Goal: Information Seeking & Learning: Learn about a topic

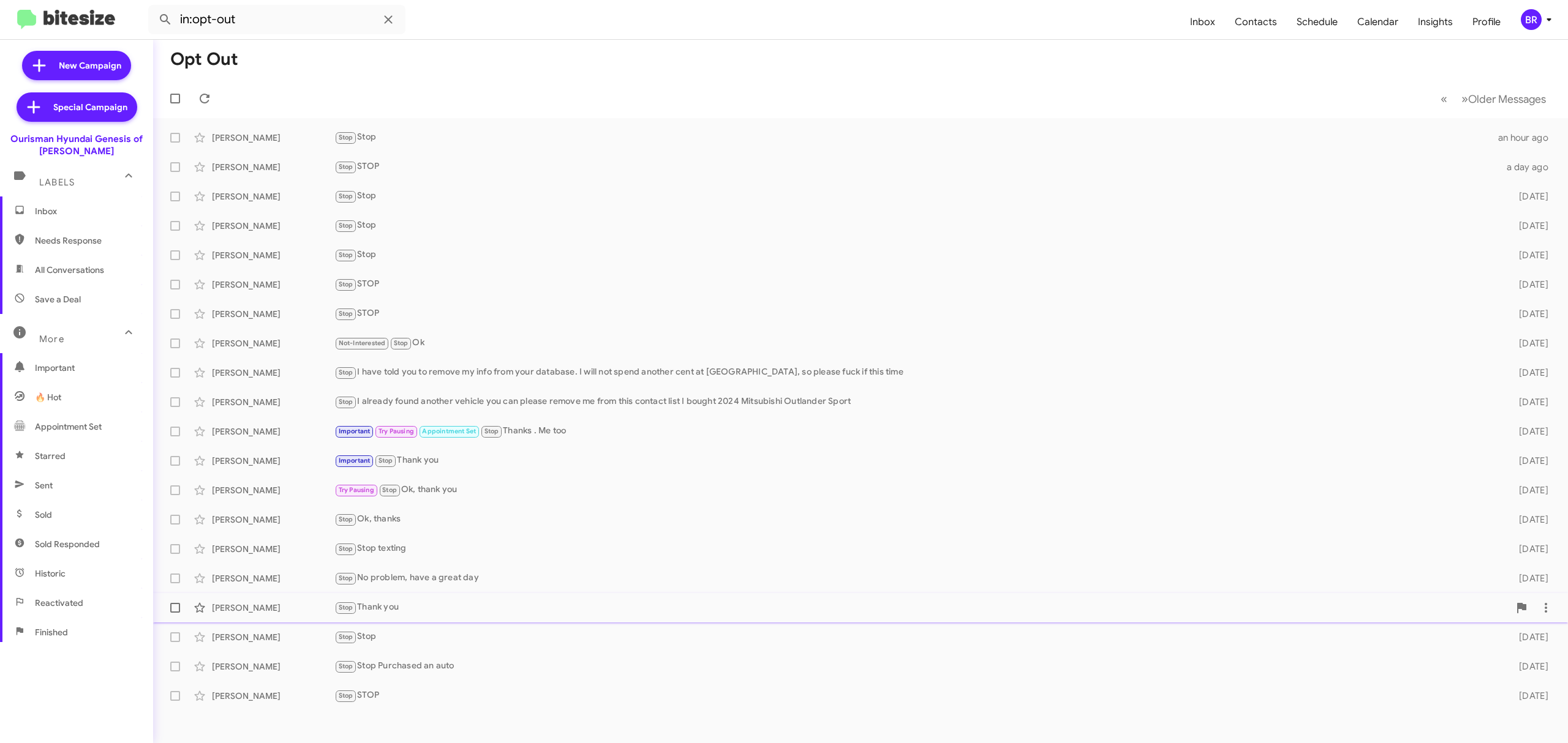
scroll to position [131, 0]
click at [1537, 23] on div "BR" at bounding box center [1530, 19] width 21 height 21
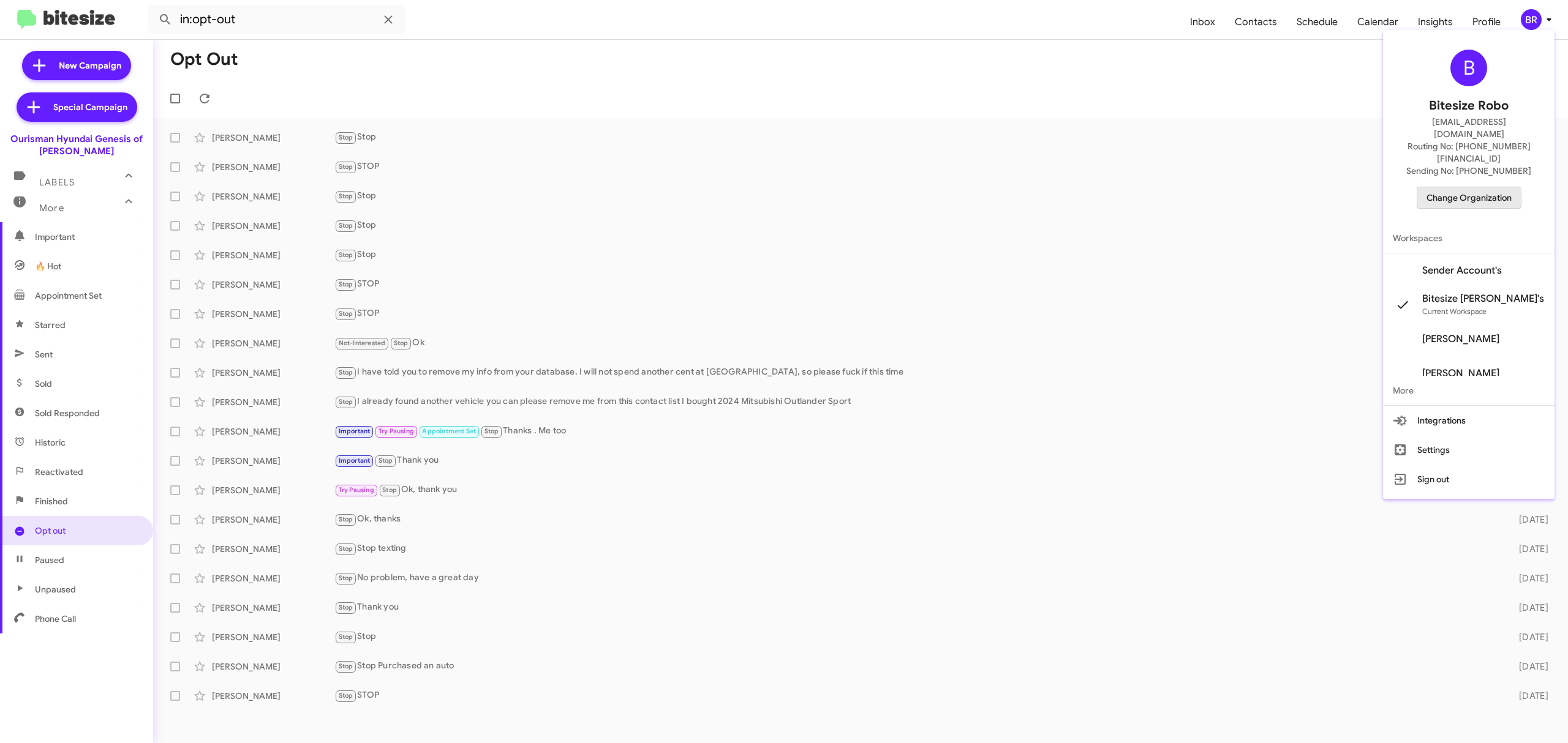
click at [1457, 188] on span "Change Organization" at bounding box center [1469, 198] width 85 height 21
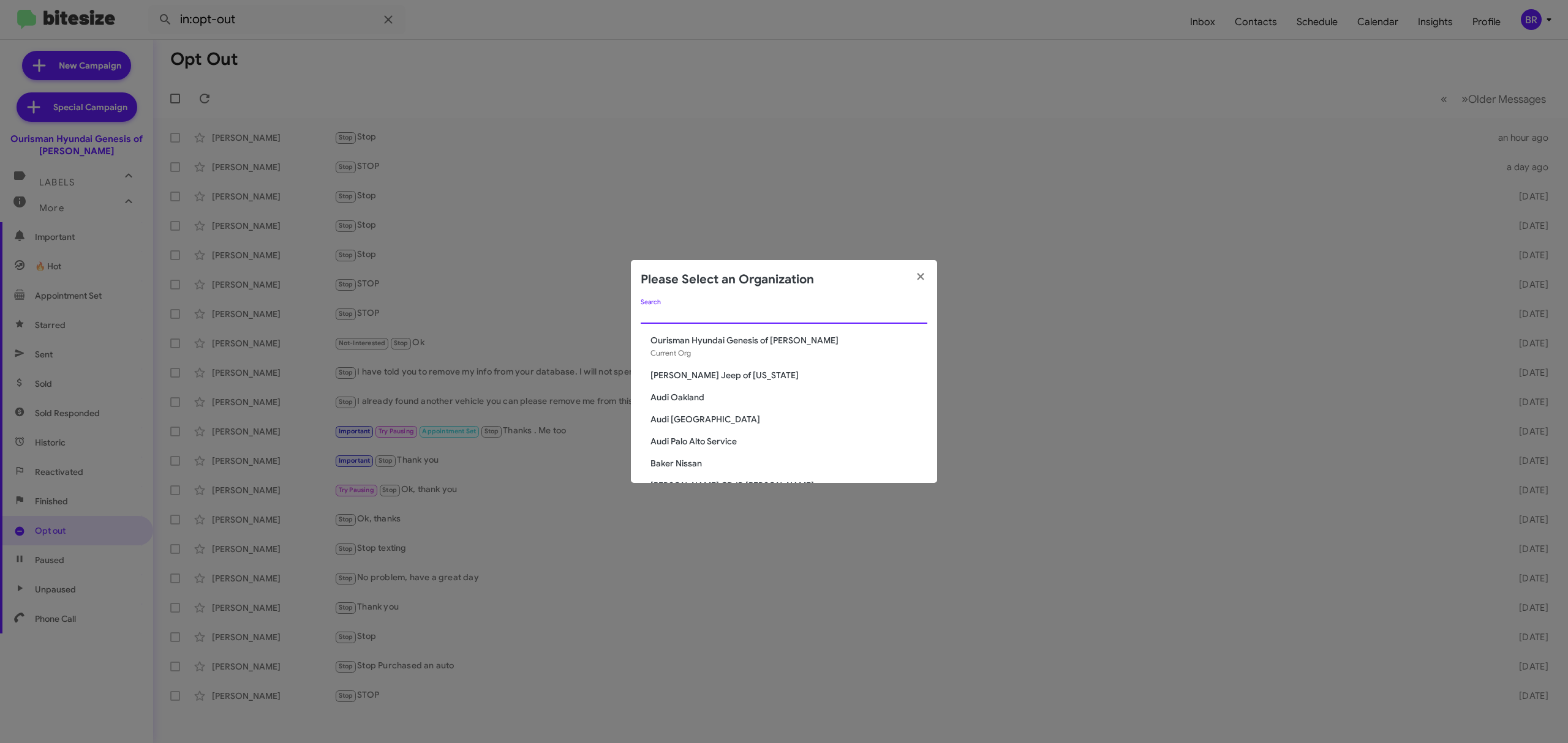
click at [817, 314] on input "Search" at bounding box center [784, 314] width 287 height 10
paste input "Kia of [GEOGRAPHIC_DATA]"
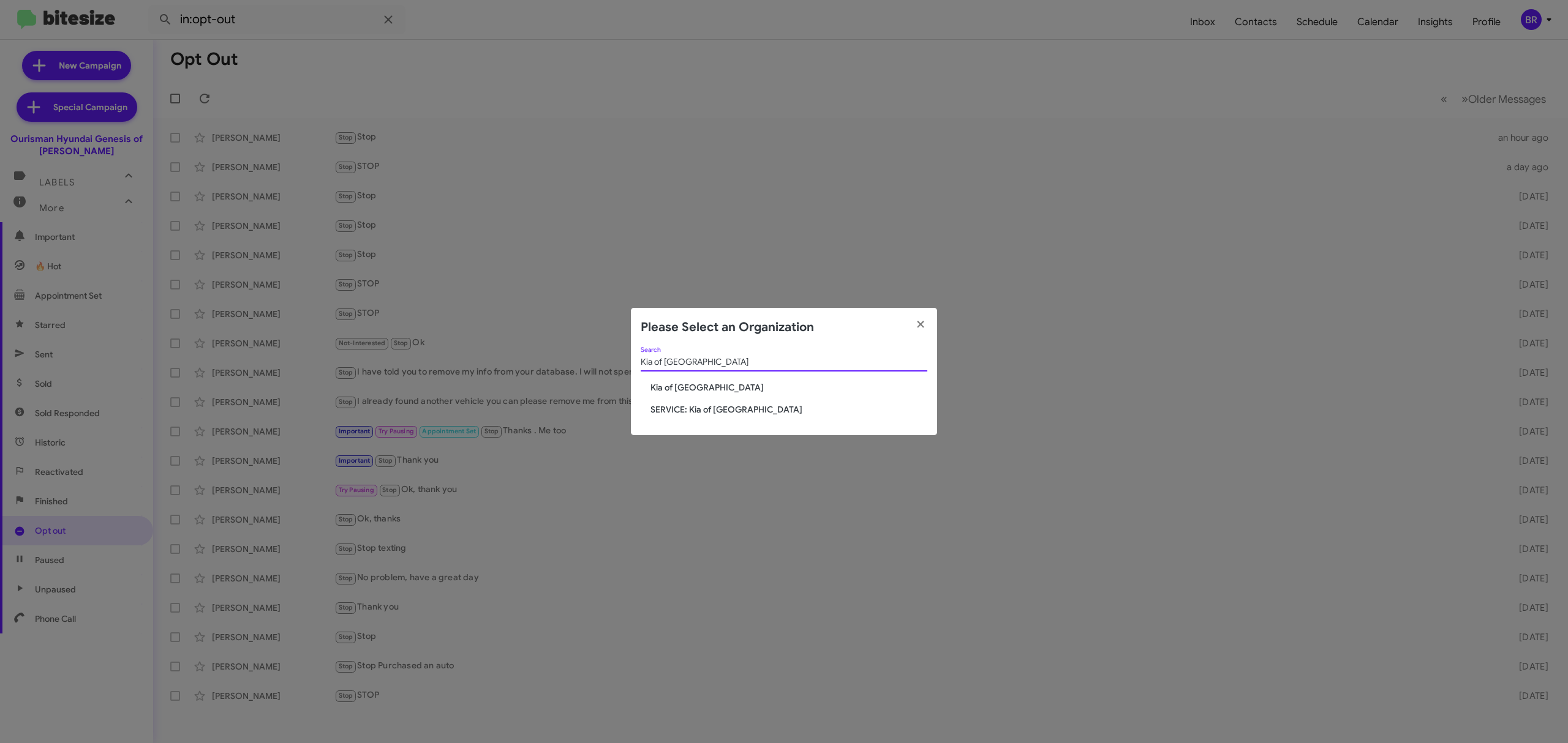
type input "Kia of [GEOGRAPHIC_DATA]"
click at [726, 391] on span "Kia of [GEOGRAPHIC_DATA]" at bounding box center [789, 387] width 277 height 12
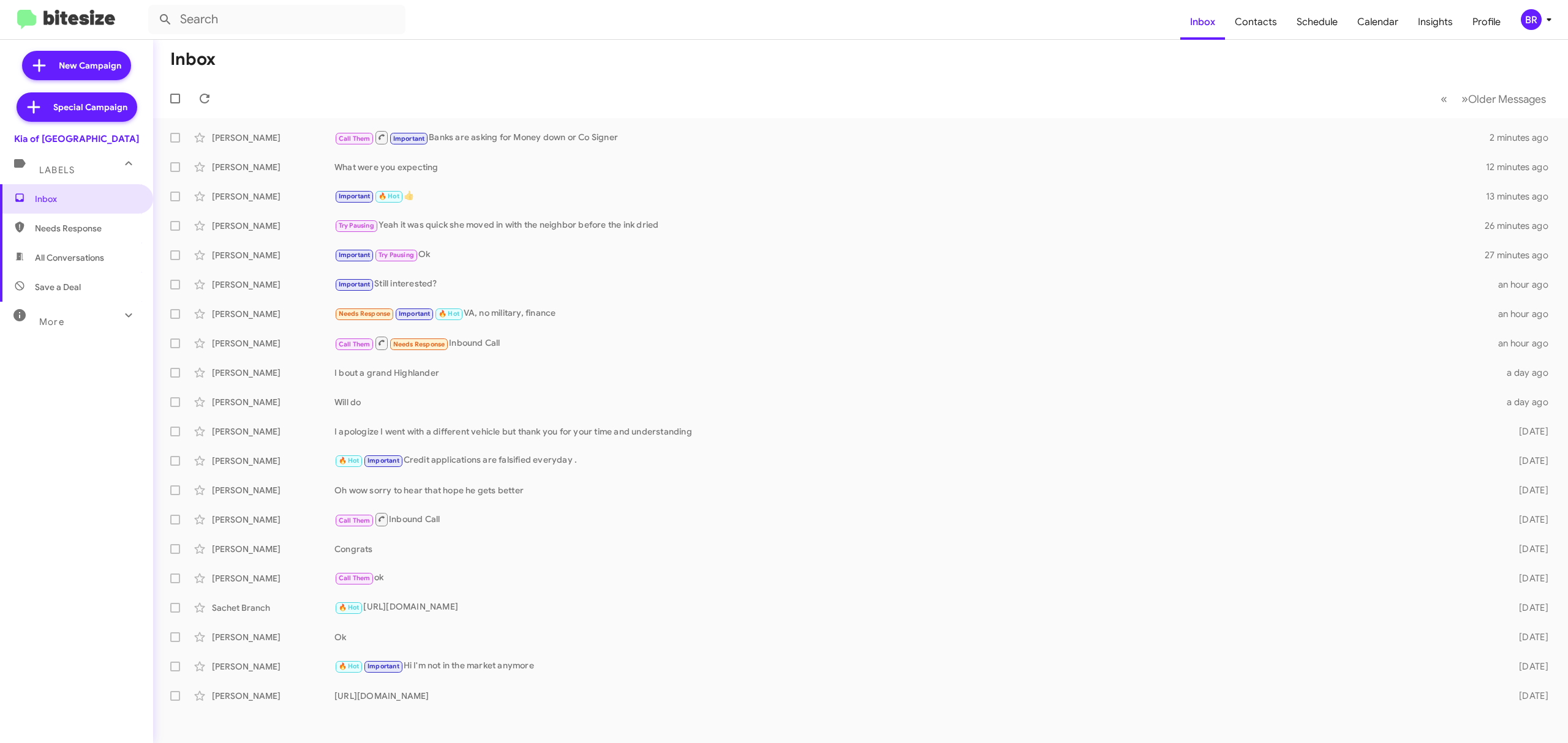
click at [125, 317] on icon at bounding box center [128, 315] width 7 height 4
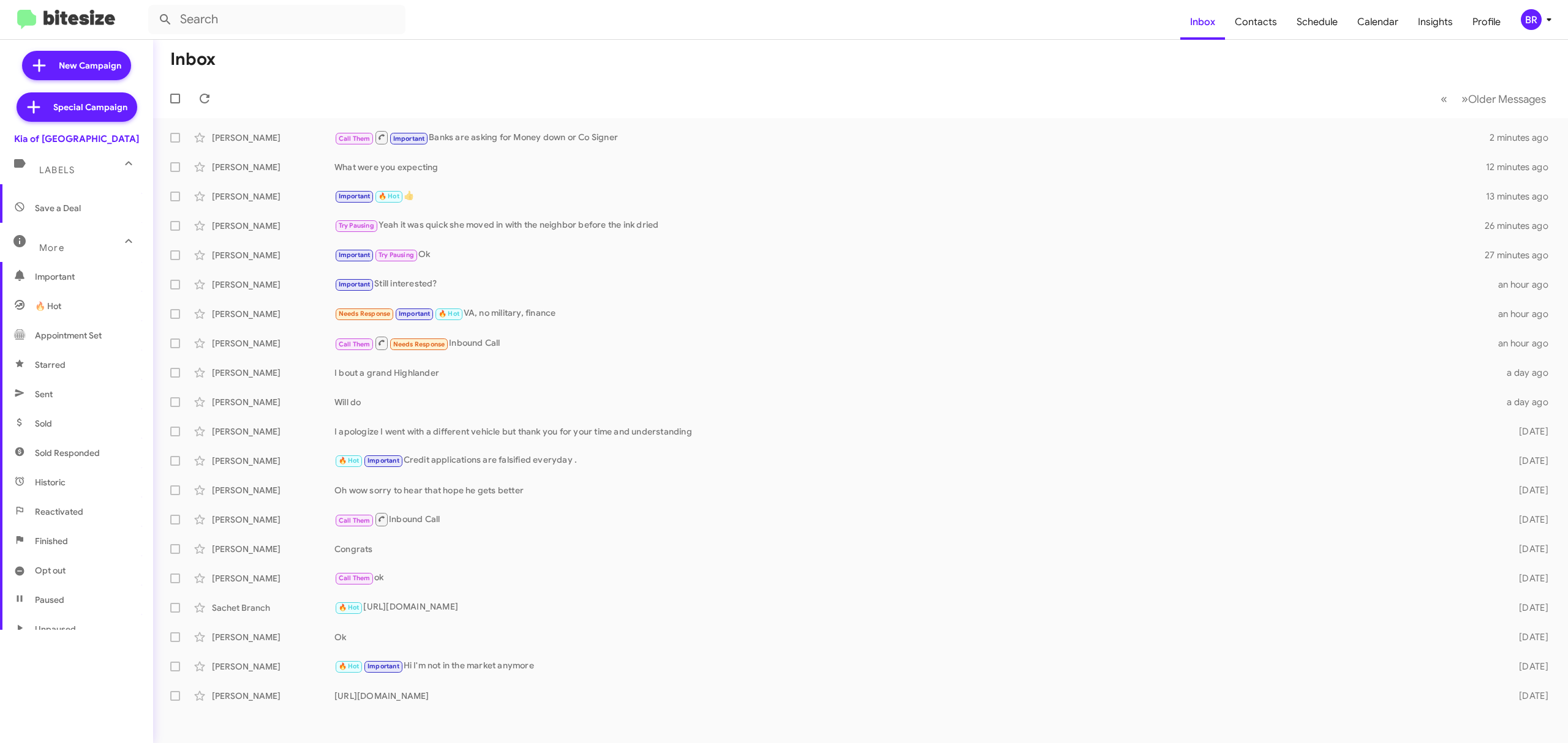
scroll to position [79, 0]
click at [66, 555] on span "Opt out" at bounding box center [77, 569] width 153 height 29
type input "in:opt-out"
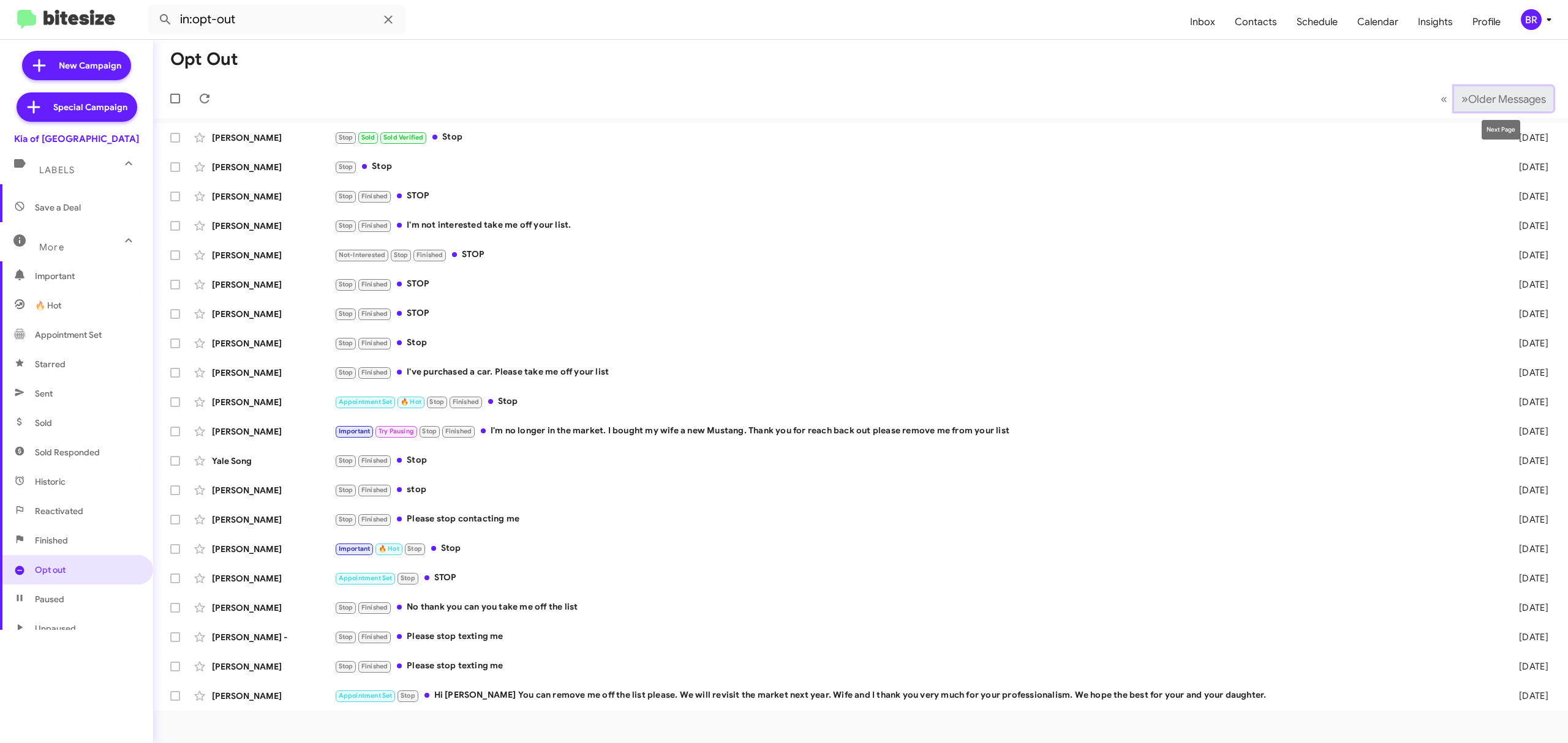
click at [1504, 101] on span "Older Messages" at bounding box center [1507, 99] width 78 height 13
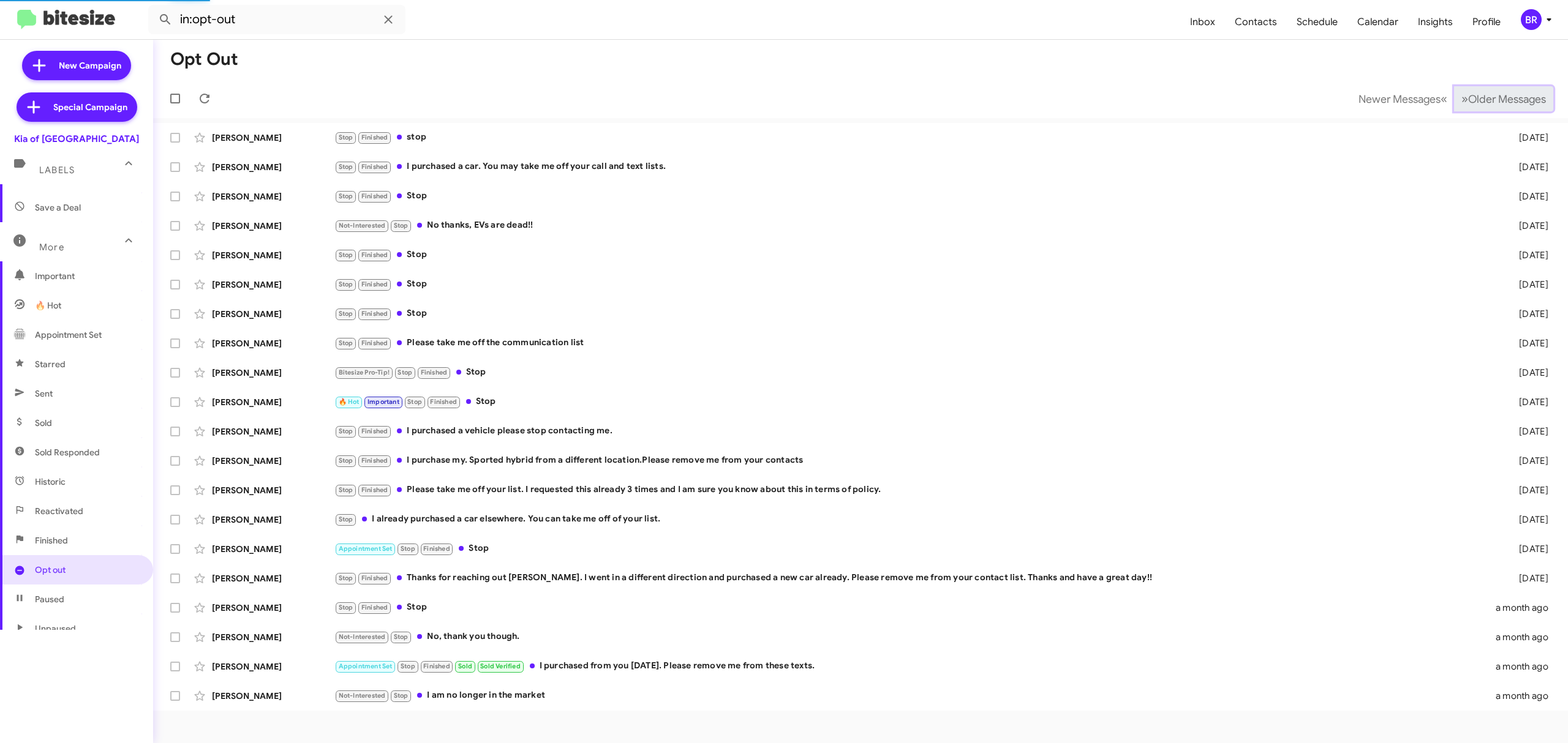
click at [1504, 101] on span "Older Messages" at bounding box center [1507, 99] width 78 height 13
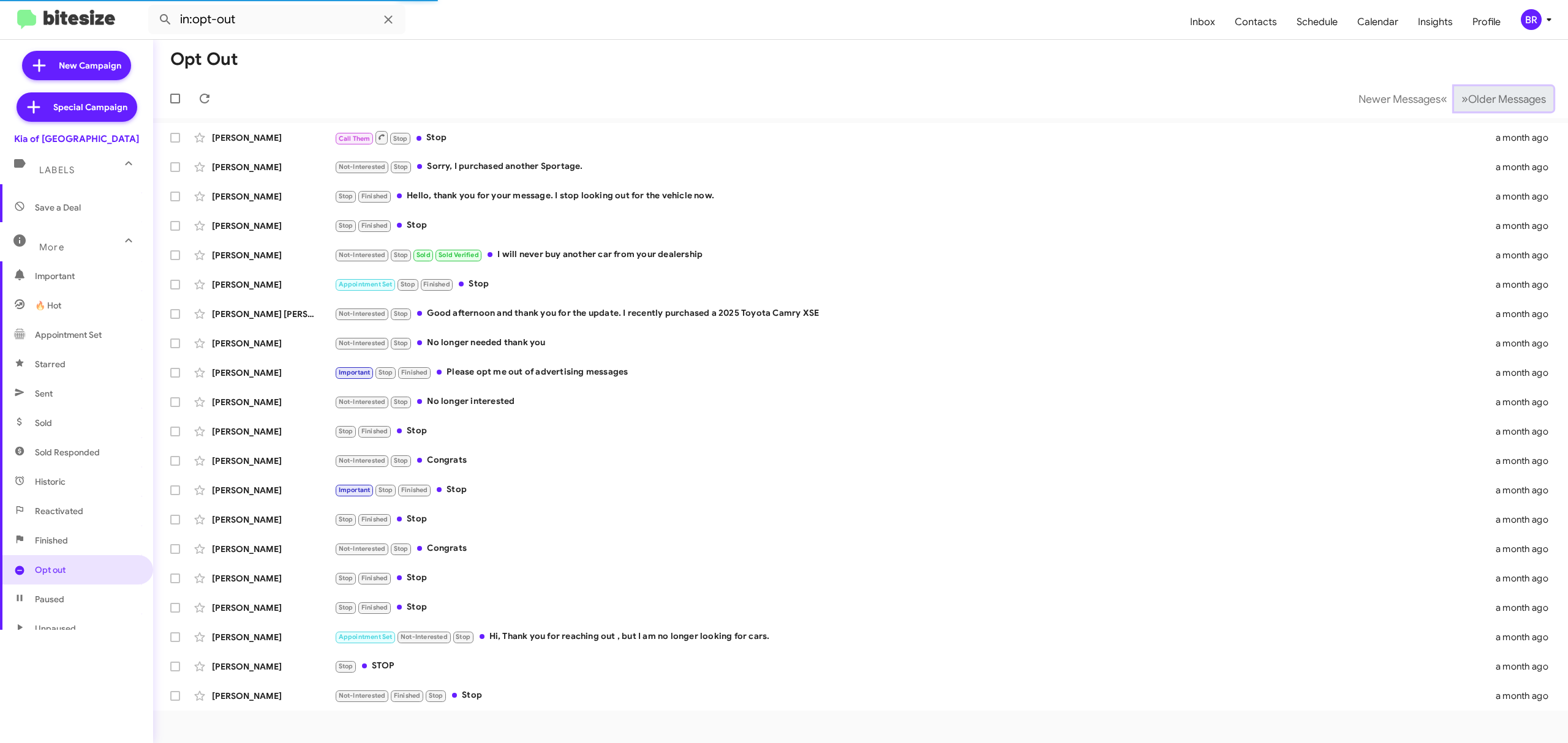
click at [1504, 101] on span "Older Messages" at bounding box center [1507, 99] width 78 height 13
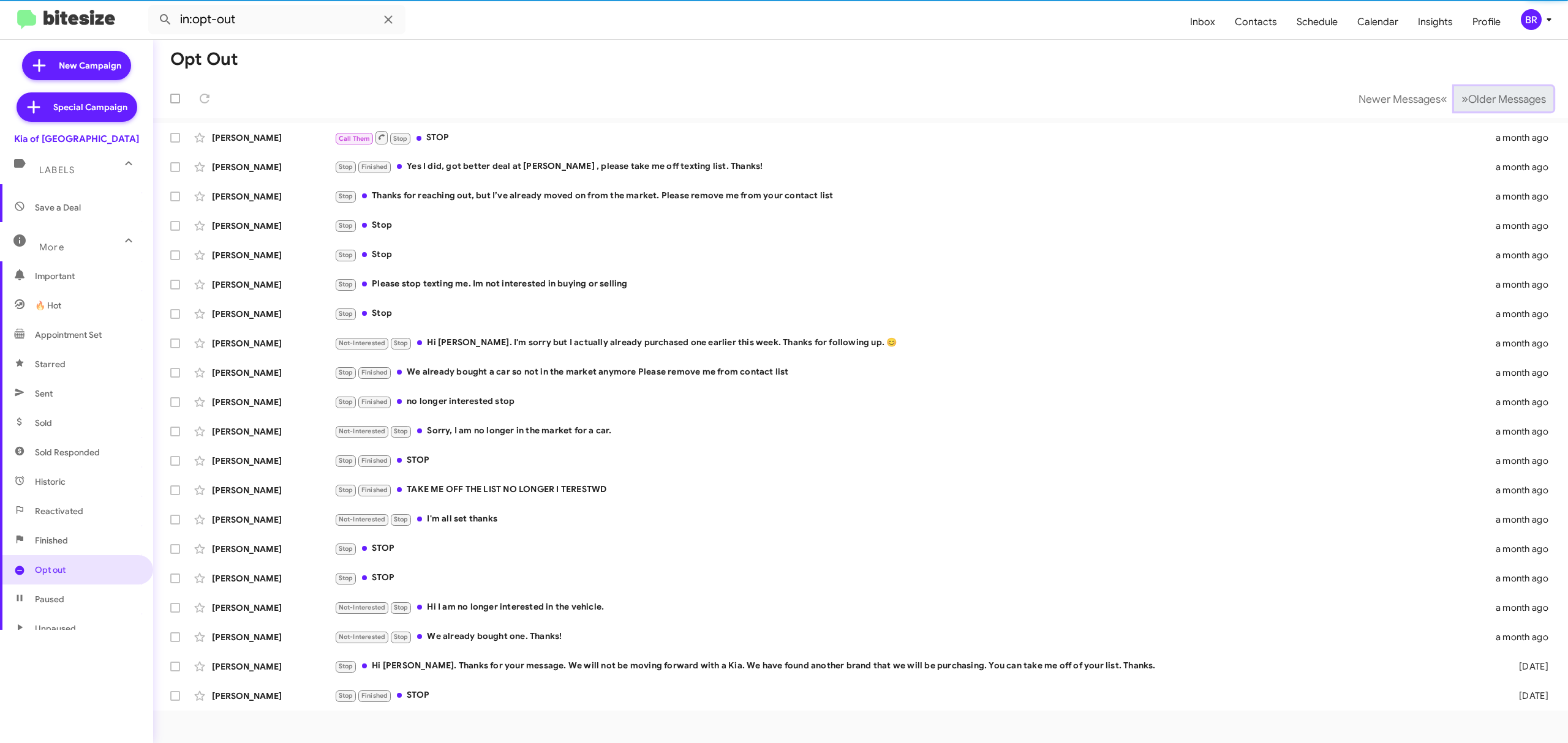
click at [1504, 101] on span "Older Messages" at bounding box center [1507, 99] width 78 height 13
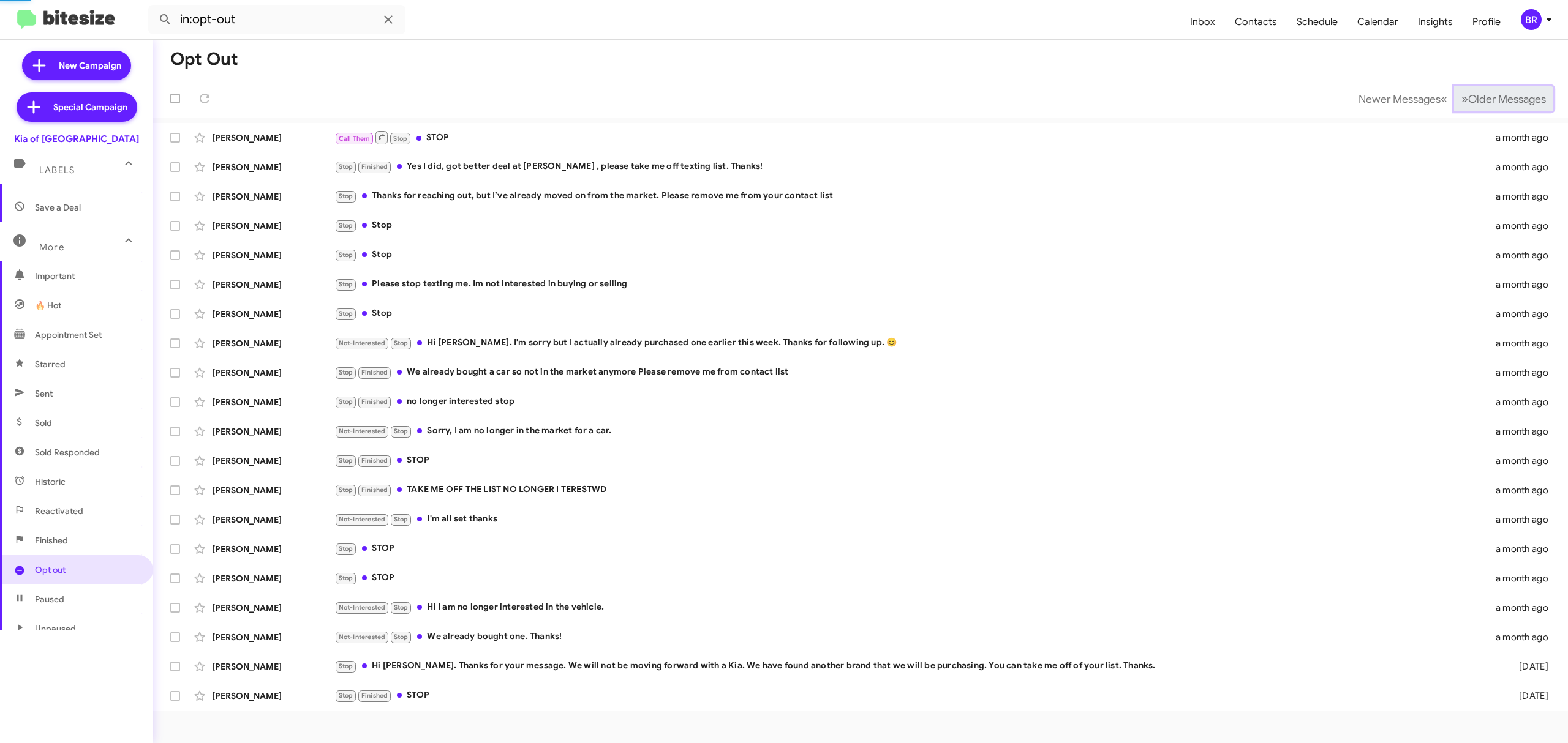
click at [1504, 101] on span "Older Messages" at bounding box center [1507, 99] width 78 height 13
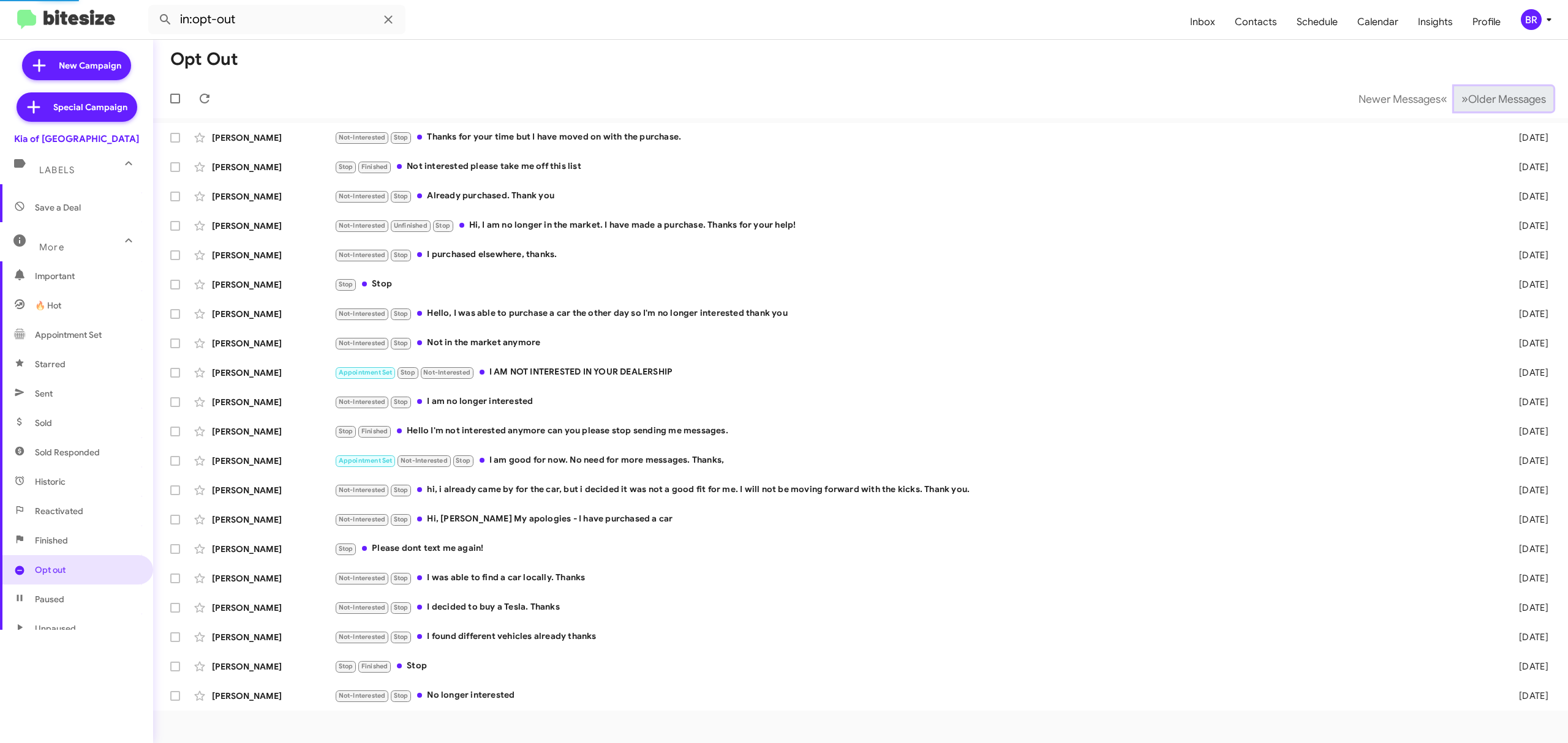
click at [1504, 101] on span "Older Messages" at bounding box center [1507, 99] width 78 height 13
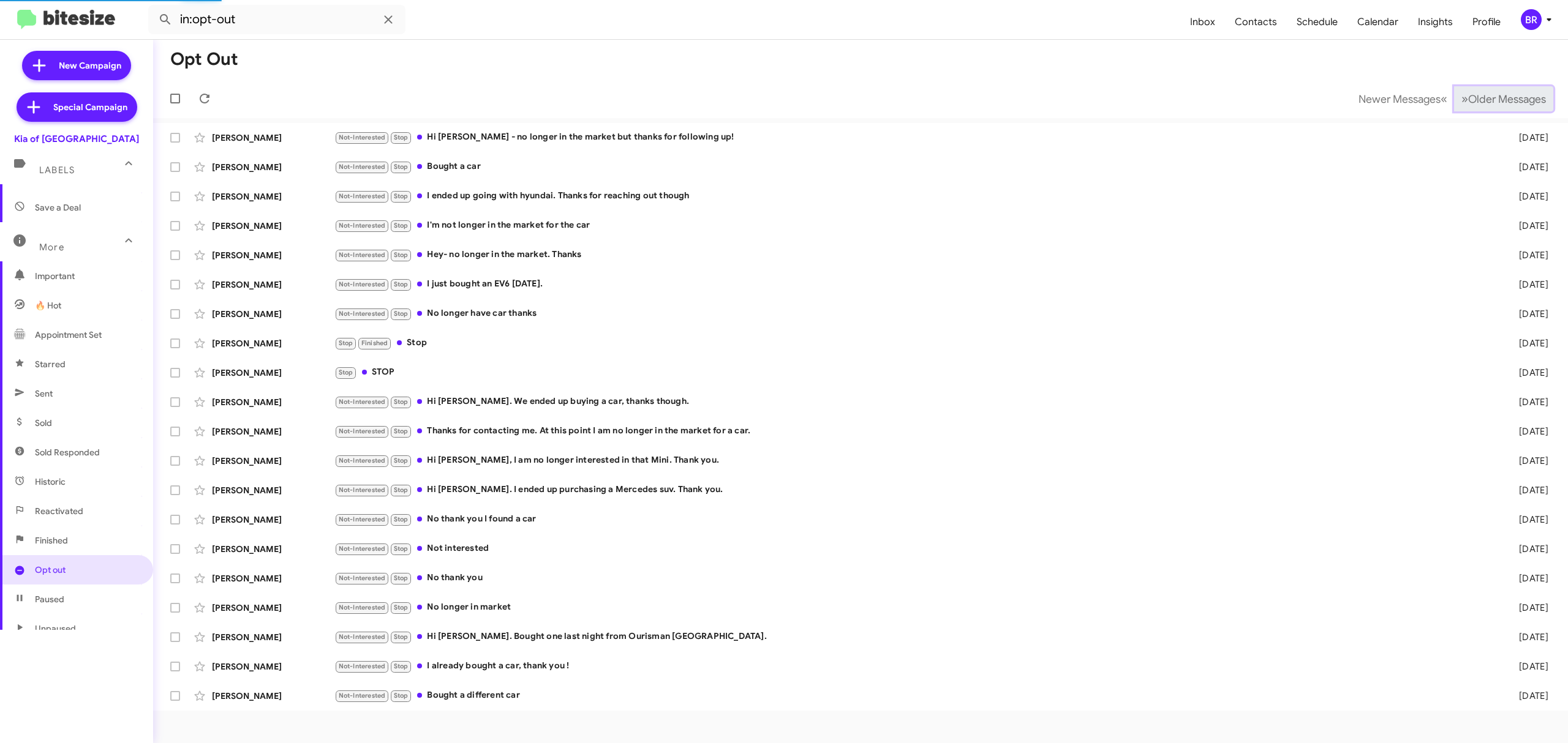
click at [1504, 101] on span "Older Messages" at bounding box center [1507, 99] width 78 height 13
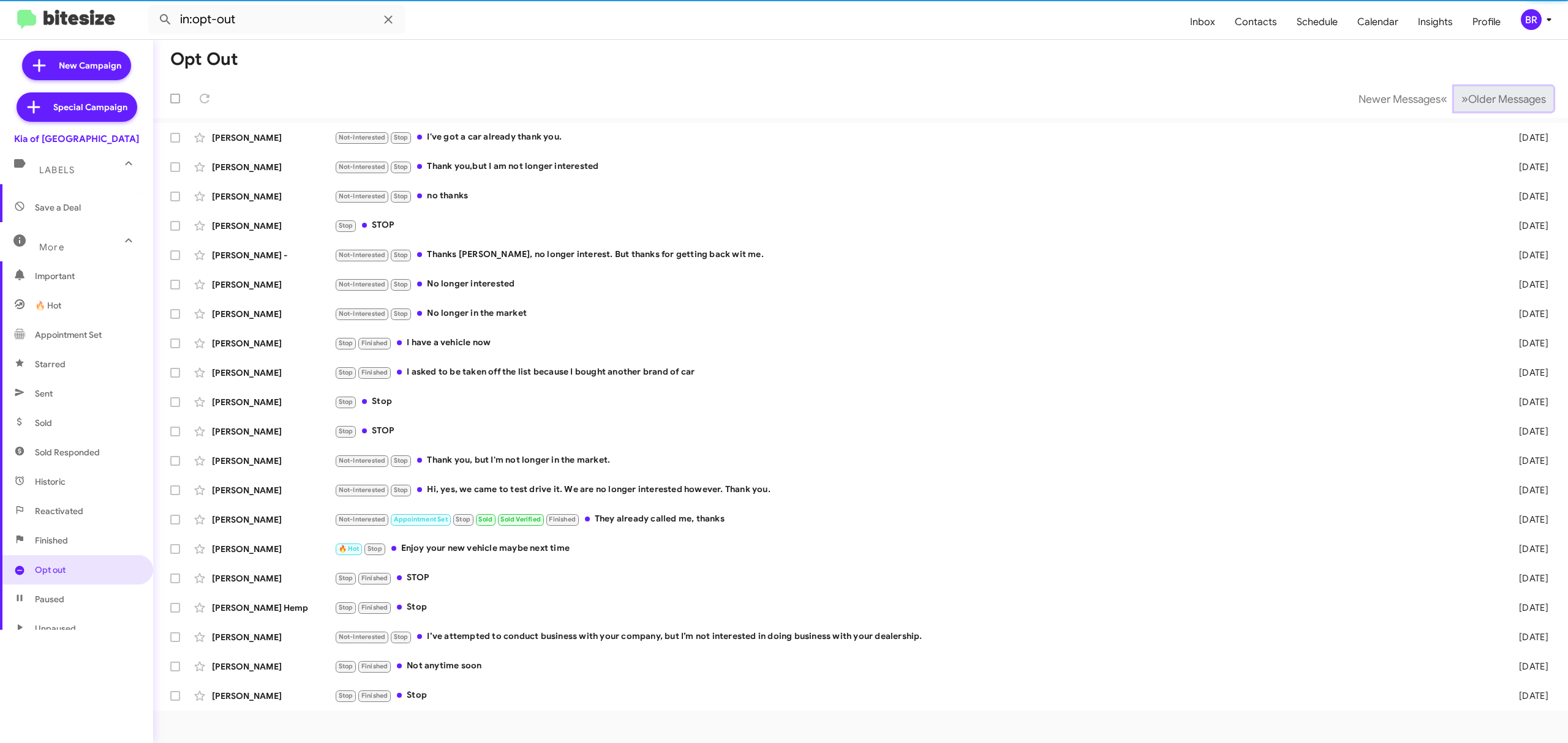
click at [1504, 101] on span "Older Messages" at bounding box center [1507, 99] width 78 height 13
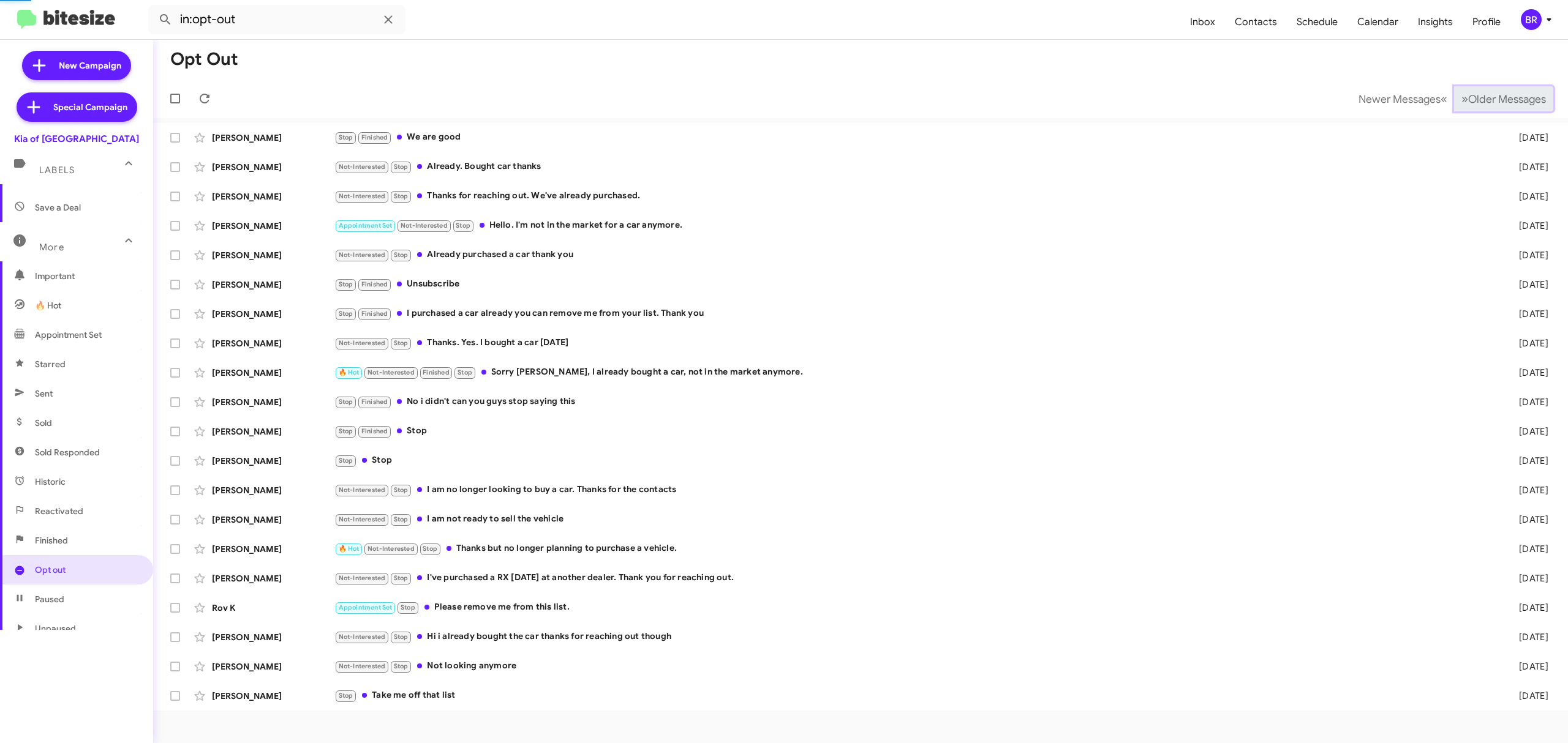
click at [1504, 101] on span "Older Messages" at bounding box center [1507, 99] width 78 height 13
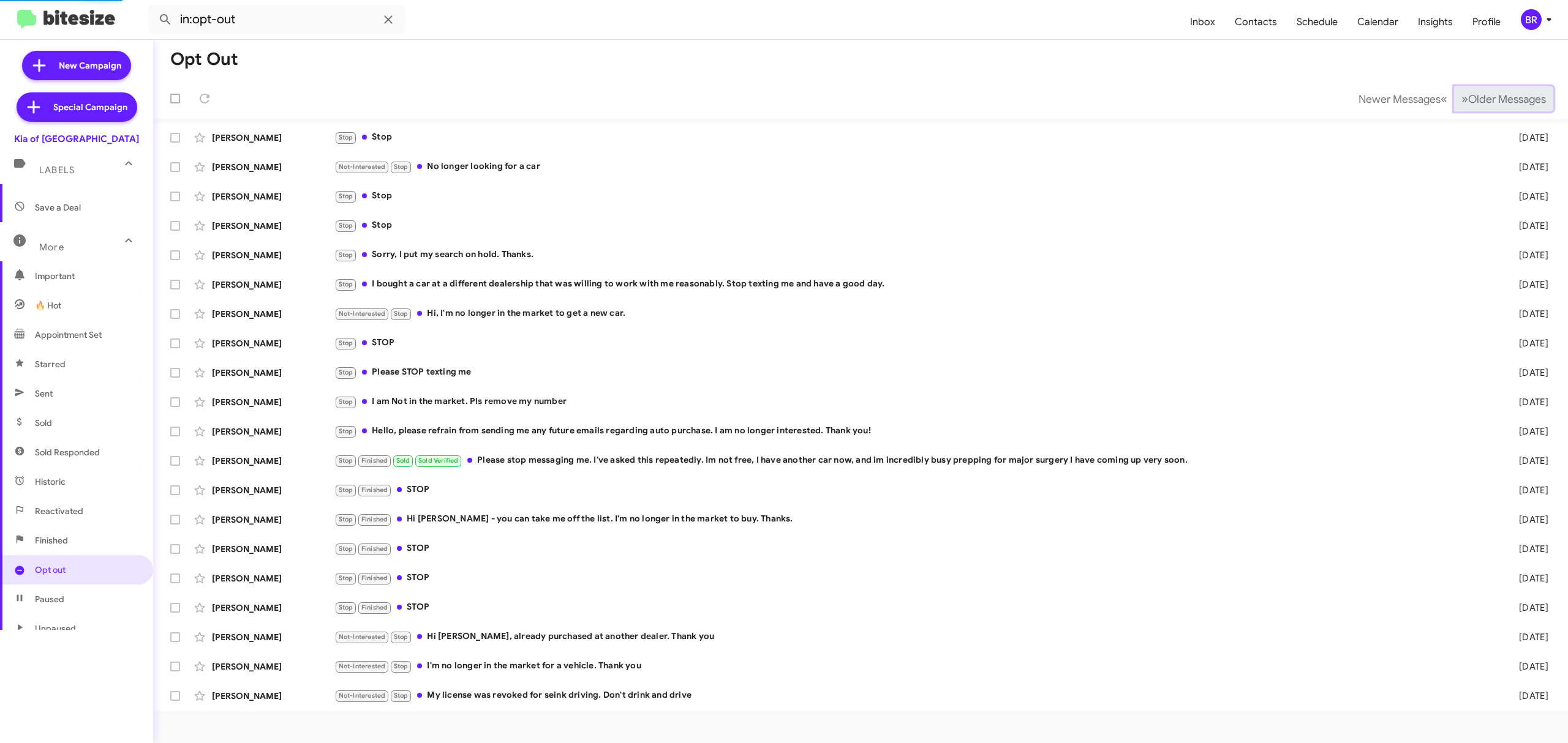
click at [1504, 101] on span "Older Messages" at bounding box center [1507, 99] width 78 height 13
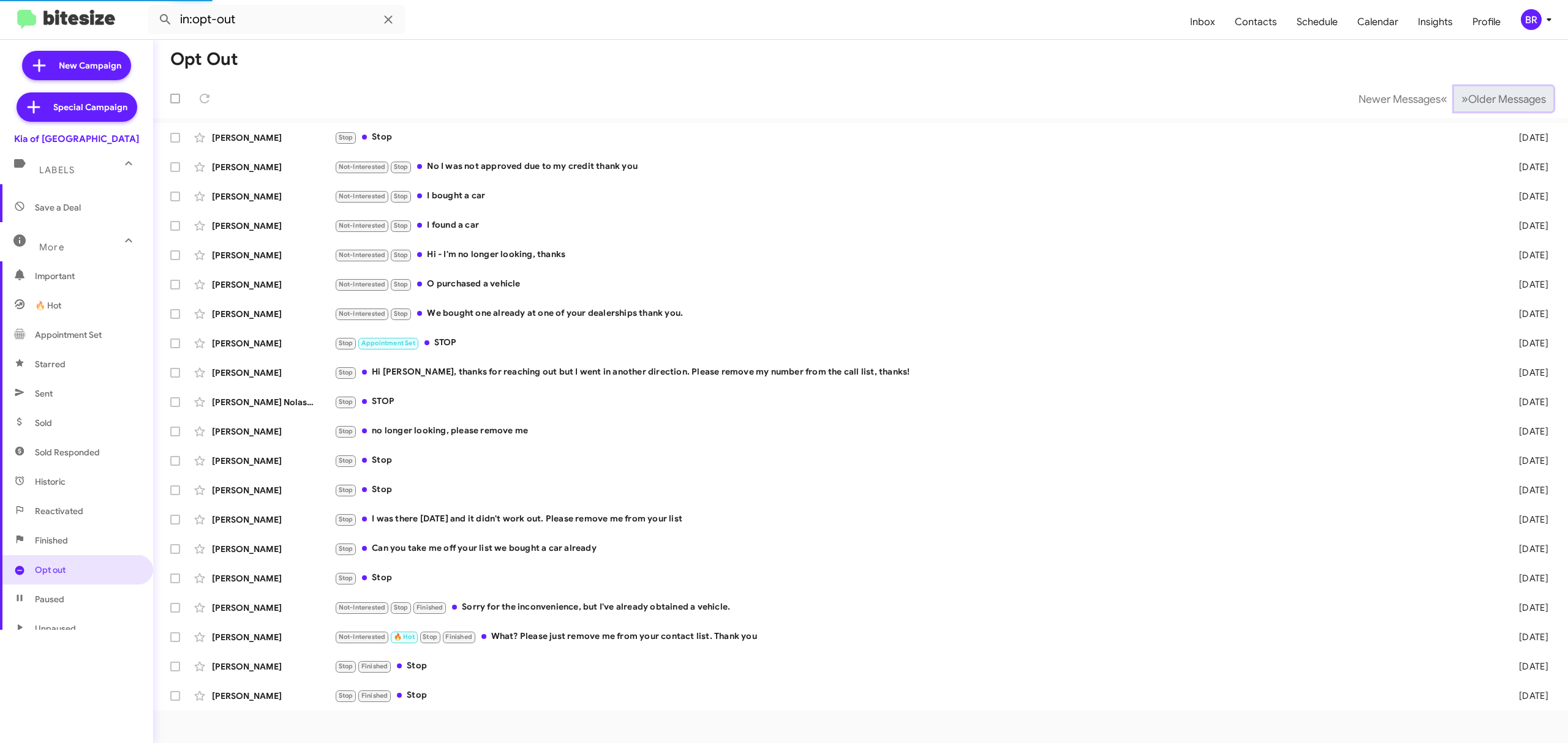
click at [1504, 101] on span "Older Messages" at bounding box center [1507, 99] width 78 height 13
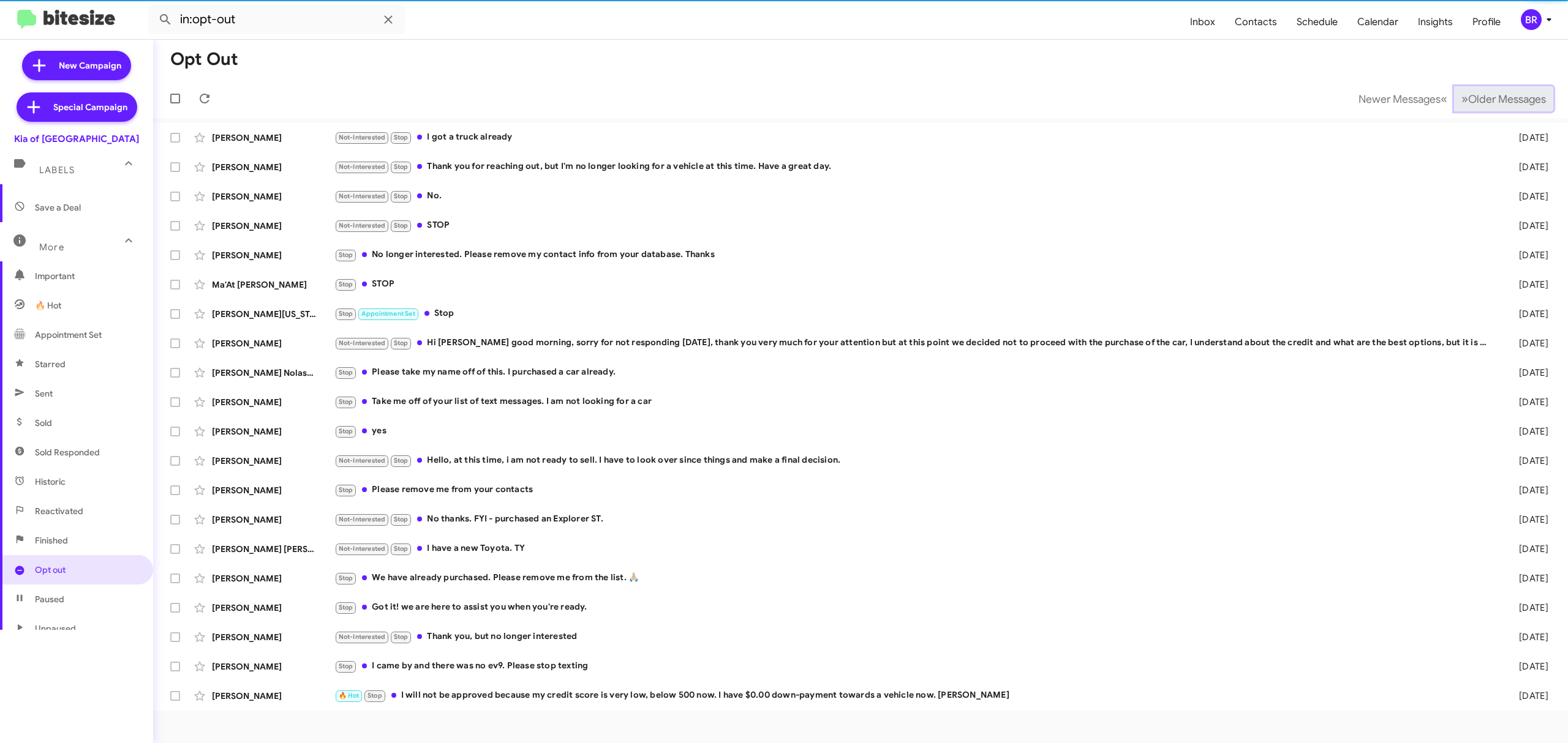
click at [1504, 101] on span "Older Messages" at bounding box center [1507, 99] width 78 height 13
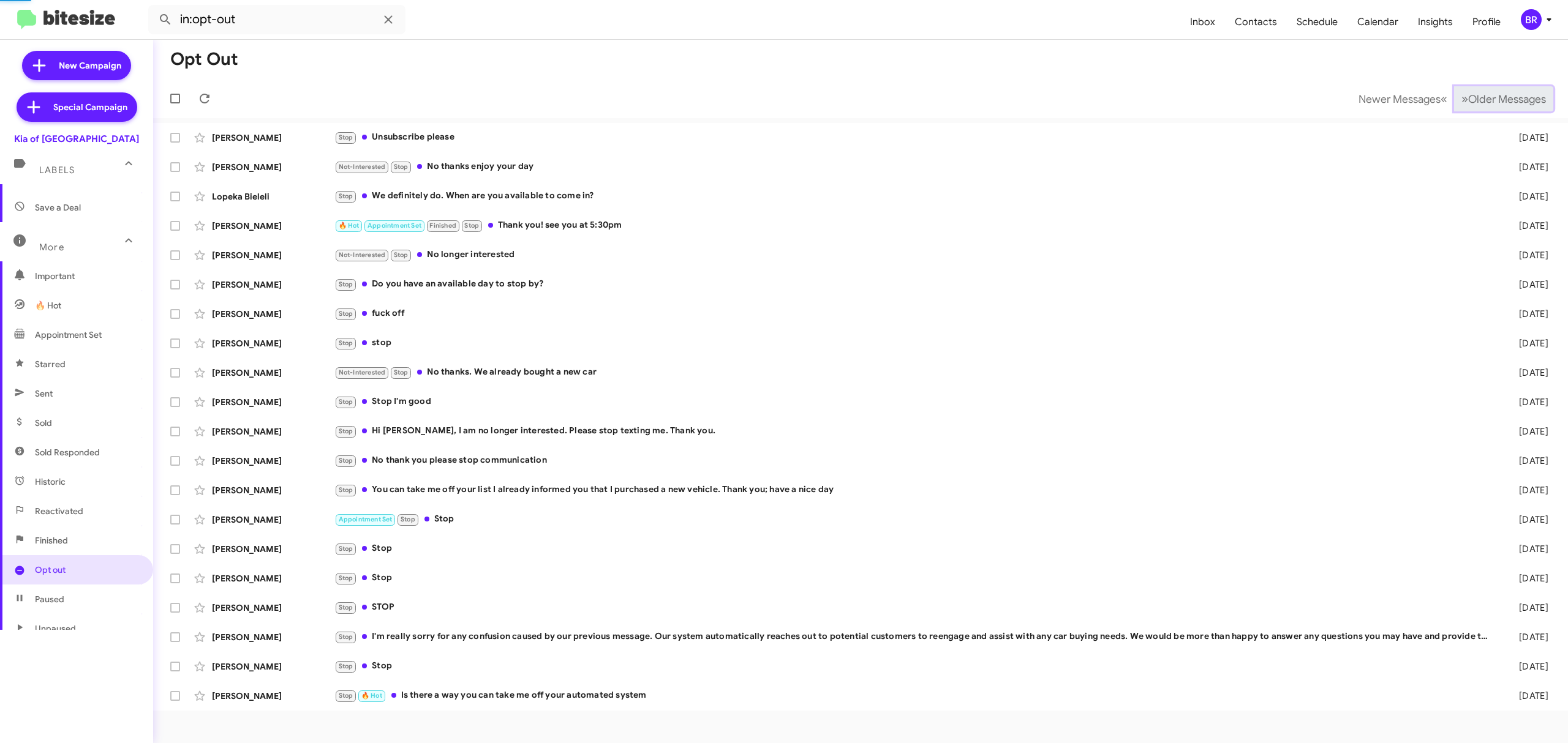
click at [1504, 101] on span "Older Messages" at bounding box center [1507, 99] width 78 height 13
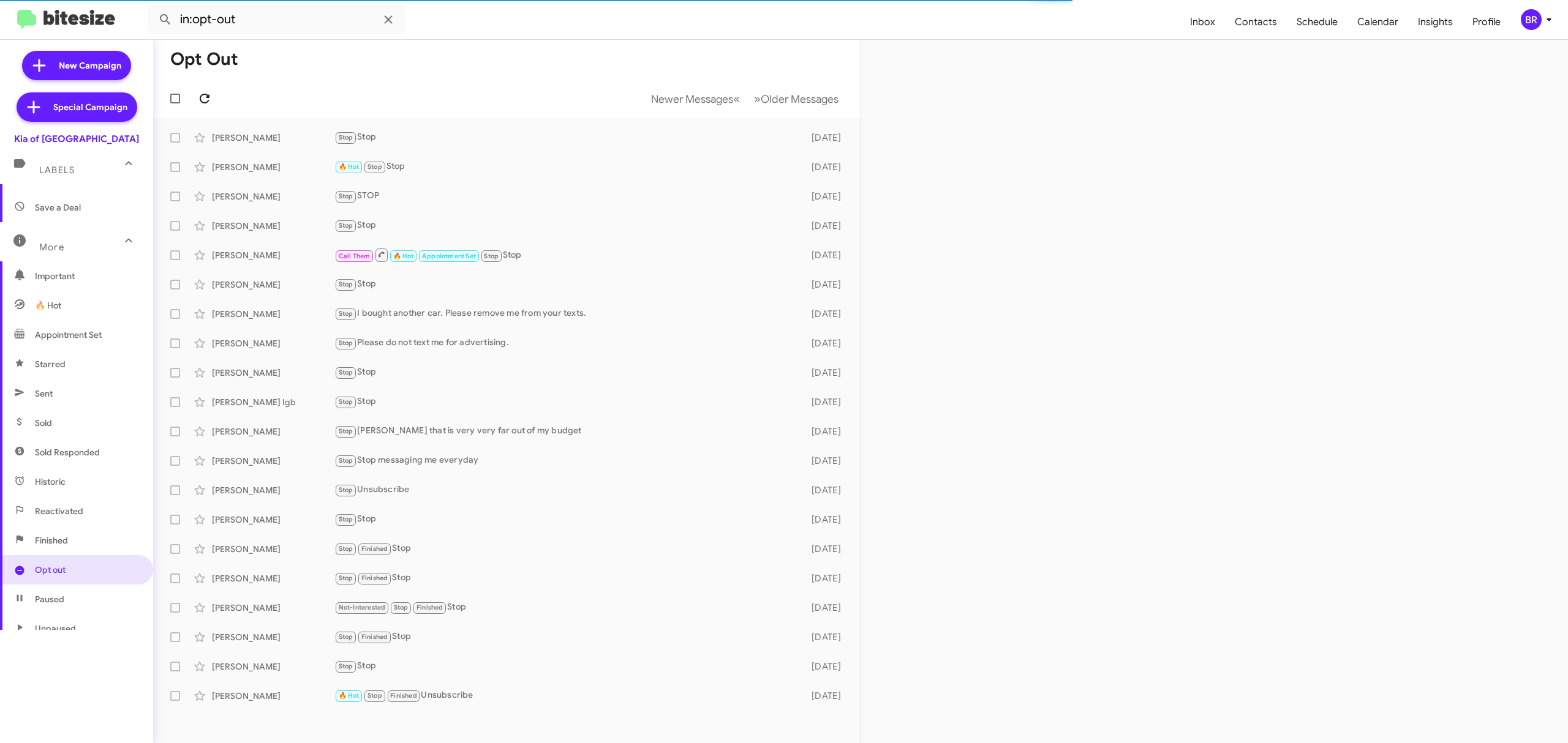
click at [204, 98] on icon at bounding box center [204, 98] width 15 height 15
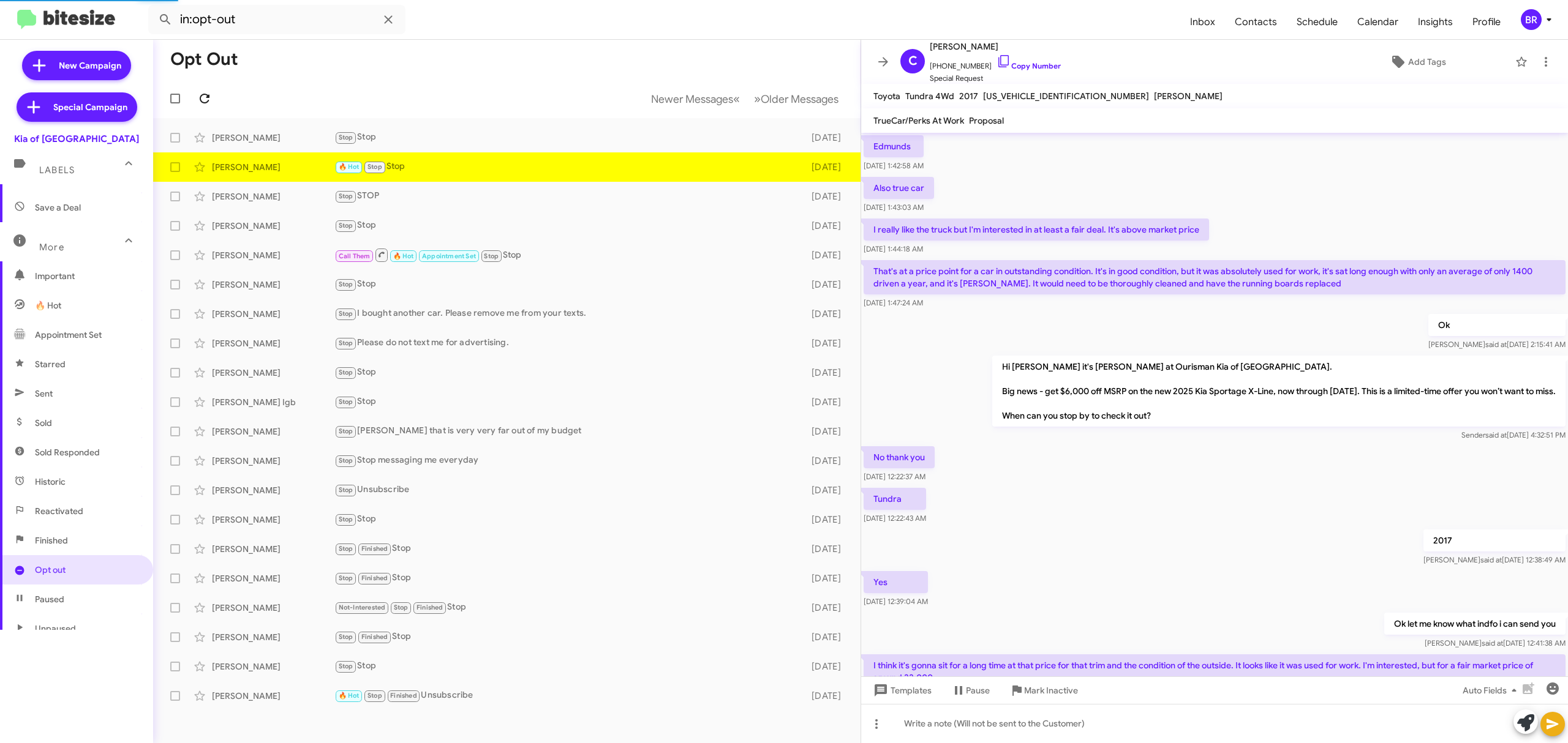
scroll to position [485, 0]
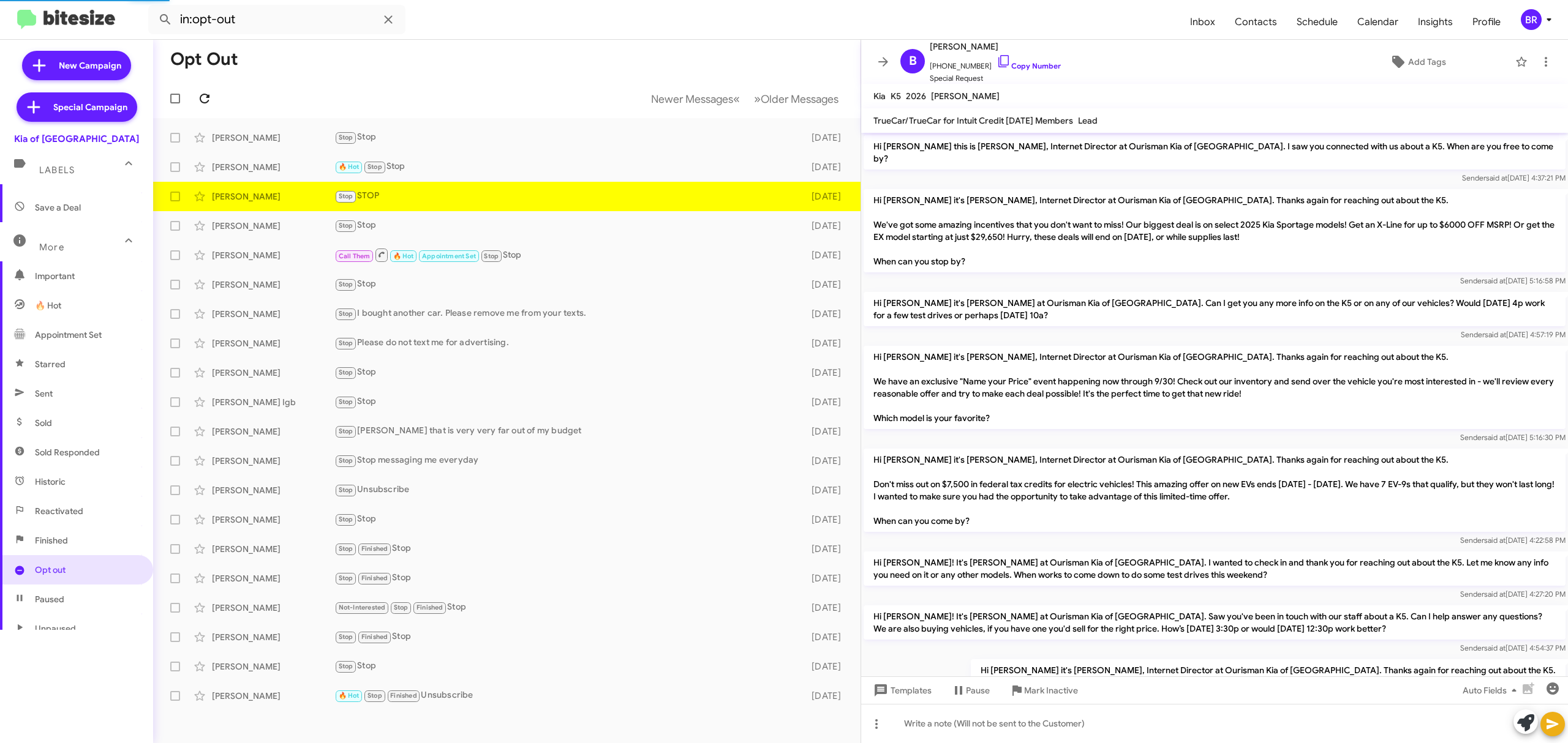
scroll to position [234, 0]
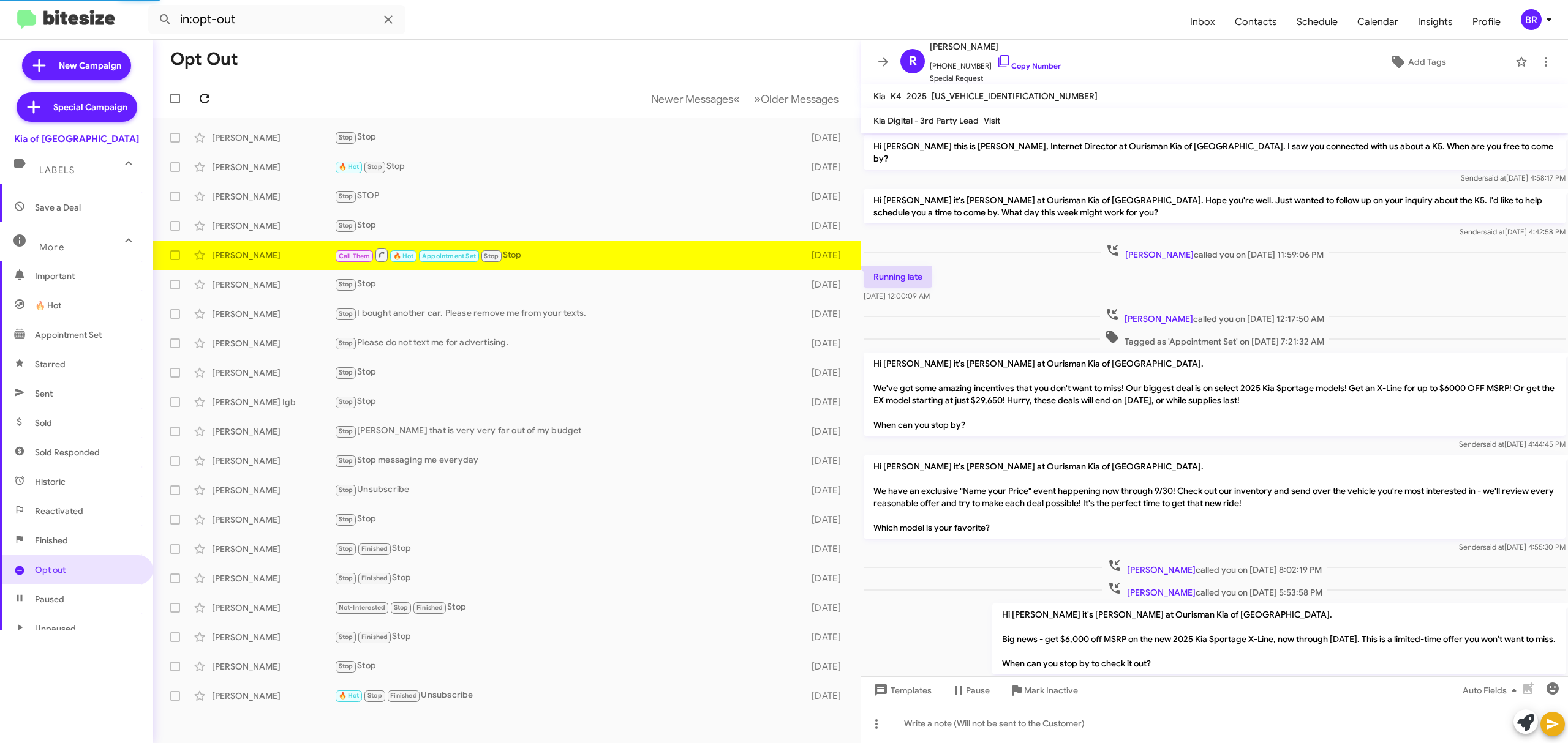
scroll to position [215, 0]
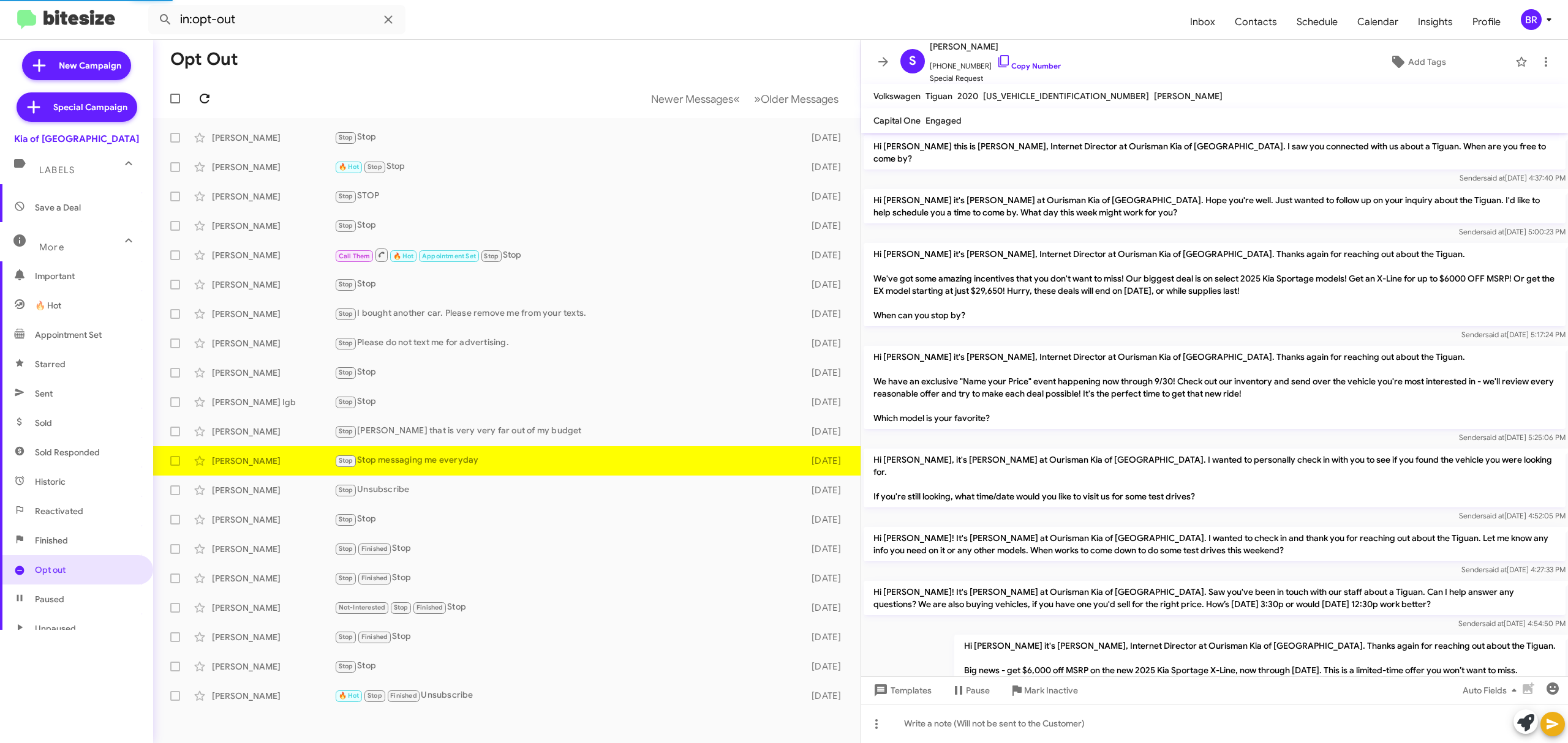
scroll to position [197, 0]
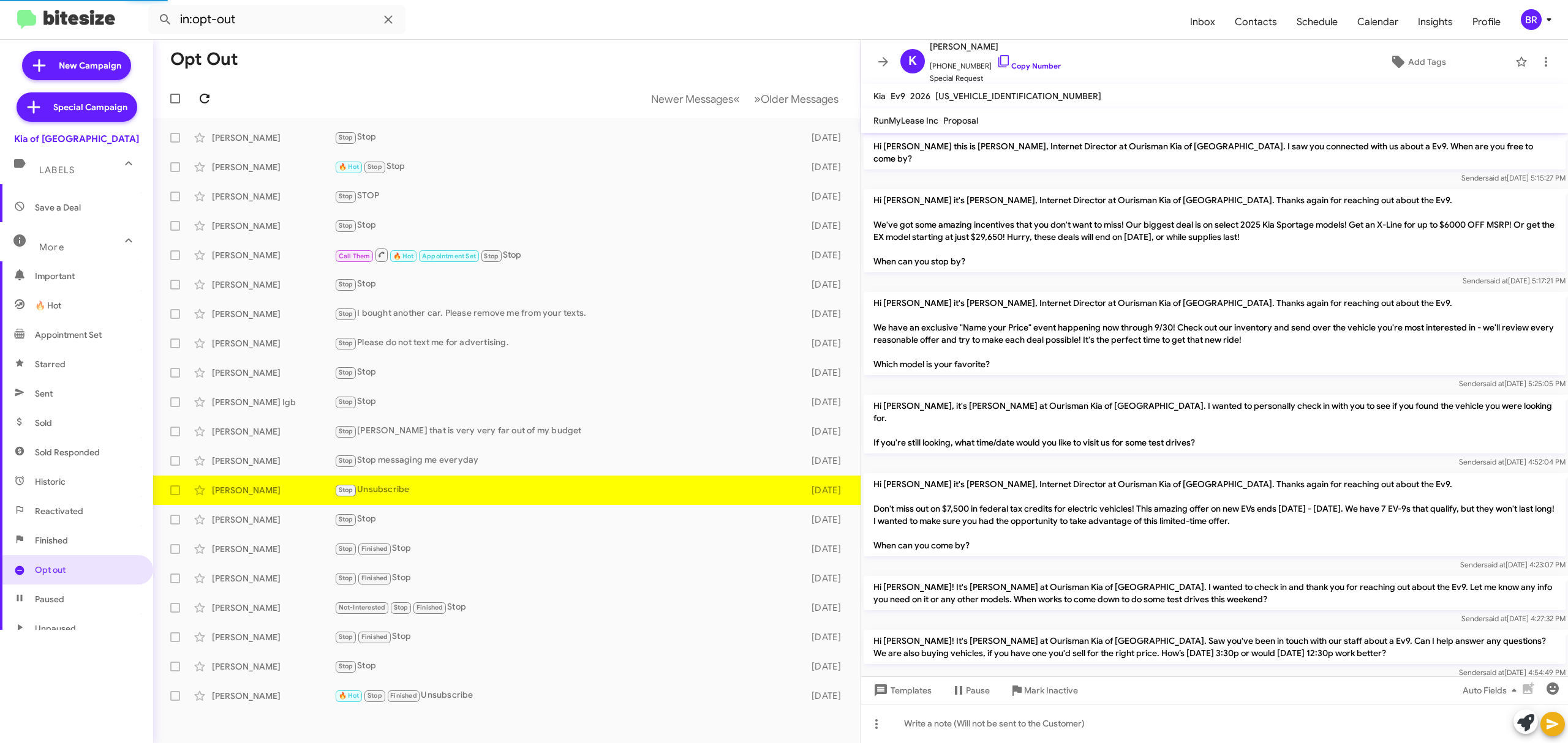
scroll to position [246, 0]
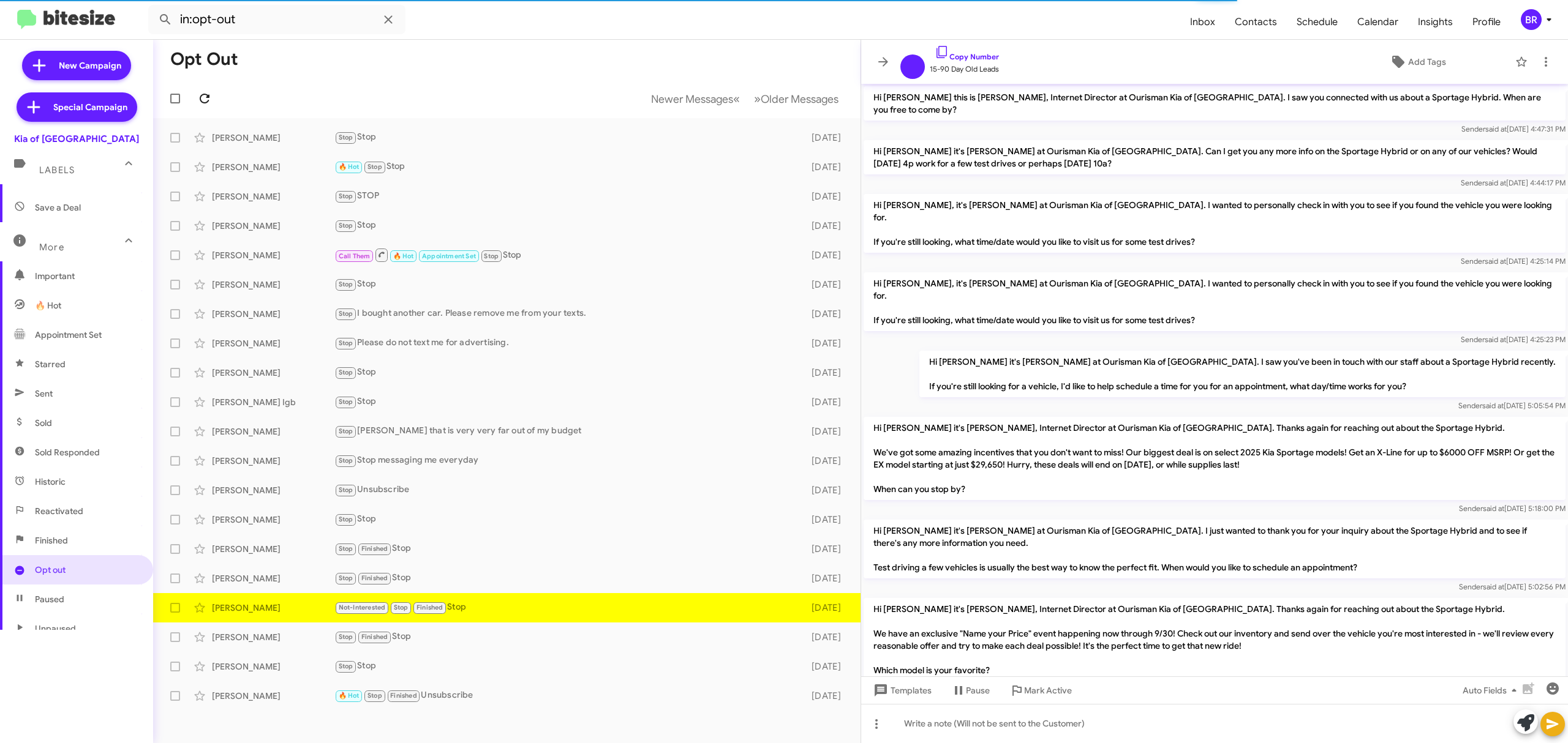
scroll to position [461, 0]
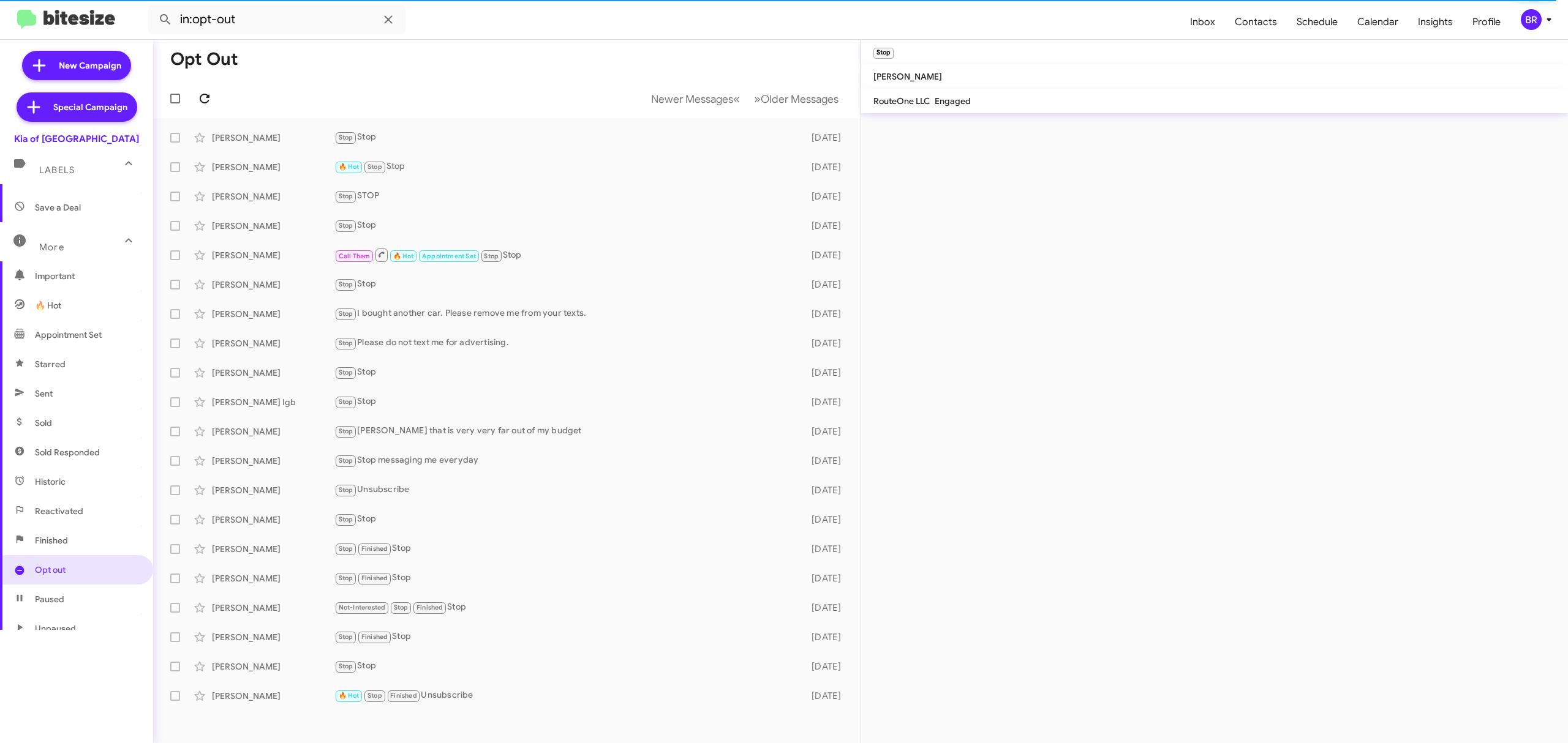
click at [204, 98] on icon at bounding box center [204, 98] width 15 height 15
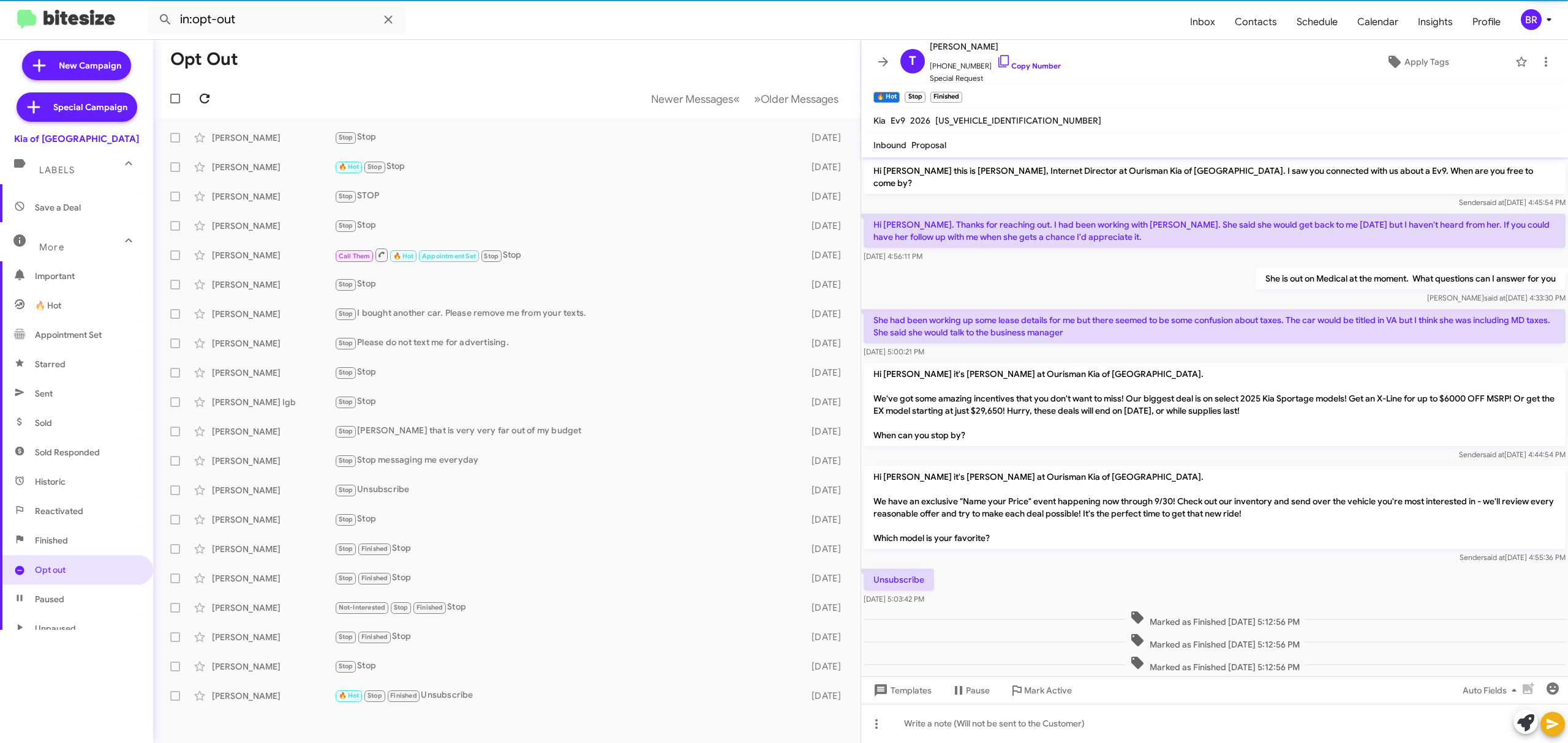
scroll to position [18, 0]
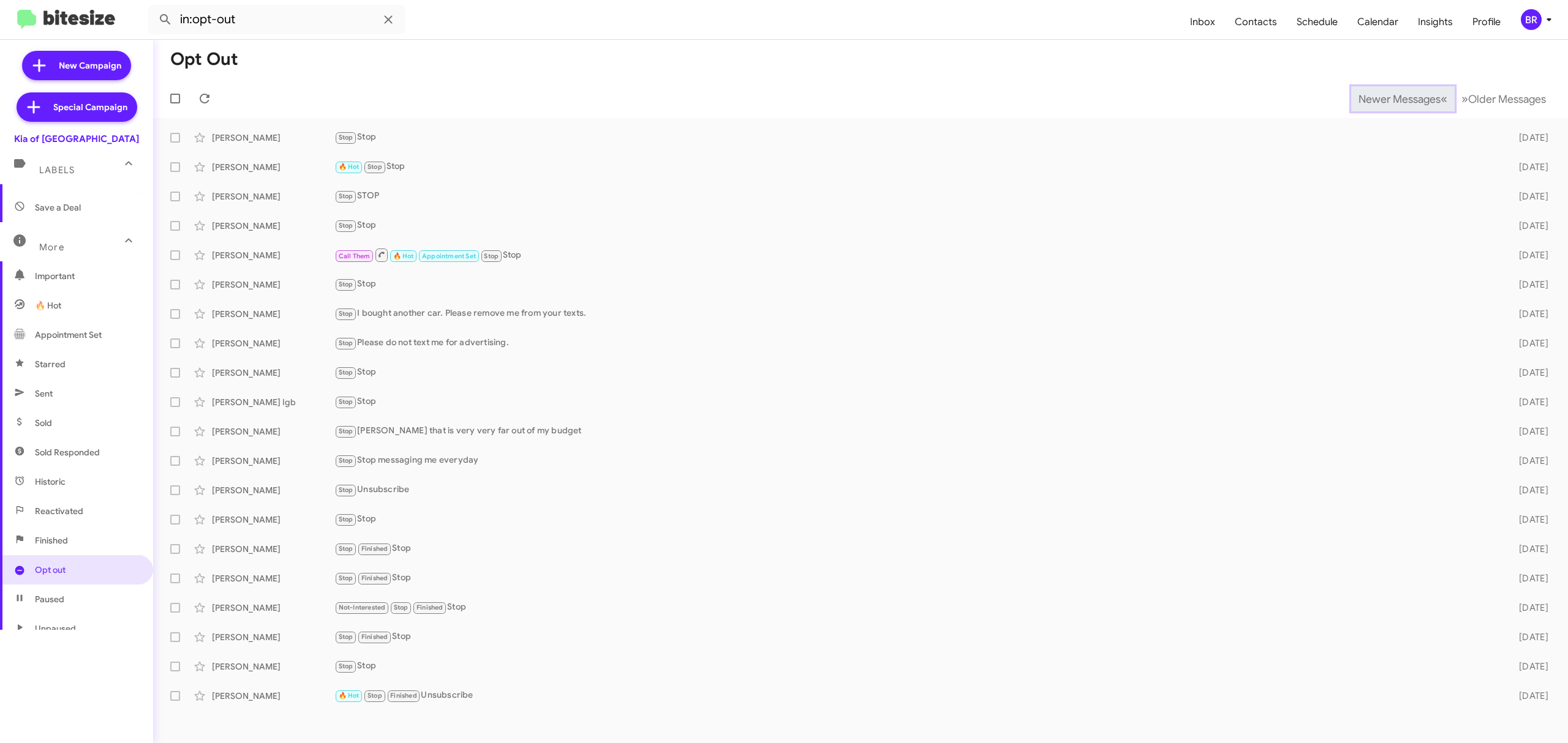
click at [1390, 98] on span "Newer Messages" at bounding box center [1399, 99] width 82 height 13
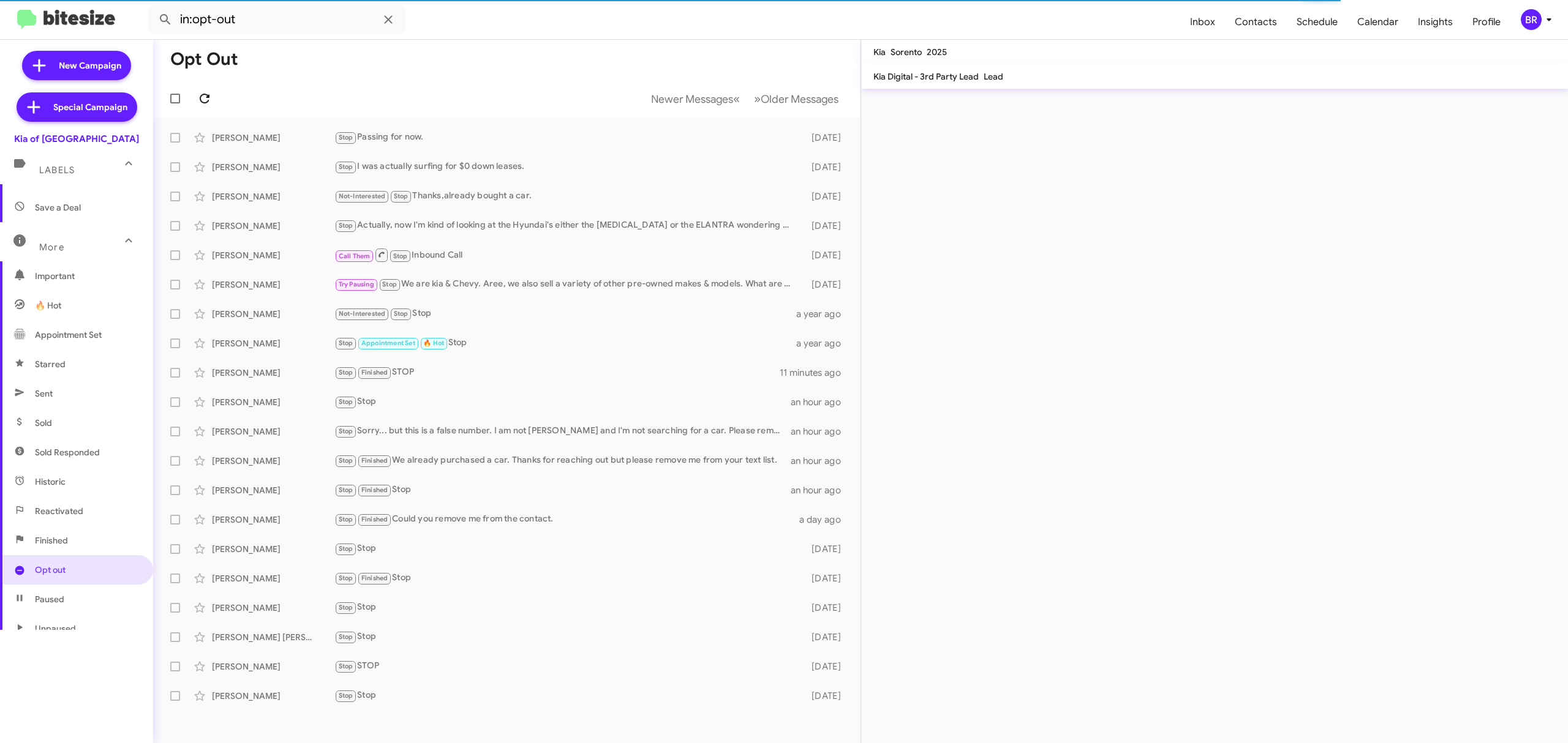
click at [204, 98] on icon at bounding box center [204, 98] width 15 height 15
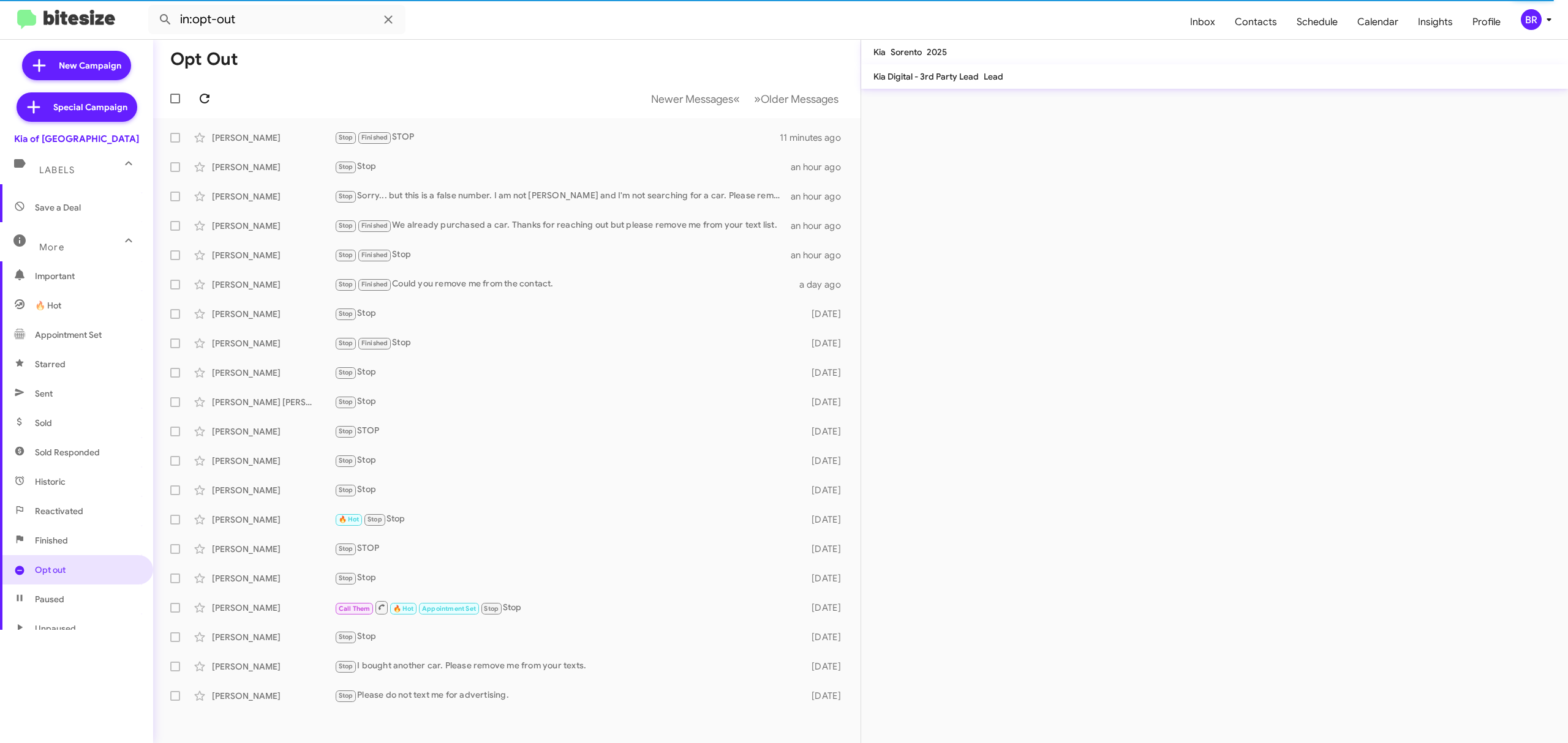
click at [204, 98] on icon at bounding box center [204, 98] width 15 height 15
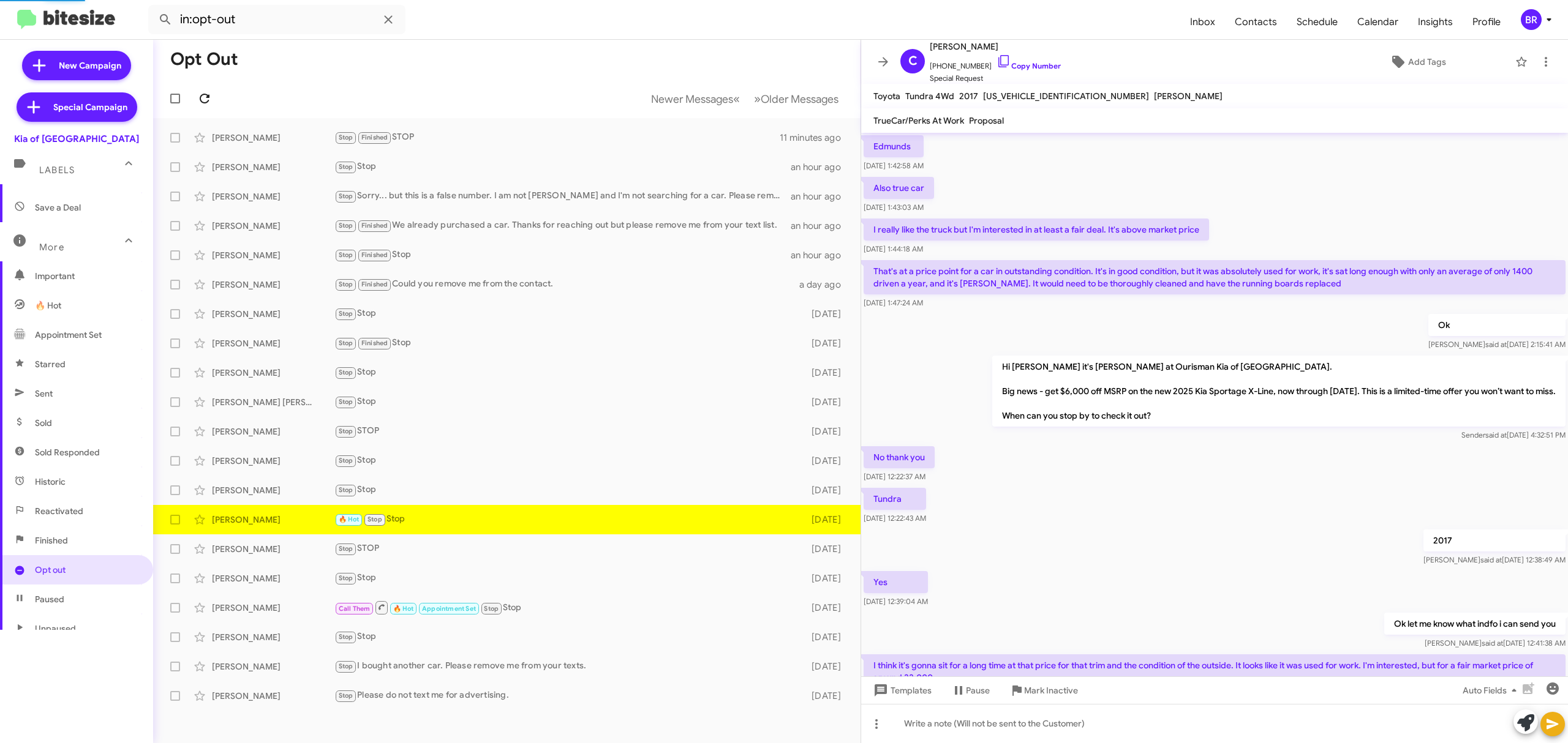
scroll to position [485, 0]
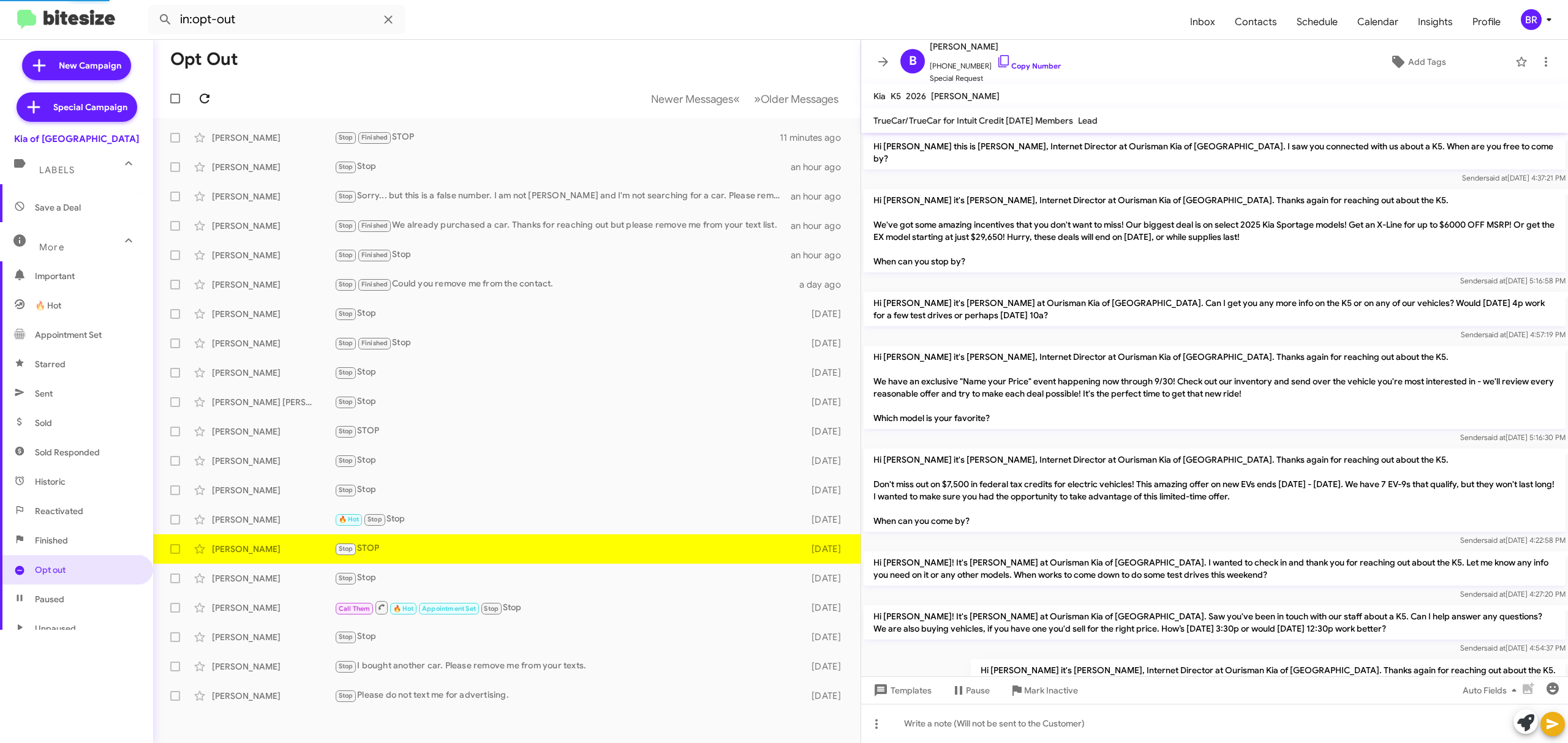
scroll to position [234, 0]
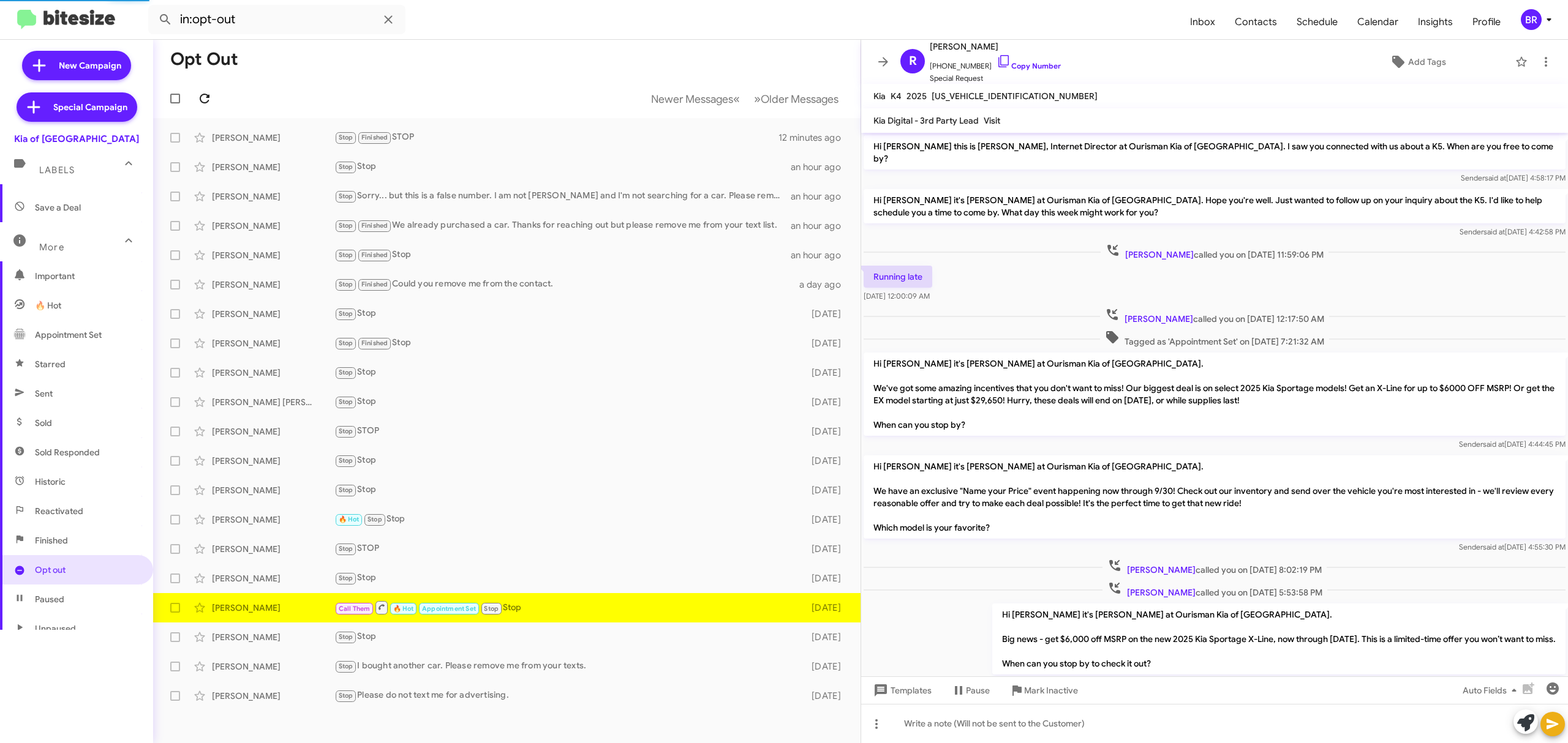
scroll to position [215, 0]
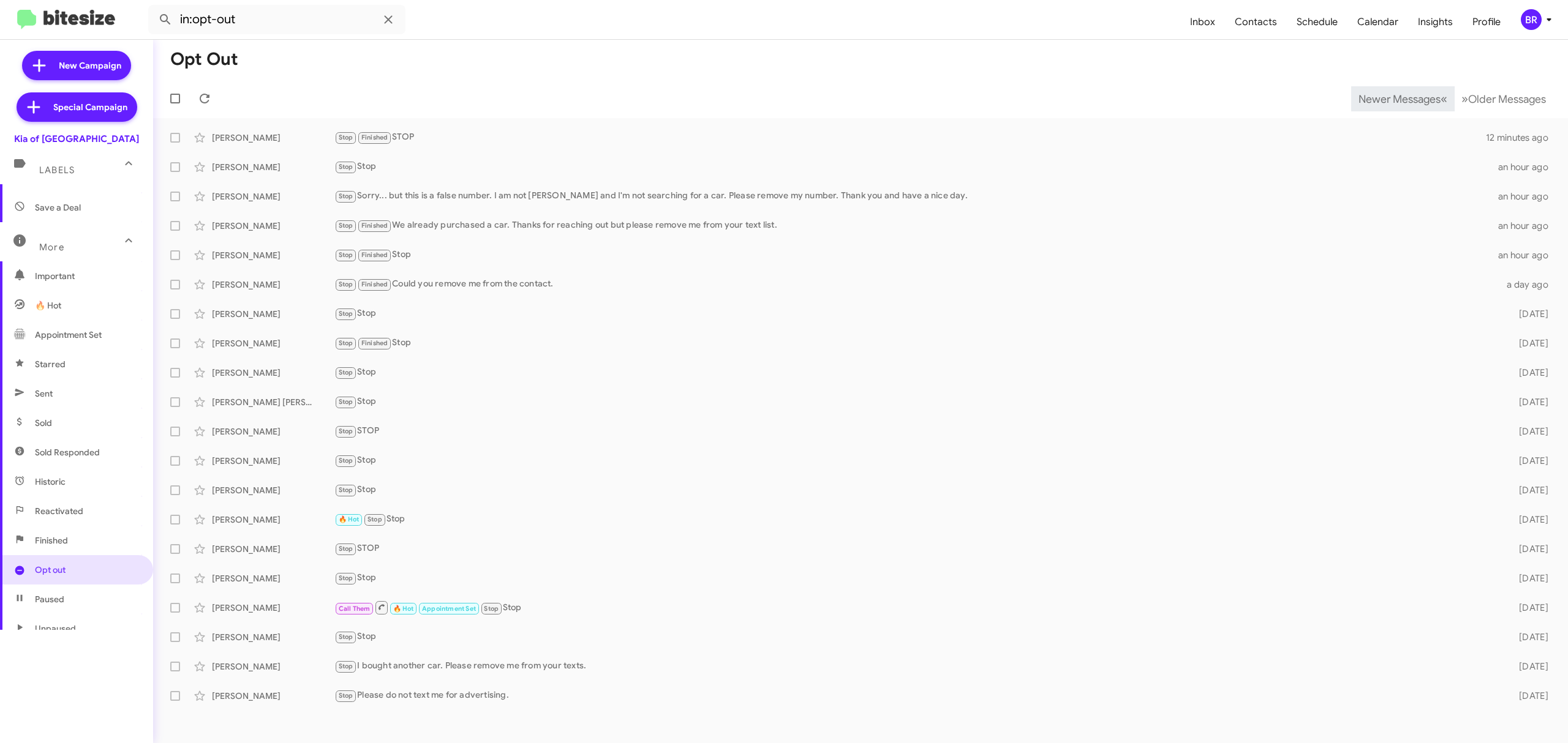
click at [1390, 98] on span "Newer Messages" at bounding box center [1399, 99] width 82 height 13
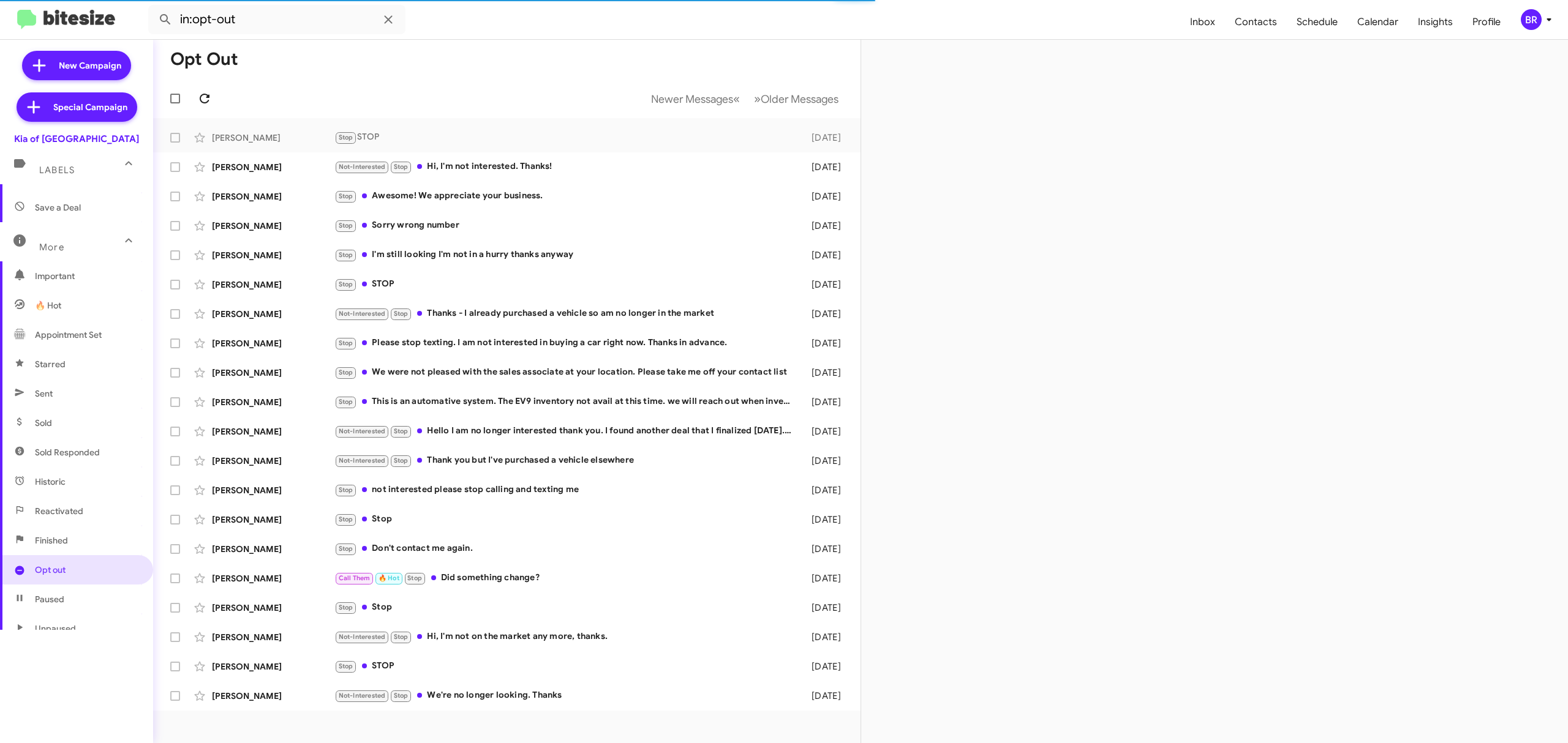
click at [204, 98] on icon at bounding box center [204, 98] width 15 height 15
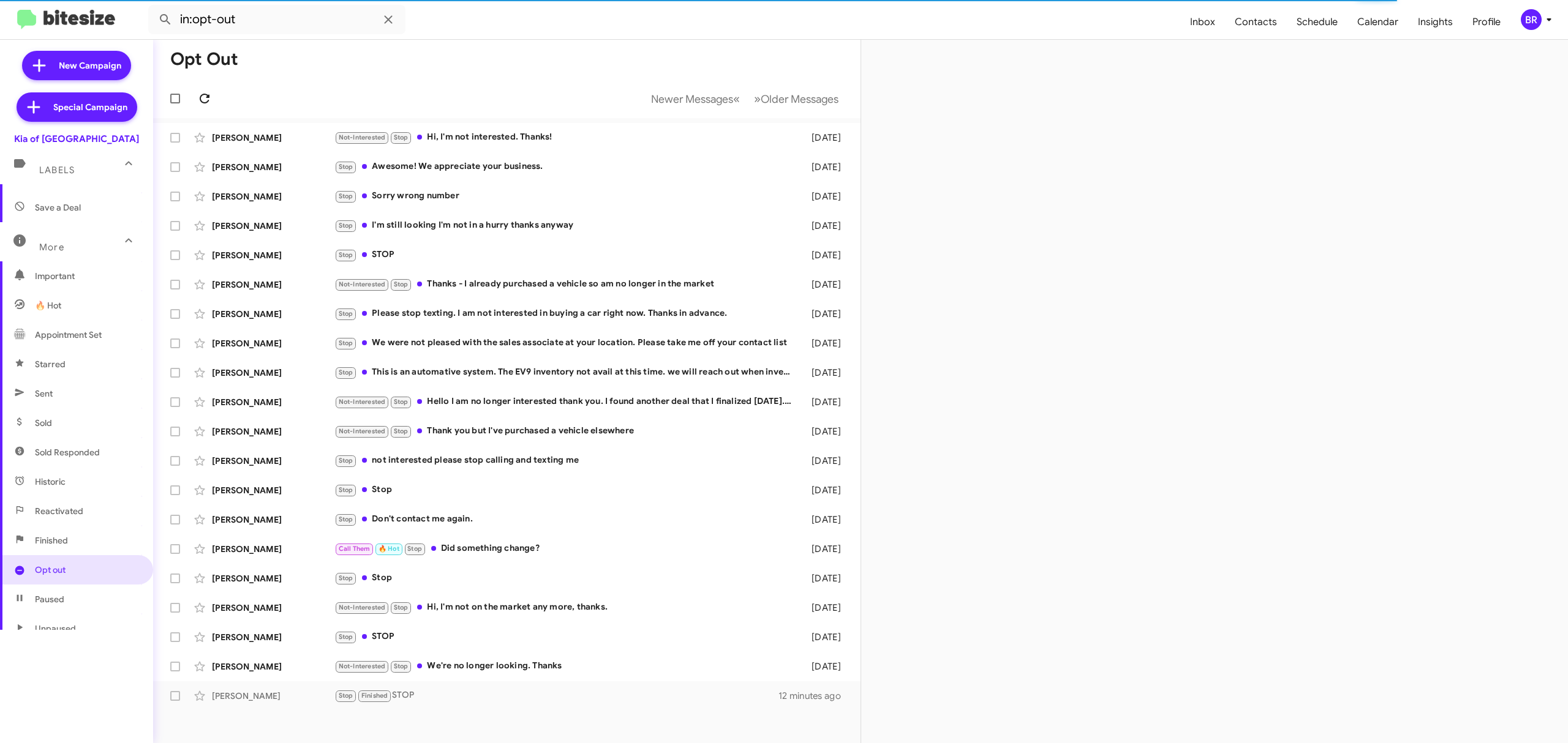
click at [204, 98] on icon at bounding box center [204, 98] width 15 height 15
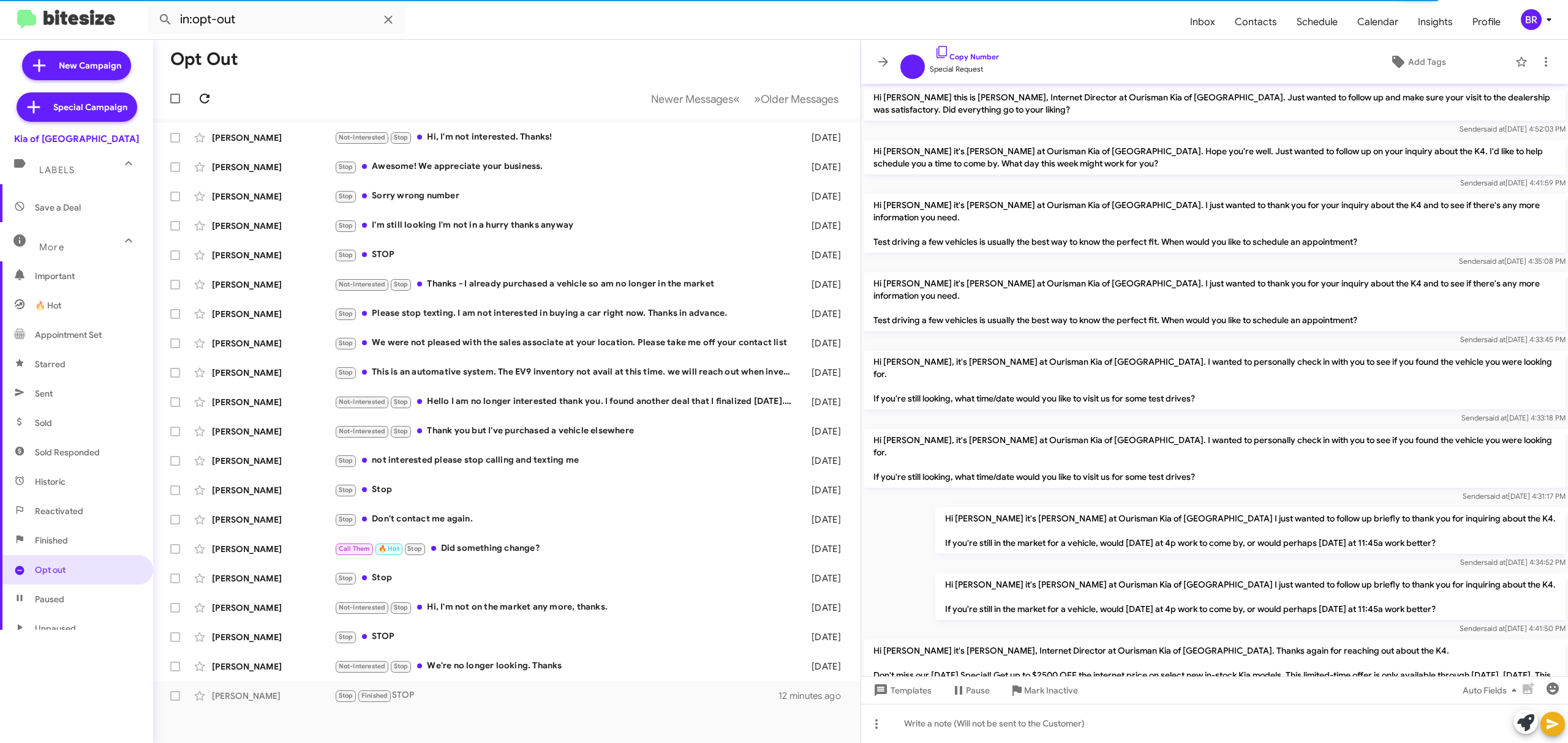
scroll to position [113, 0]
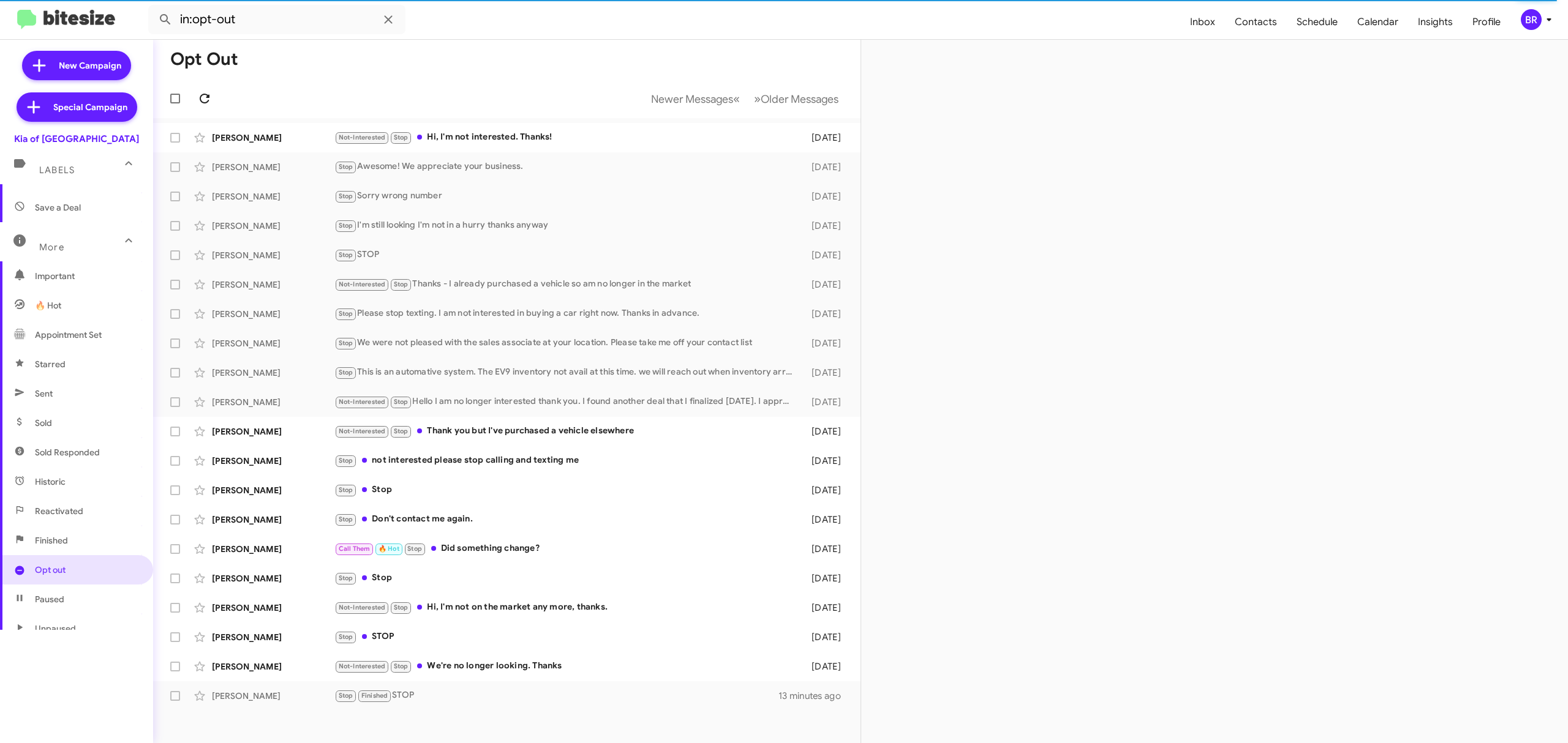
click at [204, 98] on icon at bounding box center [204, 98] width 15 height 15
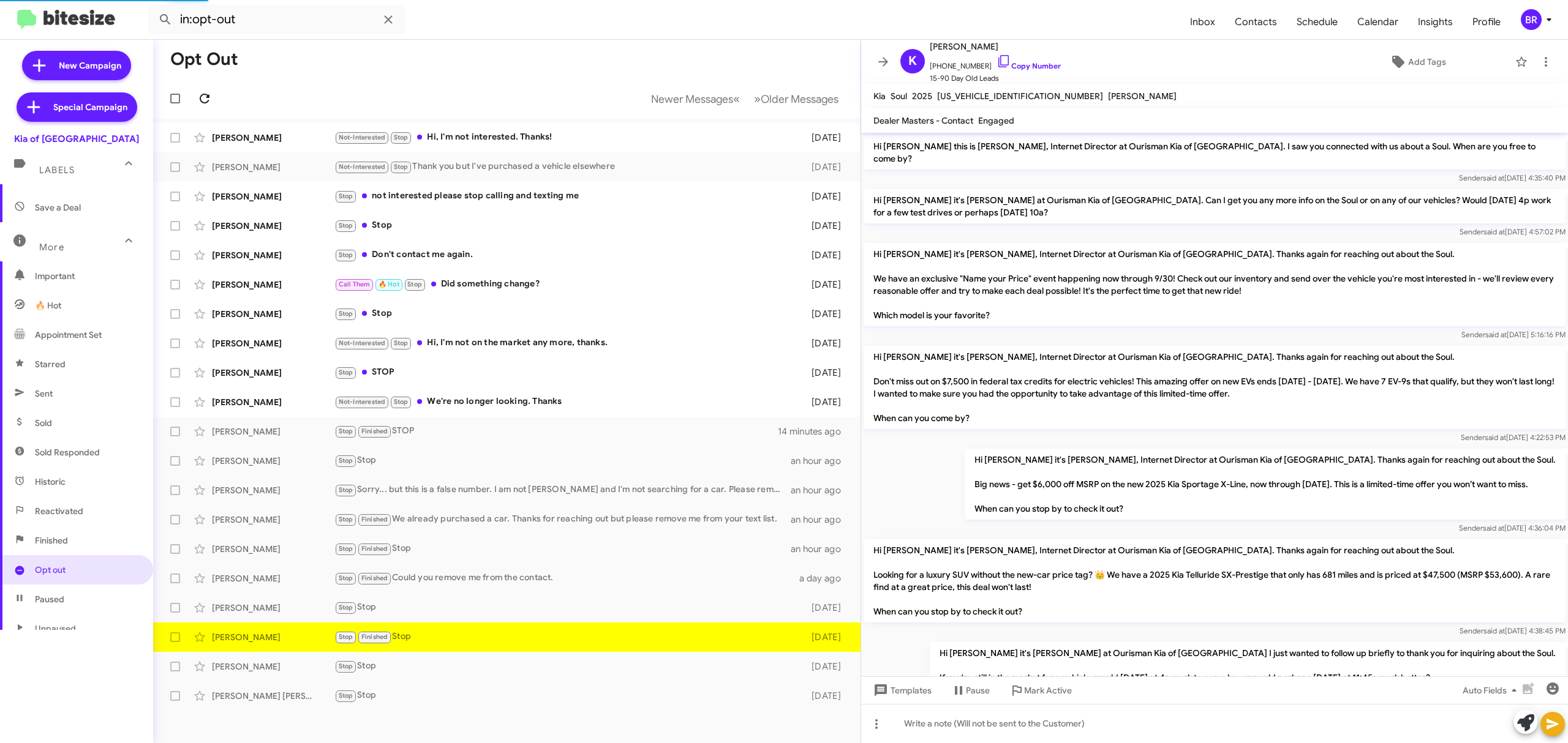
scroll to position [60, 0]
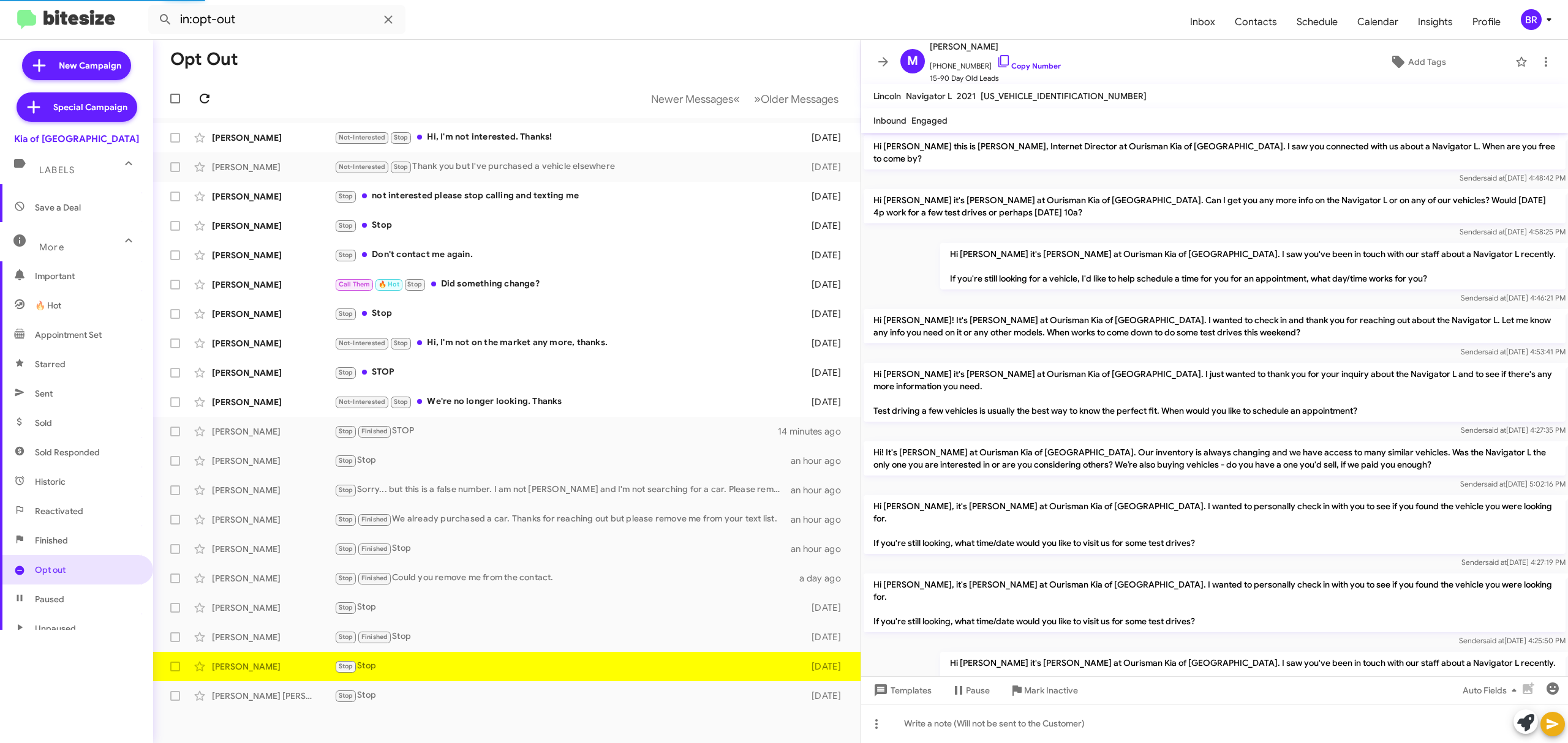
scroll to position [819, 0]
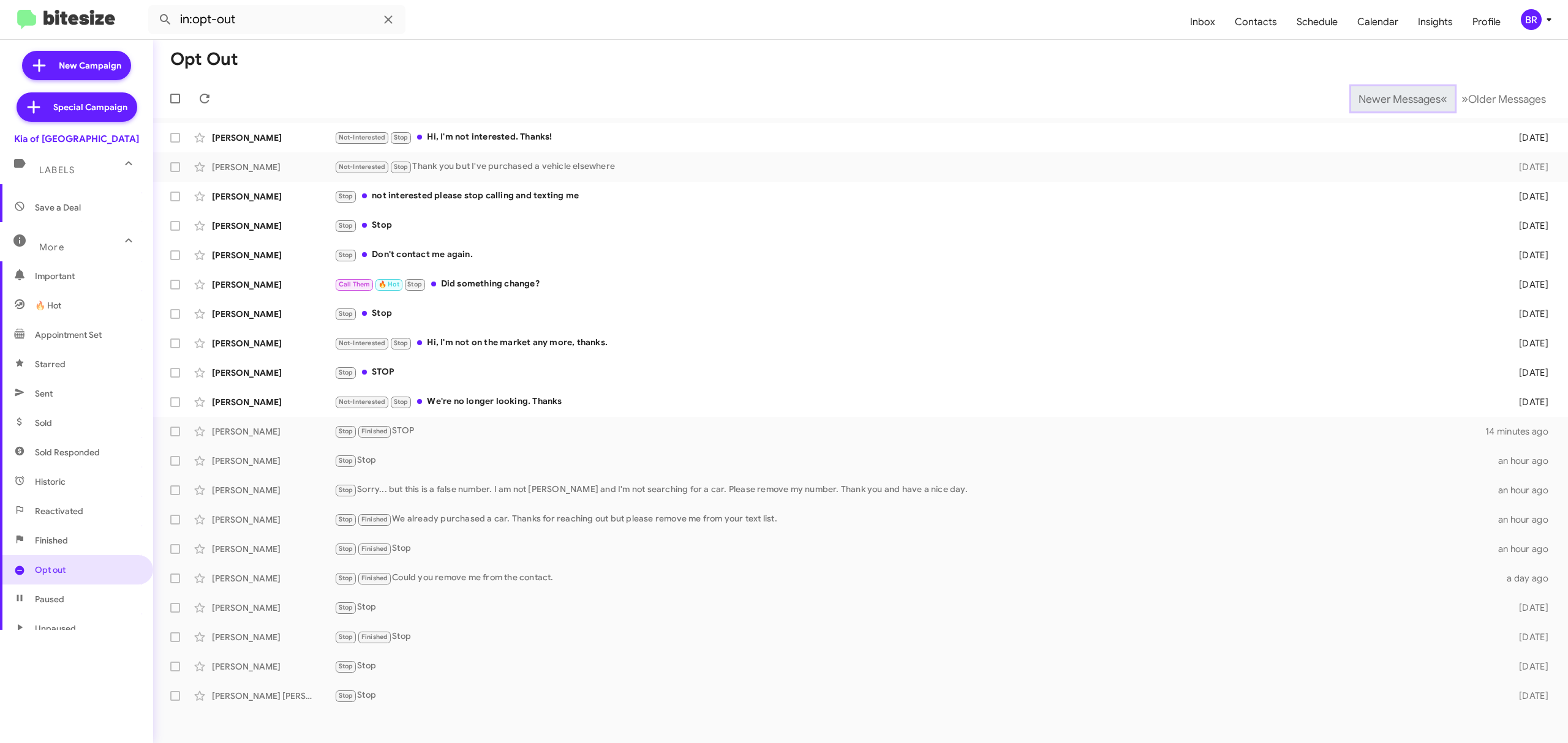
click at [1390, 98] on span "Newer Messages" at bounding box center [1399, 99] width 82 height 13
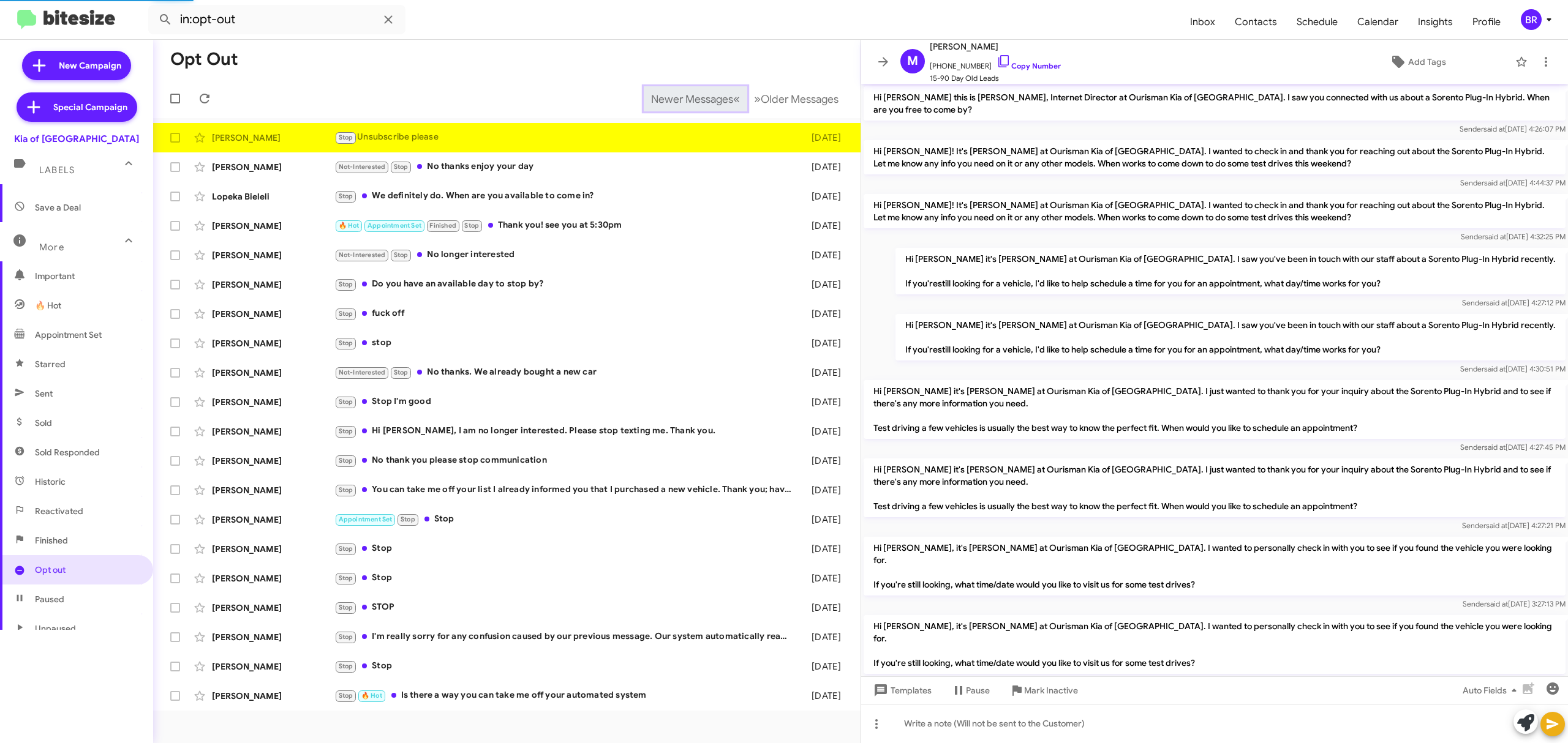
scroll to position [341, 0]
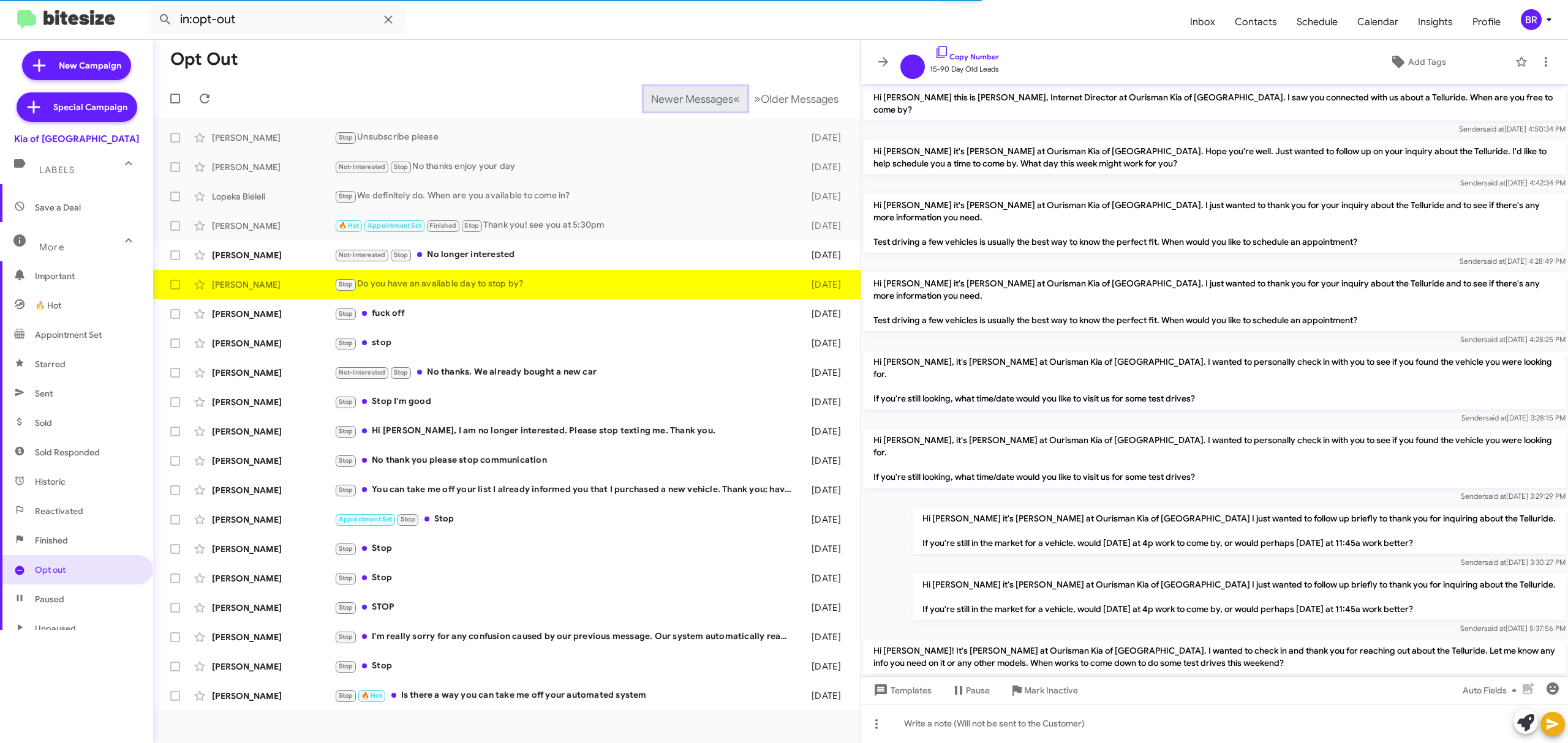
scroll to position [120, 0]
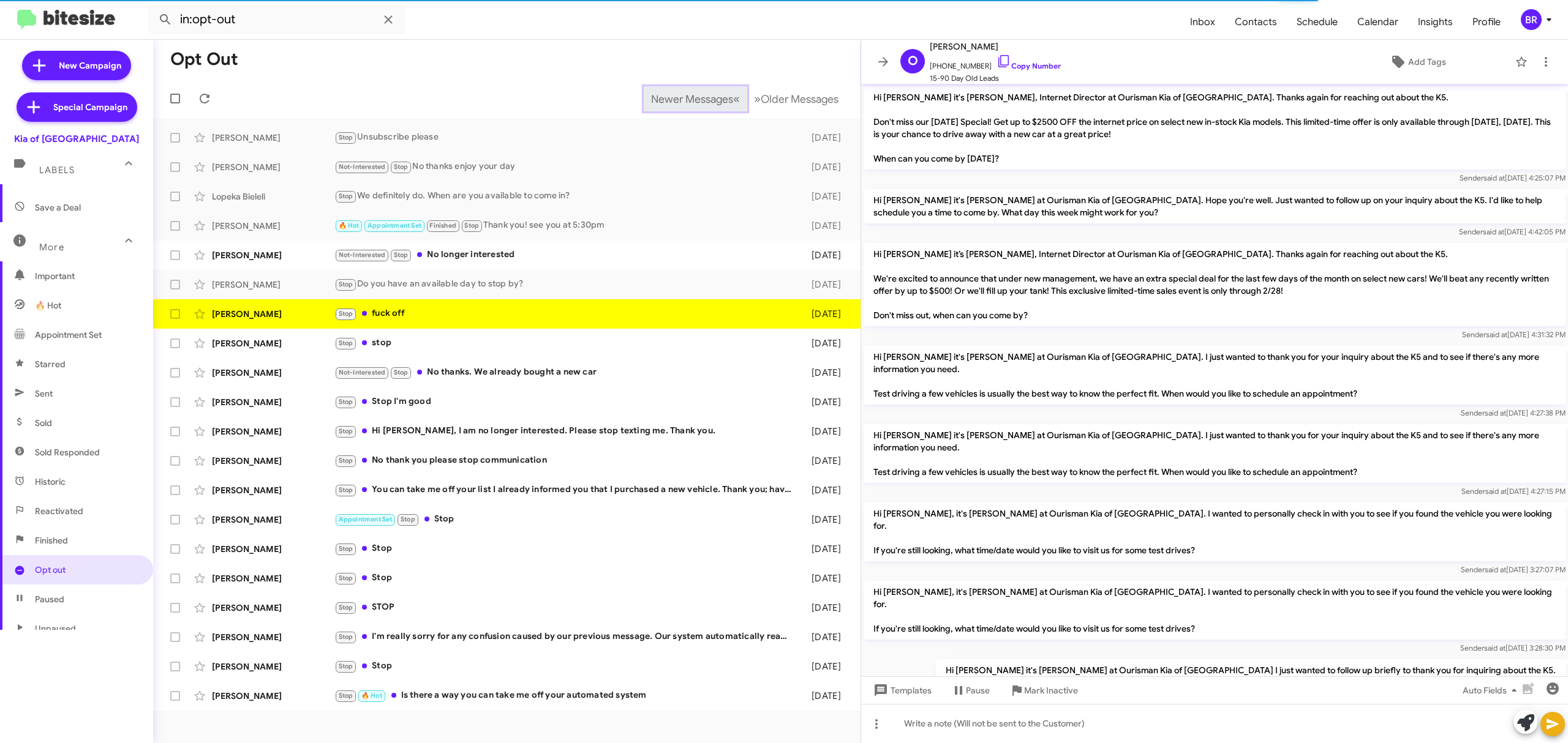
scroll to position [219, 0]
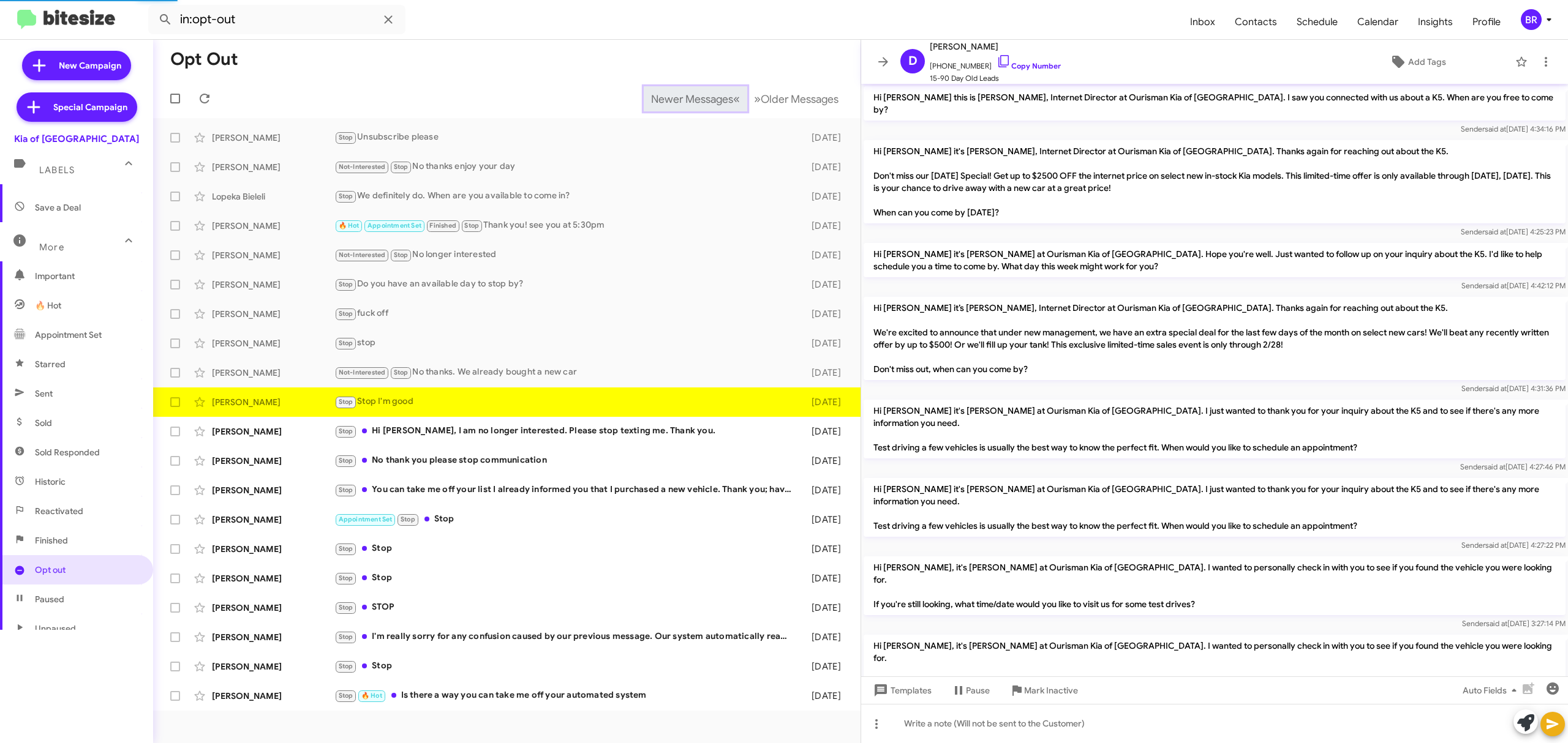
scroll to position [206, 0]
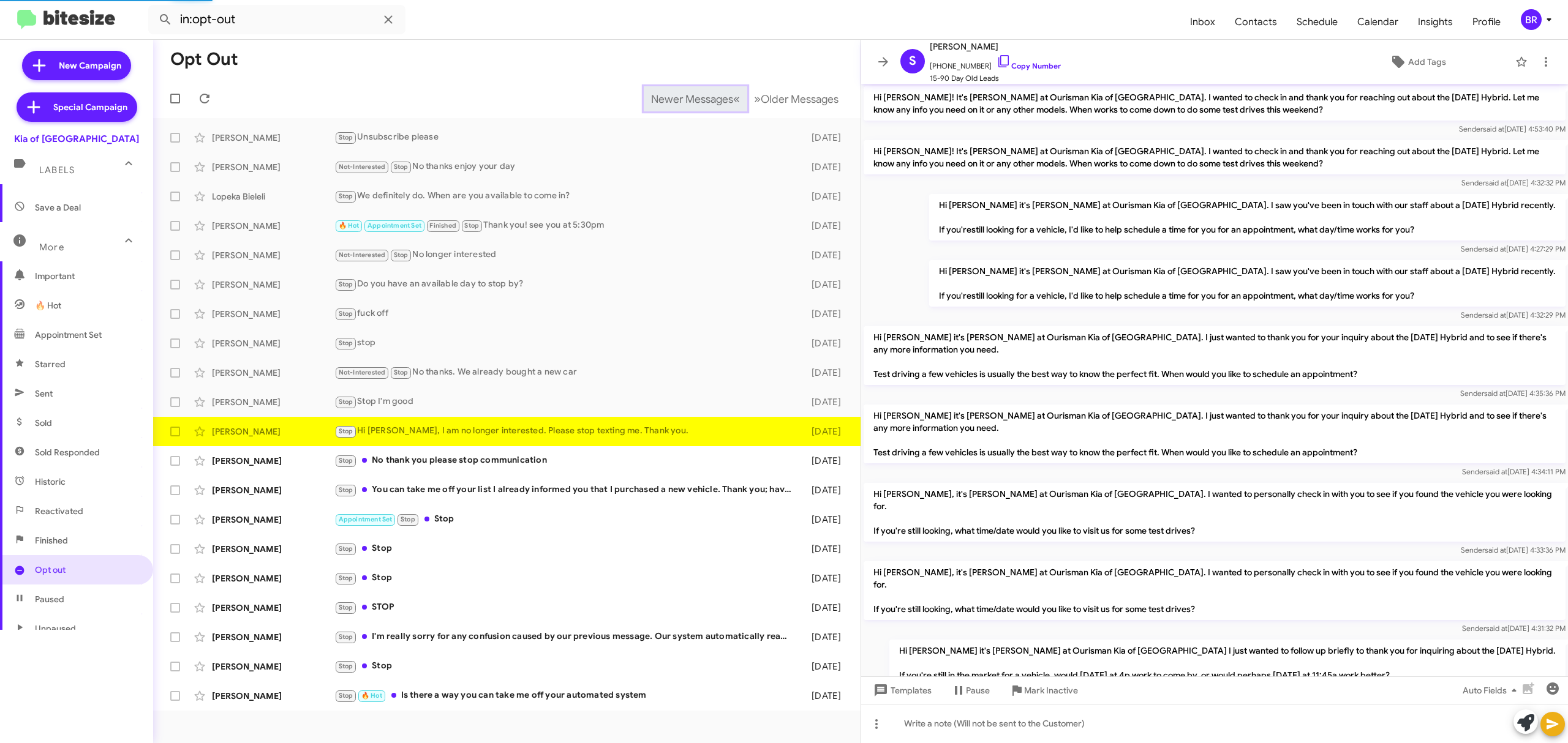
scroll to position [748, 0]
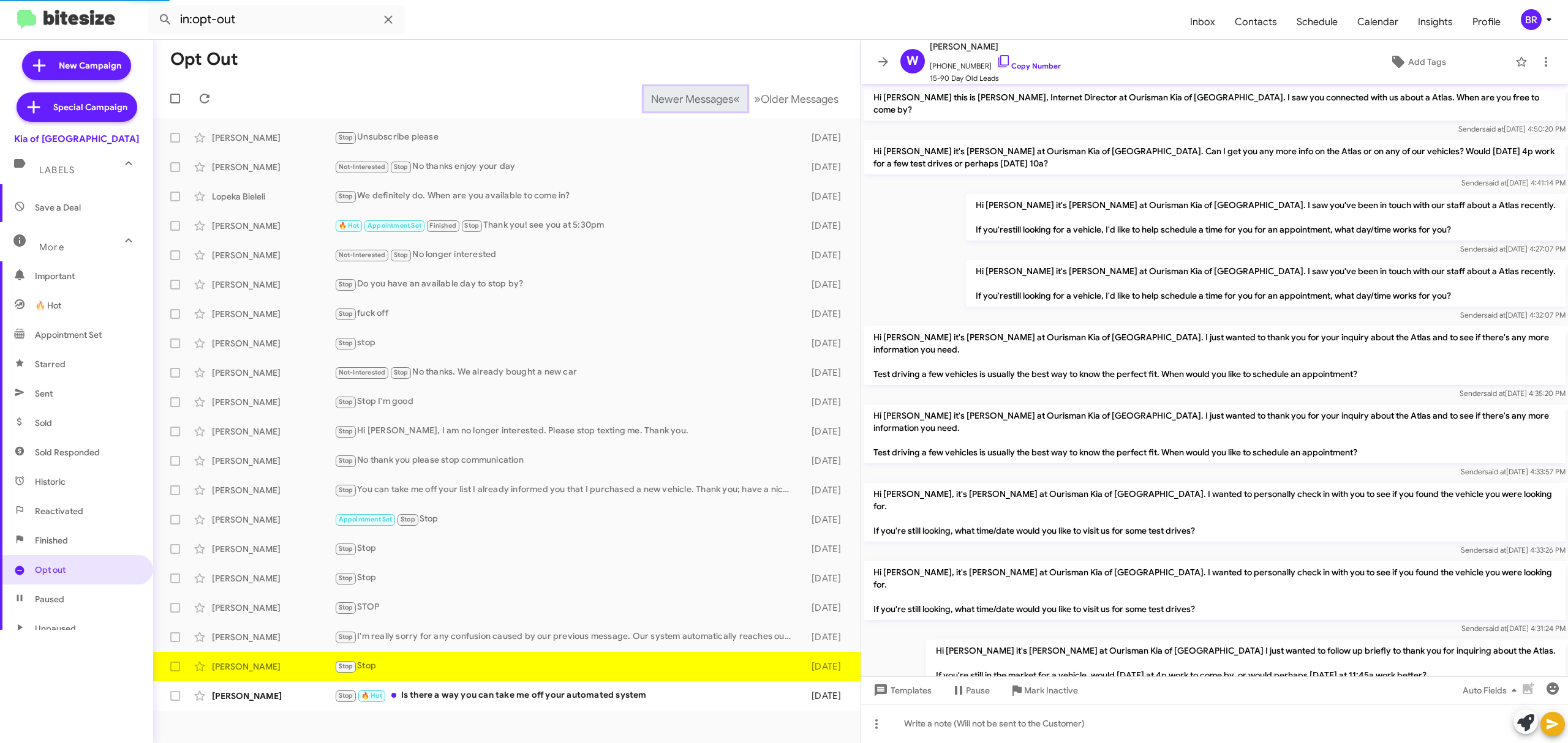
scroll to position [316, 0]
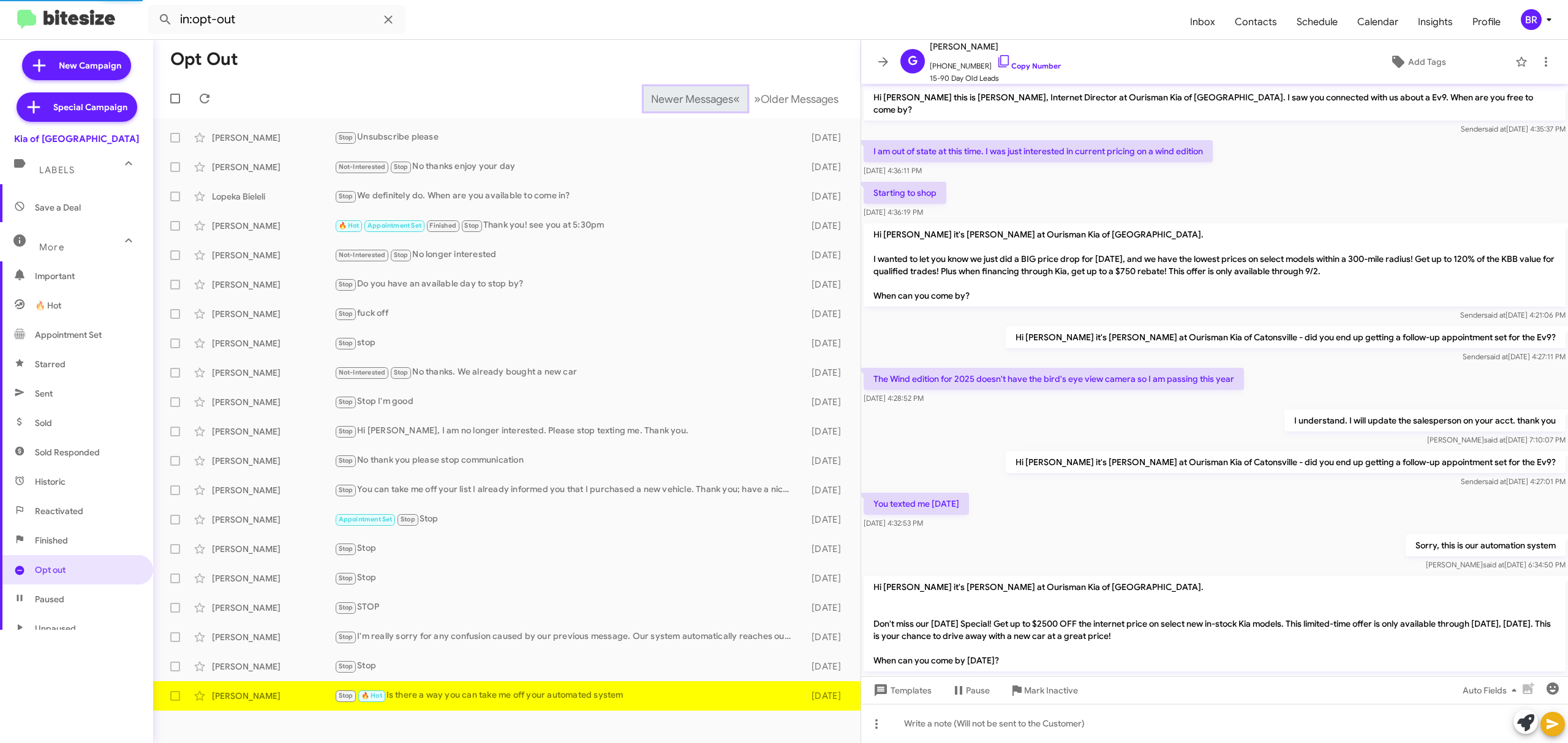
scroll to position [238, 0]
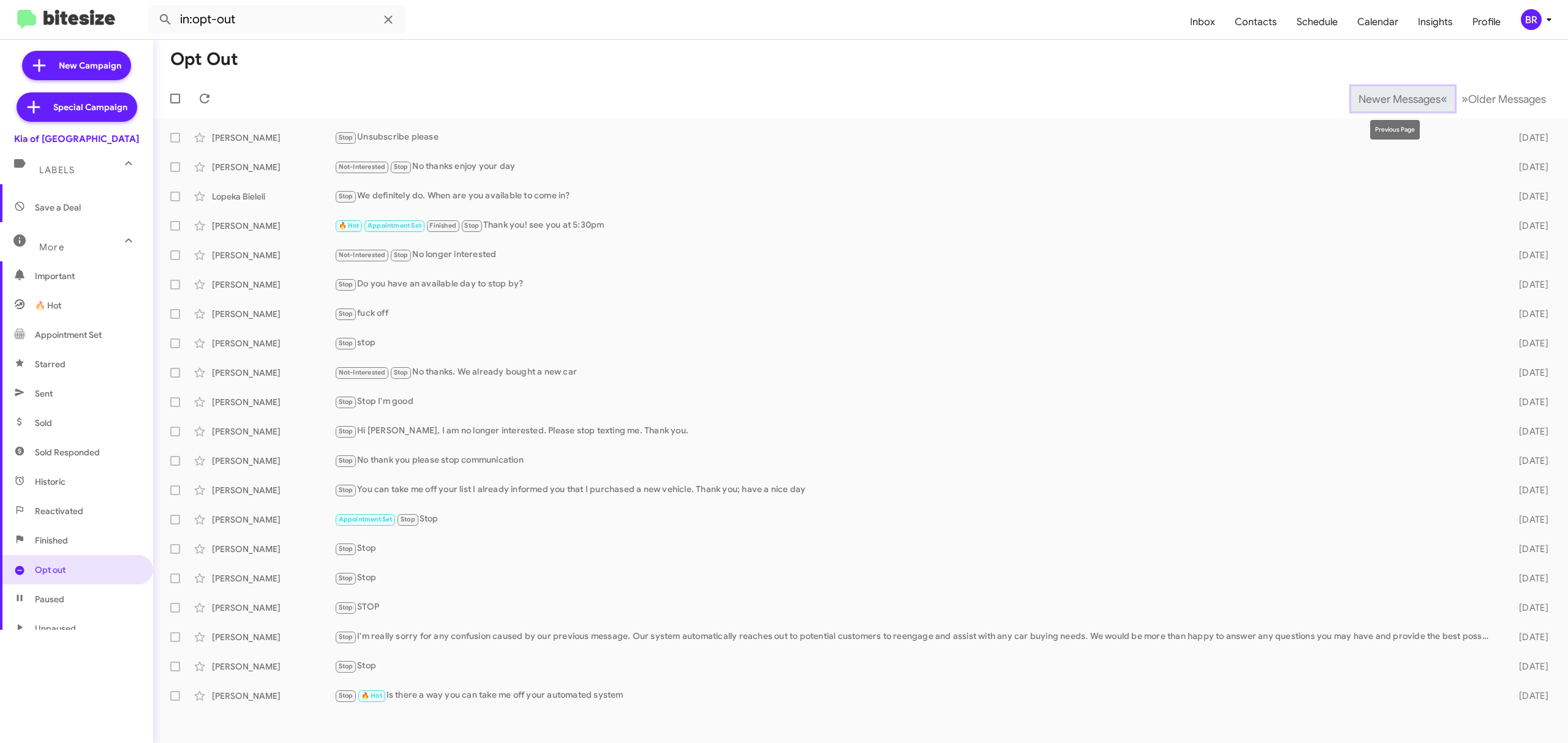
click at [1390, 98] on span "Newer Messages" at bounding box center [1399, 99] width 82 height 13
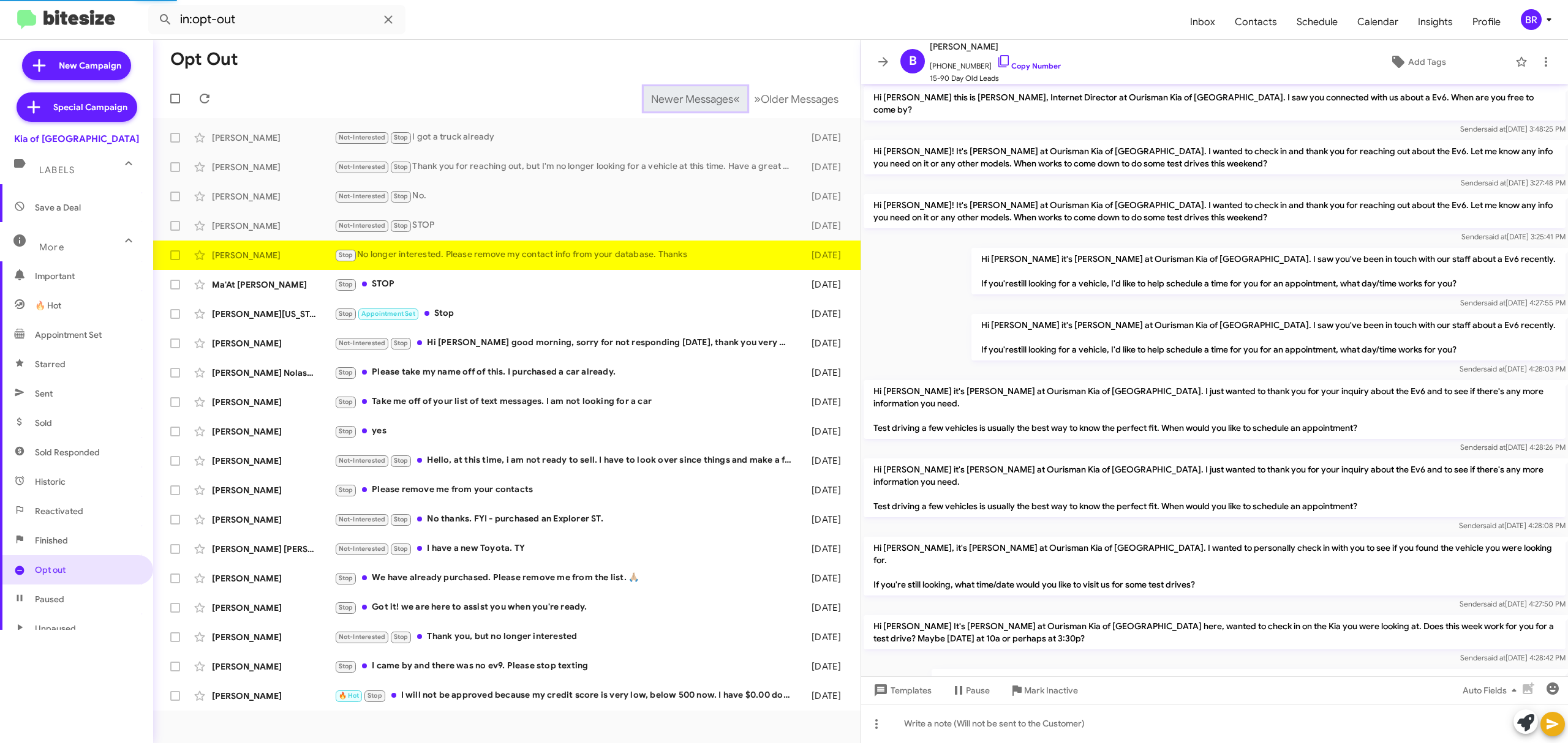
scroll to position [190, 0]
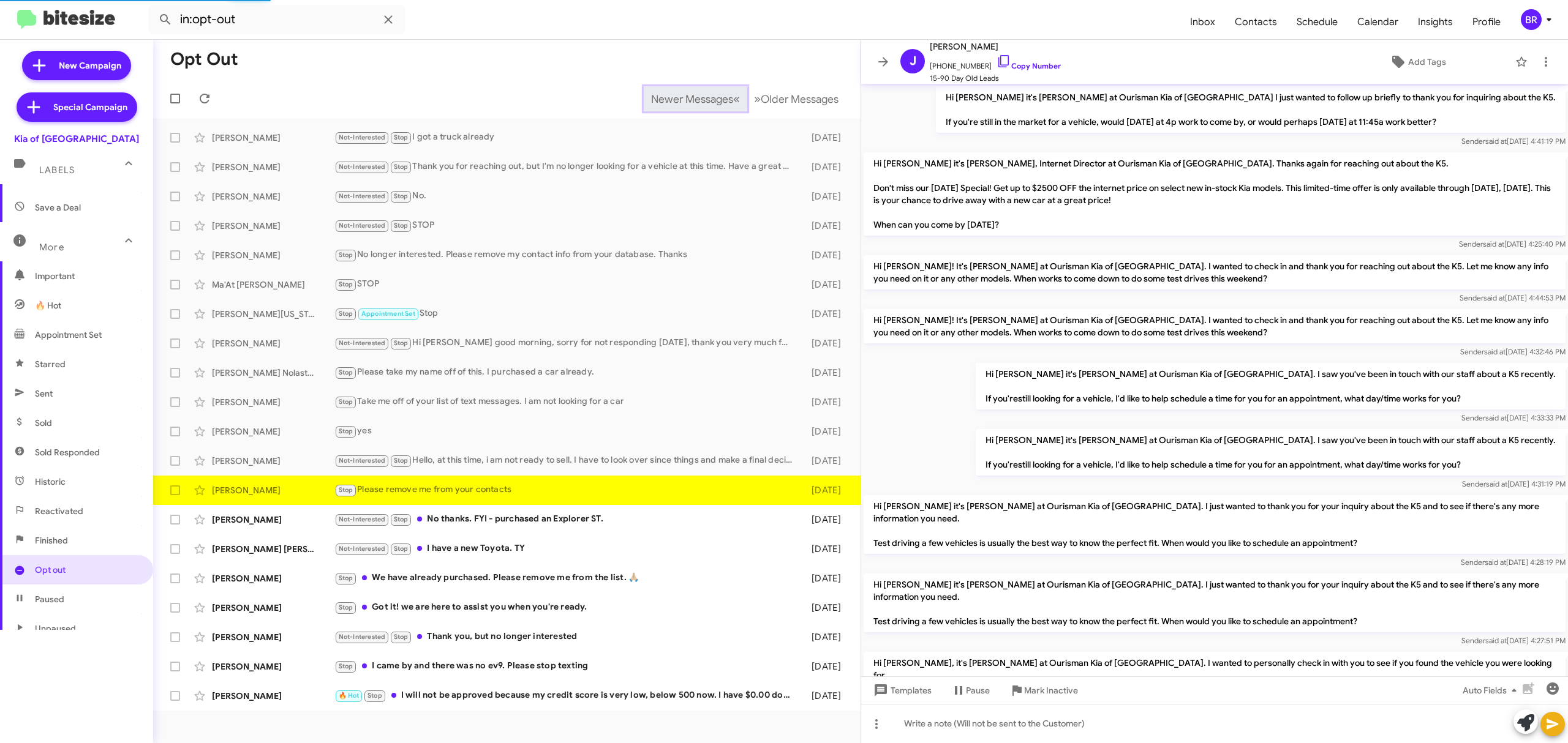
scroll to position [711, 0]
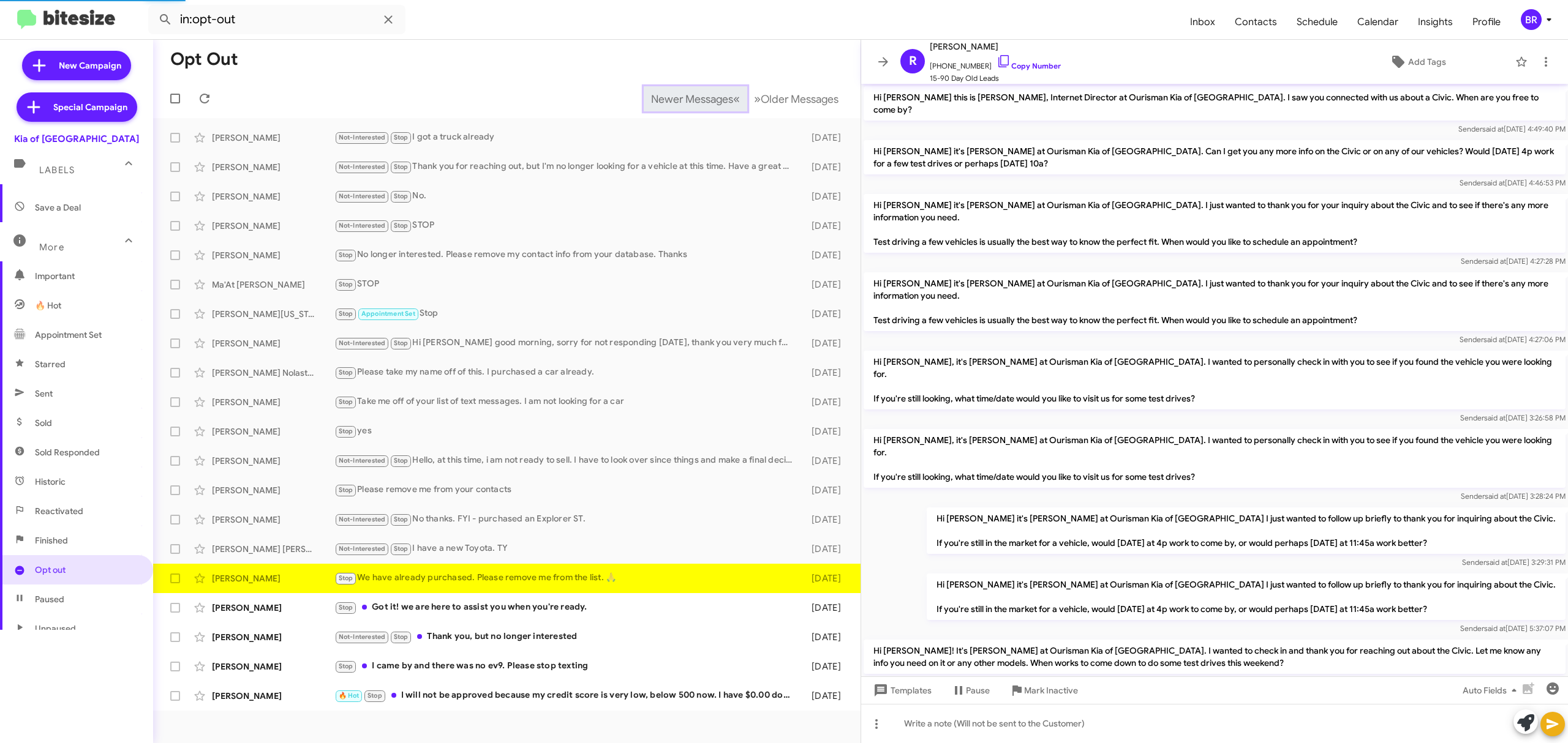
scroll to position [316, 0]
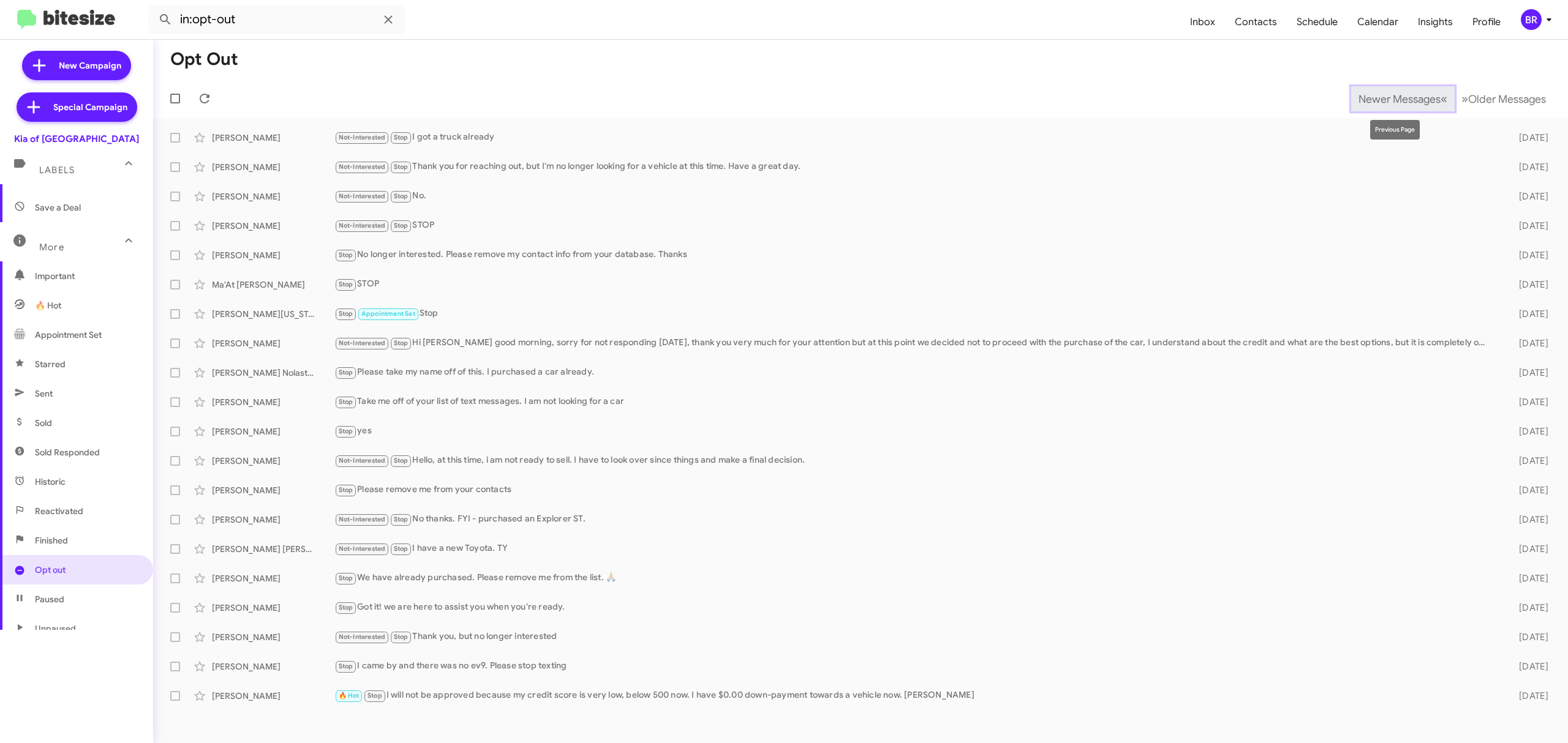
click at [1390, 98] on span "Newer Messages" at bounding box center [1399, 99] width 82 height 13
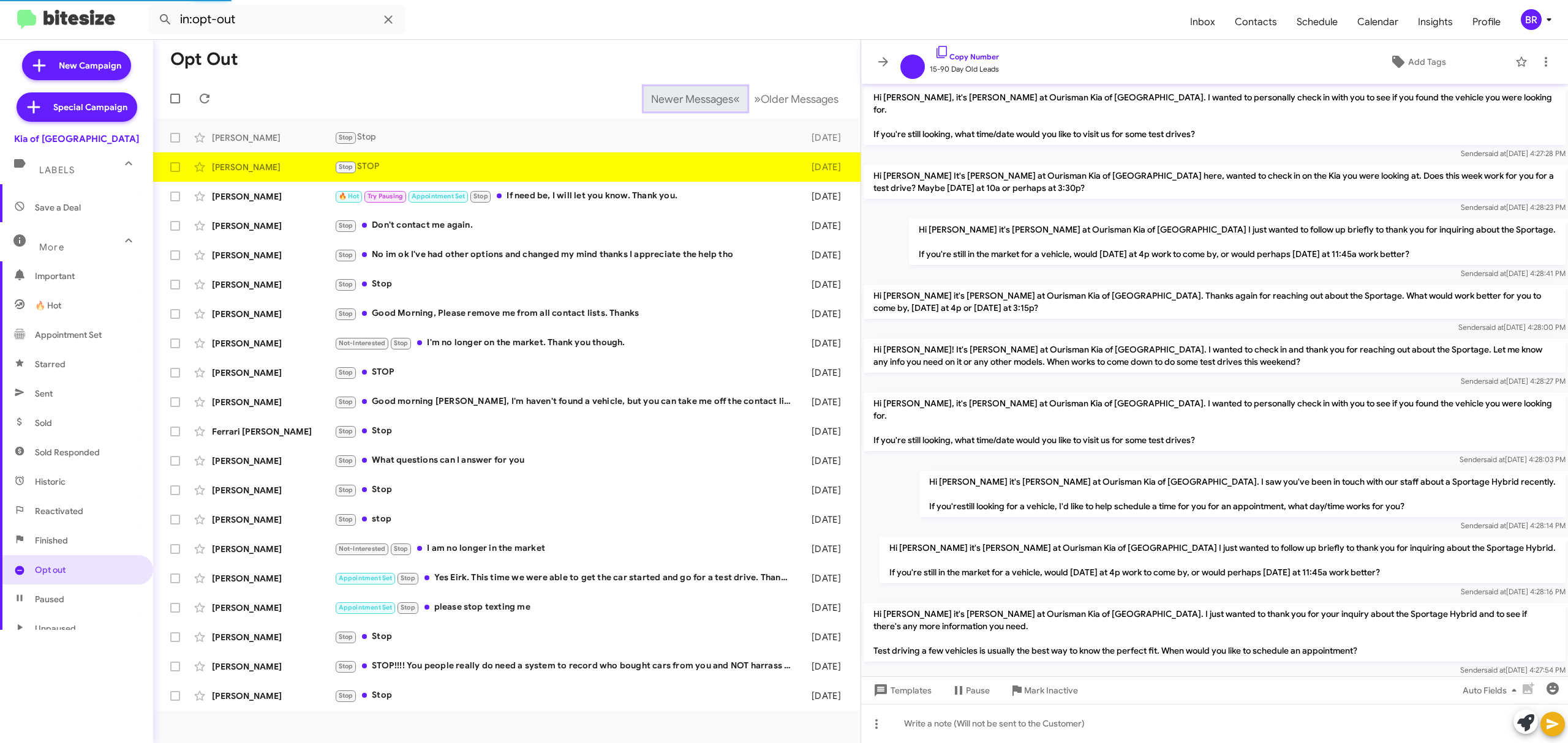
scroll to position [669, 0]
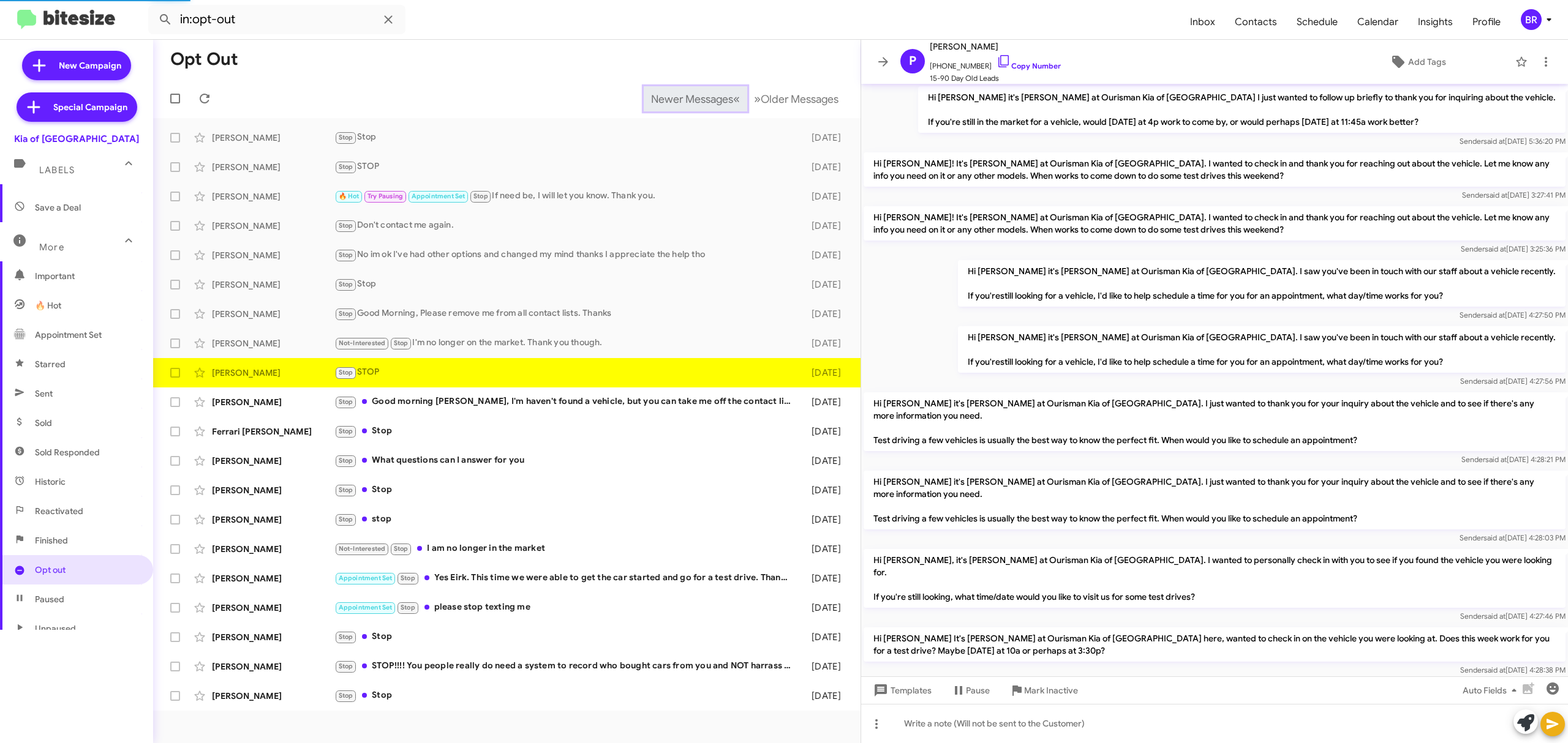
scroll to position [650, 0]
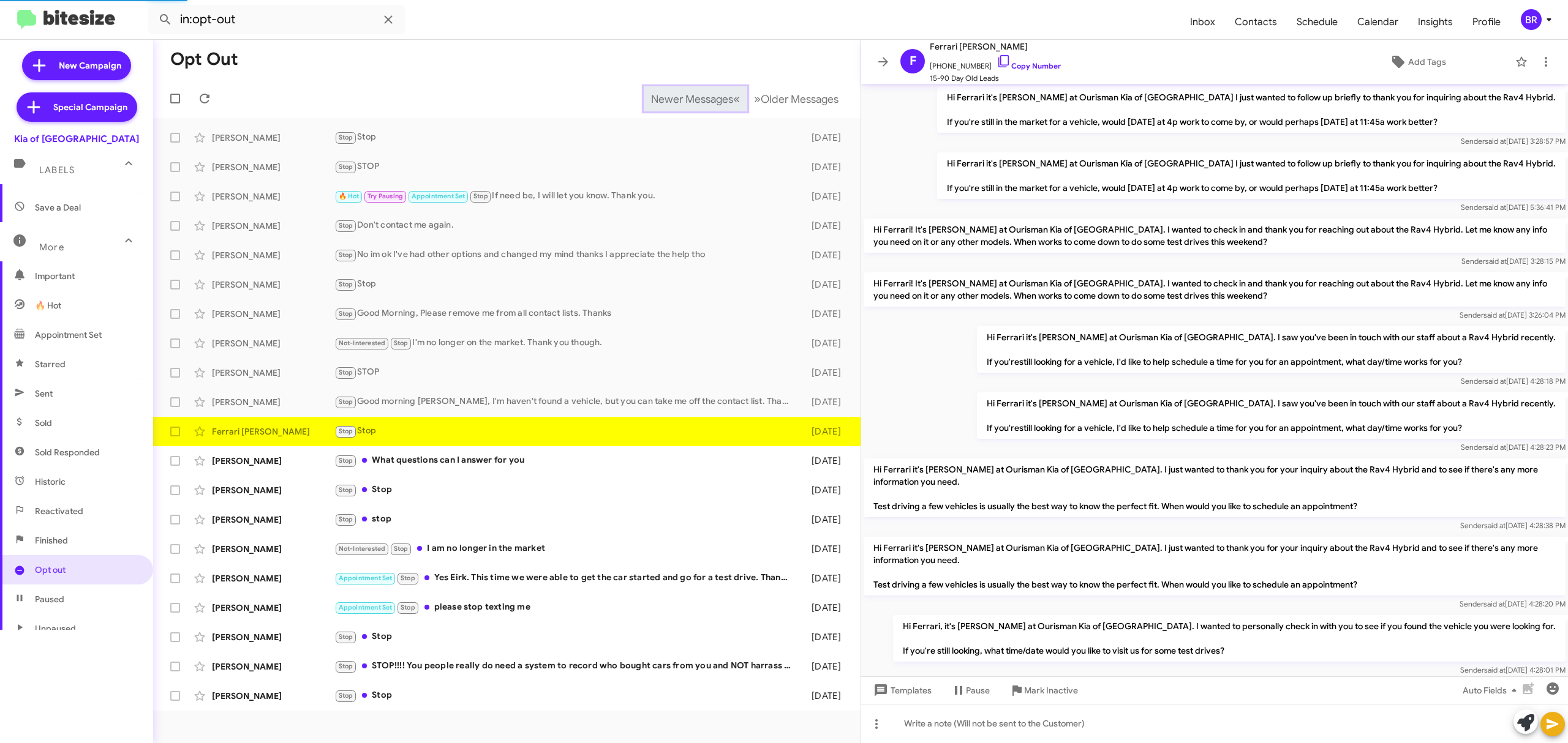
scroll to position [686, 0]
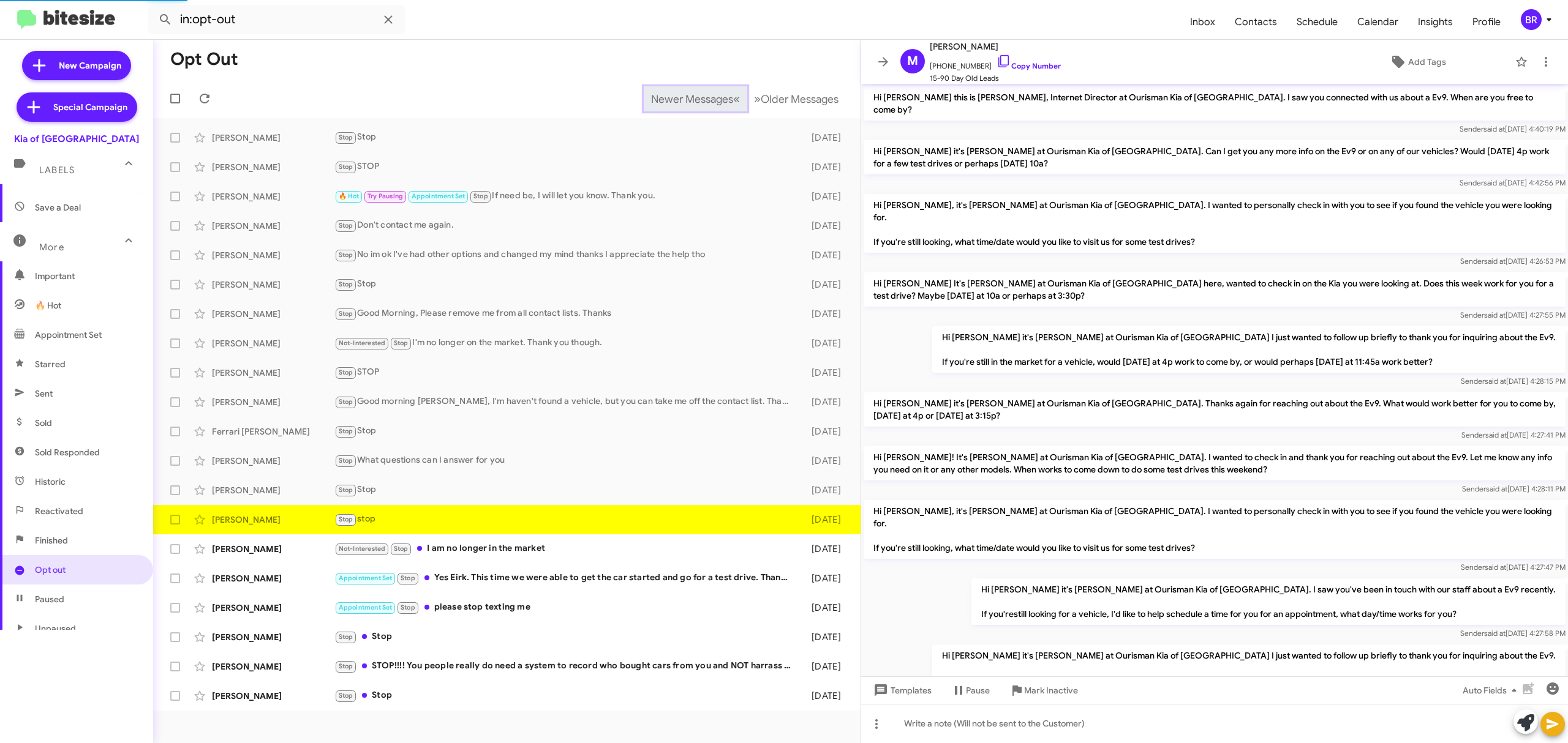
scroll to position [165, 0]
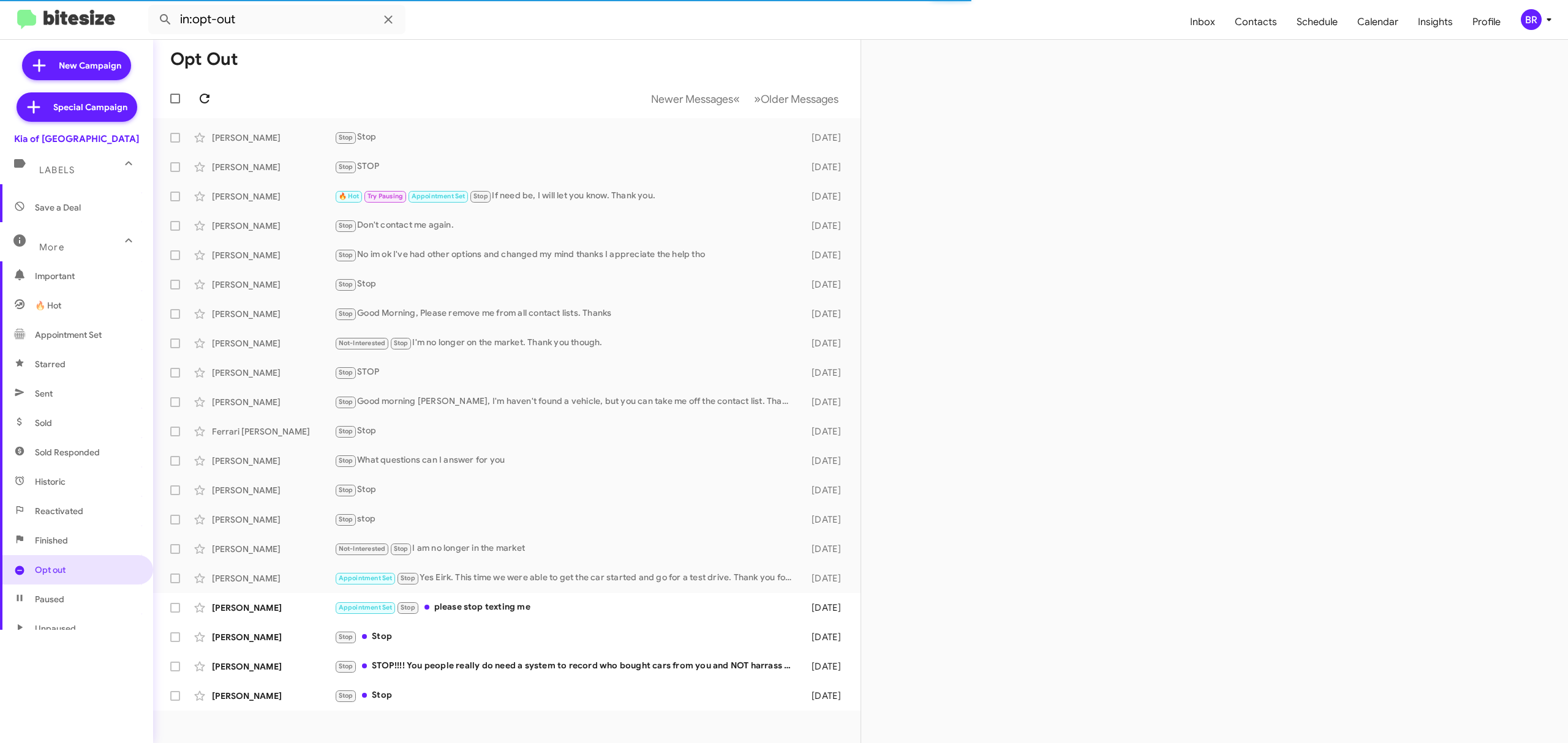
click at [204, 98] on icon at bounding box center [204, 98] width 15 height 15
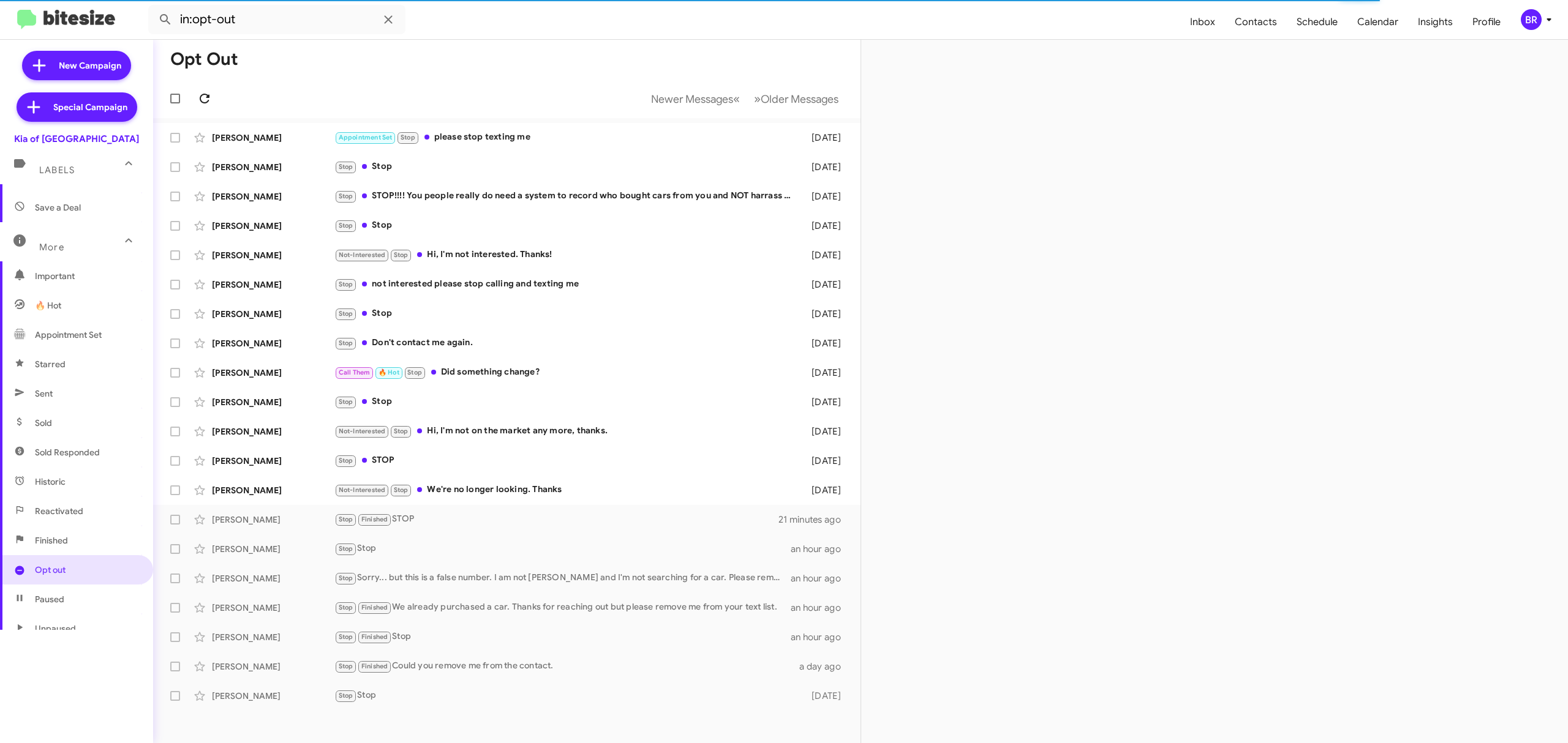
click at [204, 98] on icon at bounding box center [204, 98] width 15 height 15
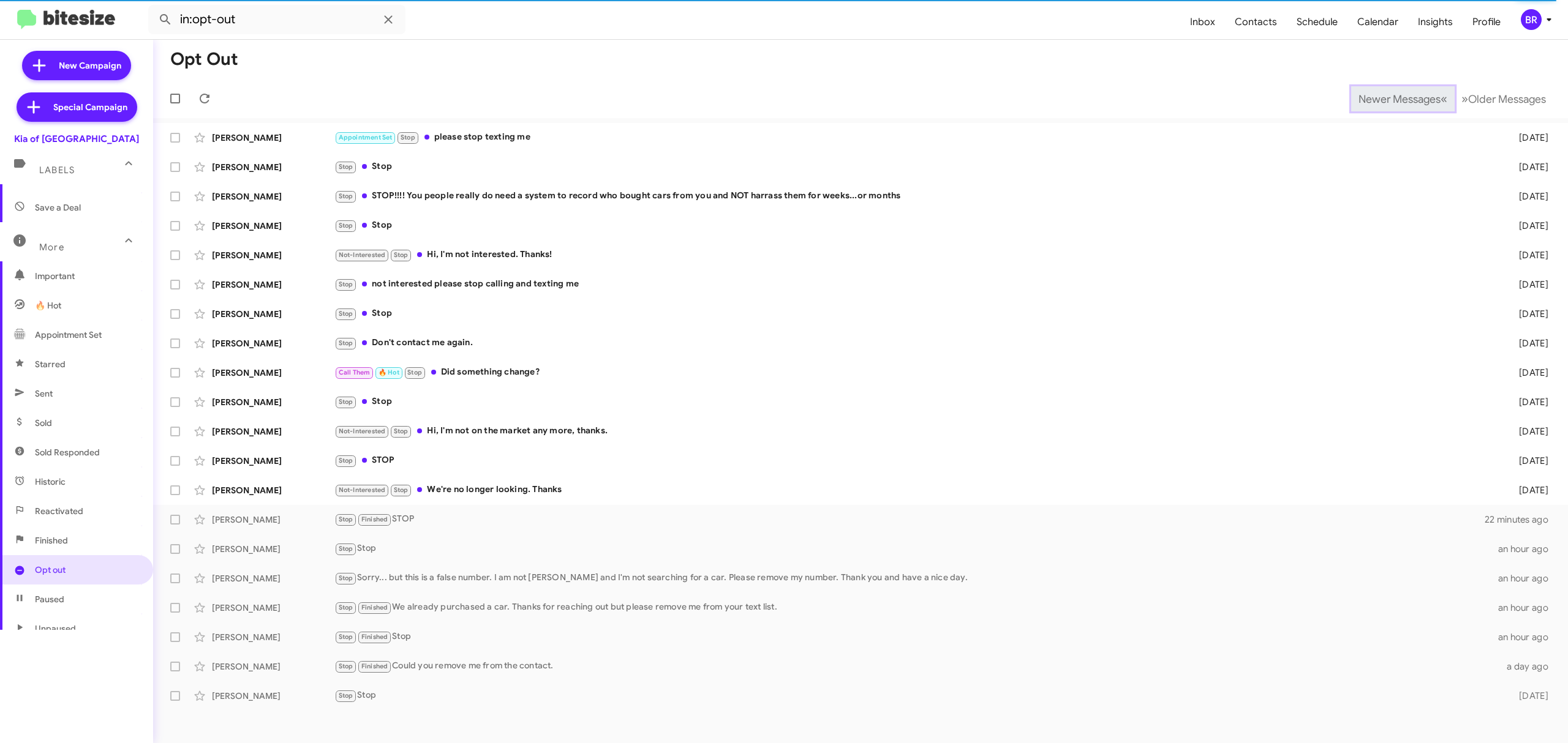
click at [1390, 98] on span "Newer Messages" at bounding box center [1399, 99] width 82 height 13
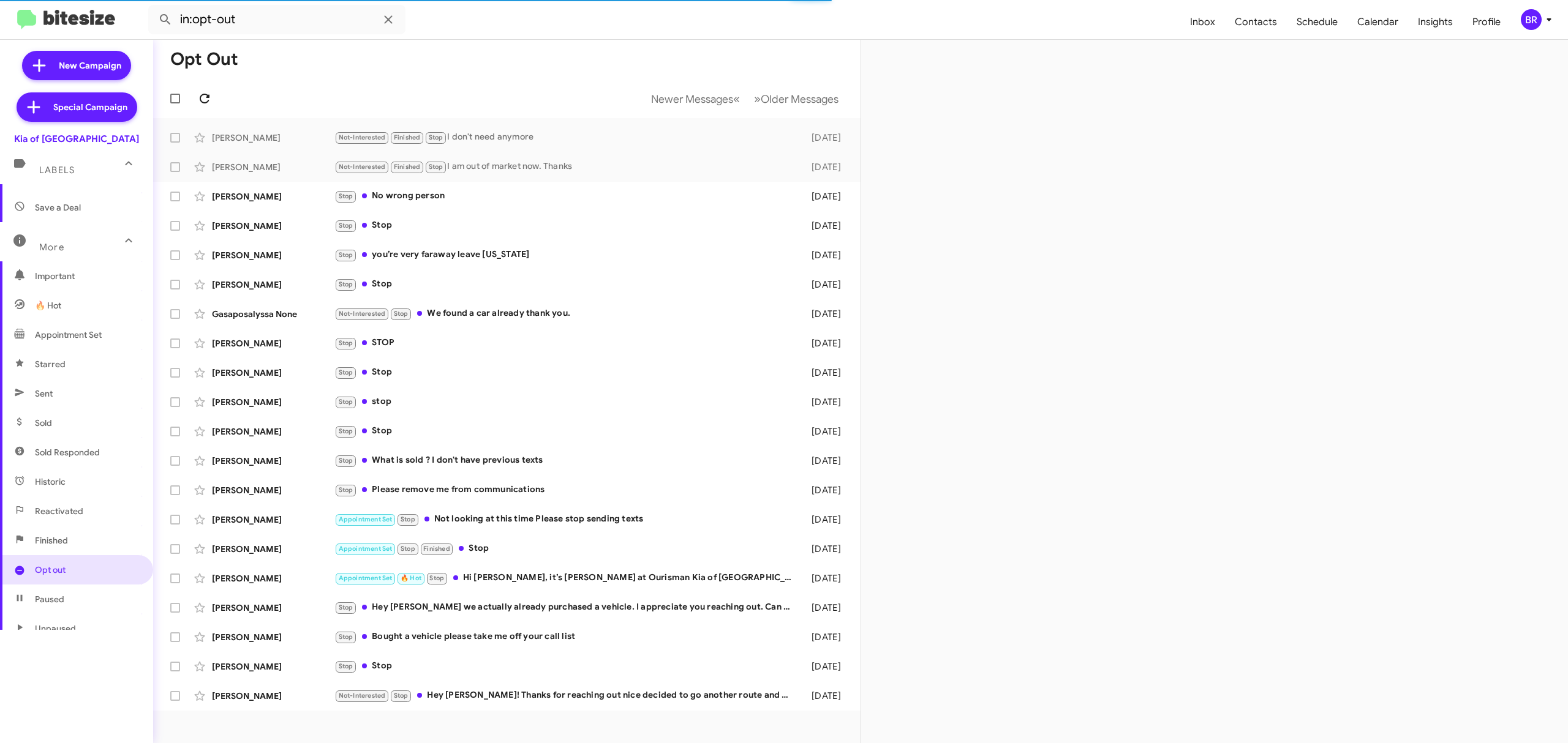
click at [204, 98] on icon at bounding box center [204, 98] width 15 height 15
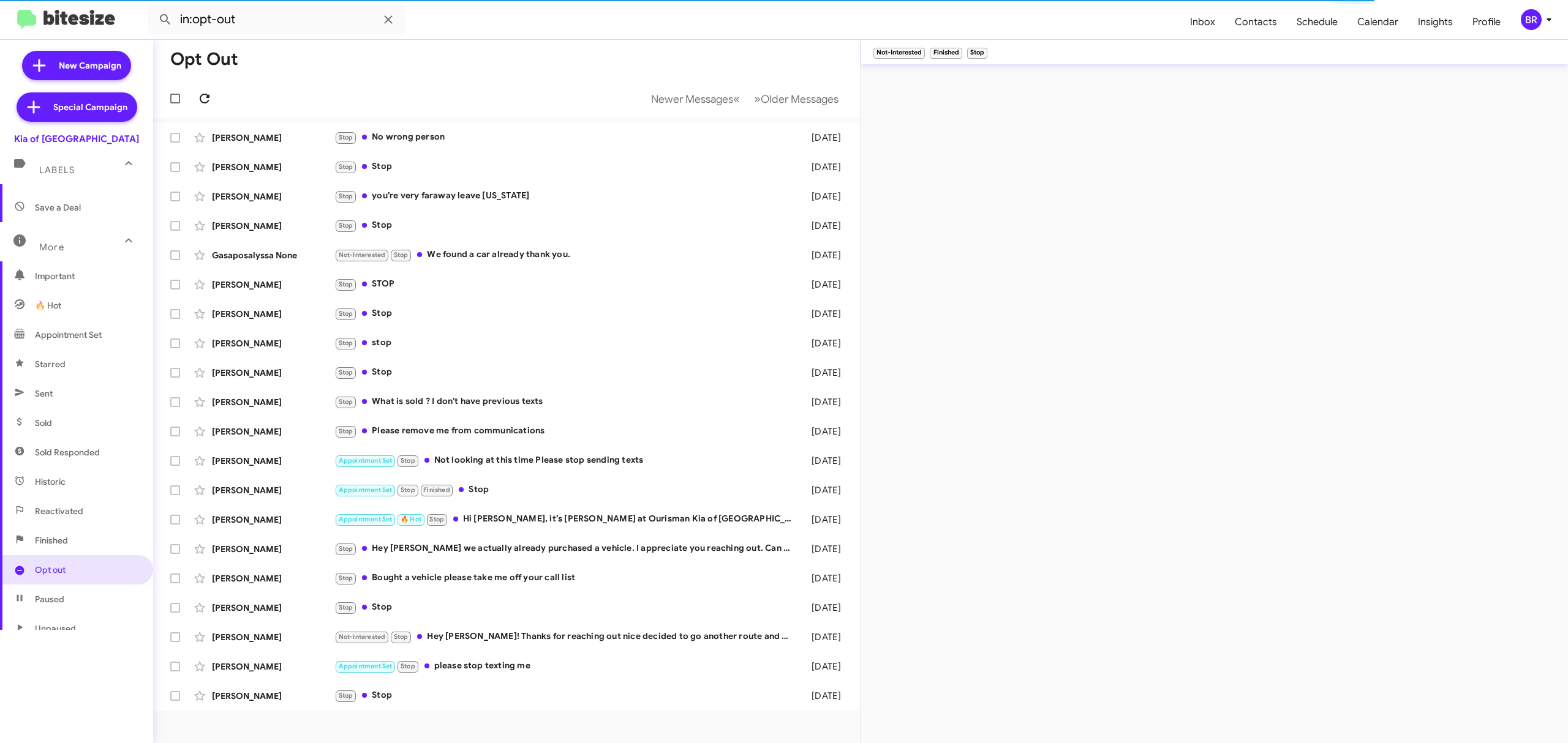
click at [204, 98] on icon at bounding box center [204, 98] width 15 height 15
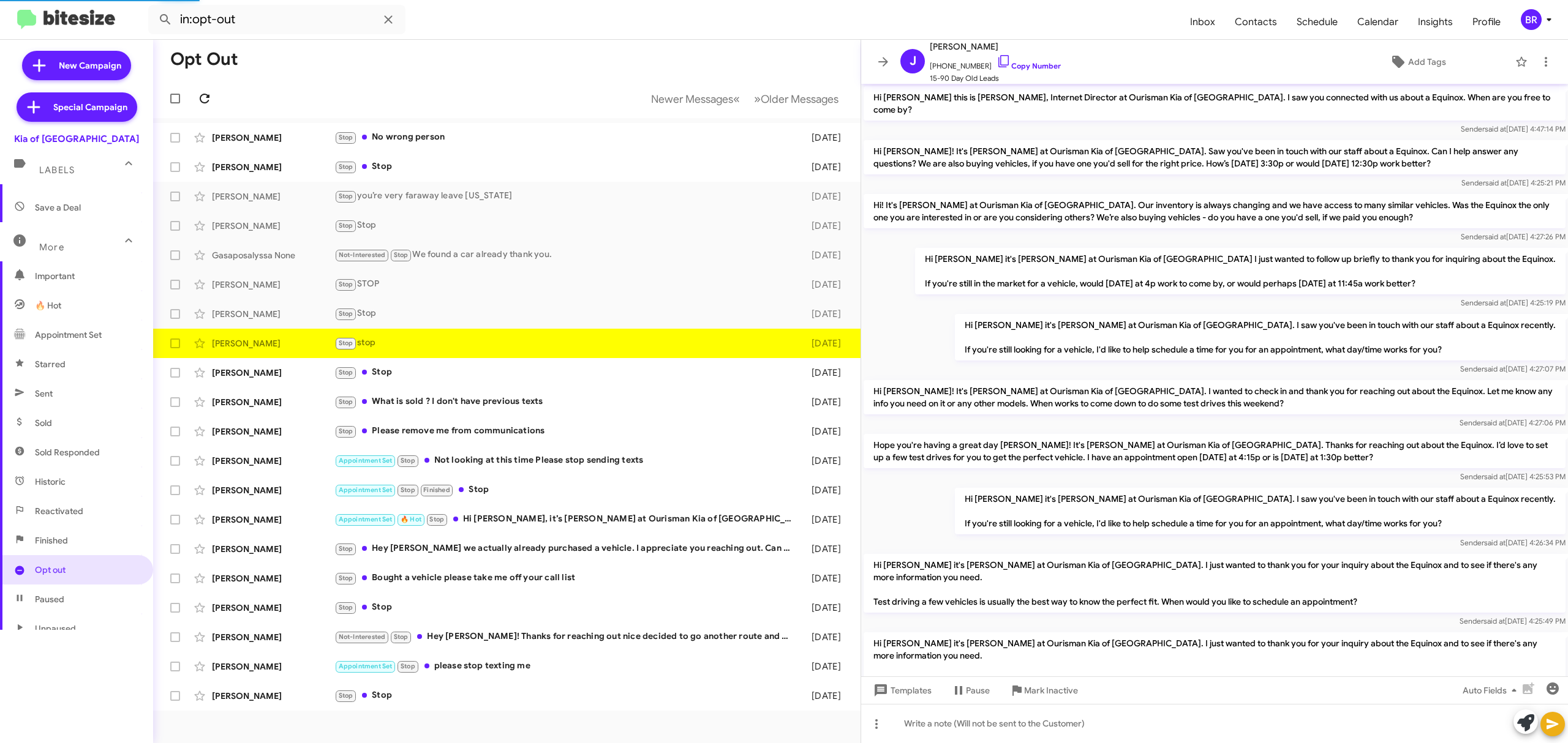
scroll to position [270, 0]
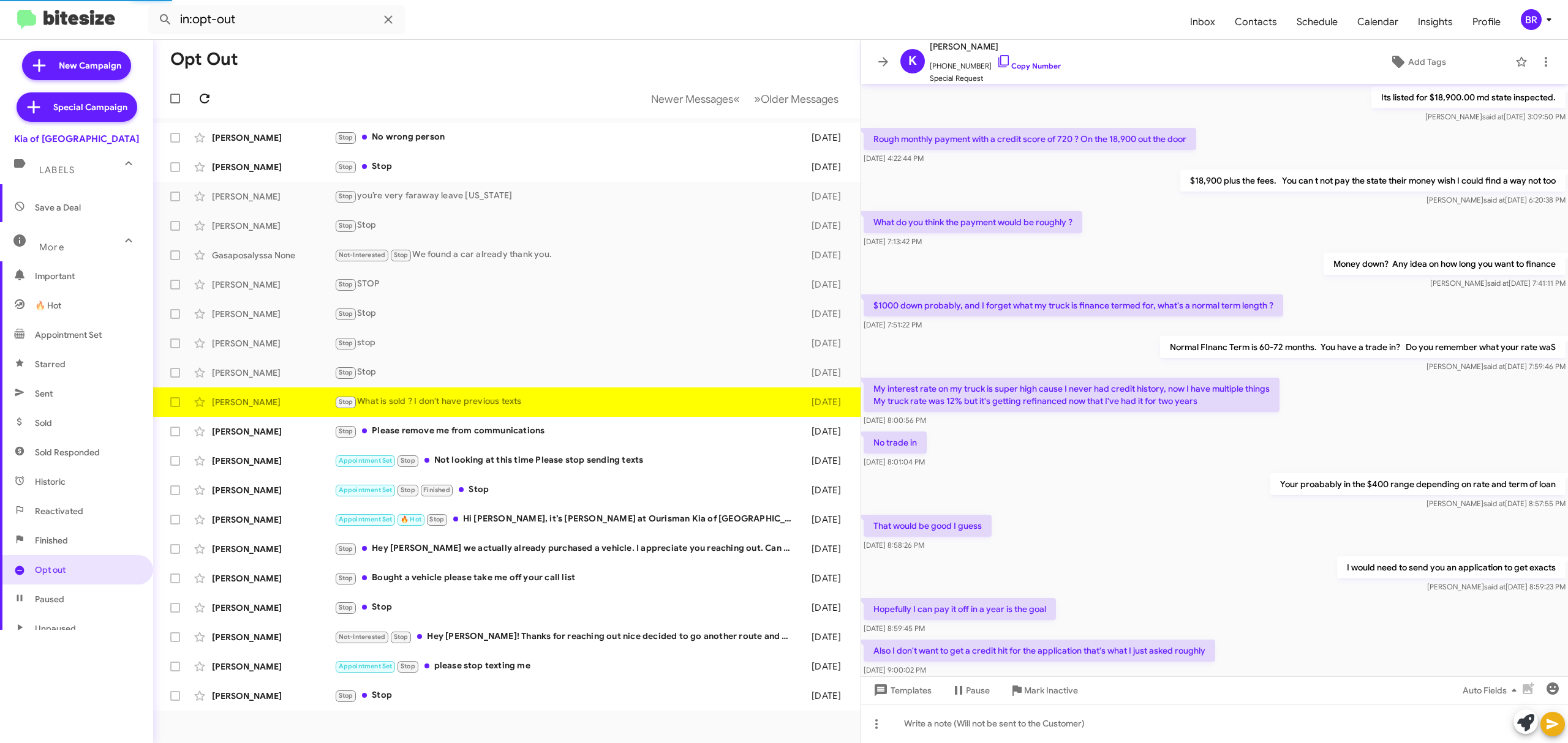
scroll to position [375, 0]
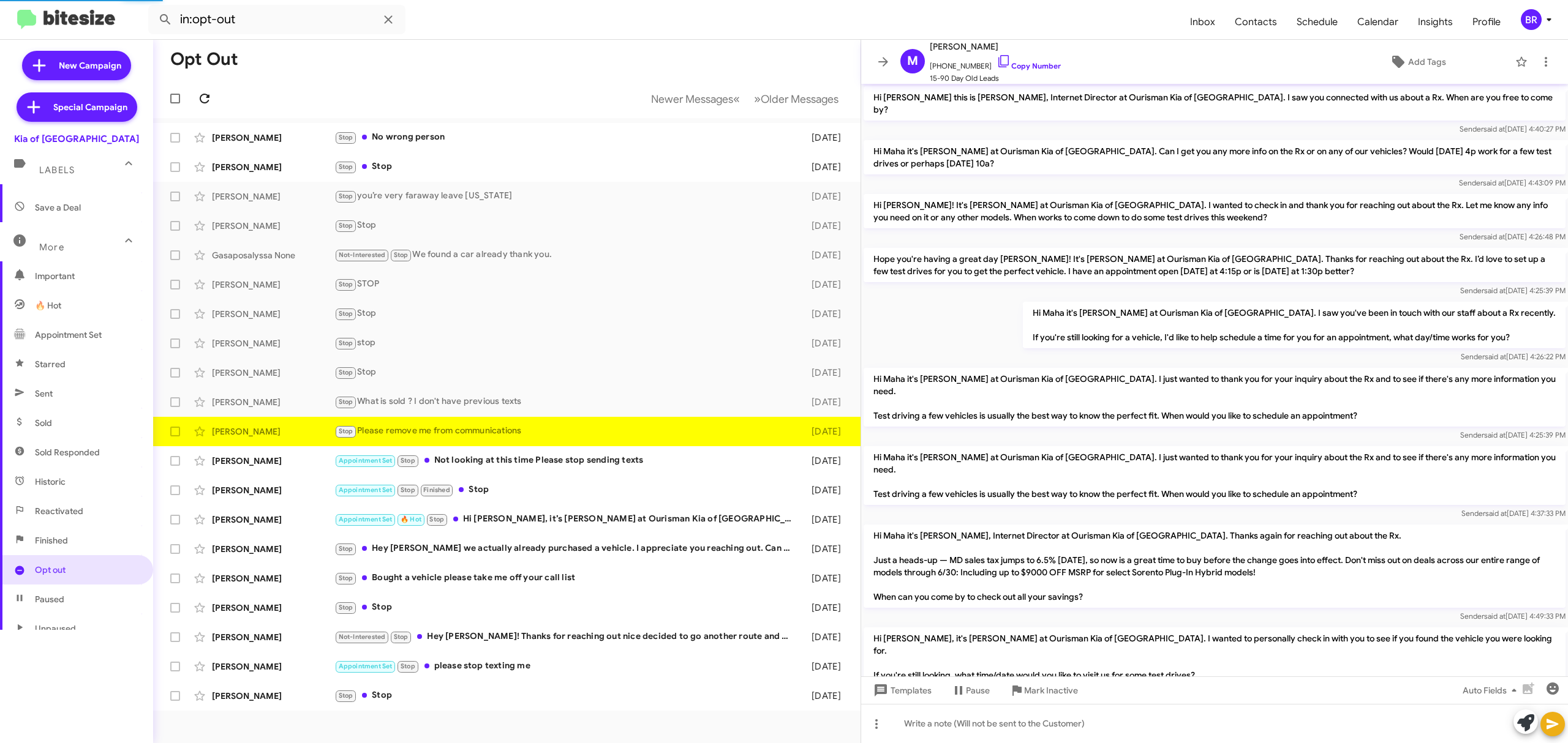
scroll to position [94, 0]
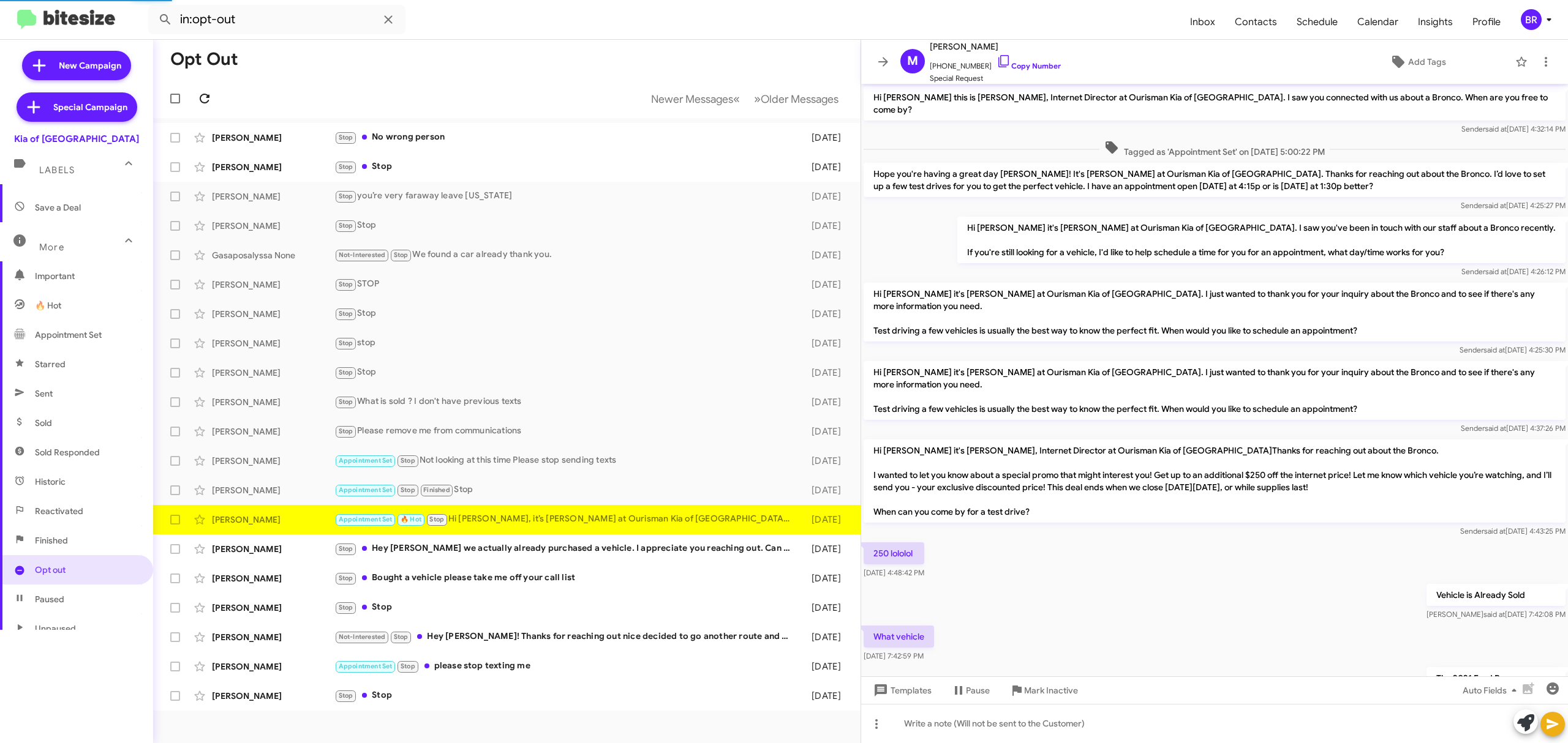
scroll to position [317, 0]
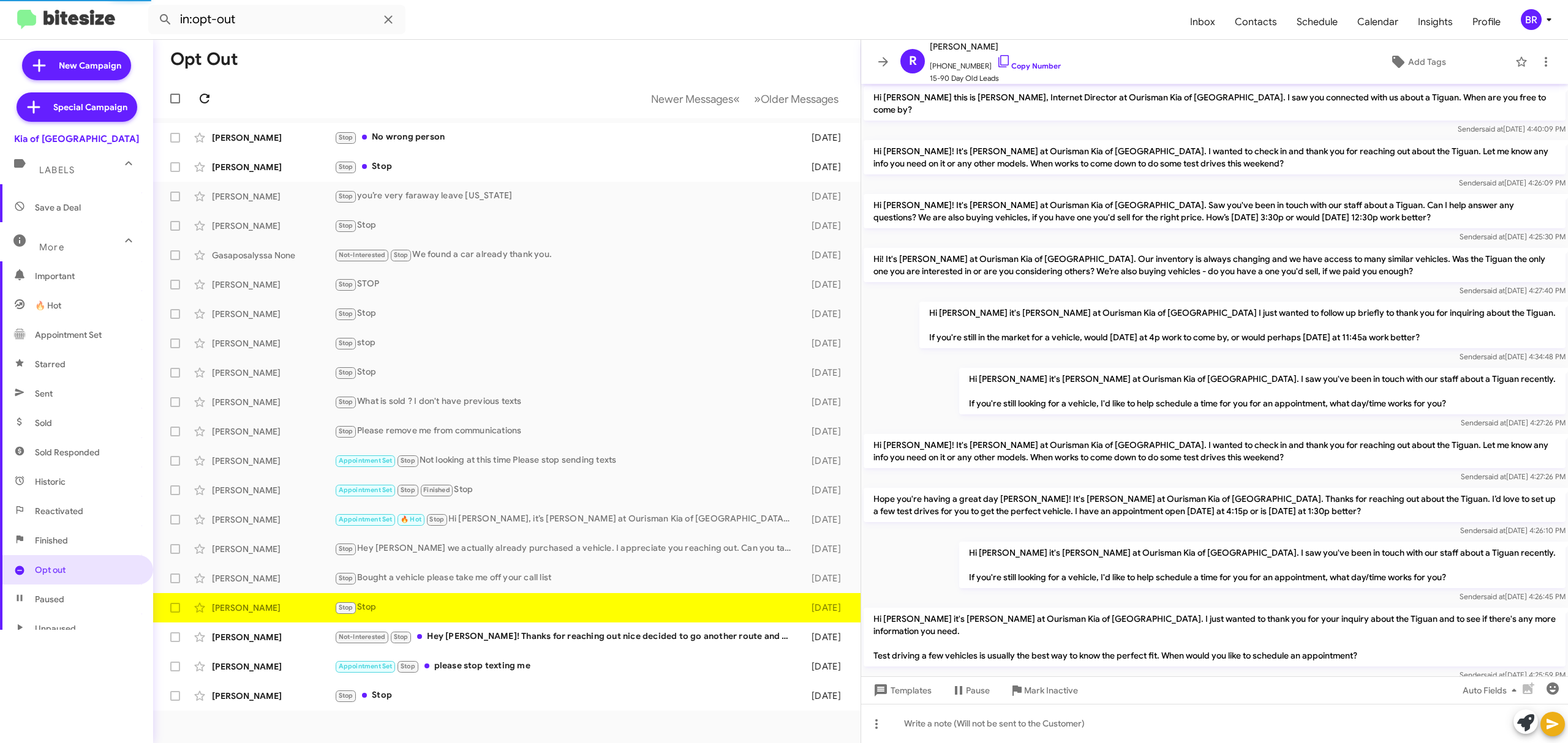
scroll to position [127, 0]
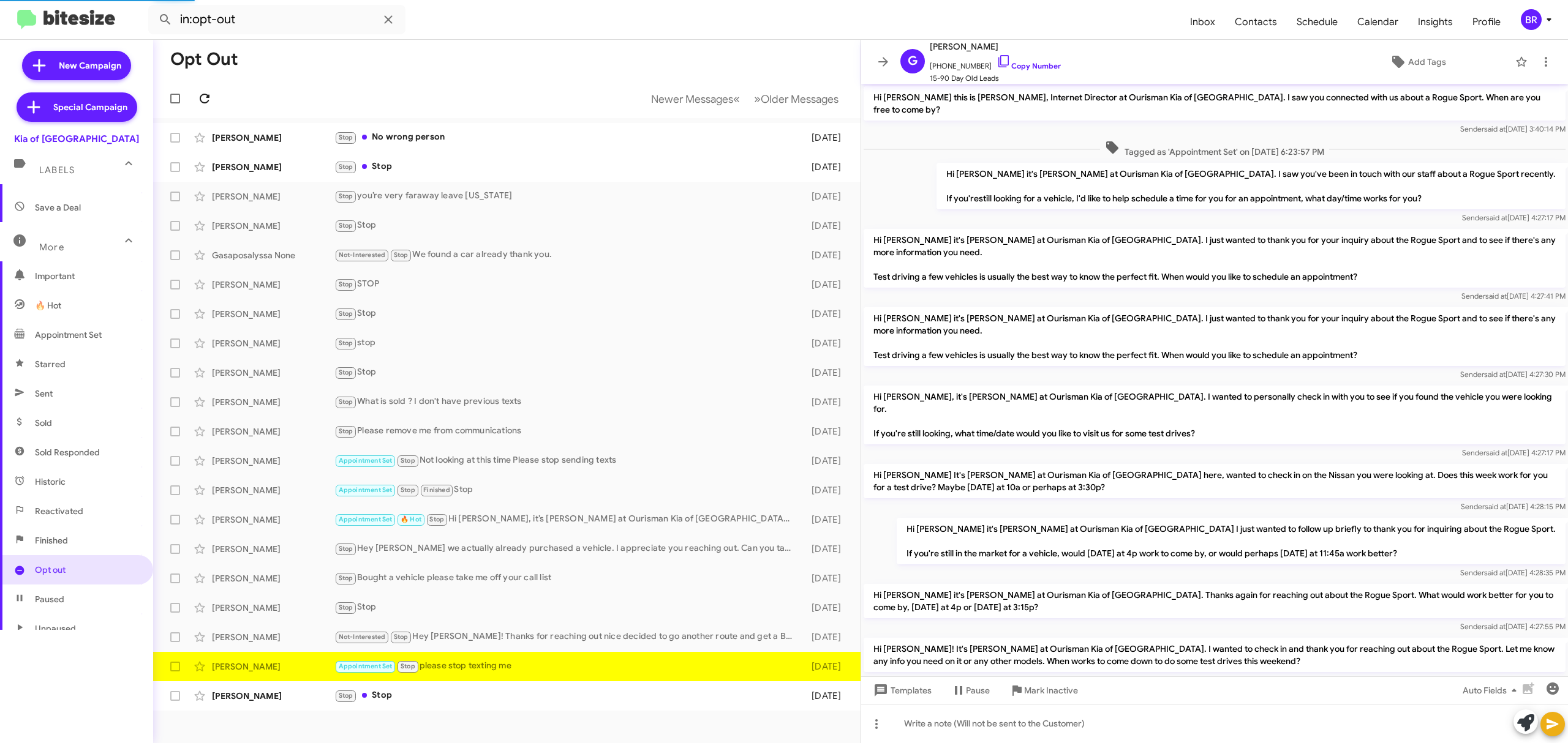
scroll to position [228, 0]
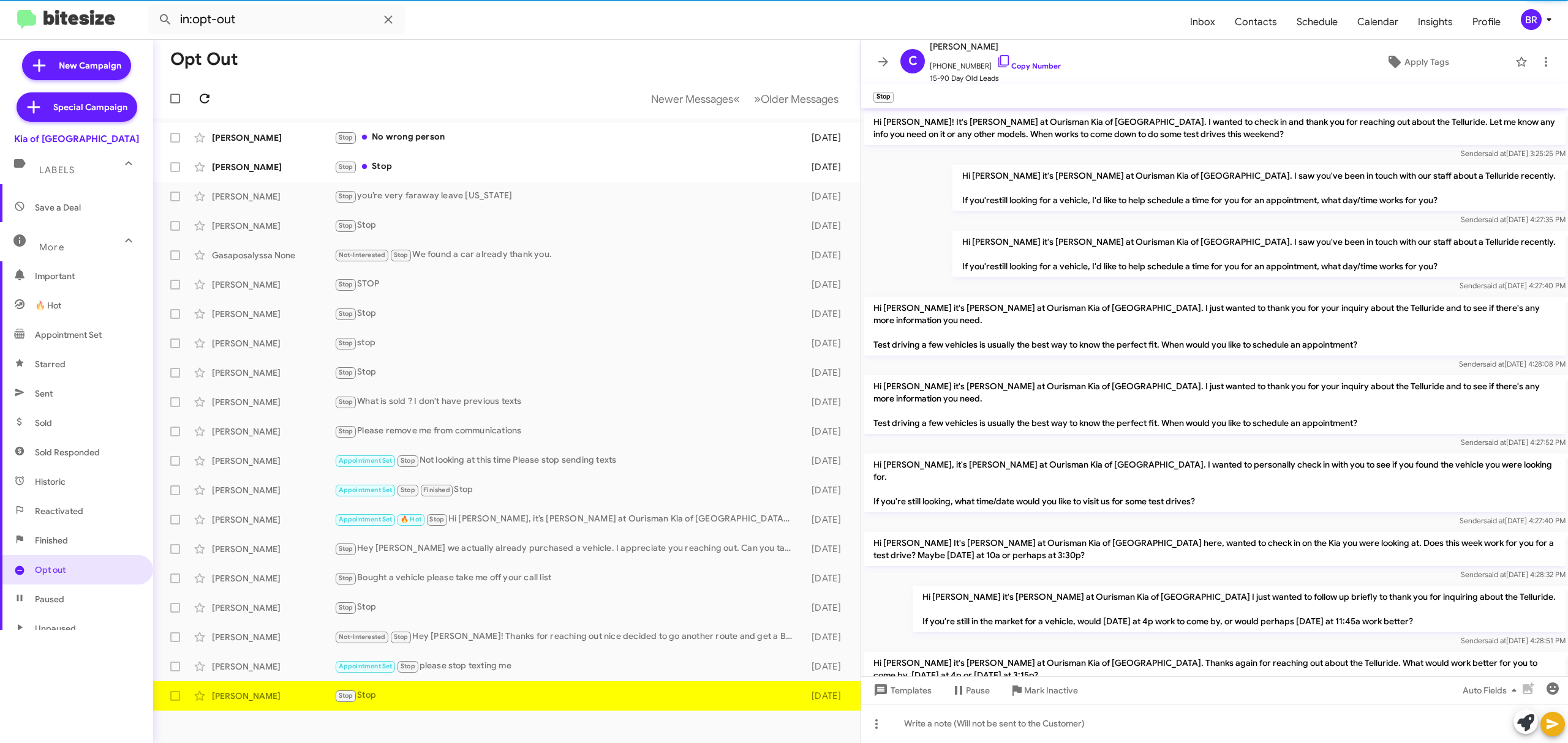
scroll to position [271, 0]
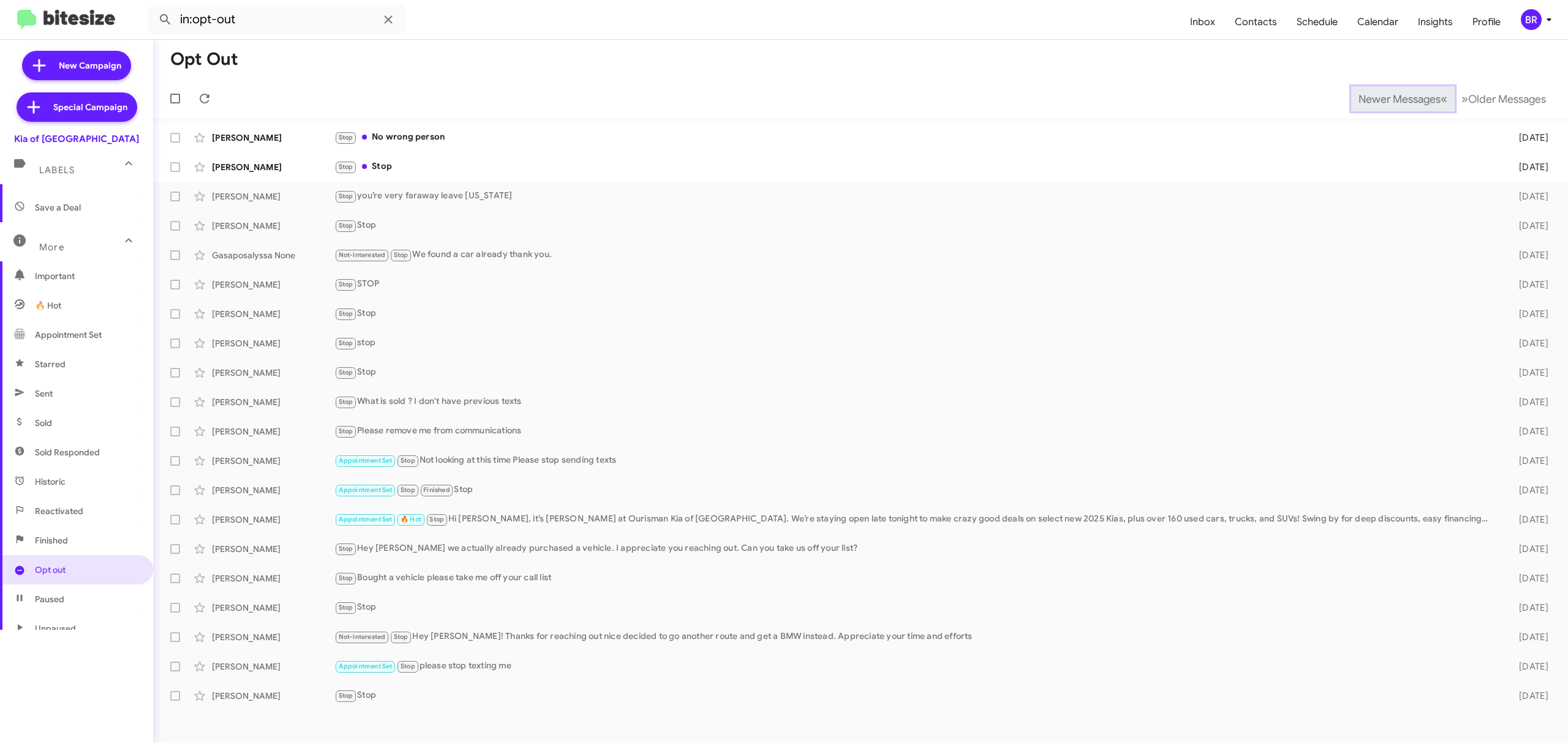
click at [1390, 98] on span "Newer Messages" at bounding box center [1399, 99] width 82 height 13
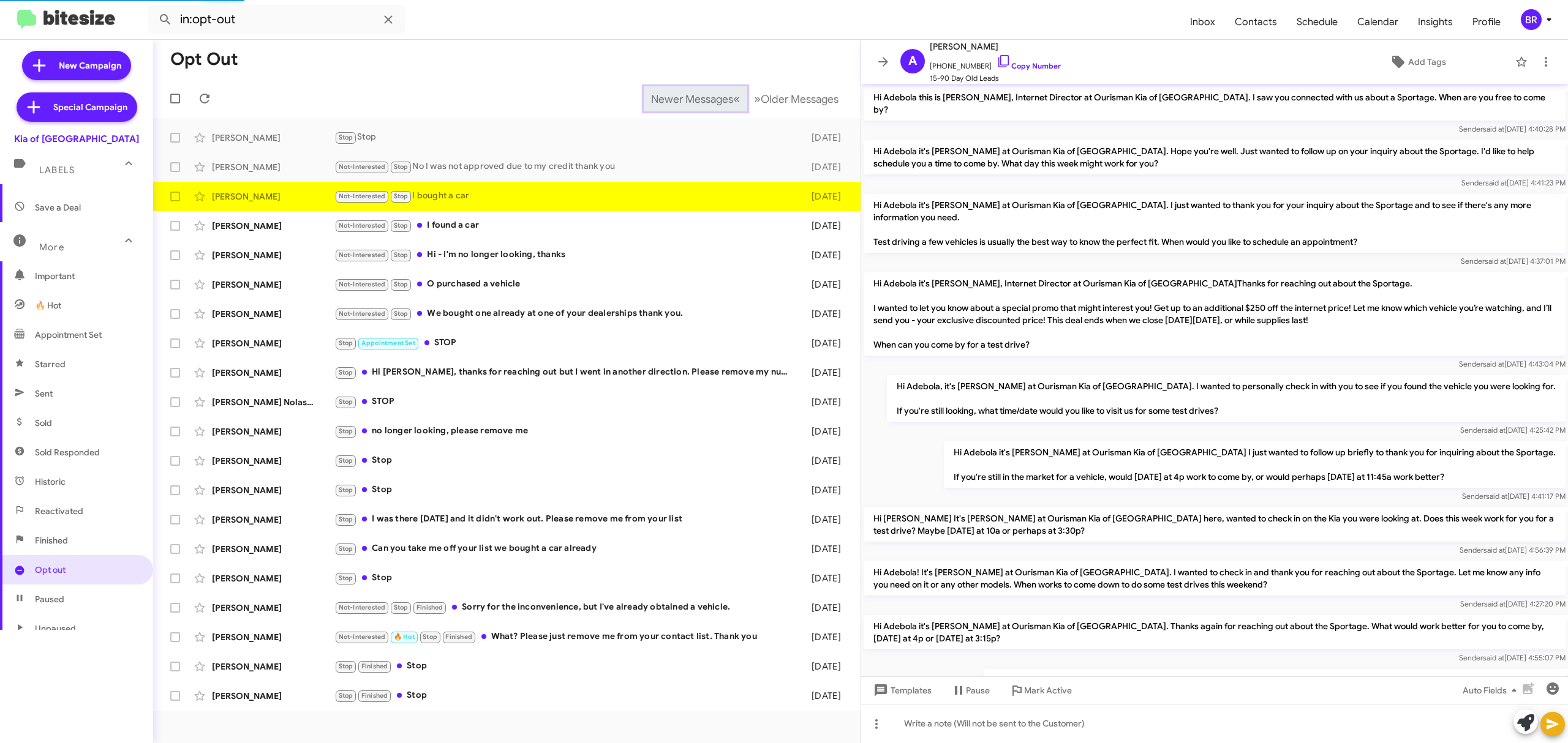
scroll to position [266, 0]
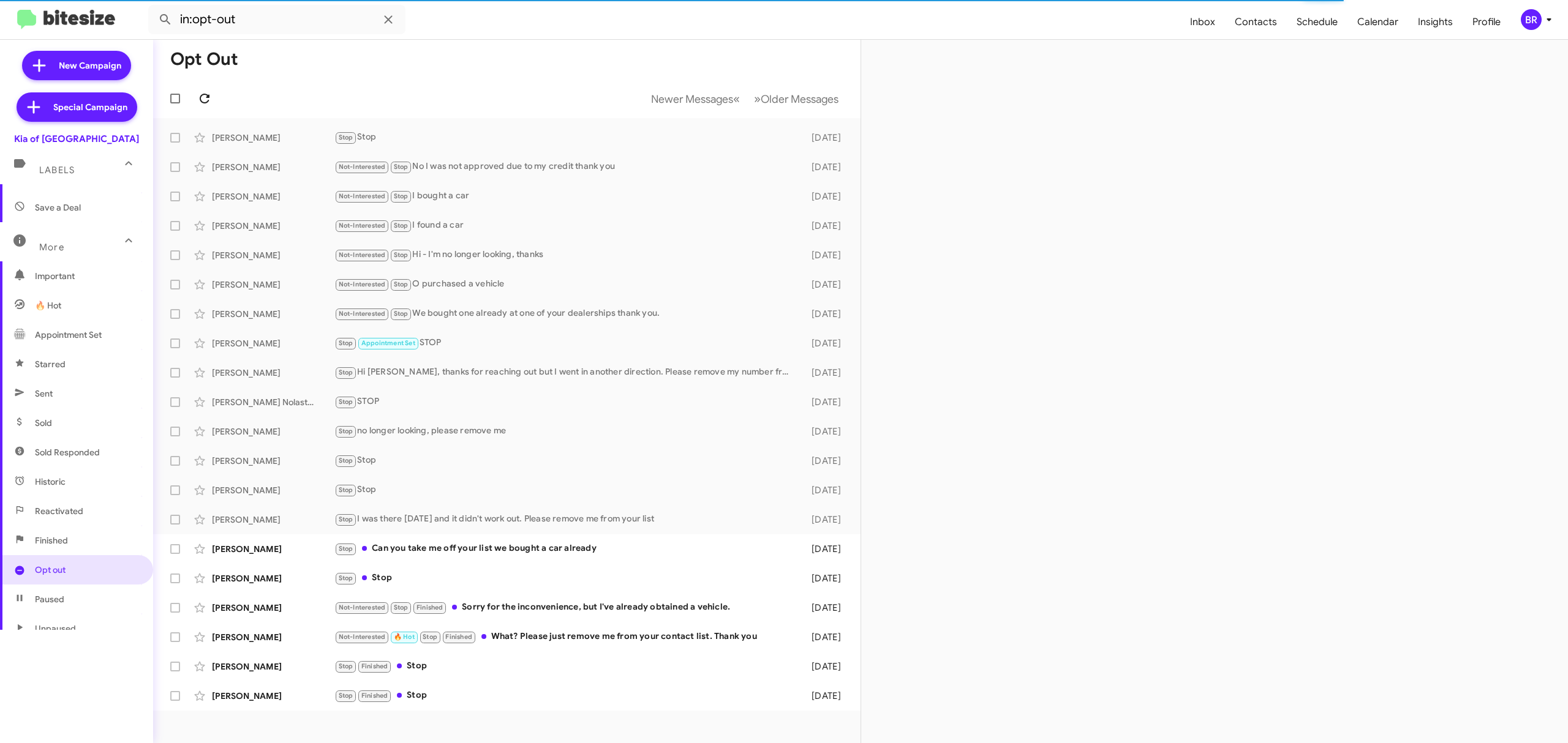
click at [204, 98] on icon at bounding box center [204, 98] width 15 height 15
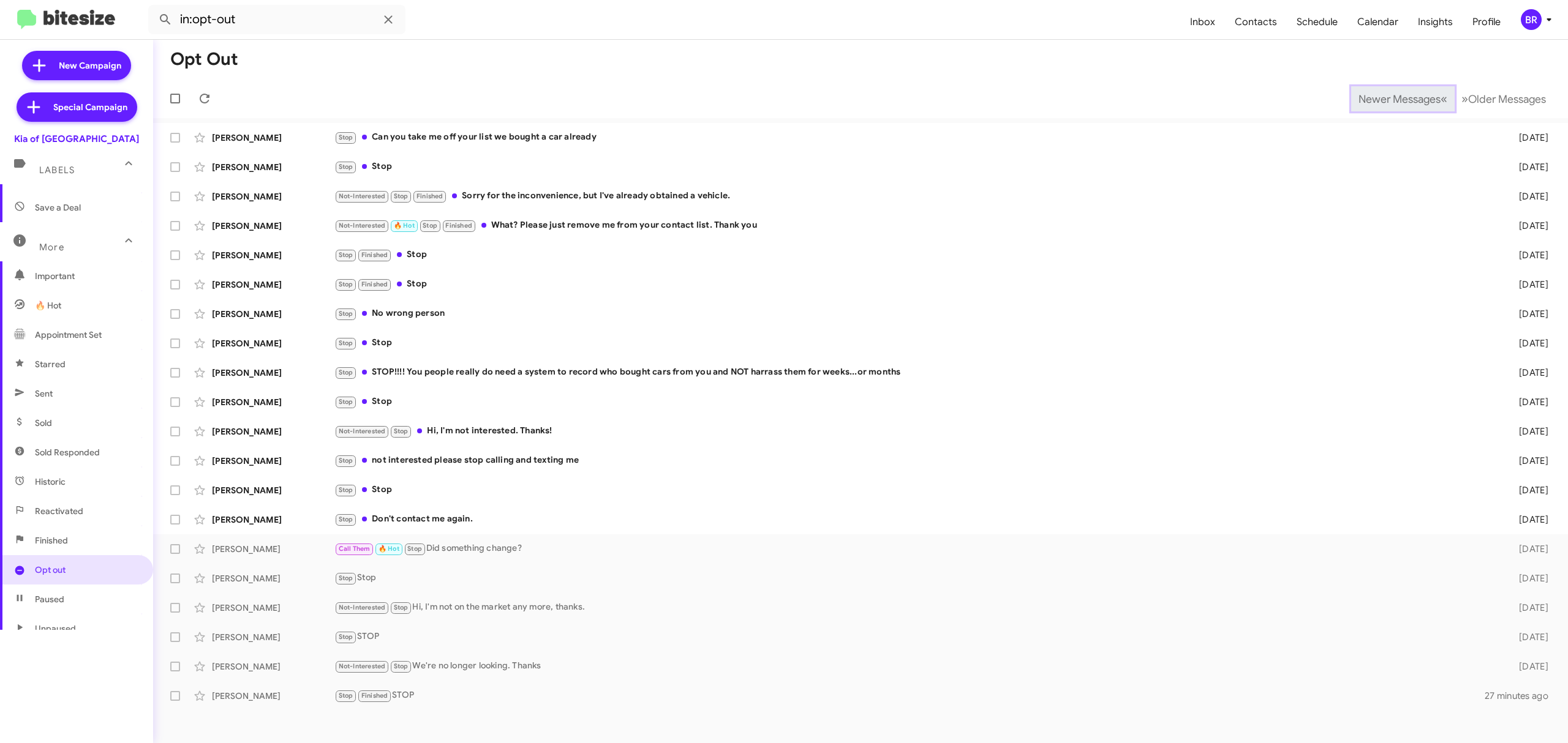
click at [1390, 98] on span "Newer Messages" at bounding box center [1399, 99] width 82 height 13
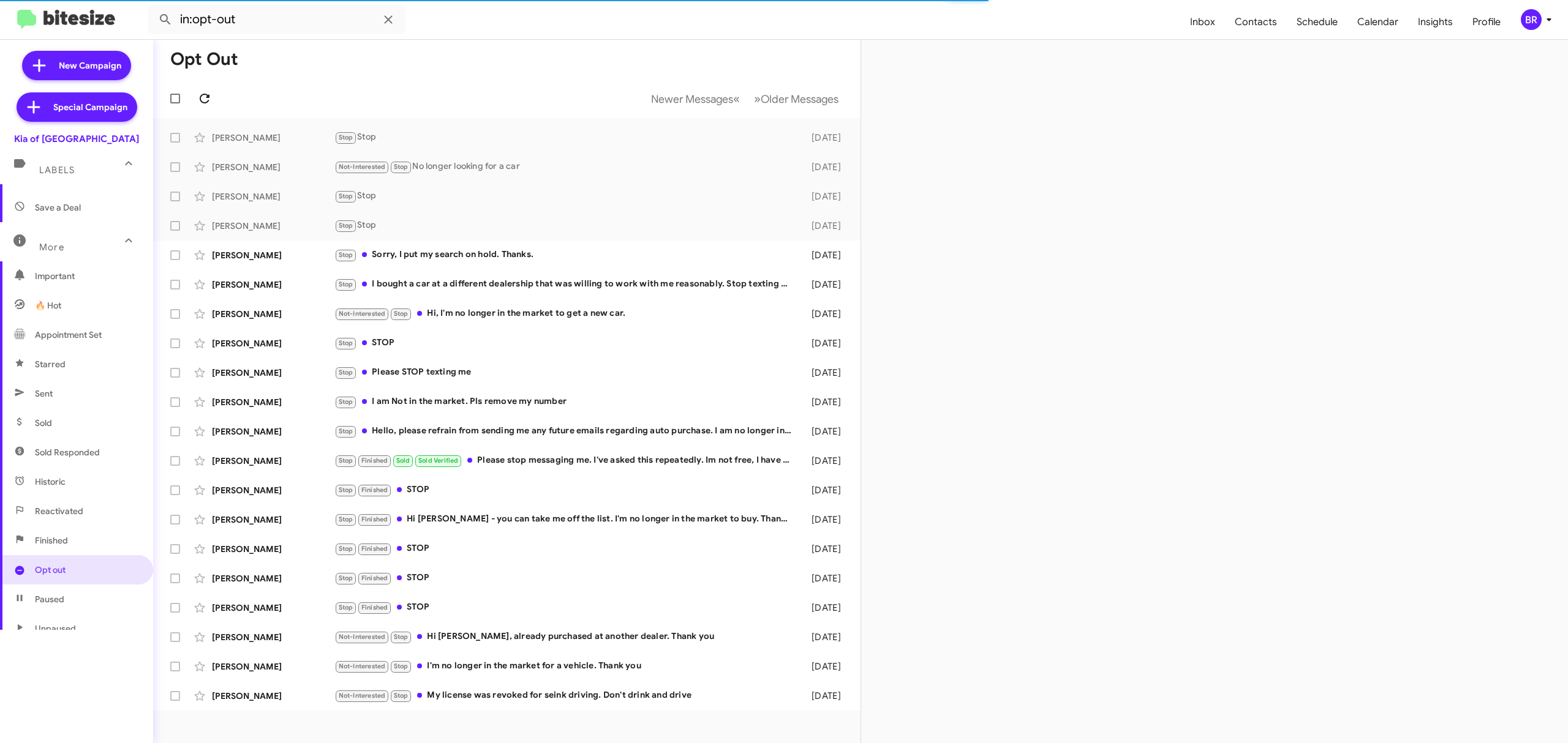
click at [204, 98] on icon at bounding box center [204, 98] width 15 height 15
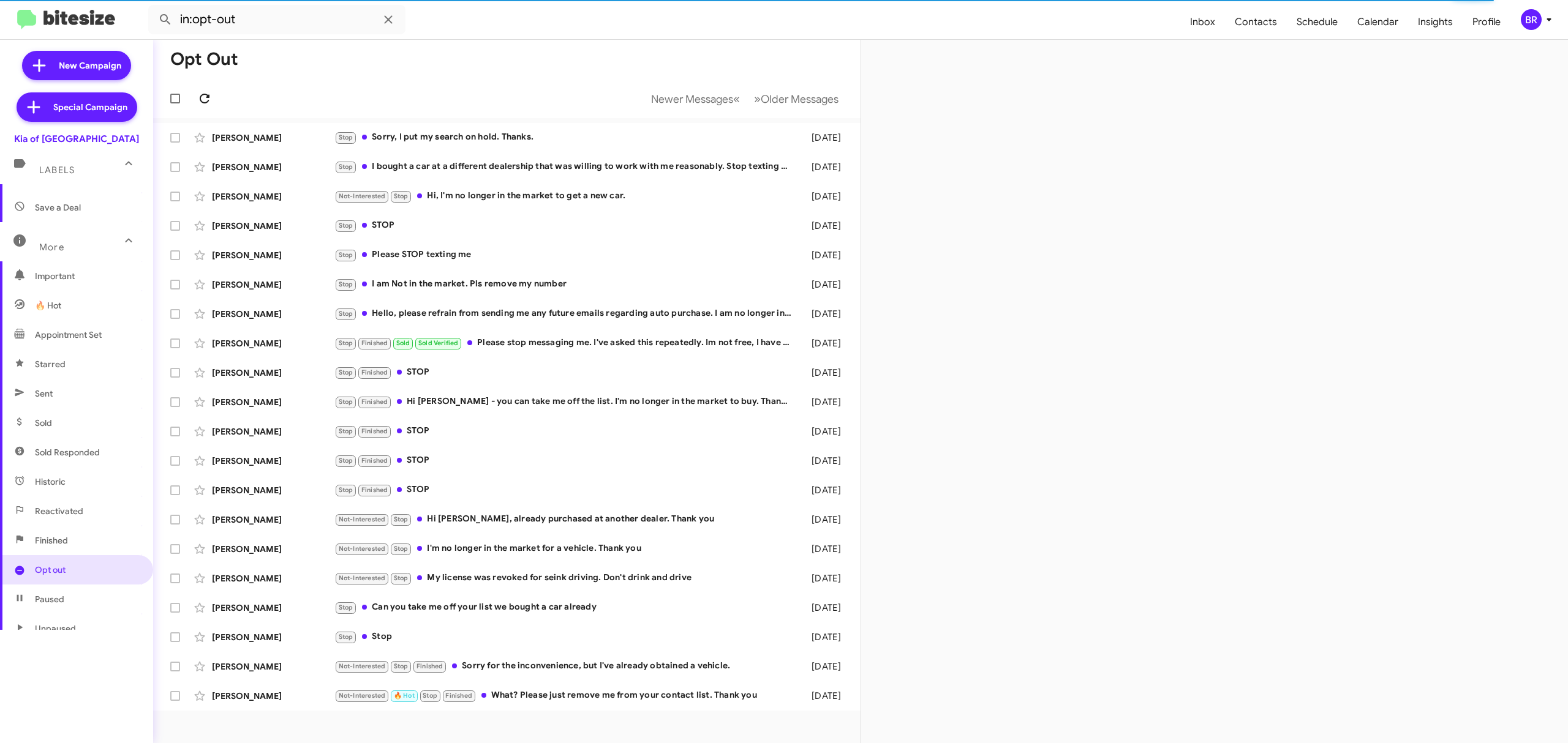
click at [204, 98] on icon at bounding box center [204, 98] width 15 height 15
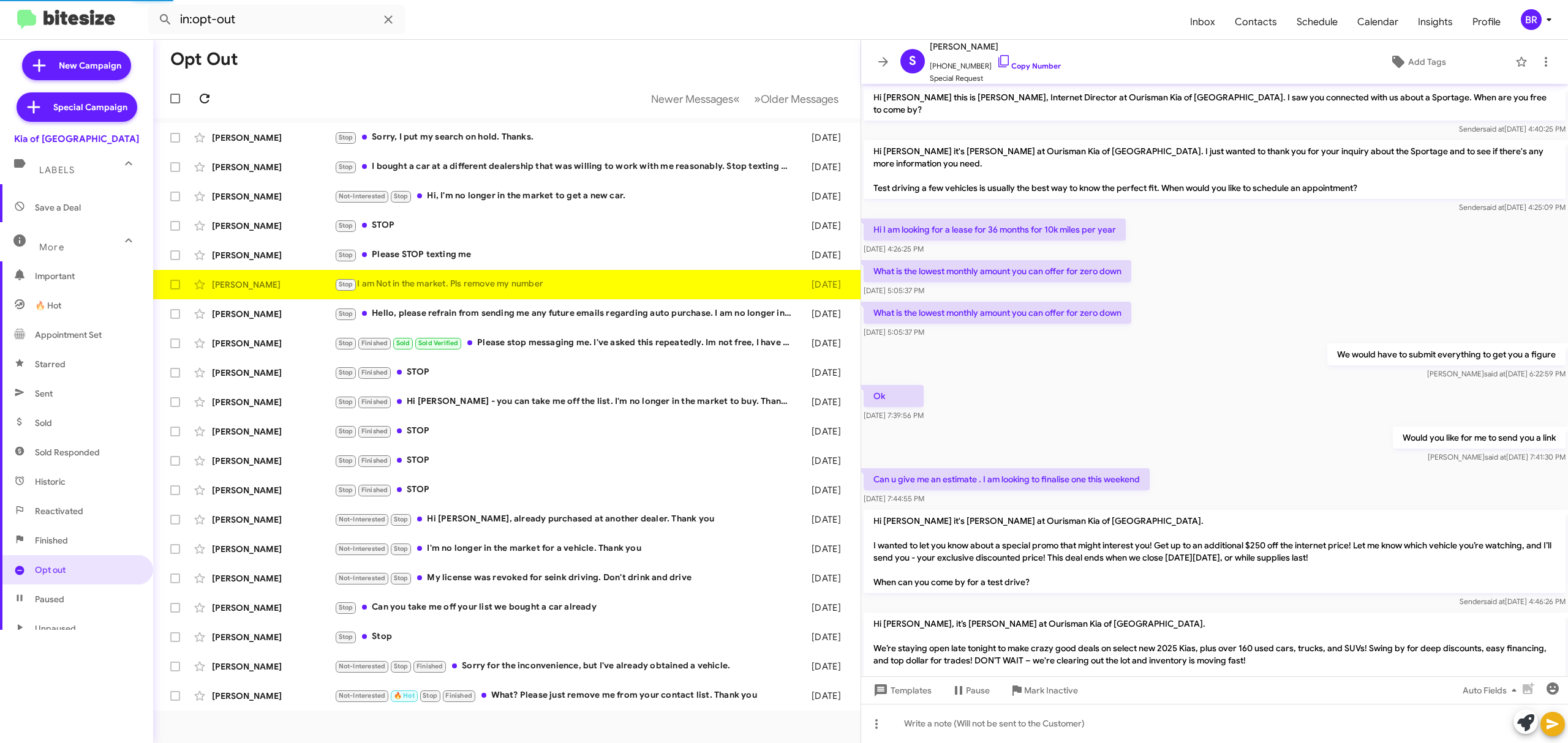
scroll to position [115, 0]
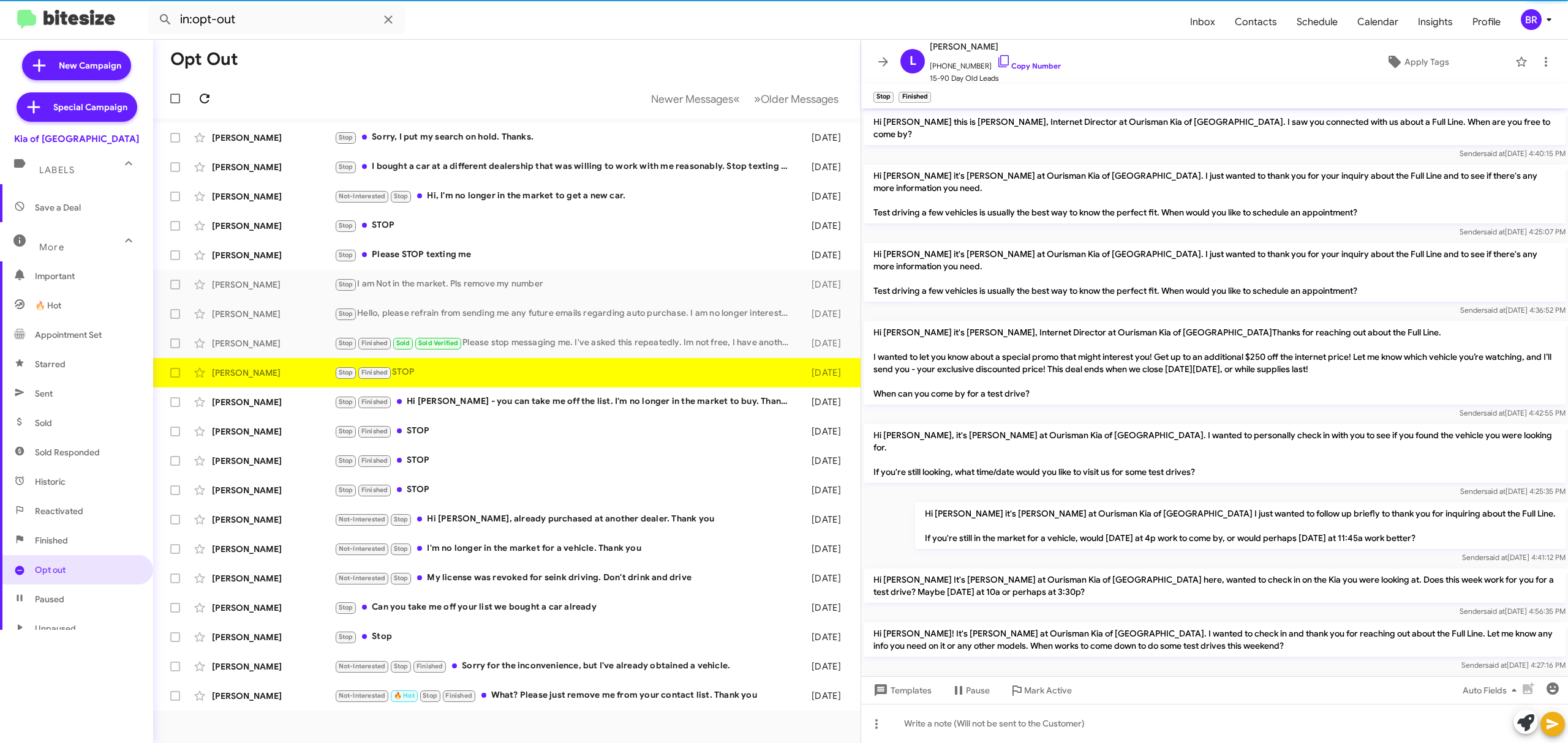
scroll to position [344, 0]
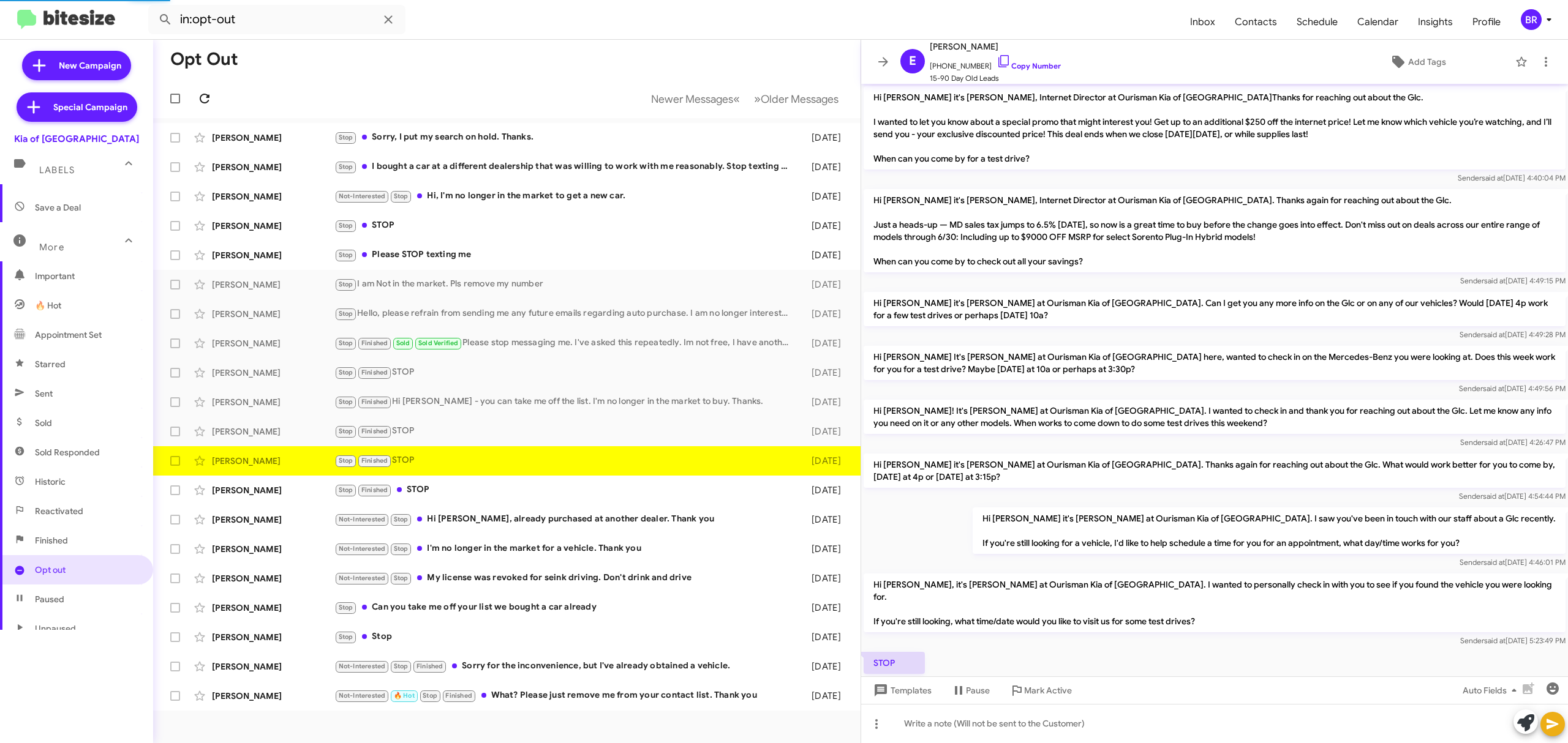
scroll to position [55, 0]
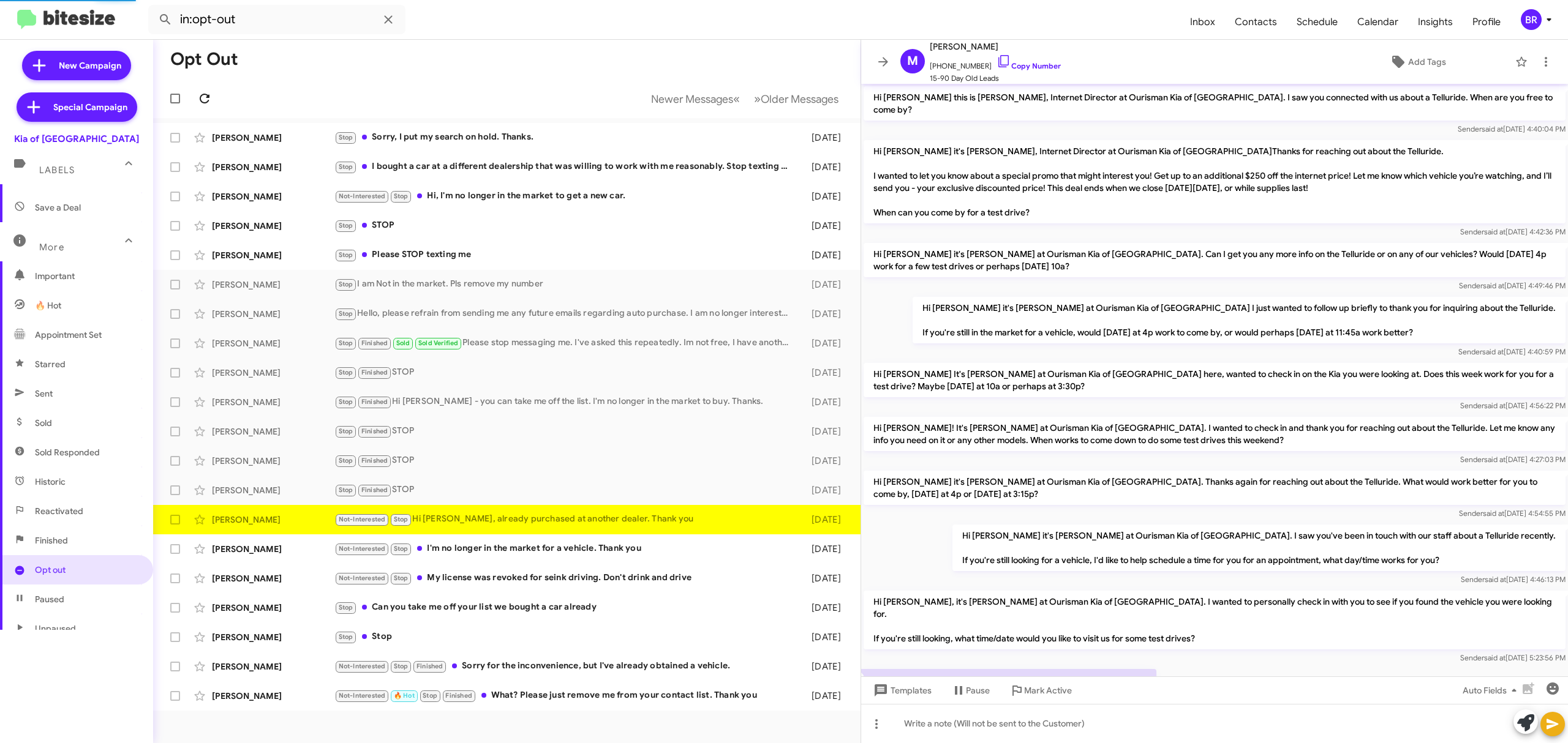
scroll to position [115, 0]
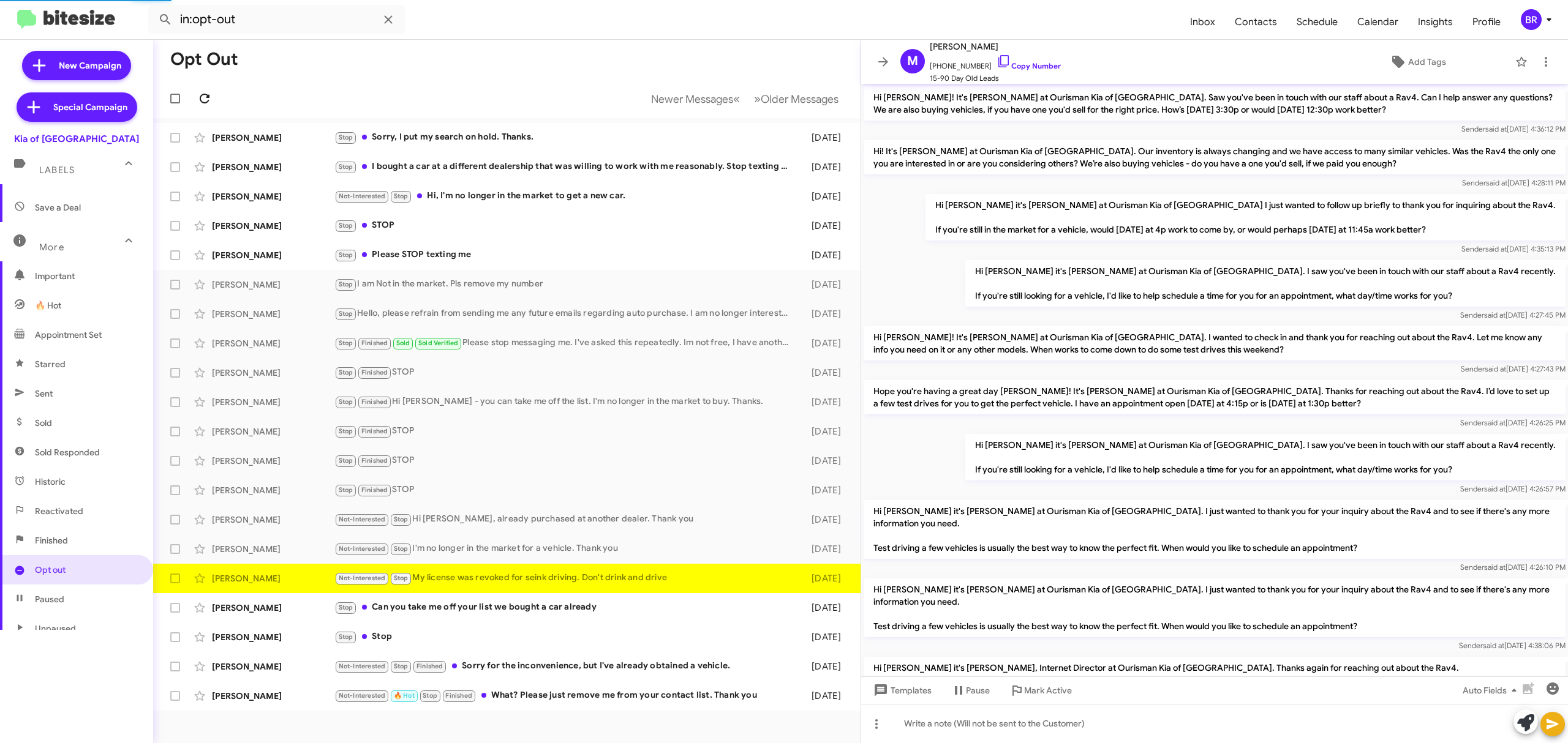
scroll to position [630, 0]
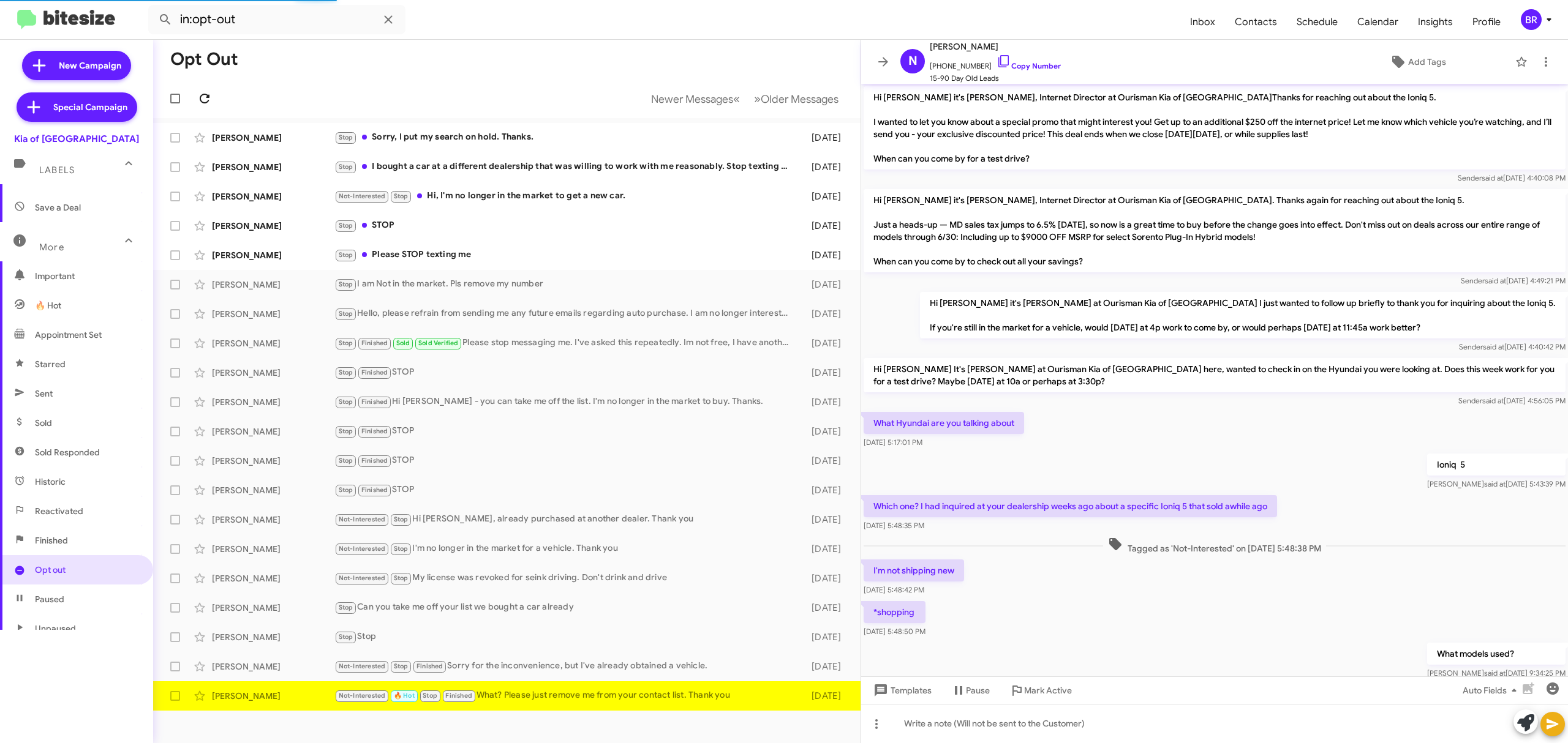
scroll to position [110, 0]
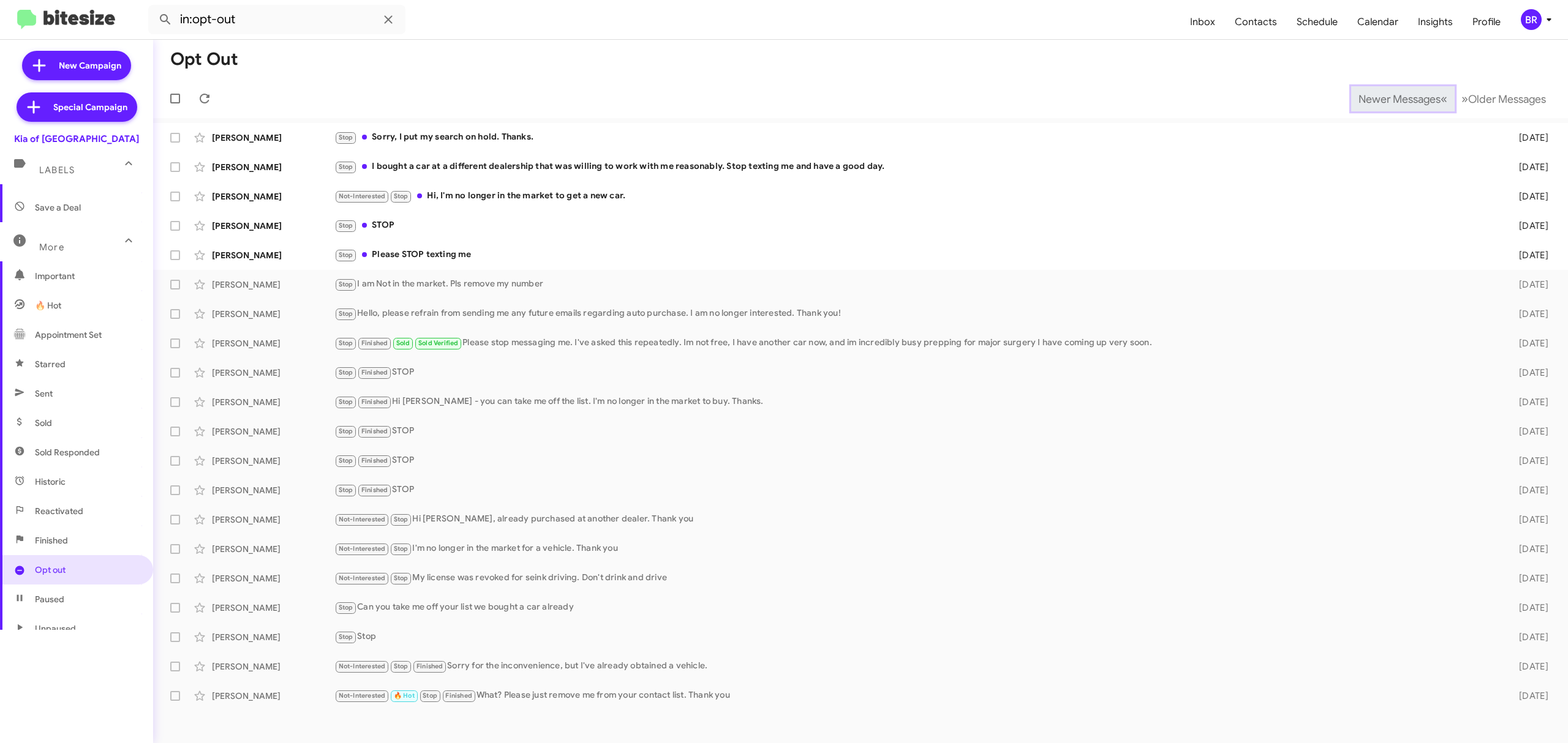
click at [1390, 98] on span "Newer Messages" at bounding box center [1399, 99] width 82 height 13
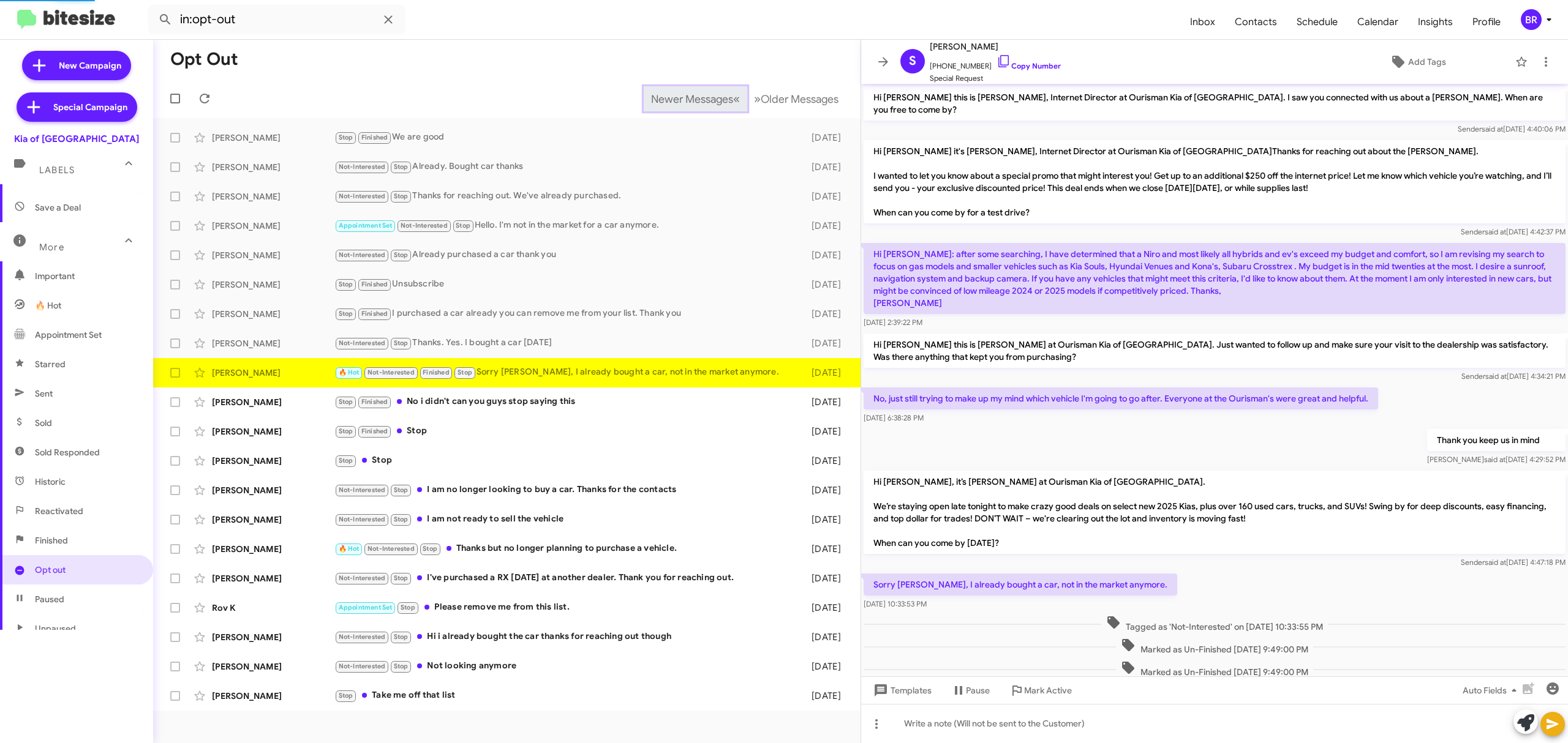
scroll to position [130, 0]
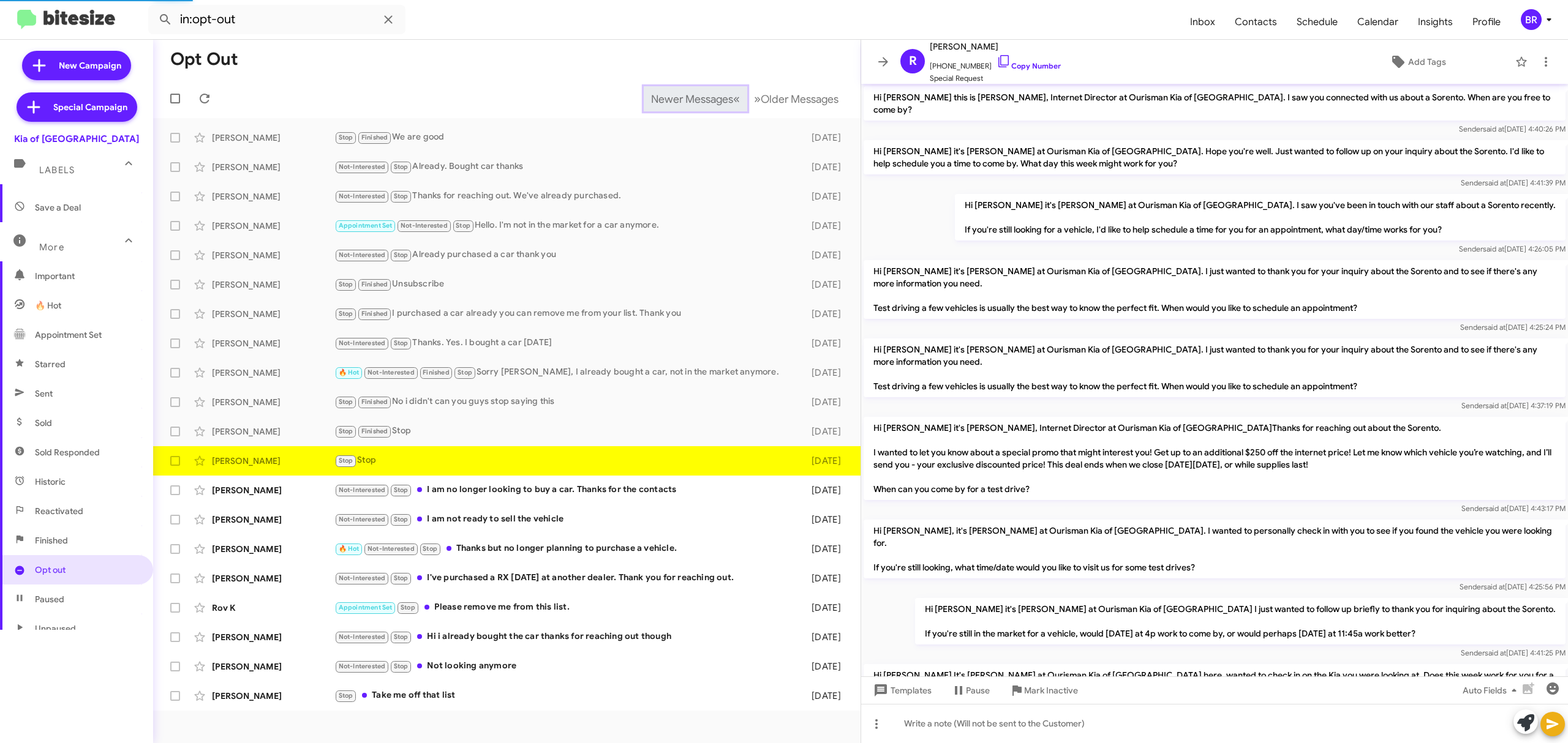
scroll to position [526, 0]
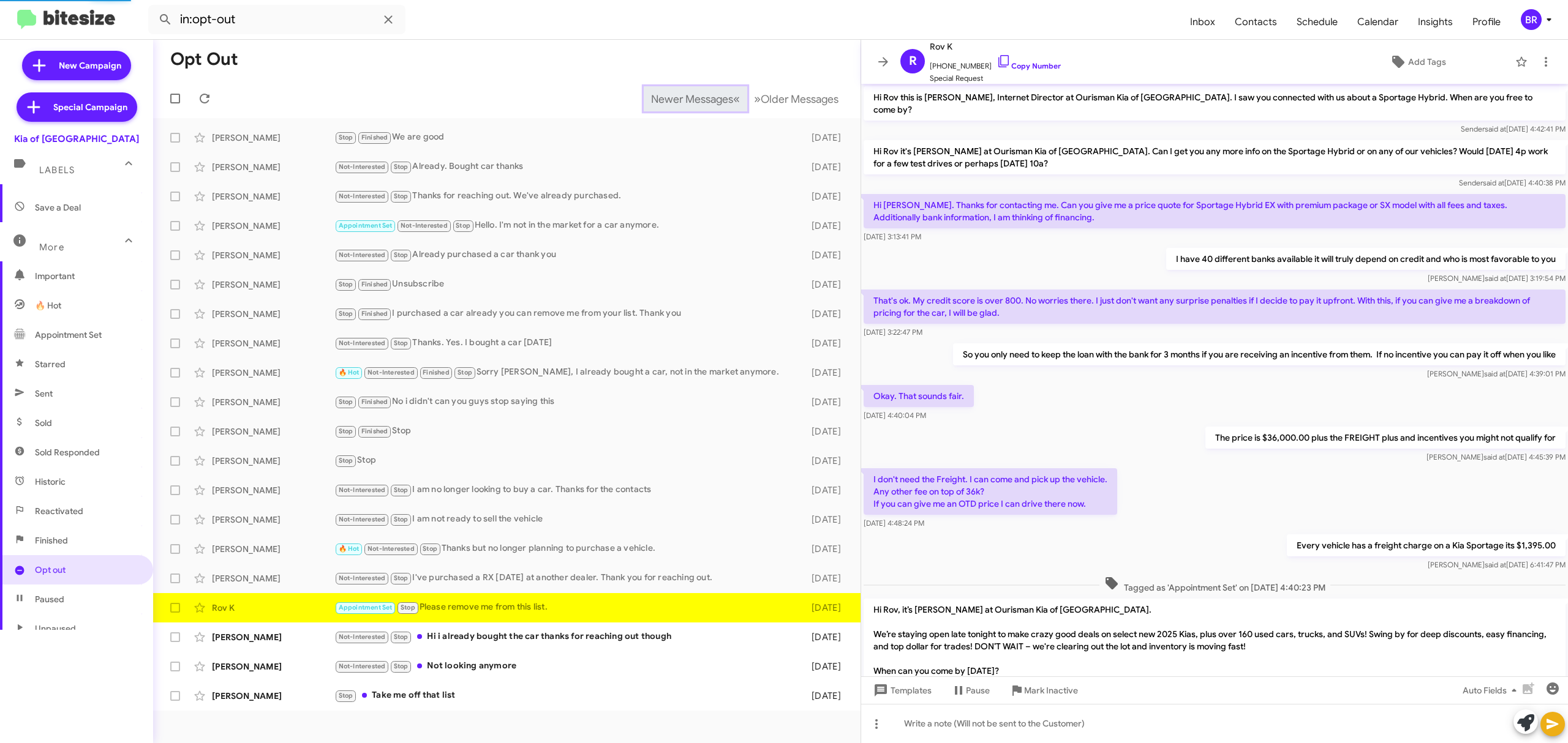
scroll to position [92, 0]
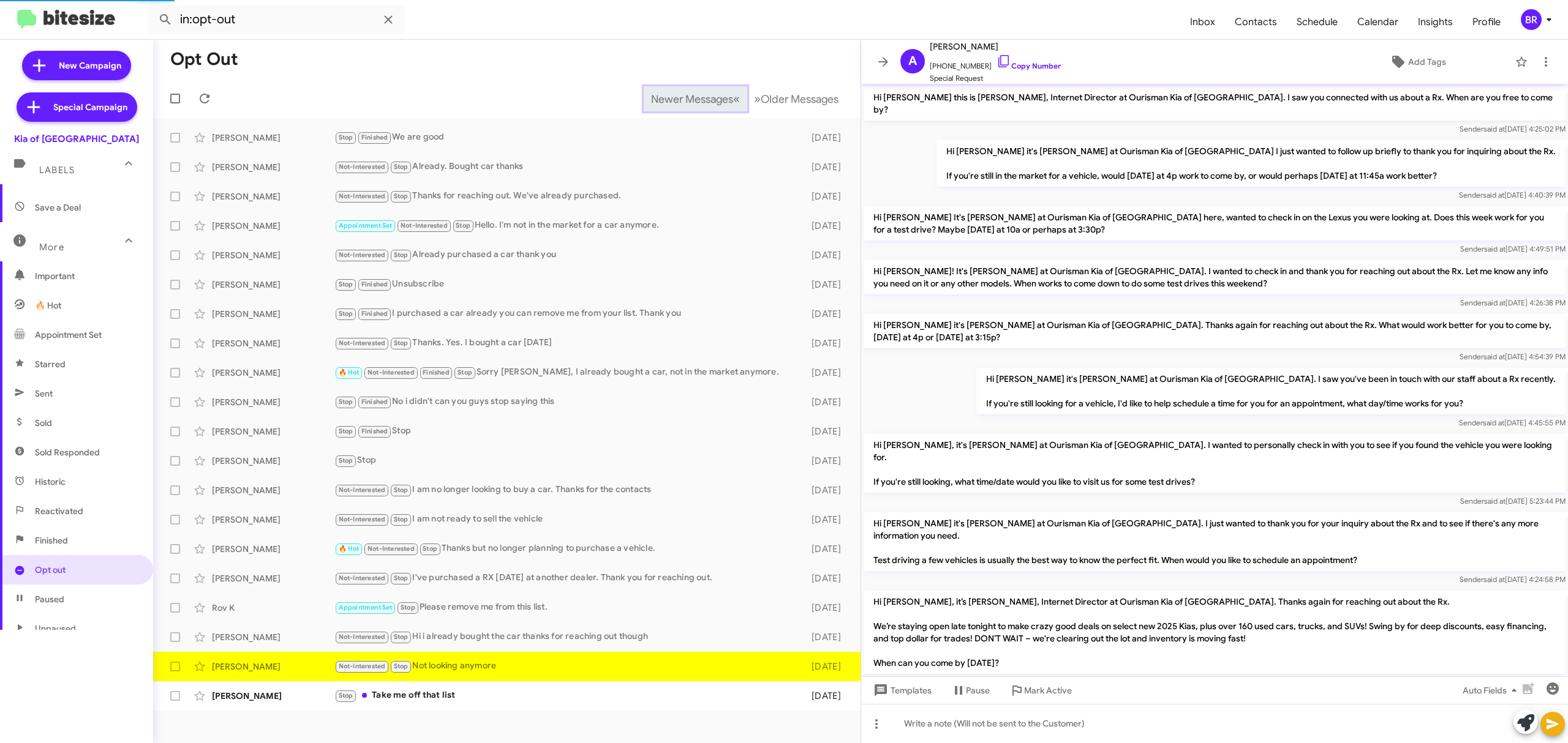
scroll to position [128, 0]
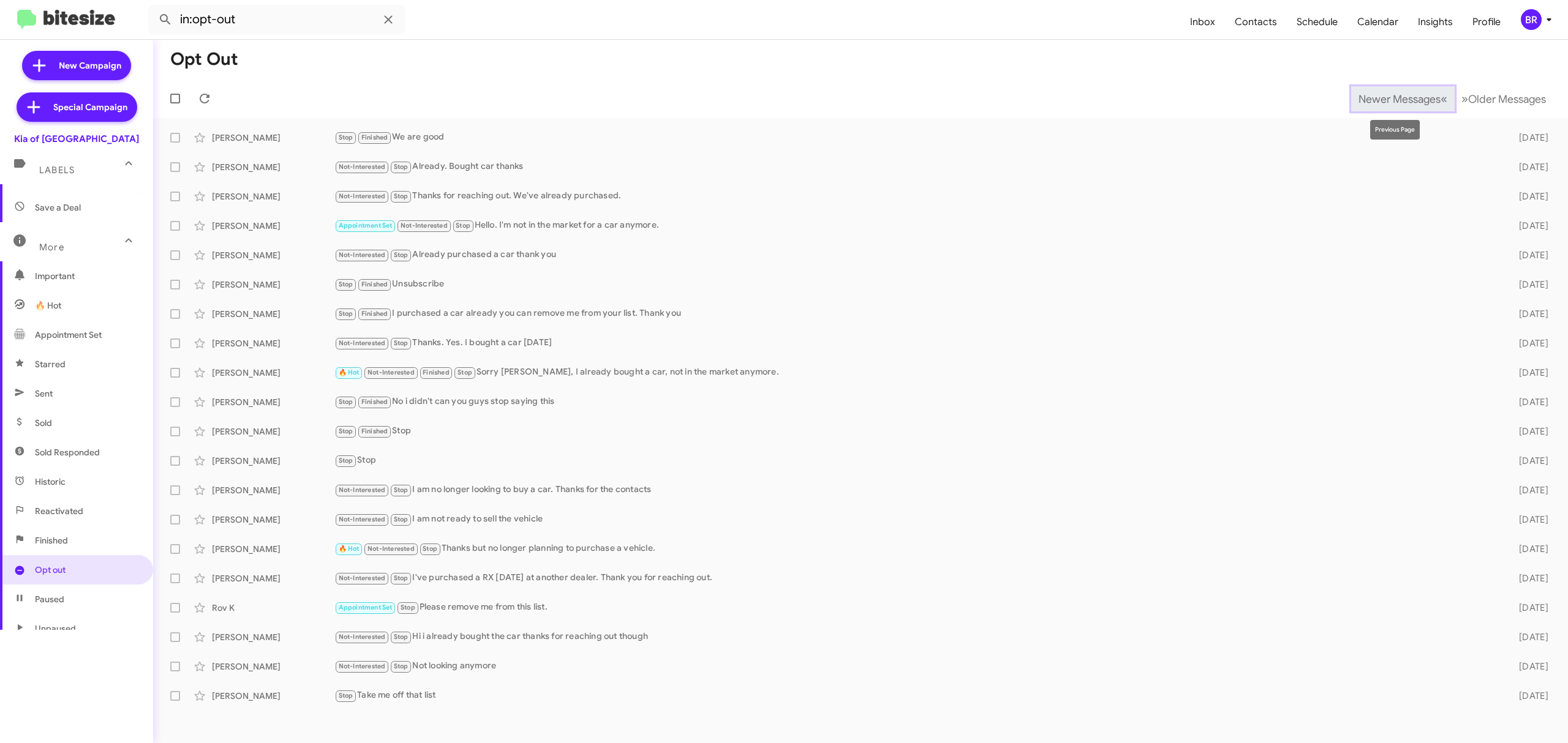
click at [1390, 98] on span "Newer Messages" at bounding box center [1399, 99] width 82 height 13
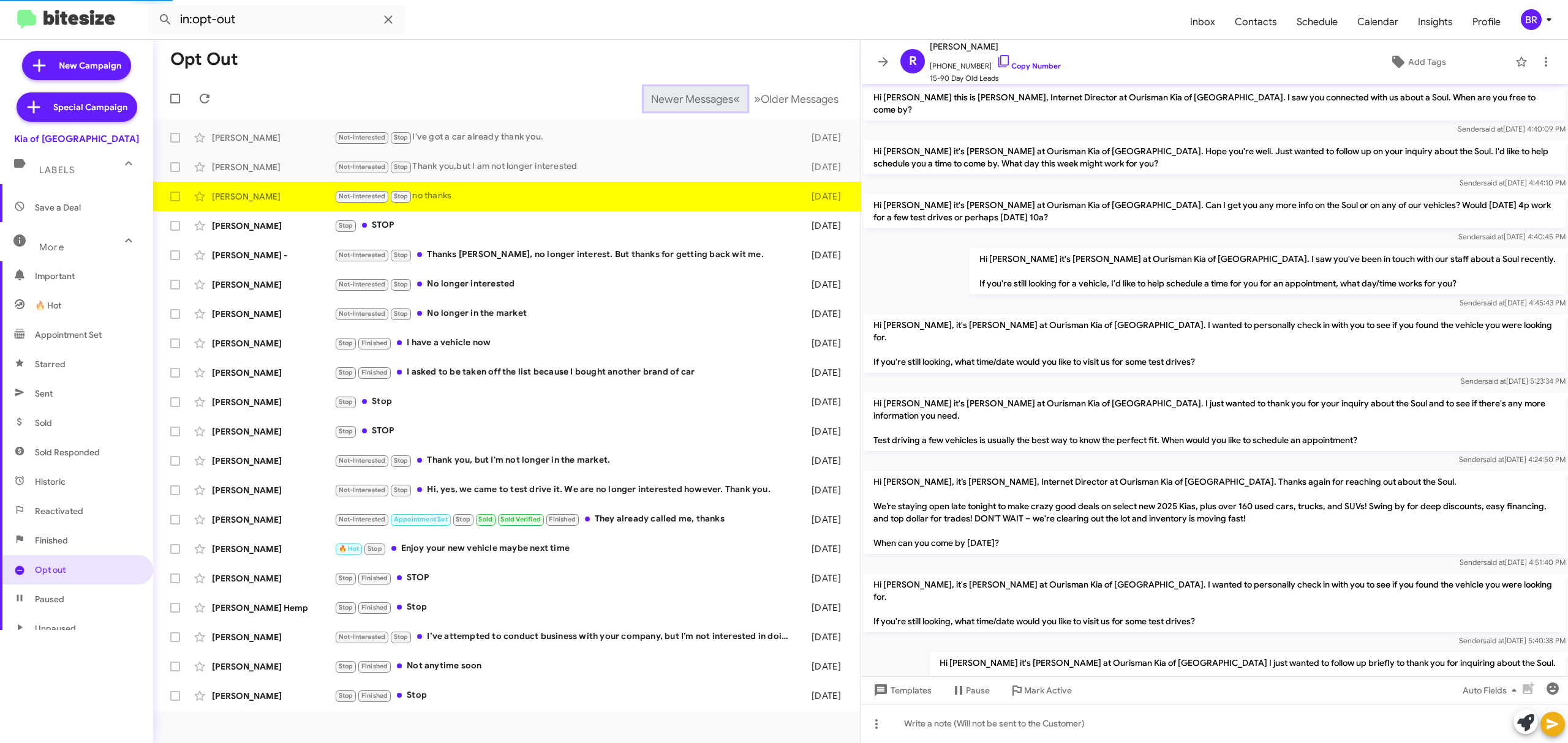
scroll to position [140, 0]
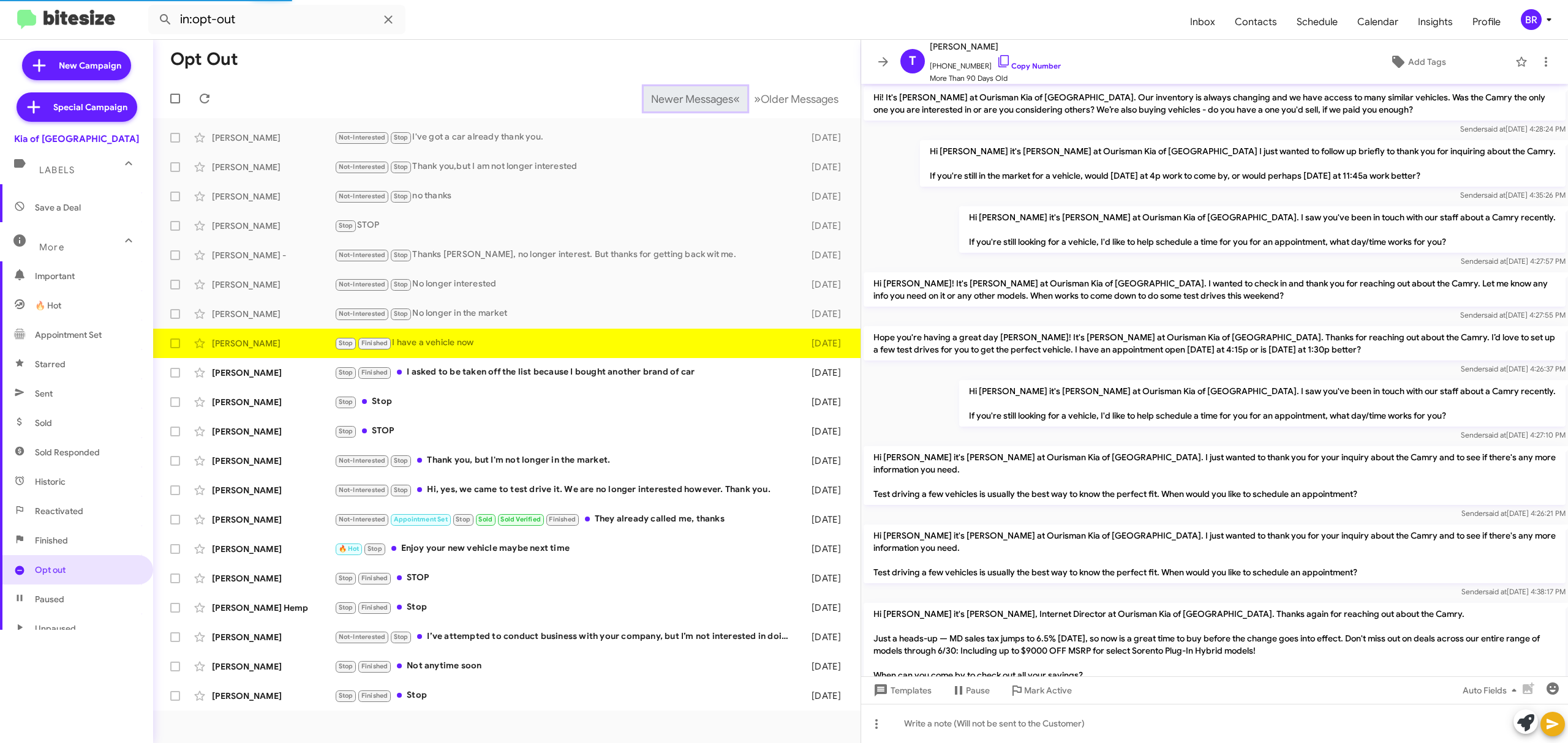
scroll to position [612, 0]
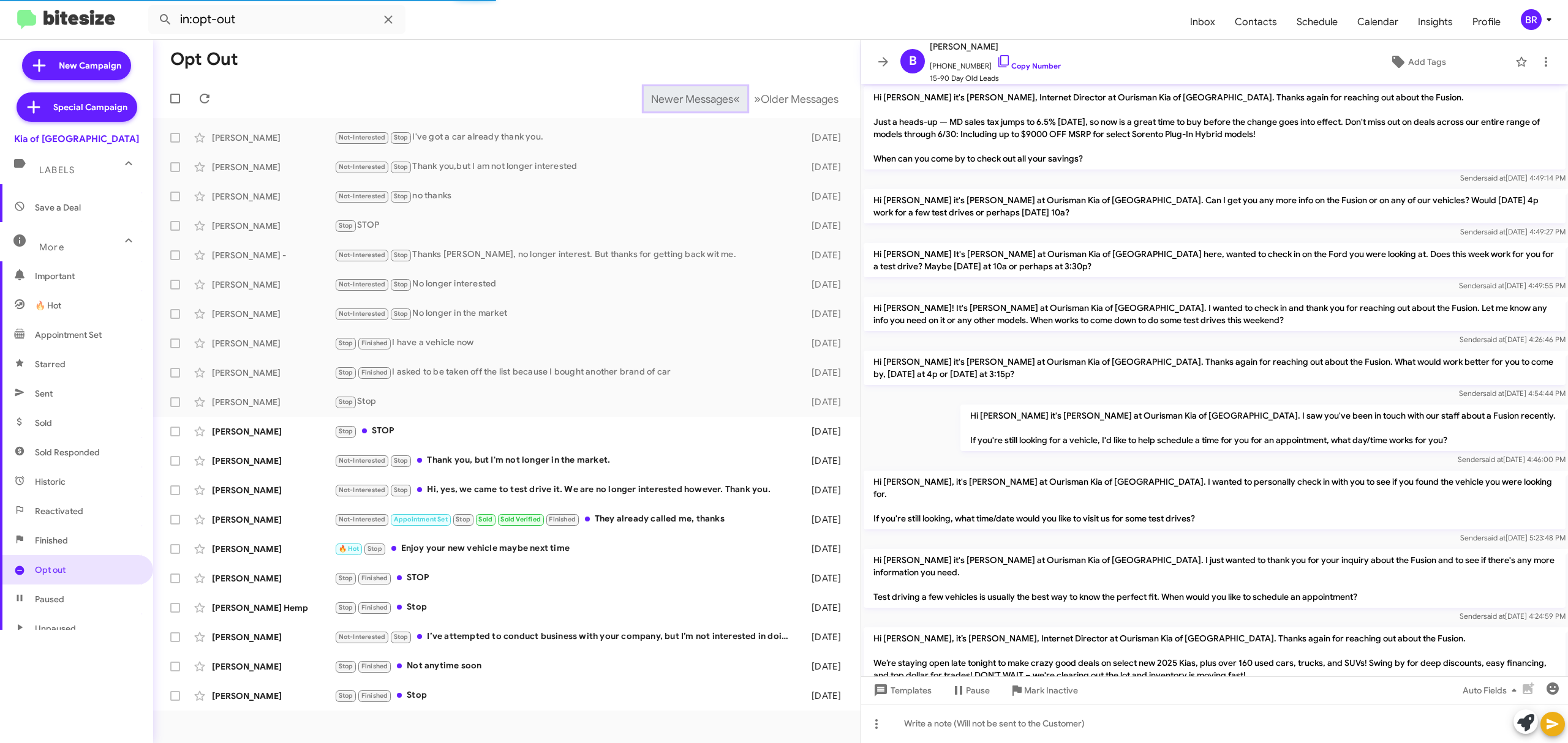
scroll to position [250, 0]
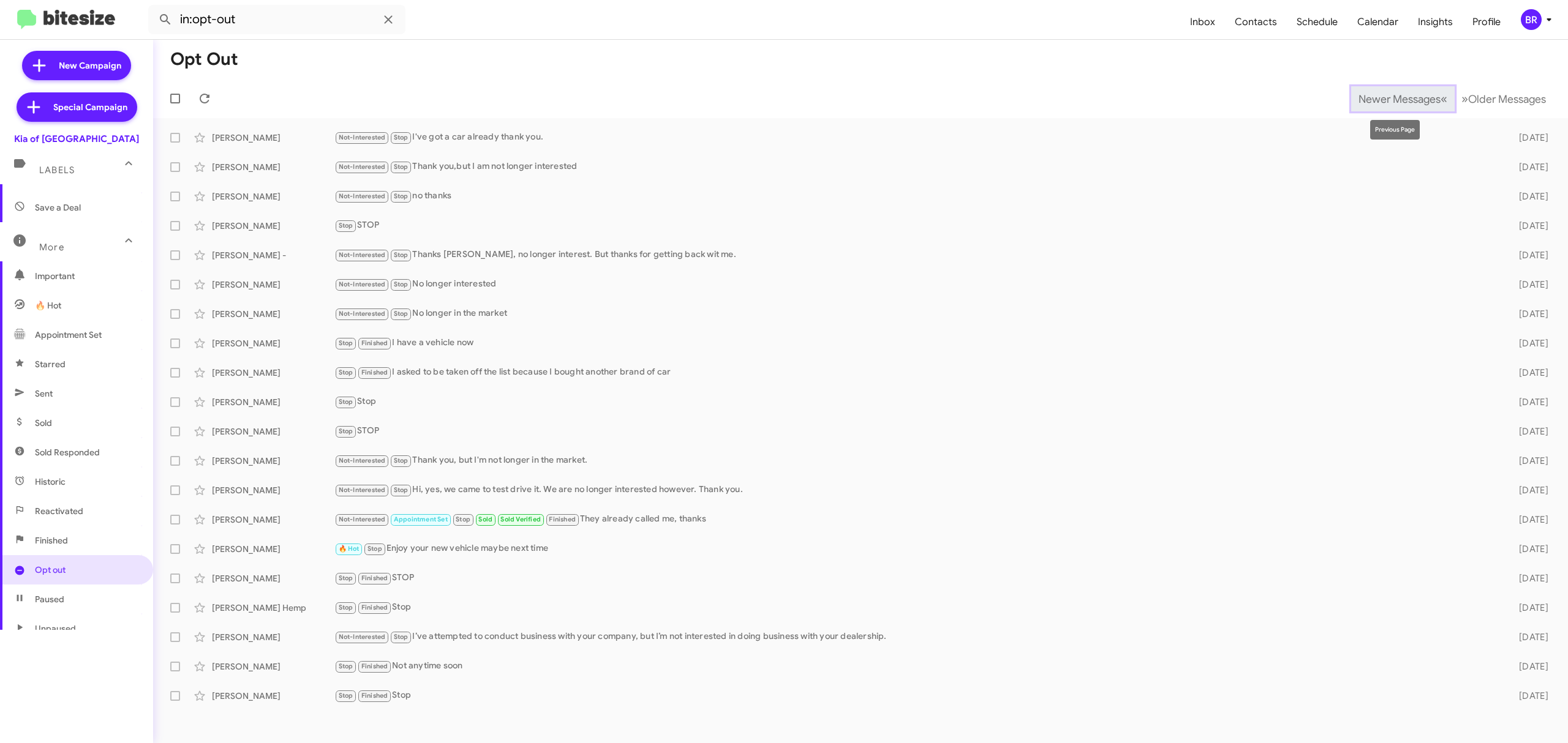
click at [1390, 98] on span "Newer Messages" at bounding box center [1399, 99] width 82 height 13
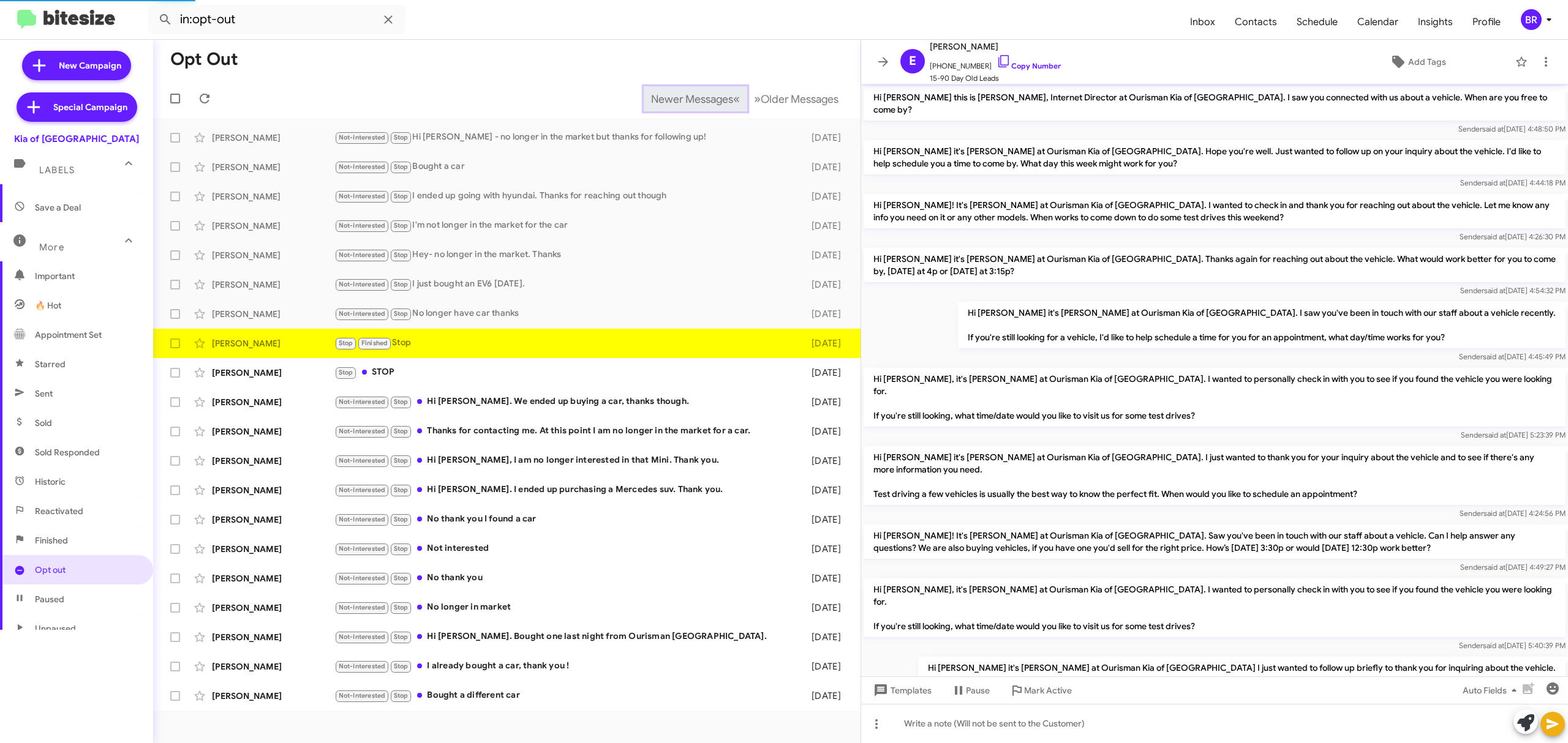
scroll to position [192, 0]
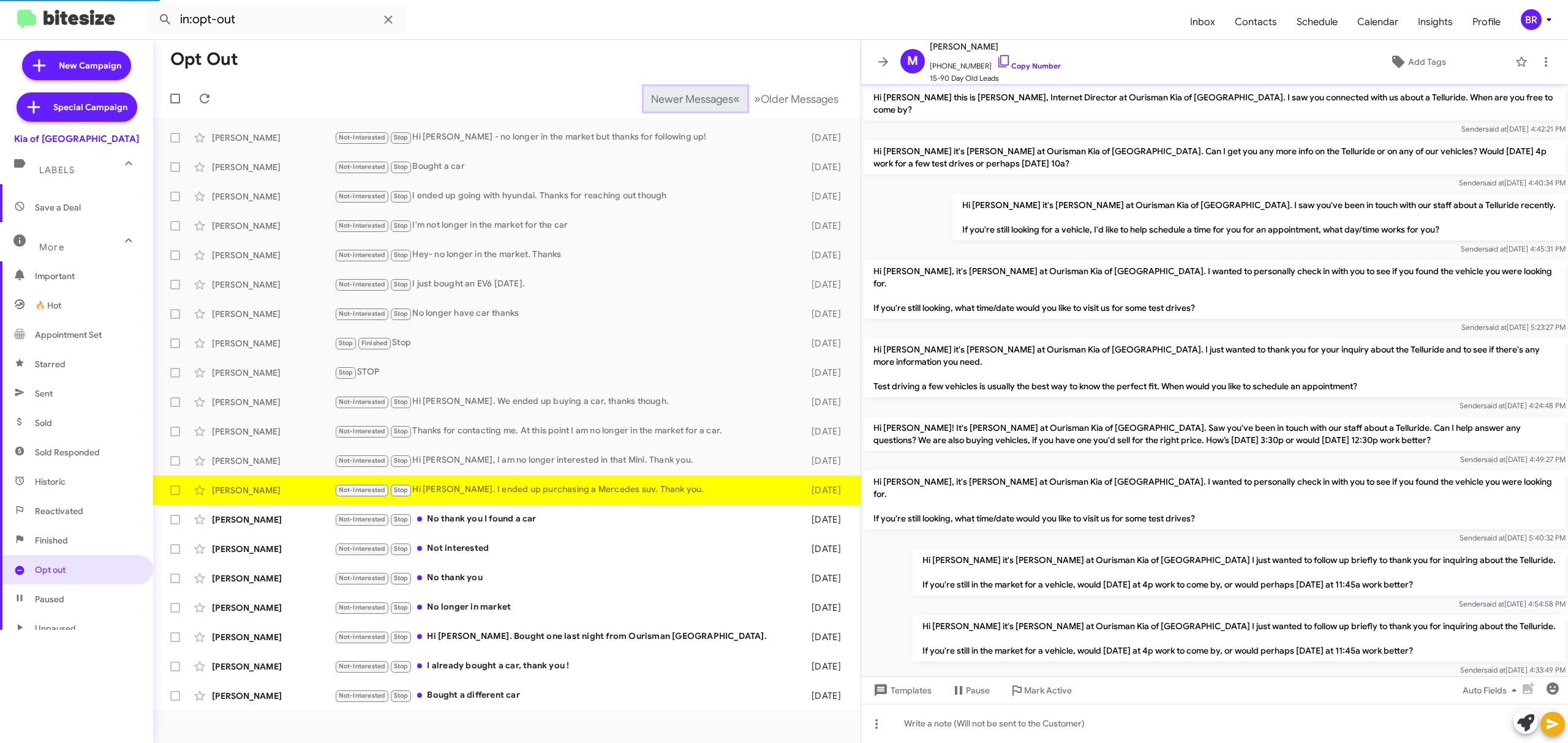
scroll to position [115, 0]
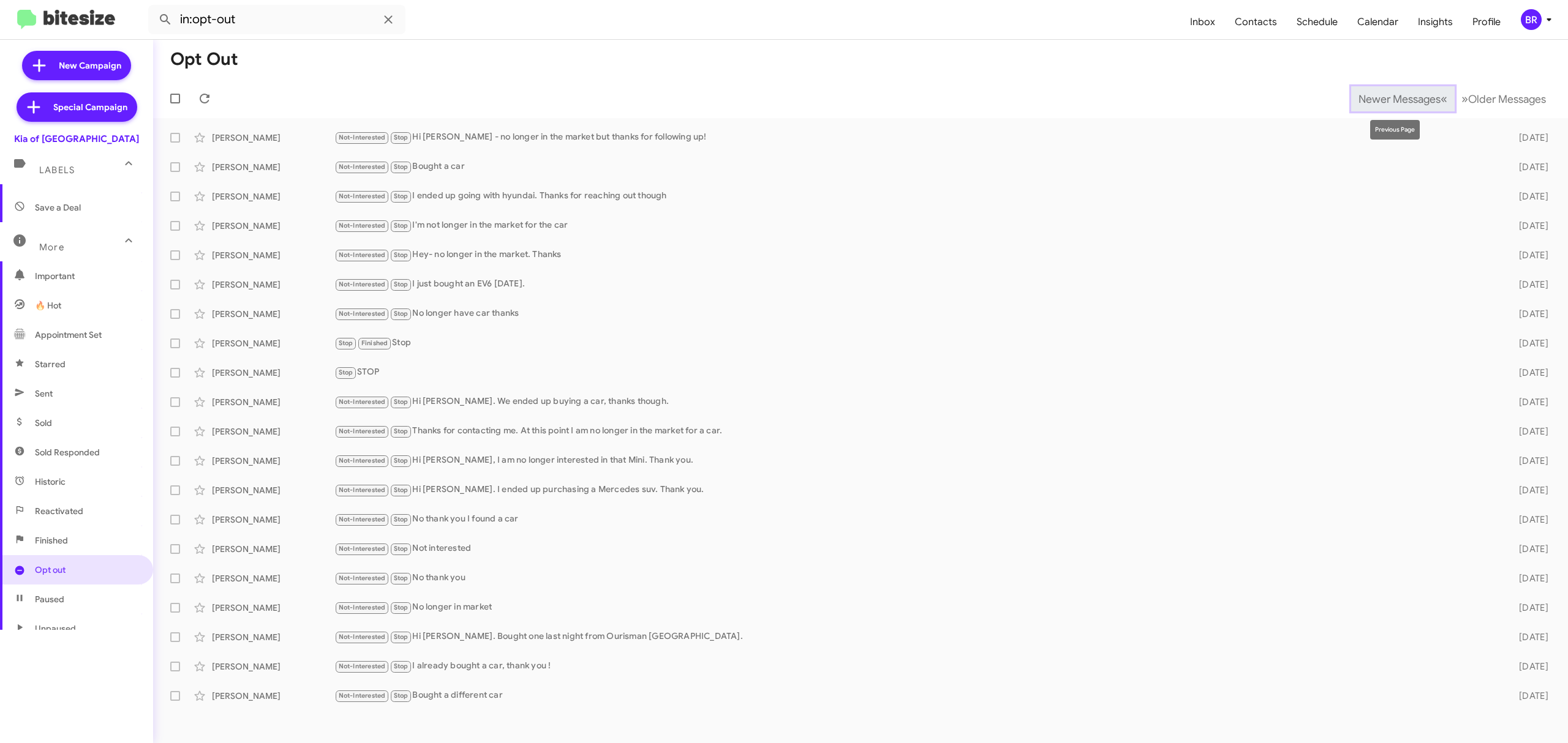
click at [1390, 98] on span "Newer Messages" at bounding box center [1399, 99] width 82 height 13
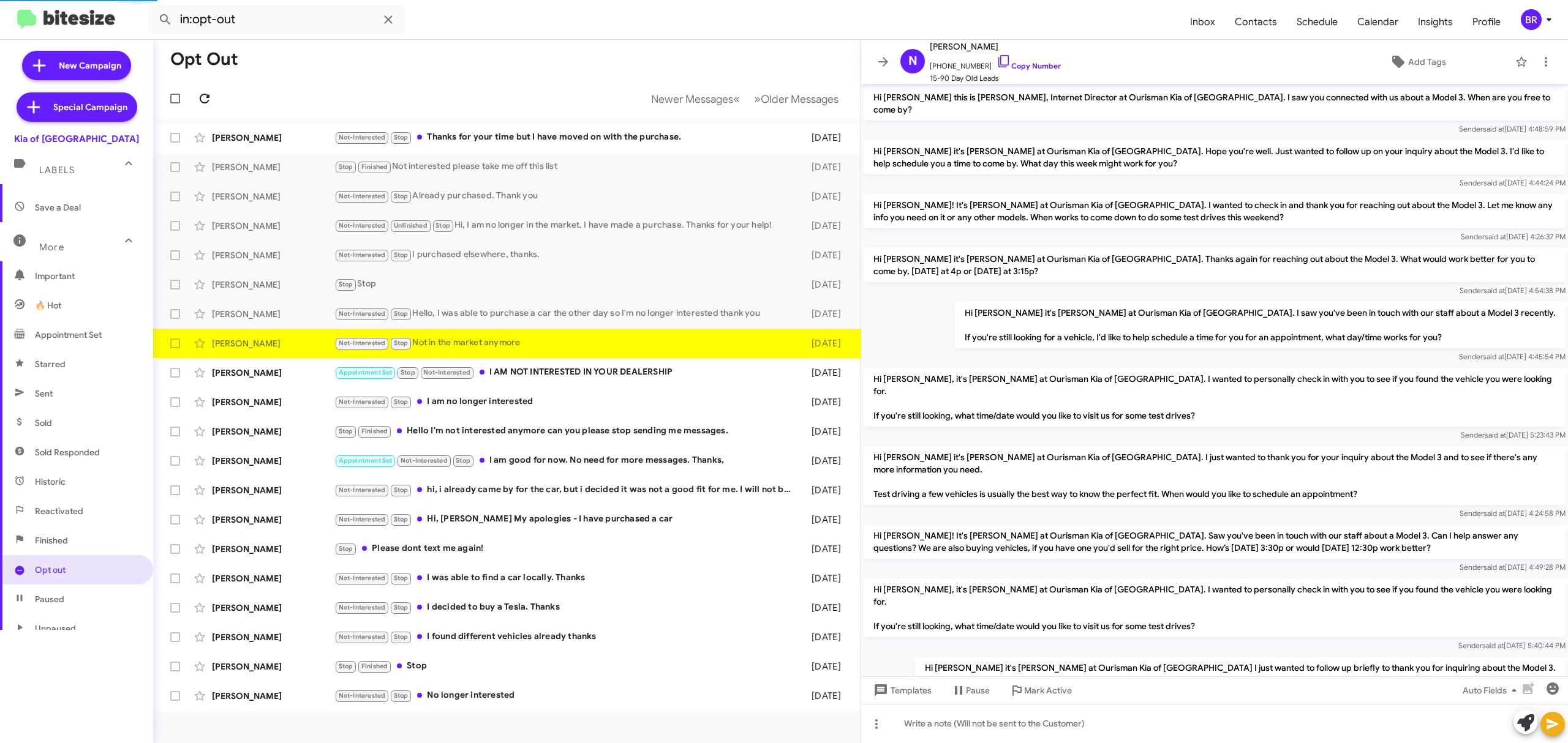
scroll to position [248, 0]
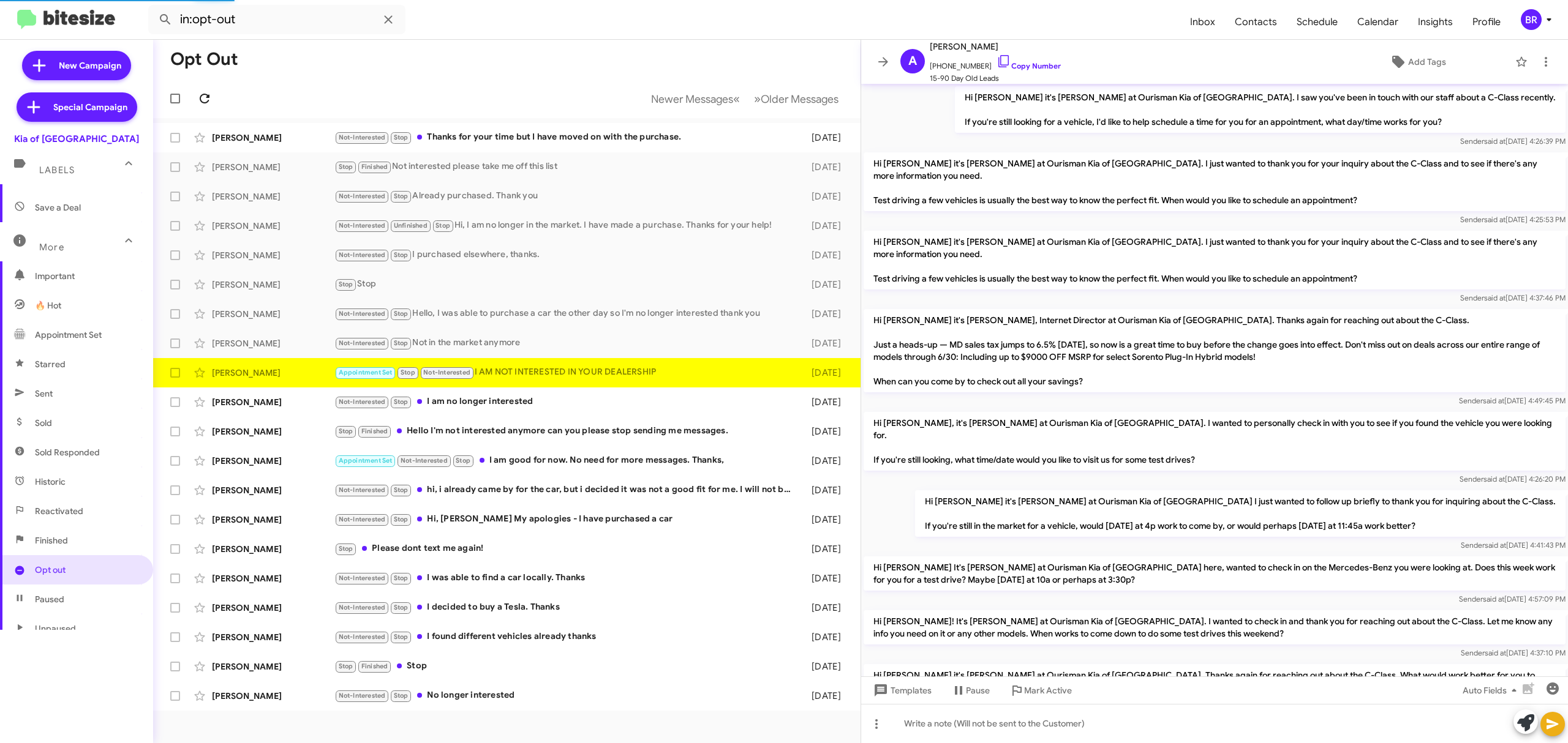
scroll to position [760, 0]
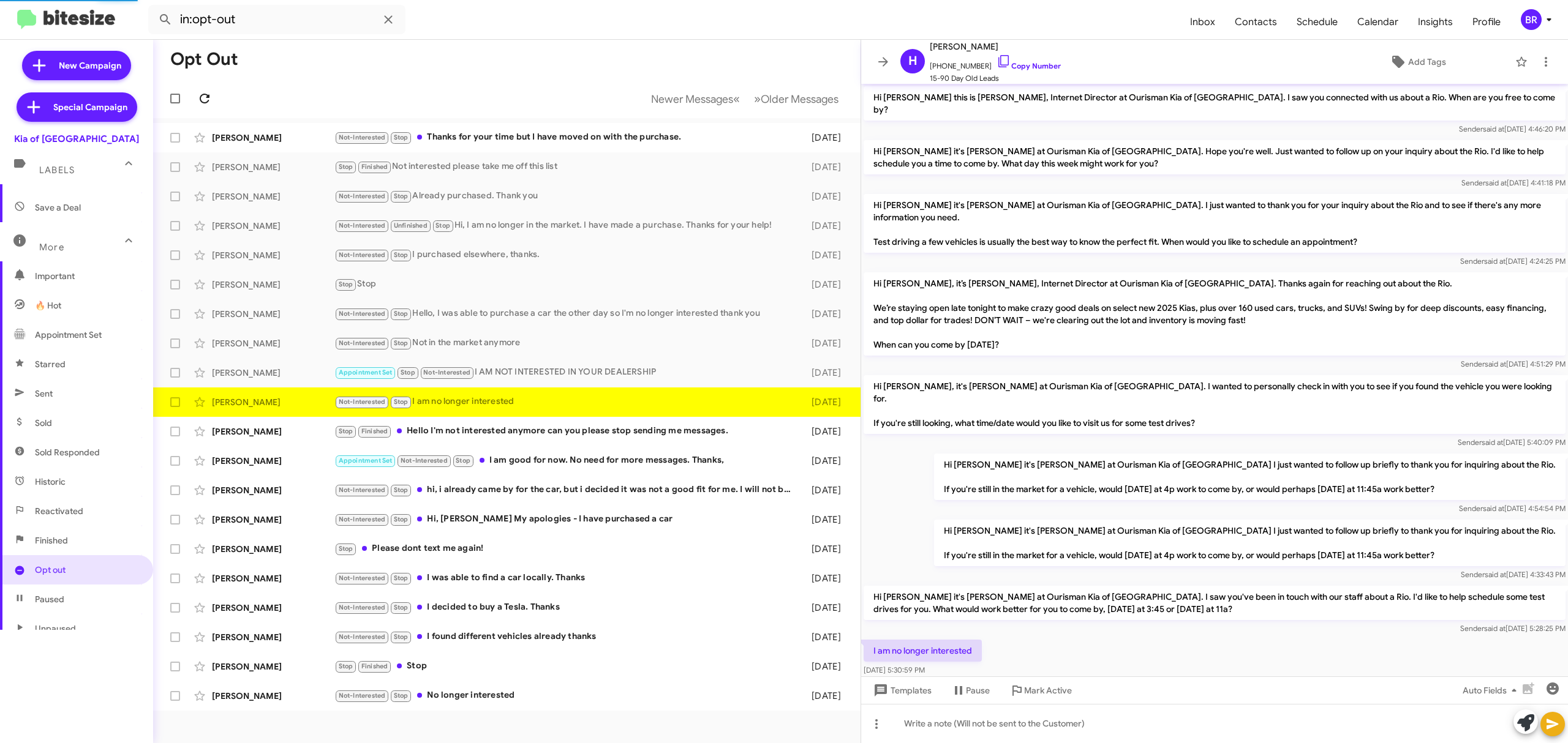
scroll to position [45, 0]
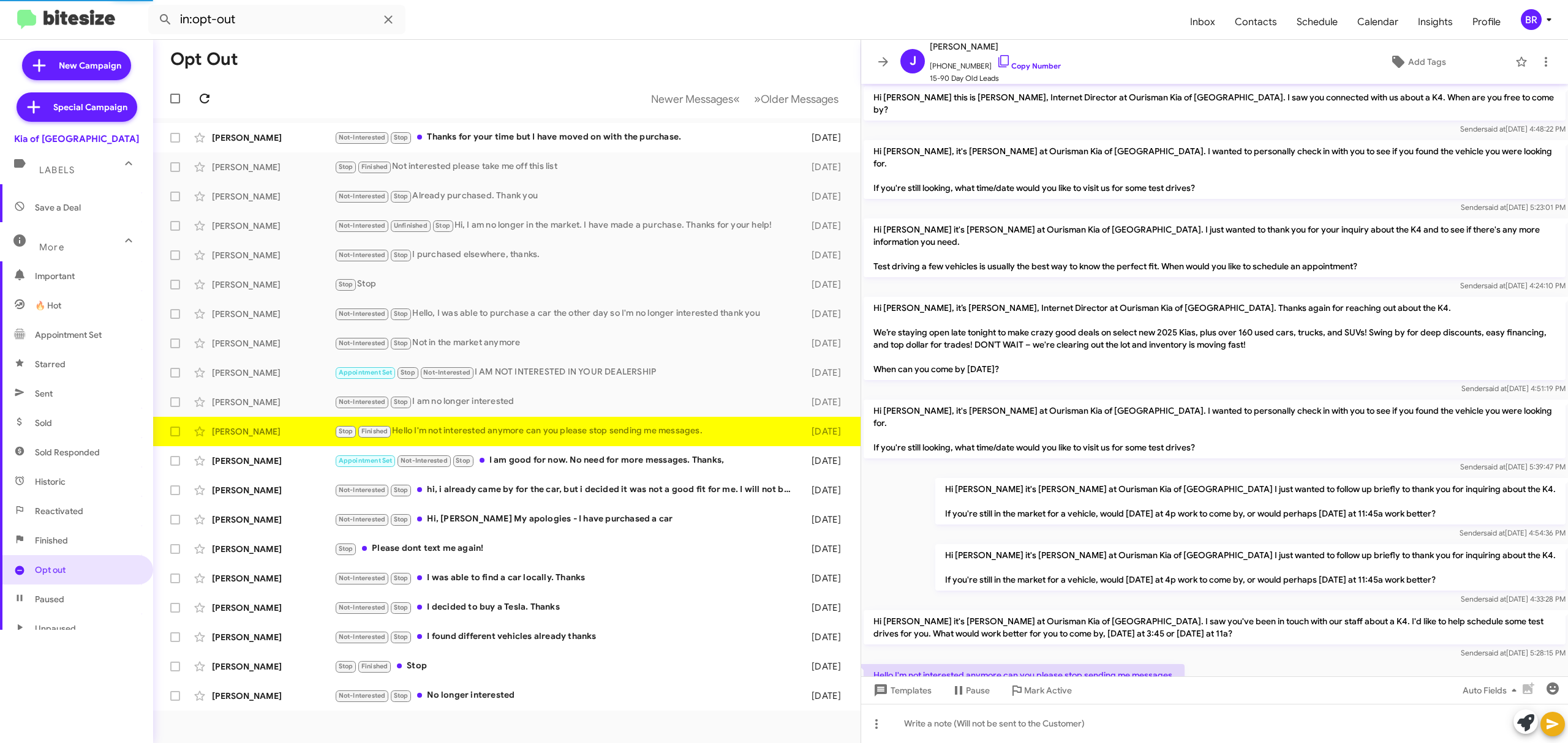
scroll to position [30, 0]
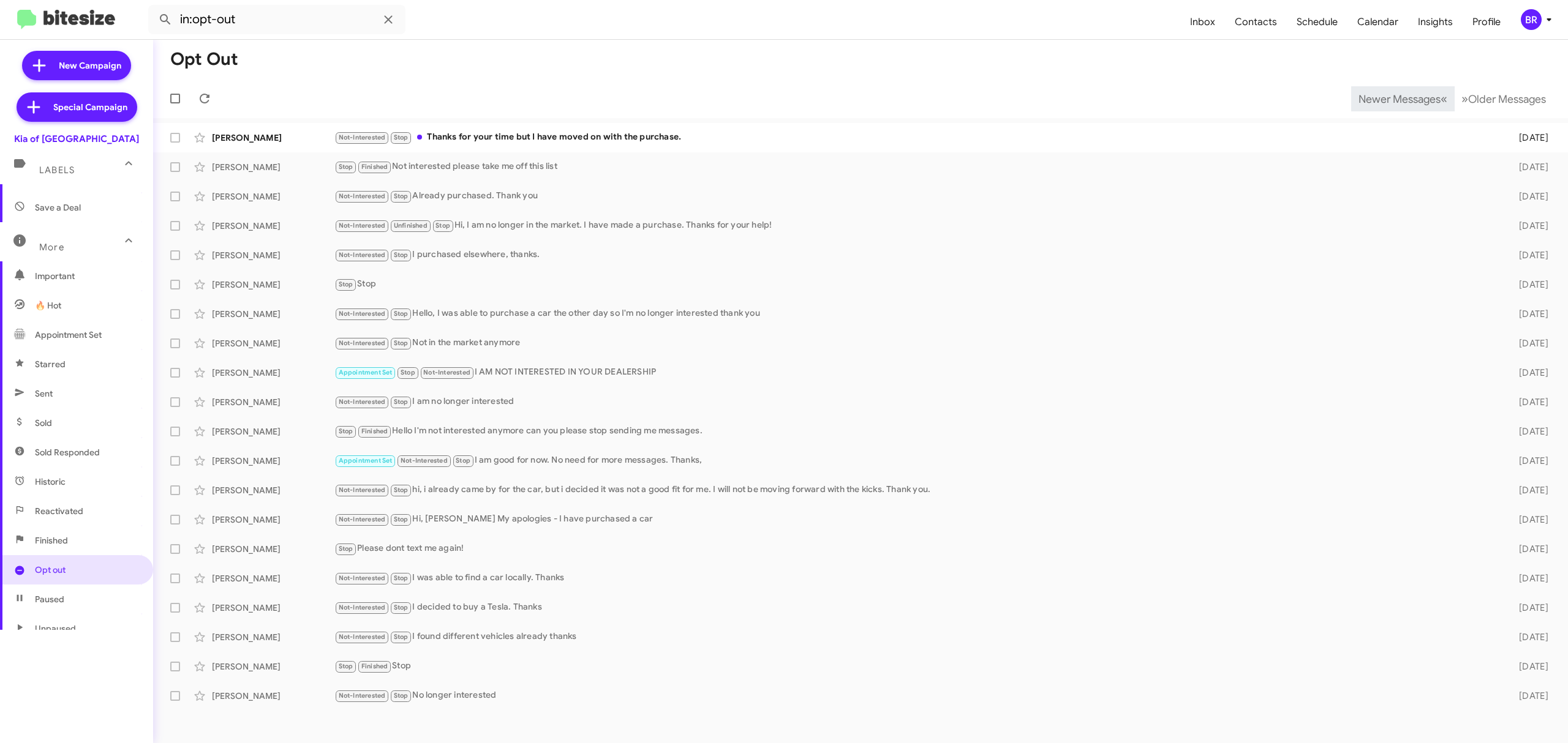
click at [1390, 98] on span "Newer Messages" at bounding box center [1399, 99] width 82 height 13
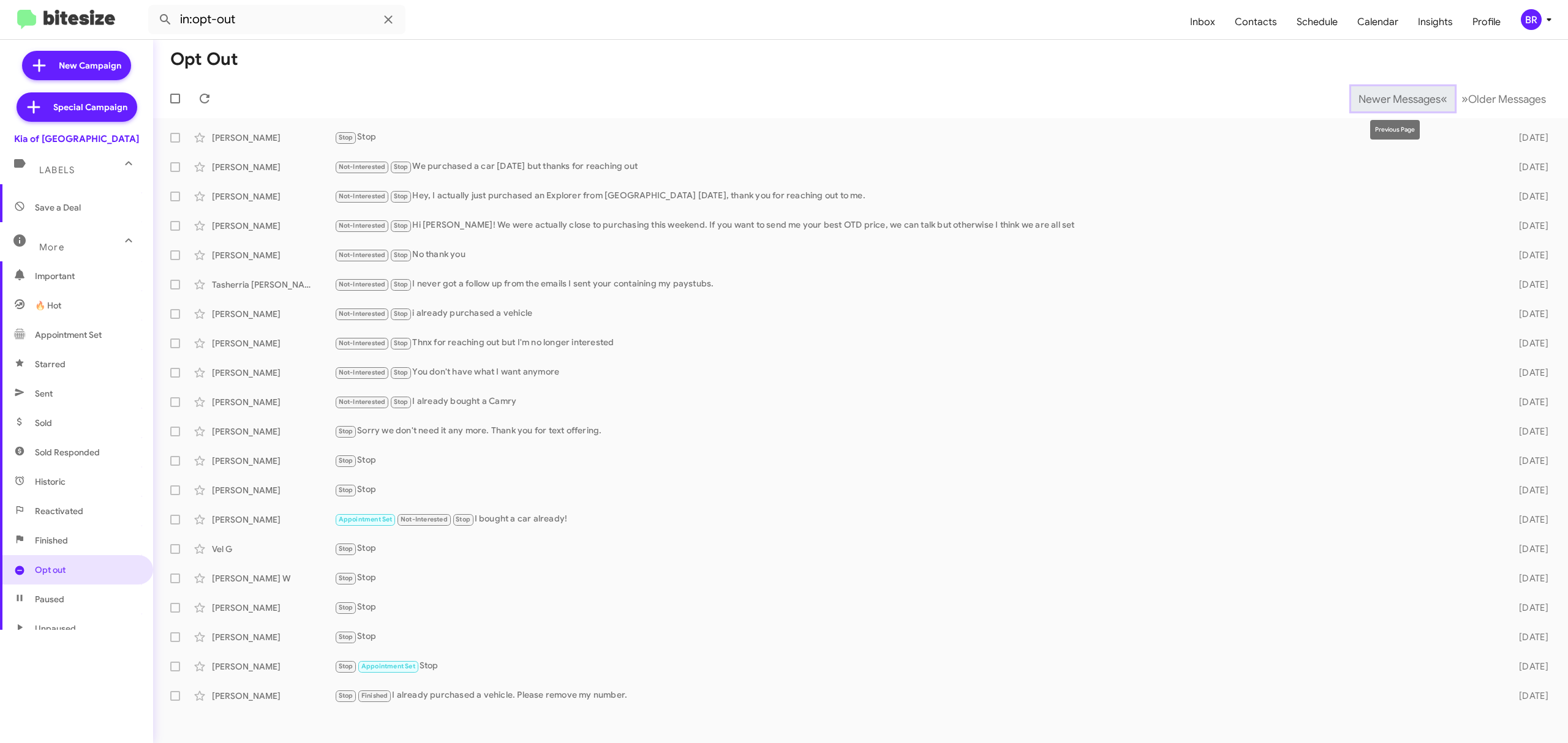
click at [1390, 98] on span "Newer Messages" at bounding box center [1399, 99] width 82 height 13
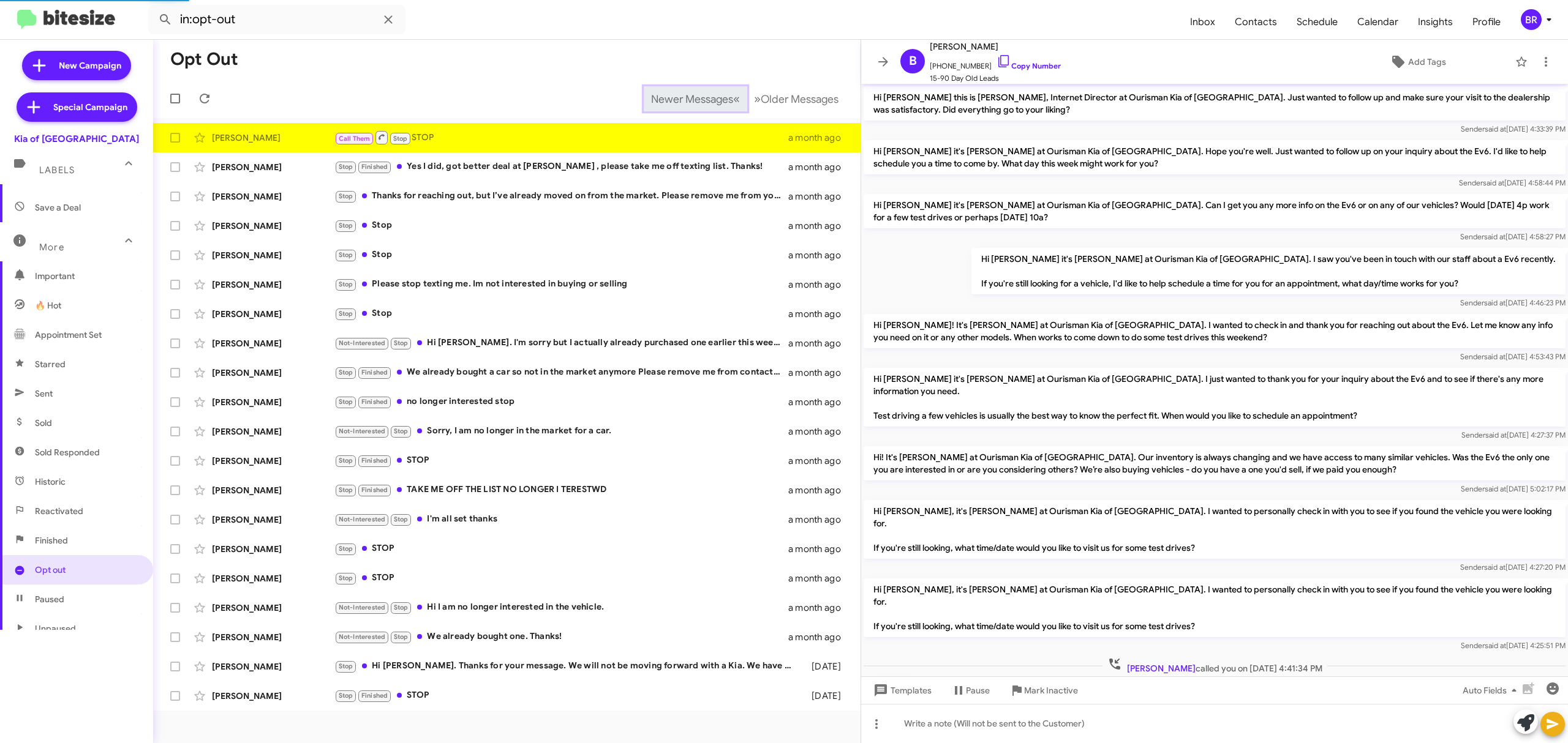
scroll to position [39, 0]
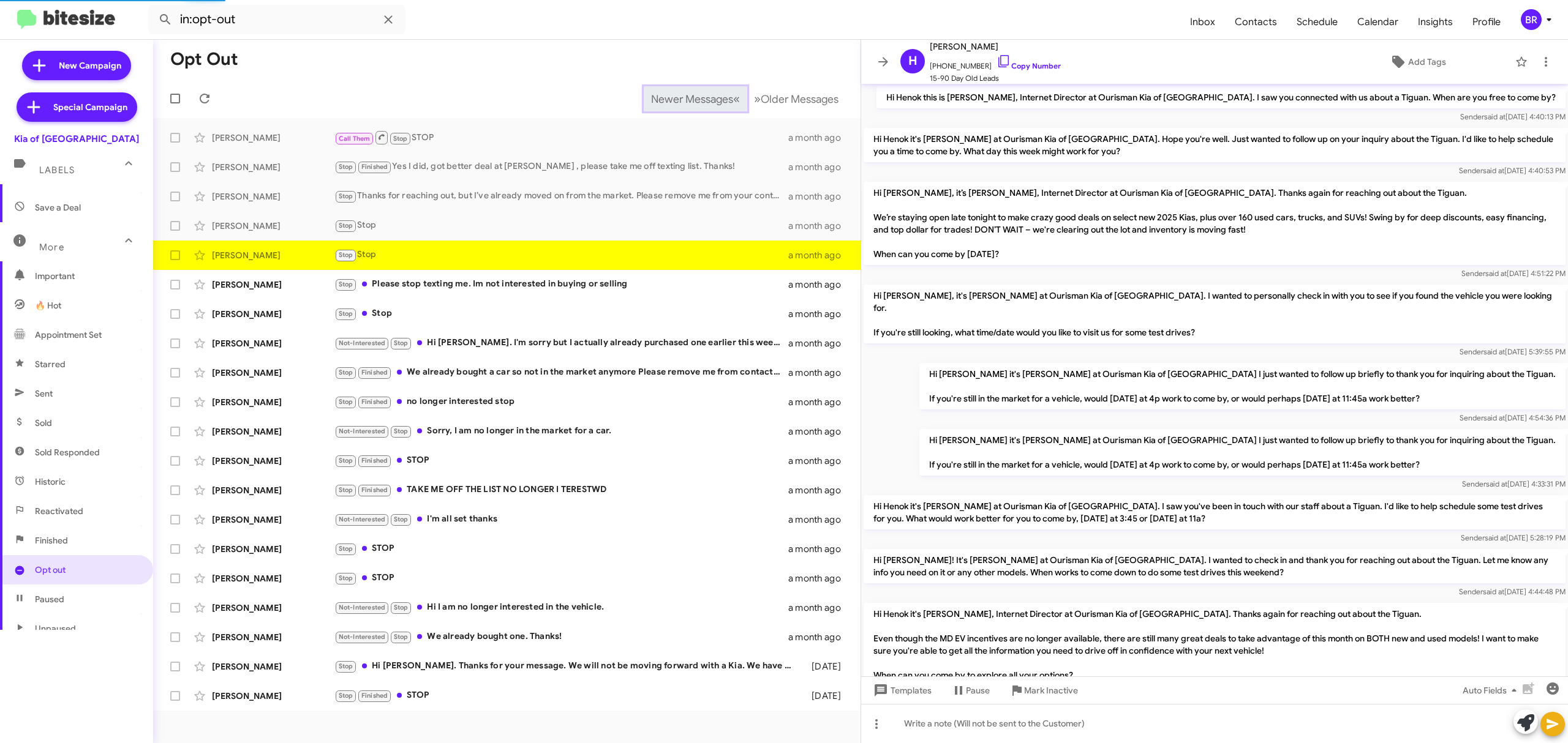
scroll to position [339, 0]
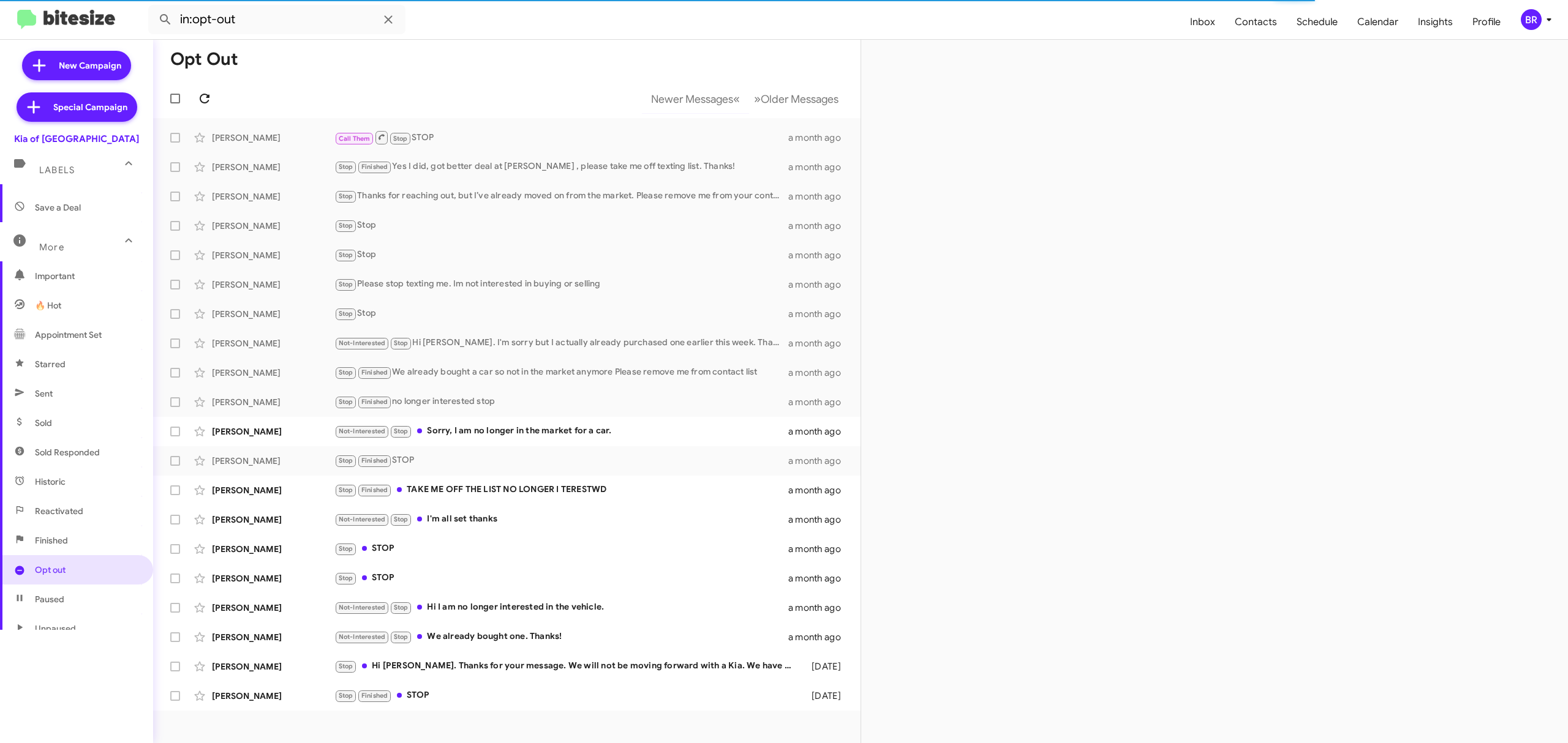
click at [204, 98] on icon at bounding box center [204, 98] width 15 height 15
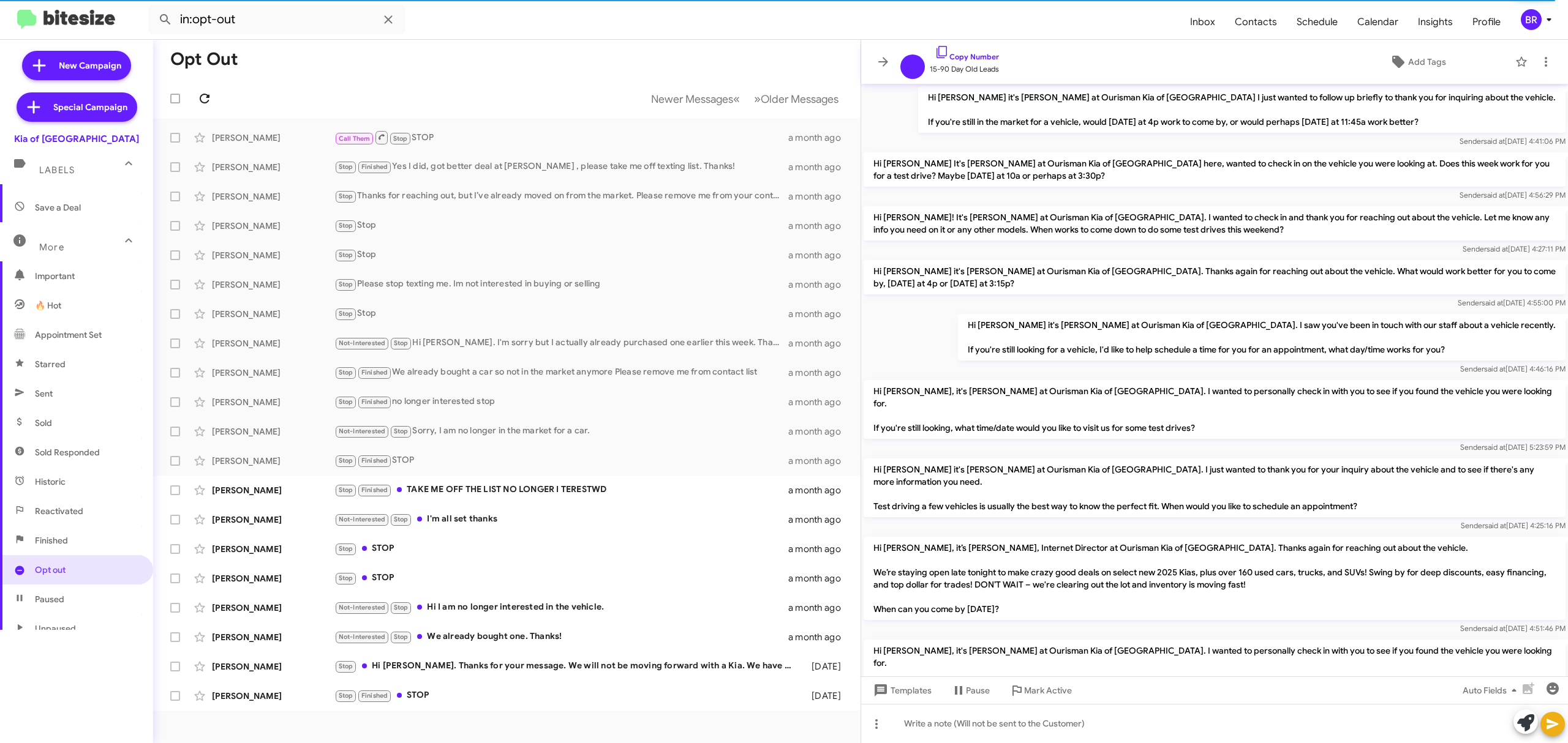
scroll to position [680, 0]
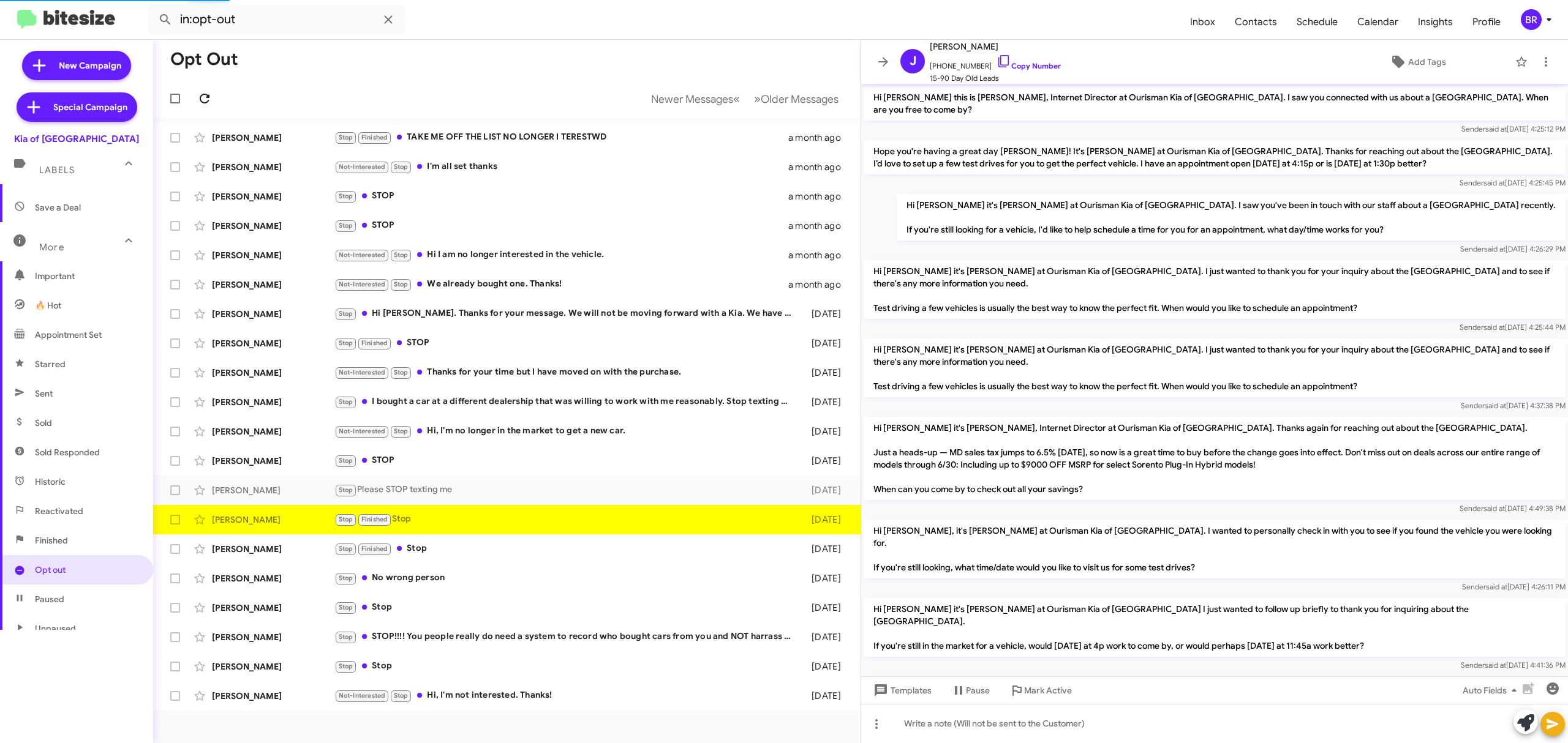
scroll to position [113, 0]
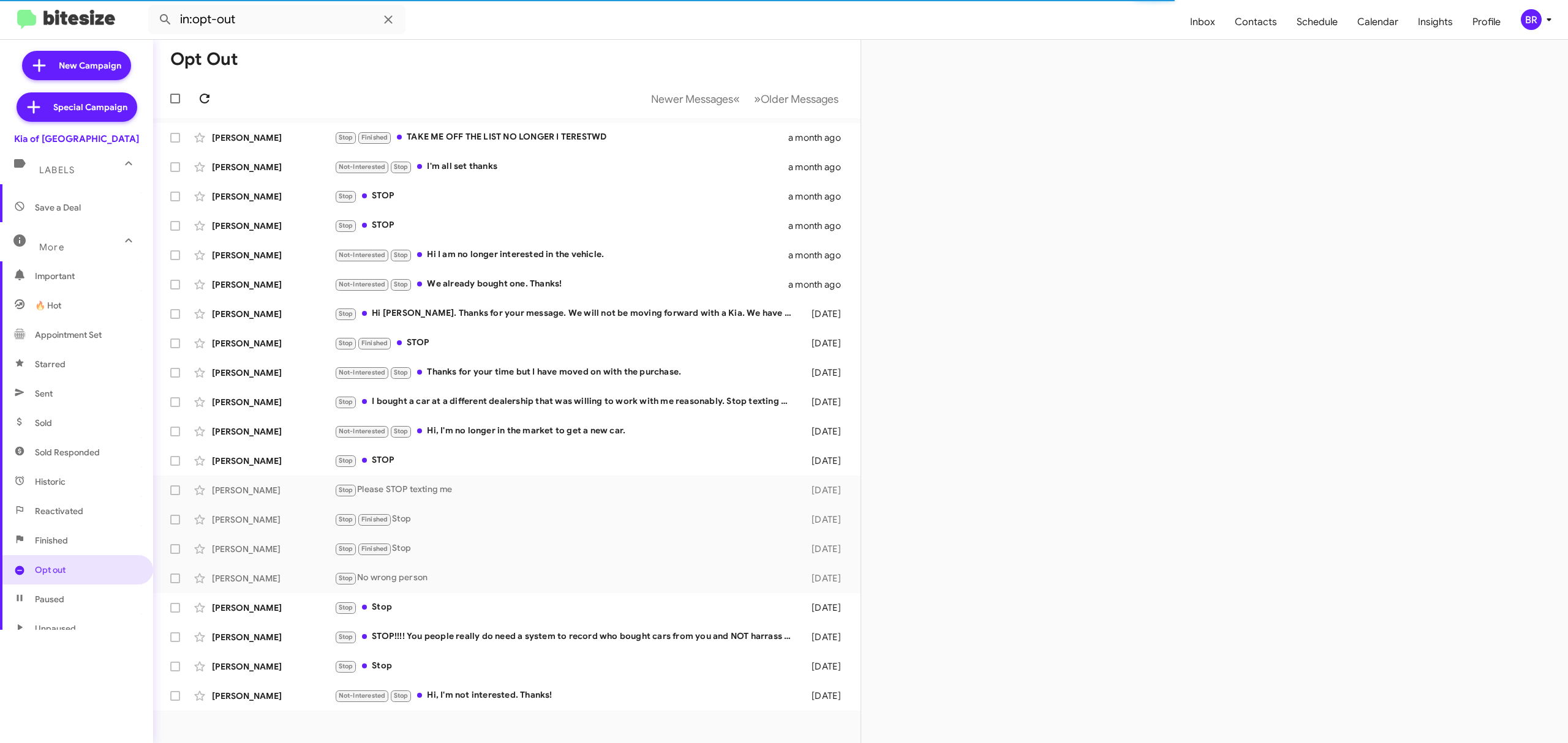
click at [204, 98] on icon at bounding box center [204, 98] width 15 height 15
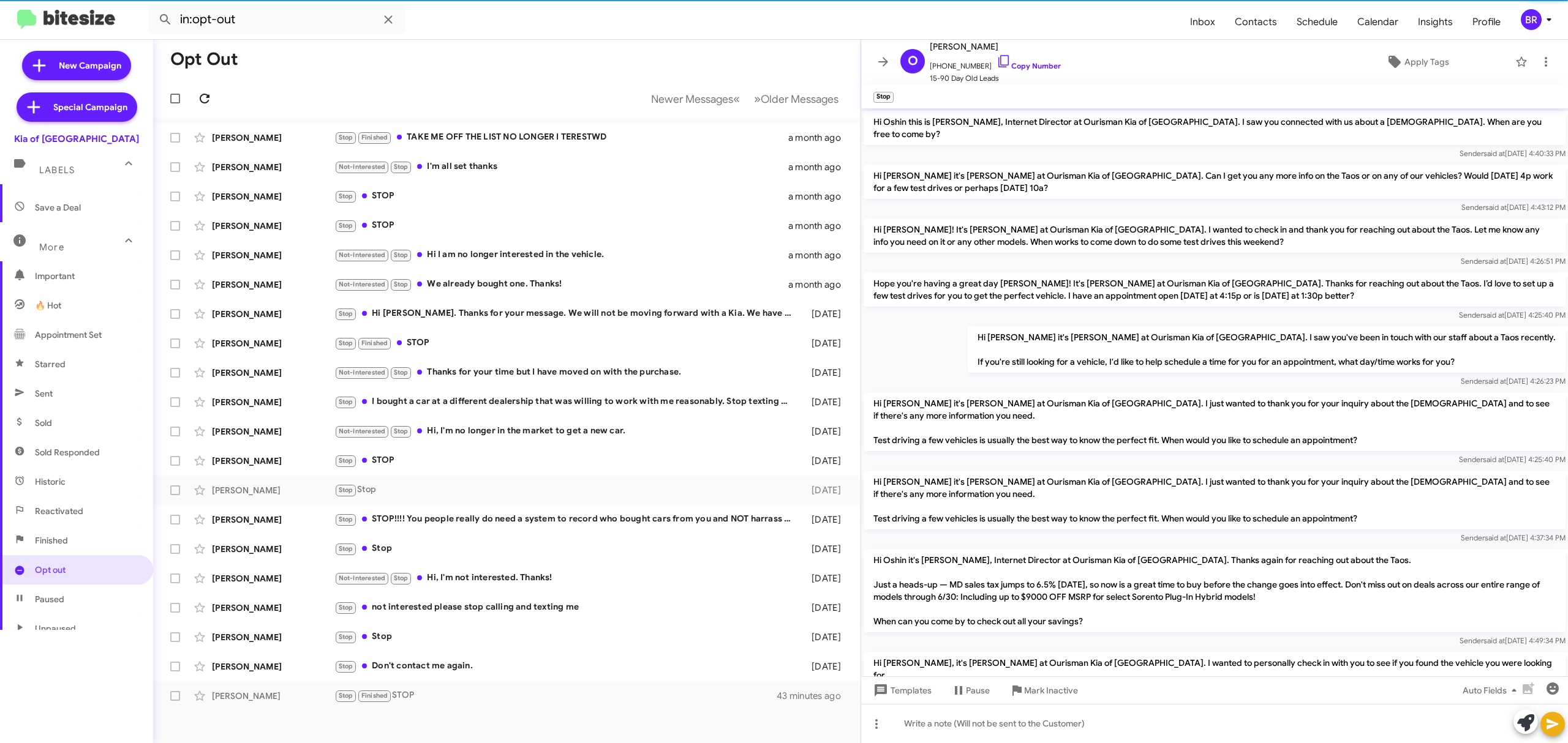
scroll to position [119, 0]
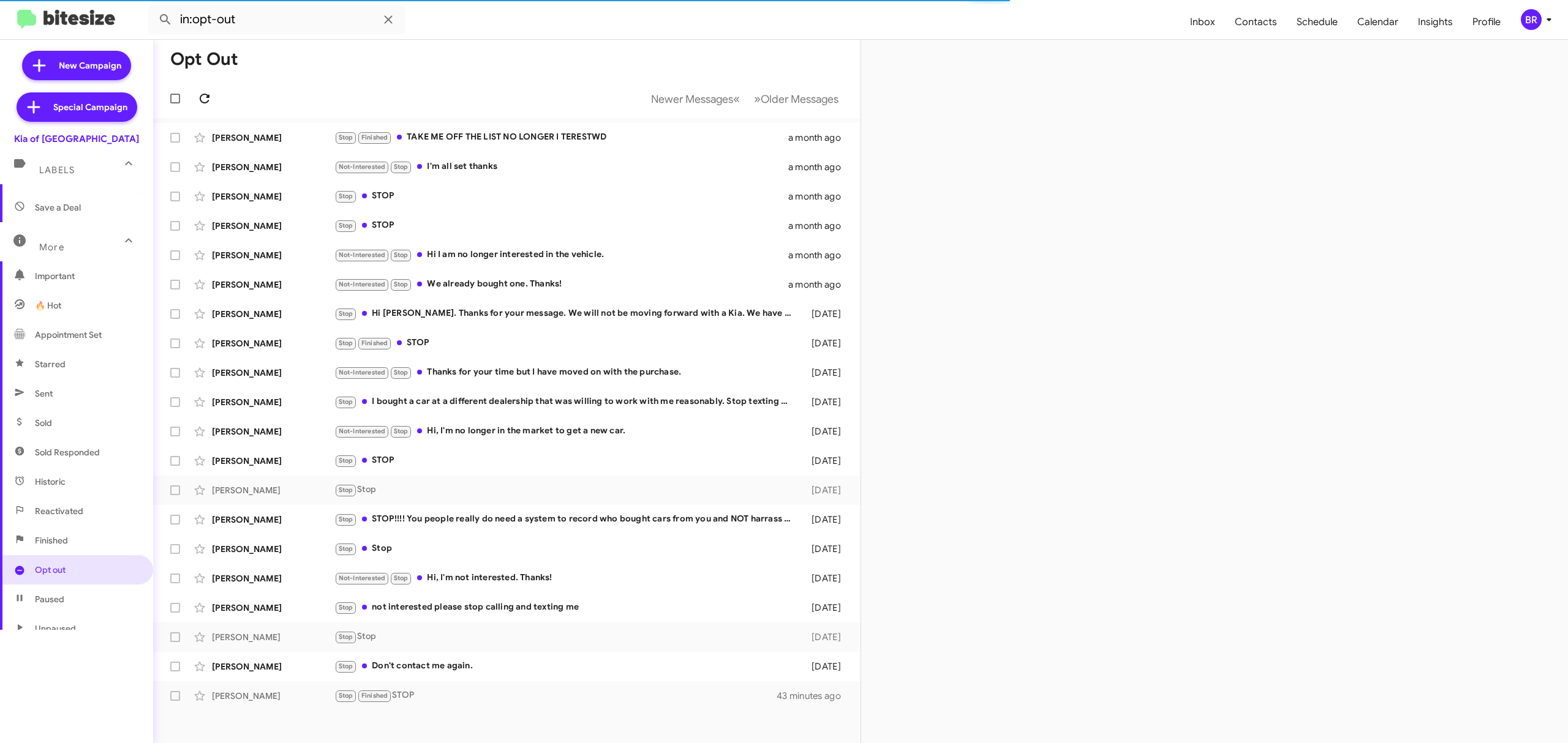
click at [204, 98] on icon at bounding box center [204, 98] width 15 height 15
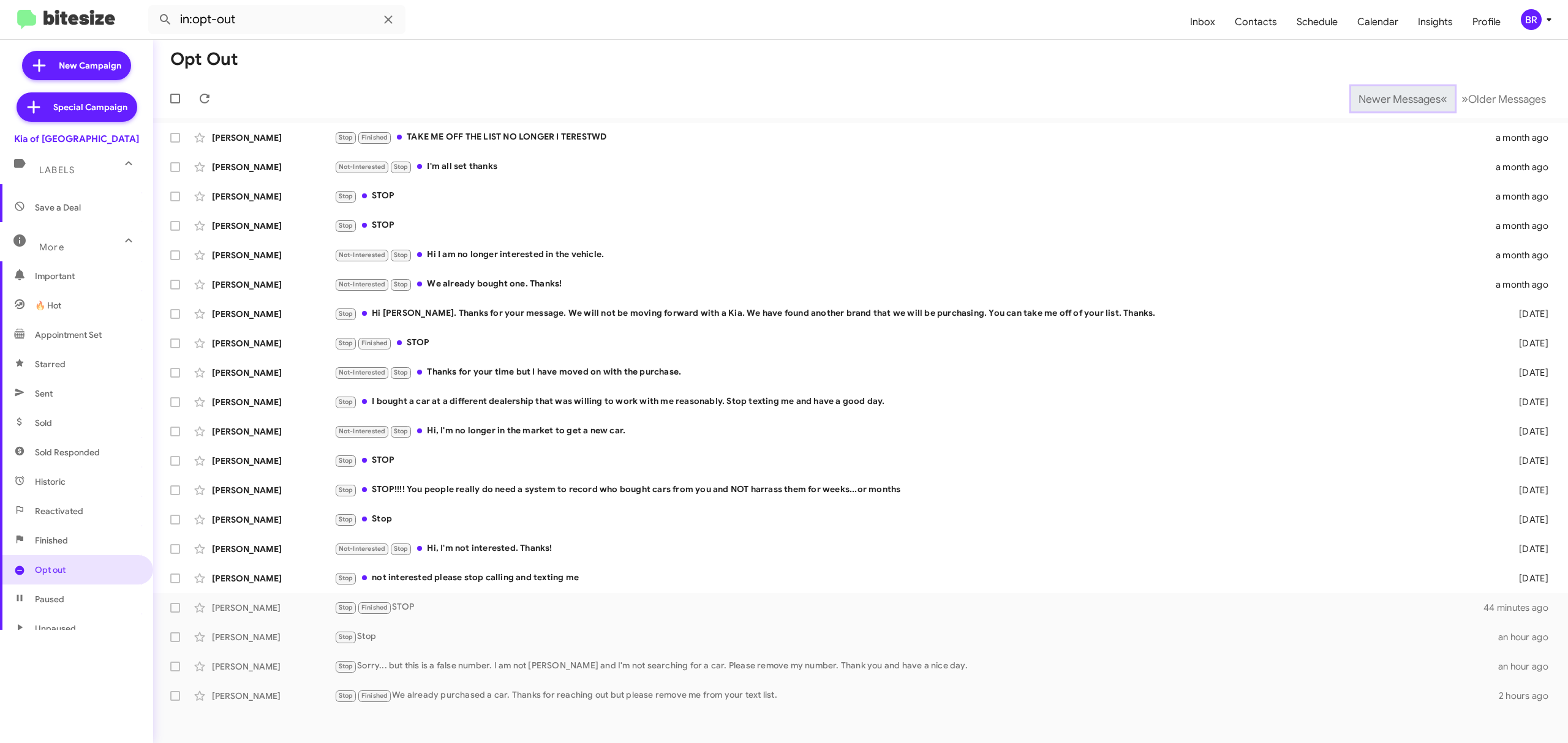
click at [1390, 98] on span "Newer Messages" at bounding box center [1399, 99] width 82 height 13
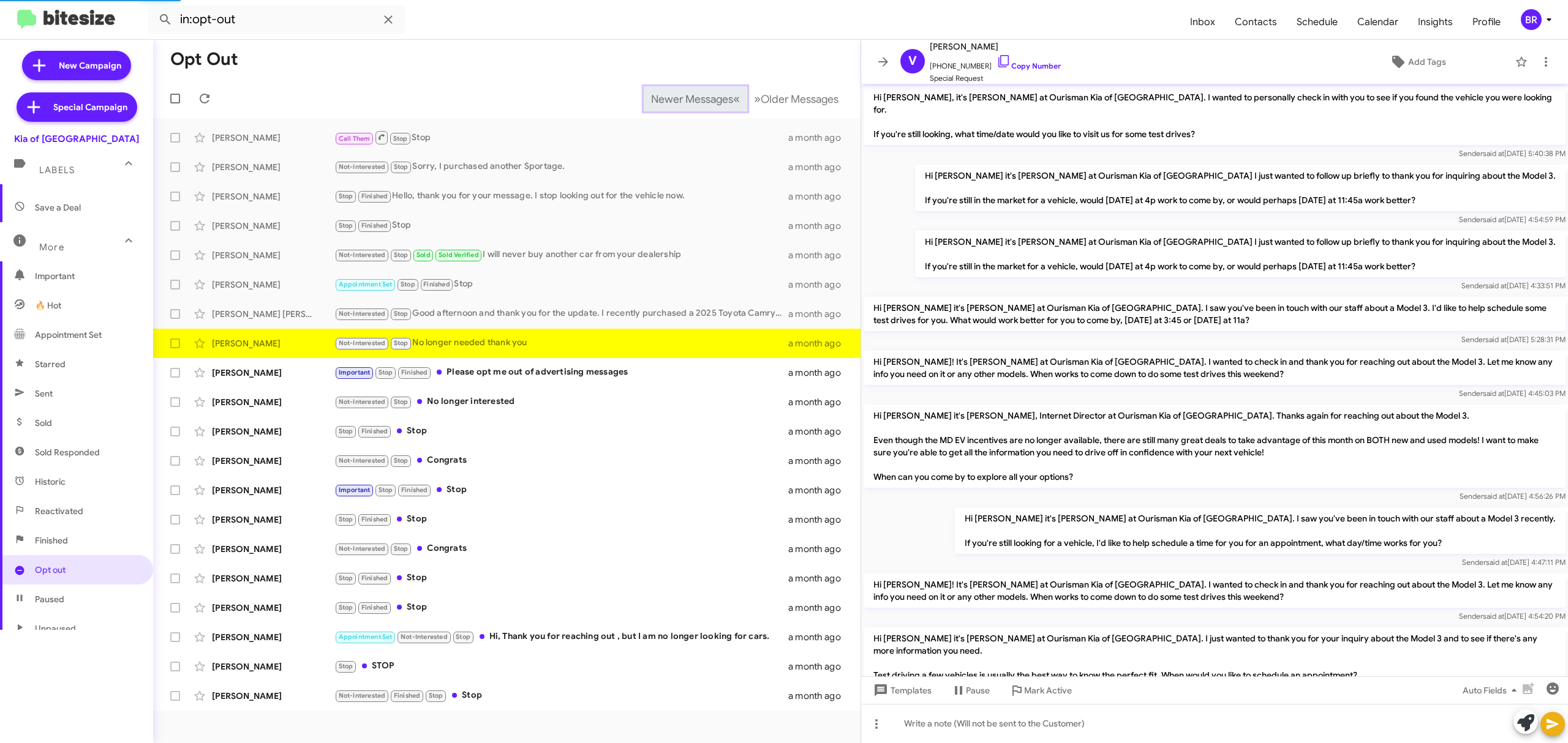
scroll to position [544, 0]
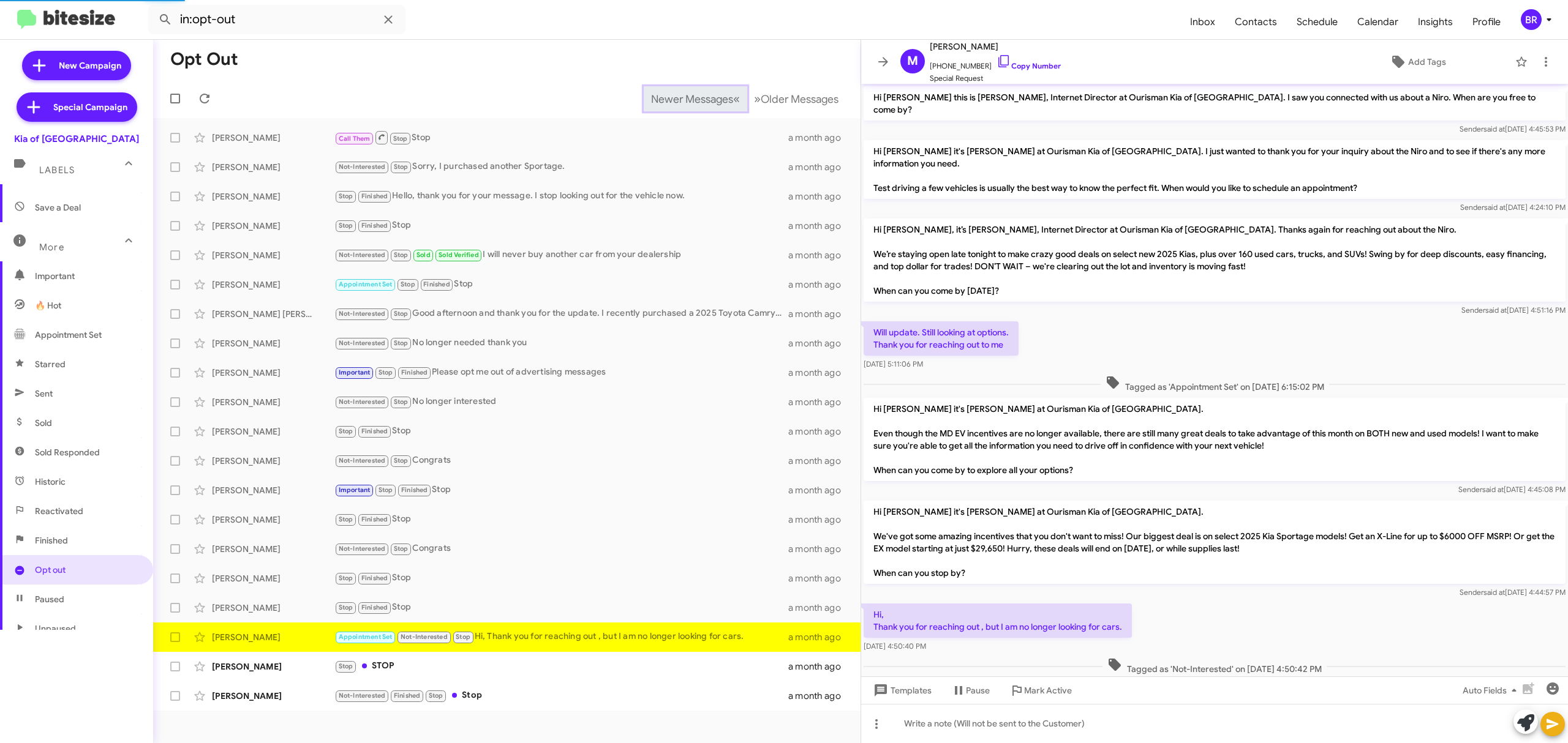
scroll to position [108, 0]
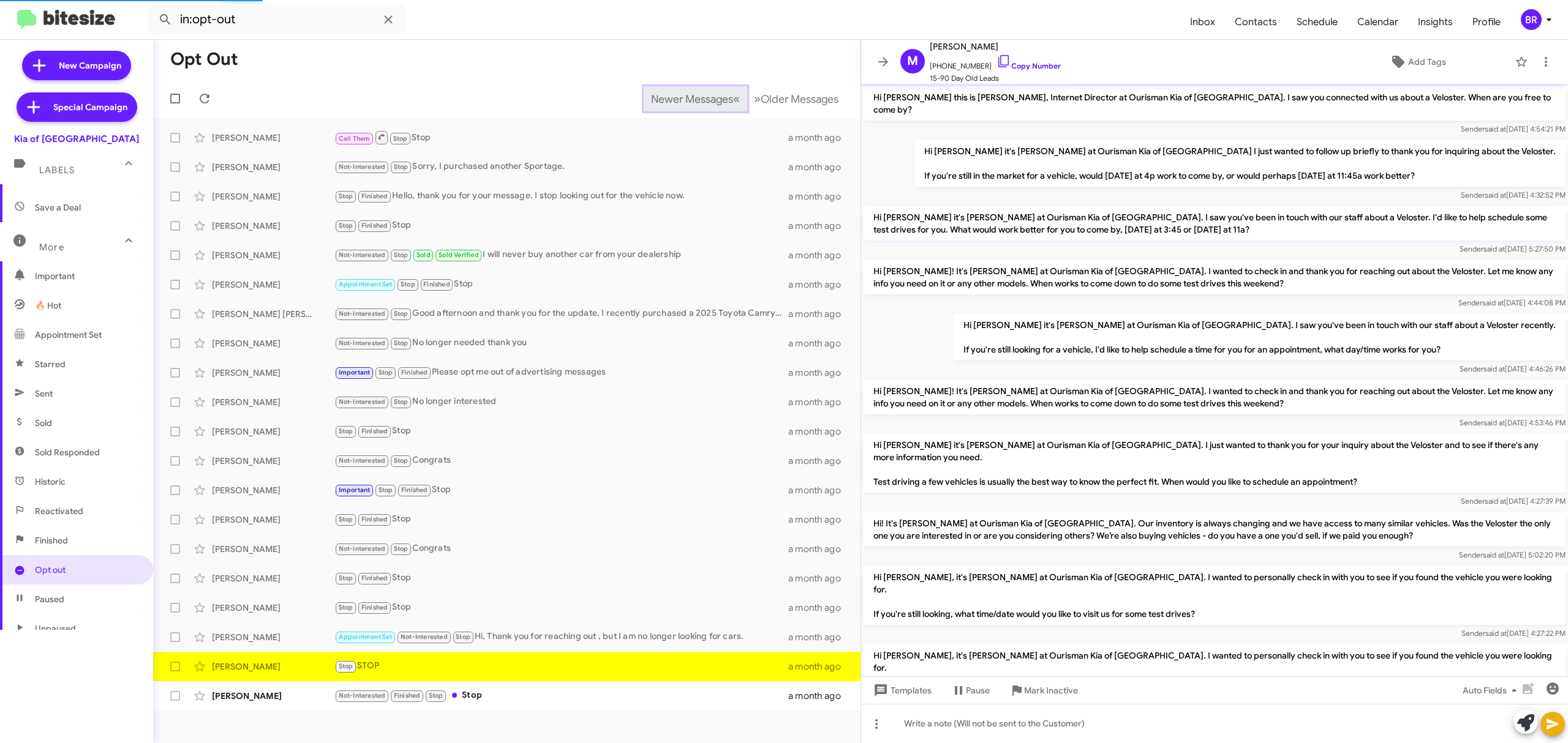
scroll to position [82, 0]
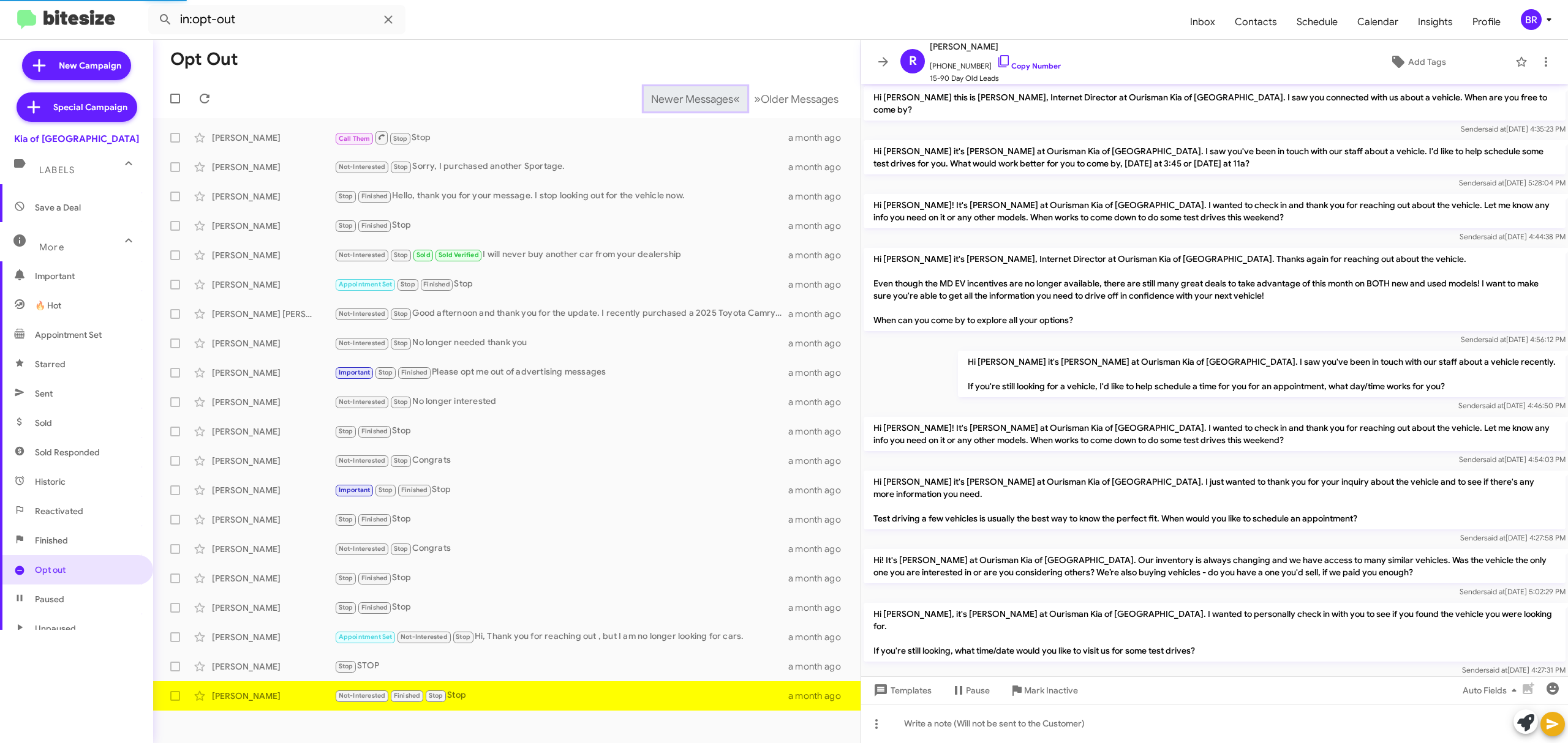
scroll to position [268, 0]
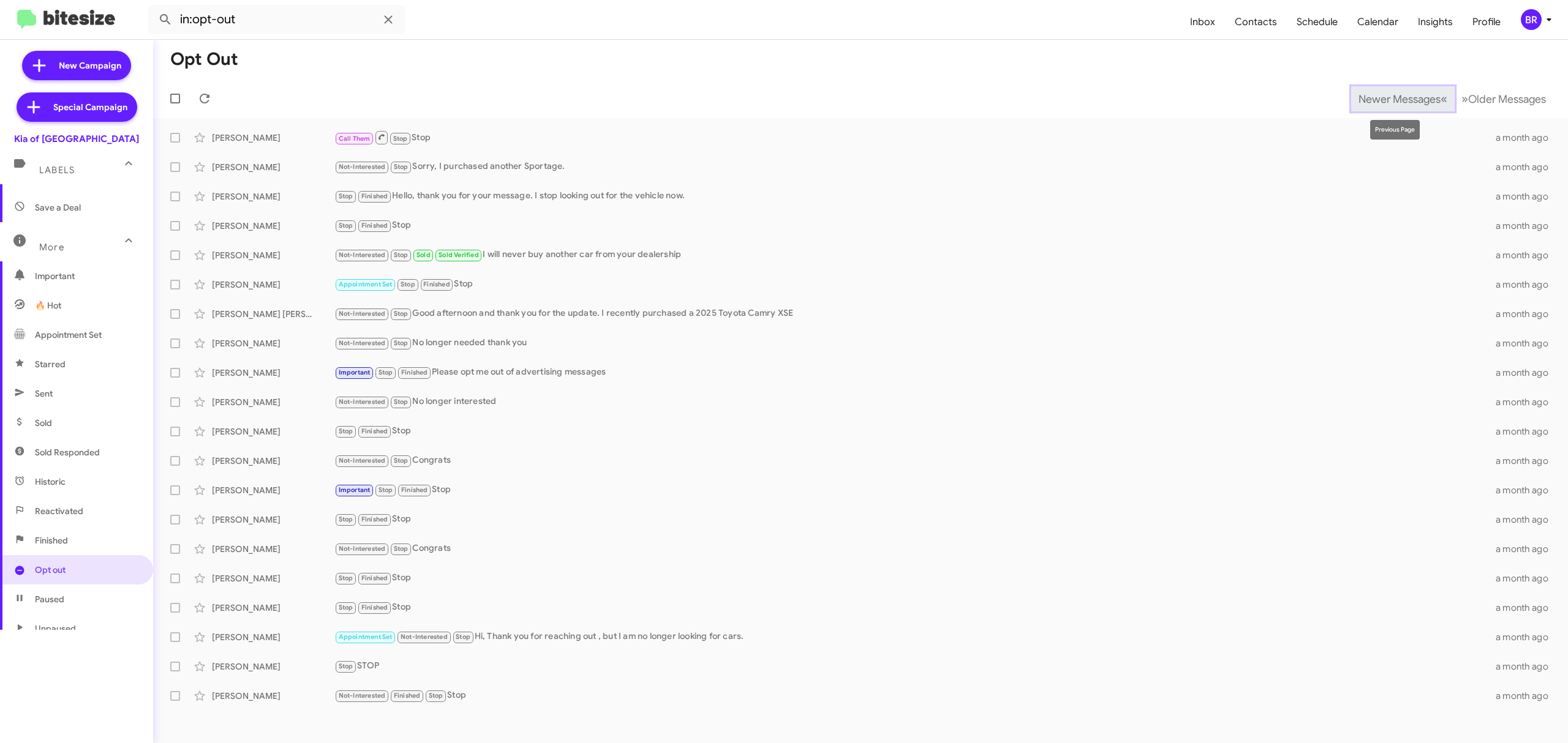
click at [1390, 98] on span "Newer Messages" at bounding box center [1399, 99] width 82 height 13
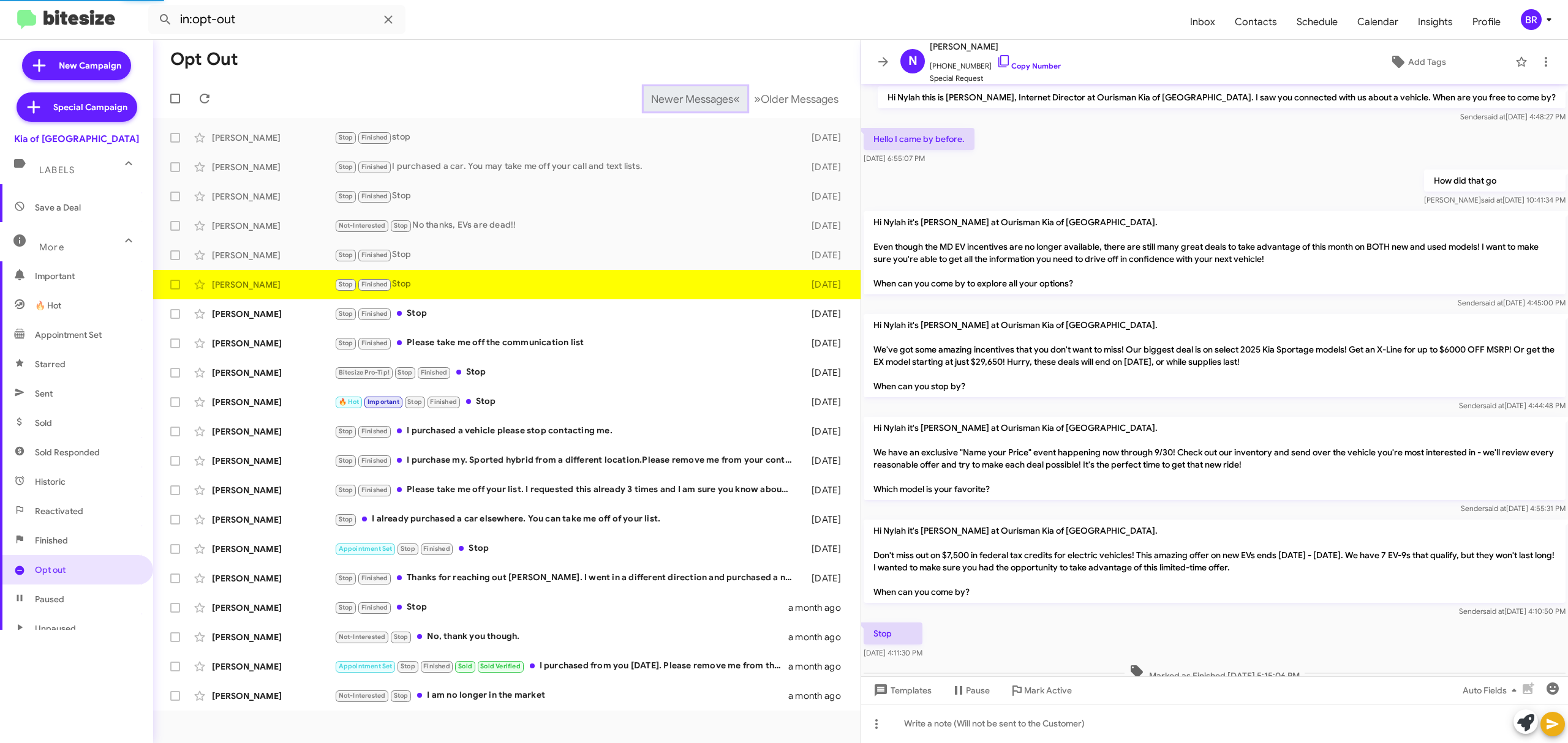
scroll to position [113, 0]
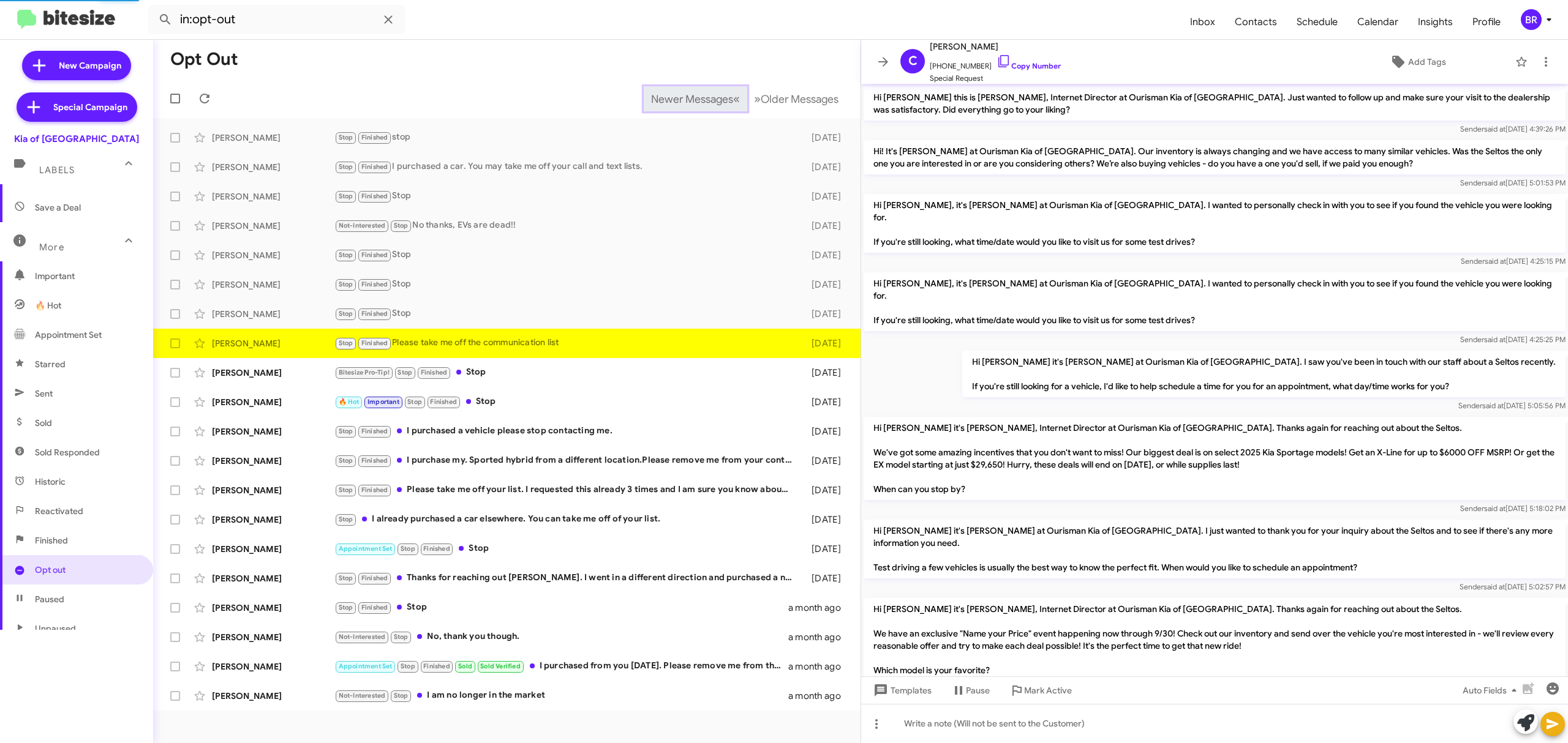
scroll to position [118, 0]
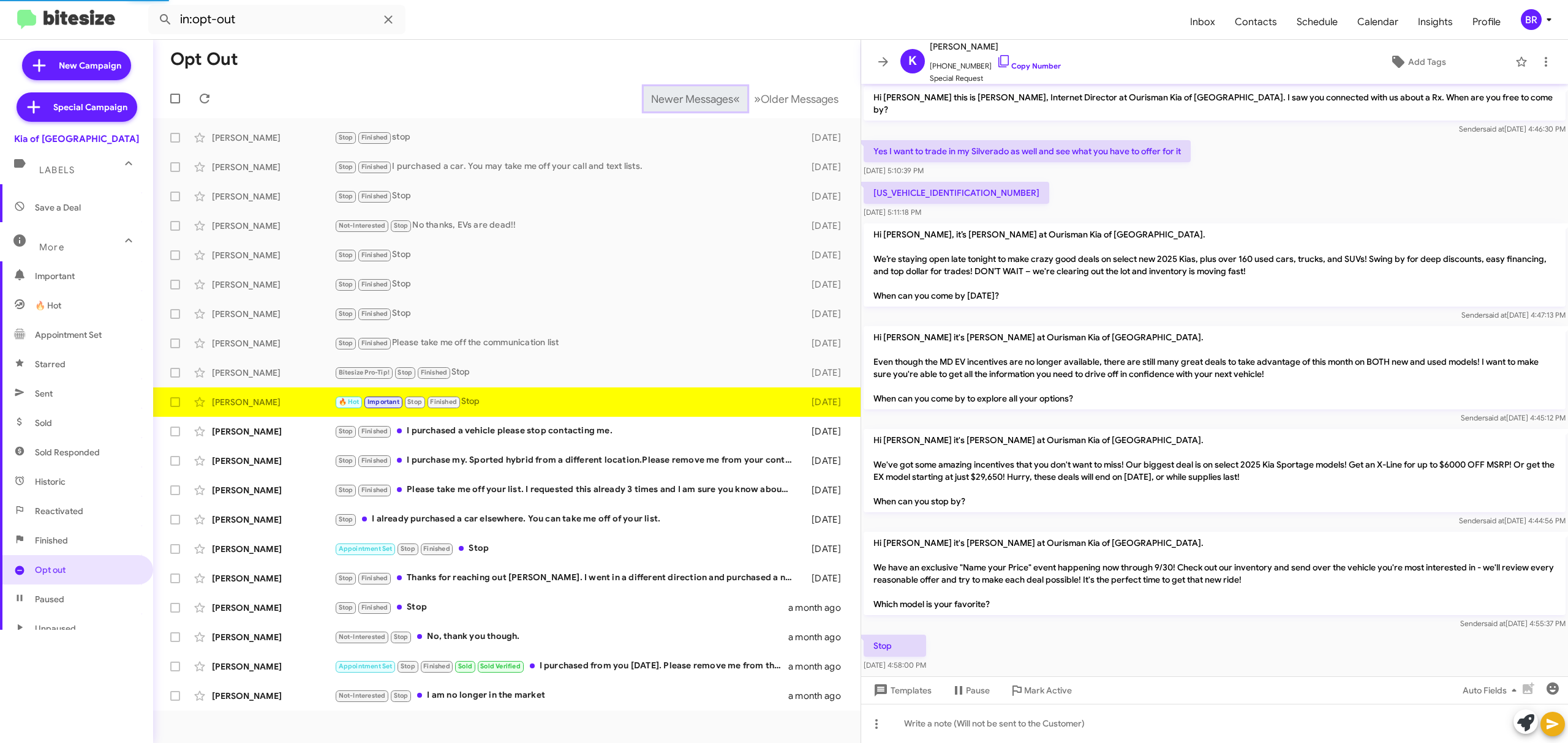
scroll to position [87, 0]
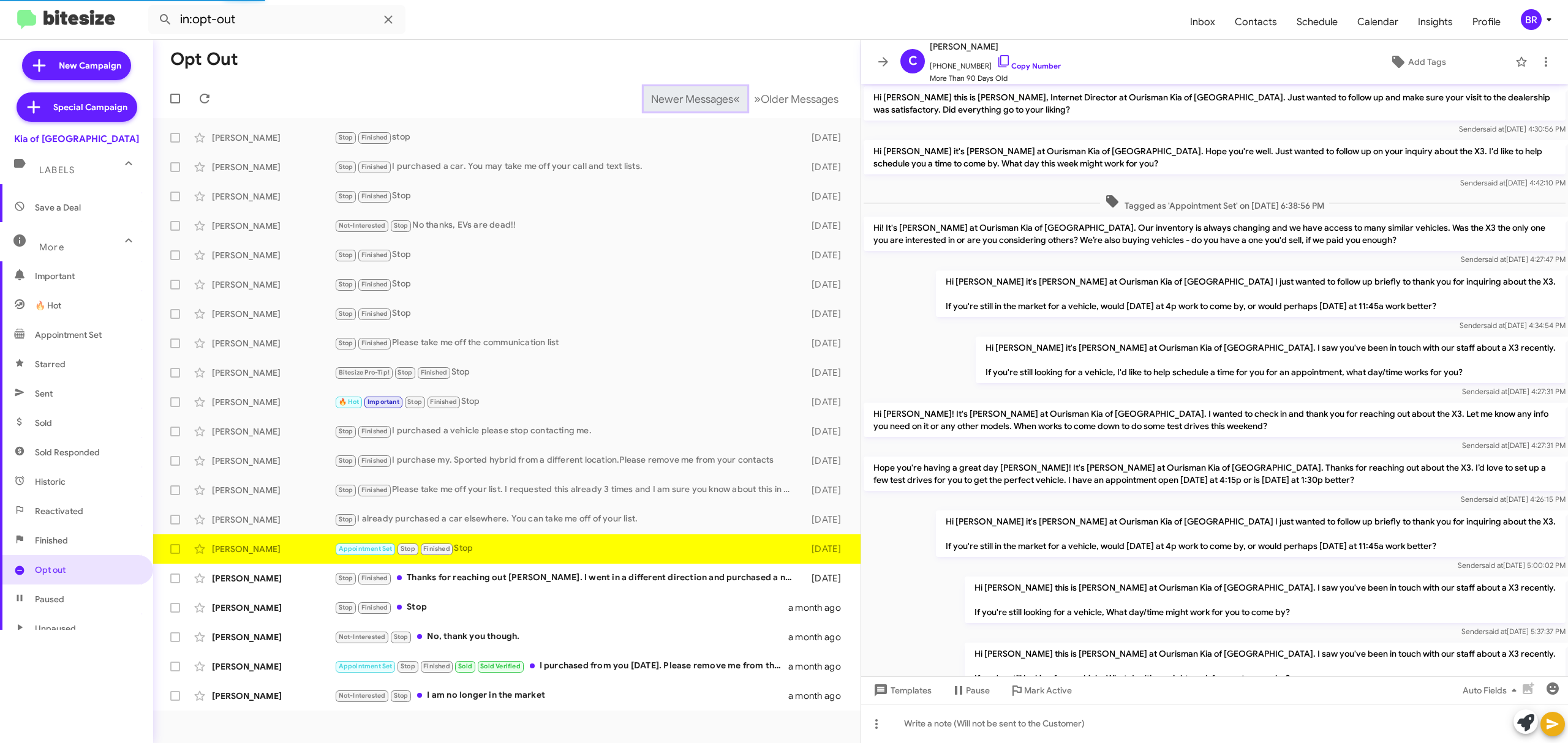
scroll to position [363, 0]
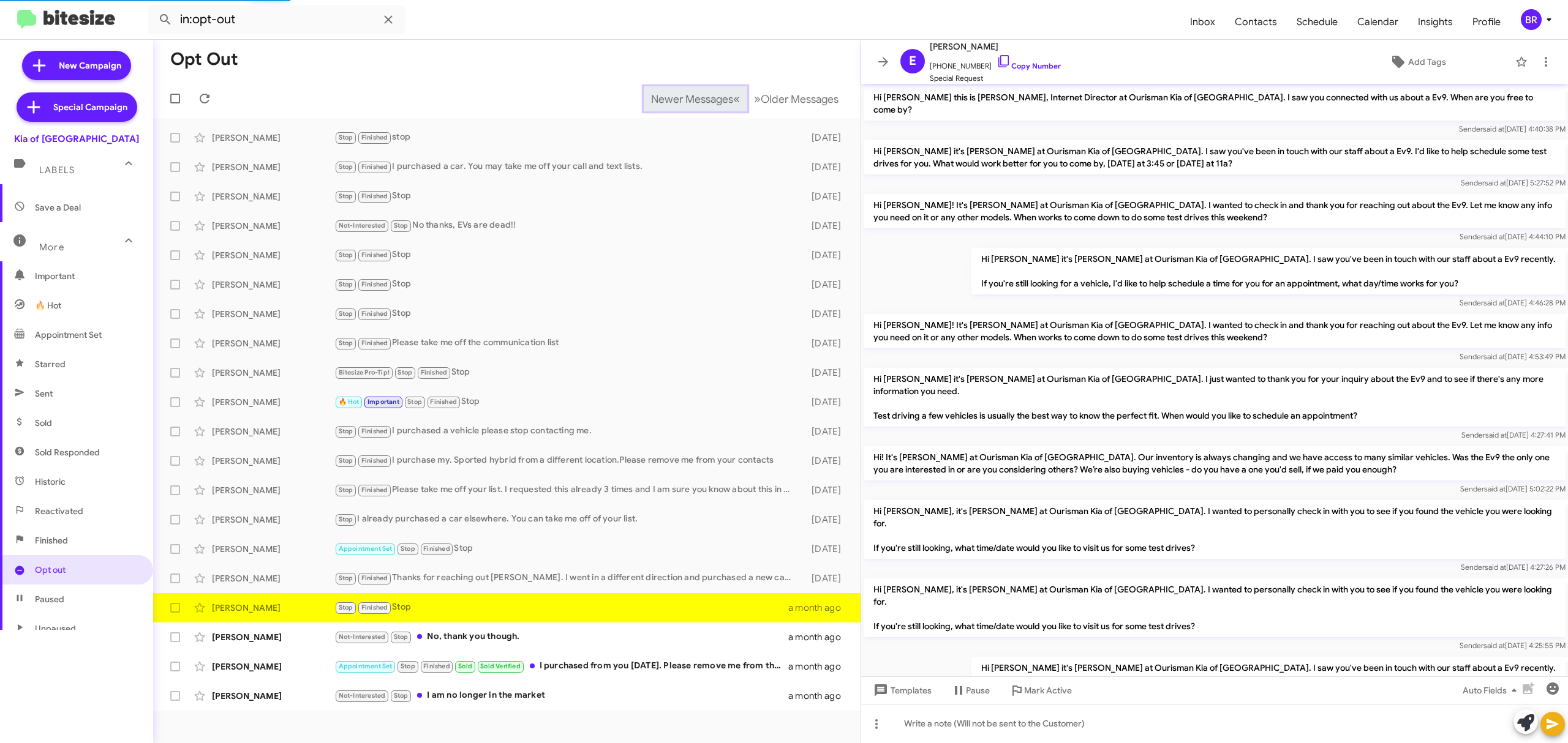
scroll to position [228, 0]
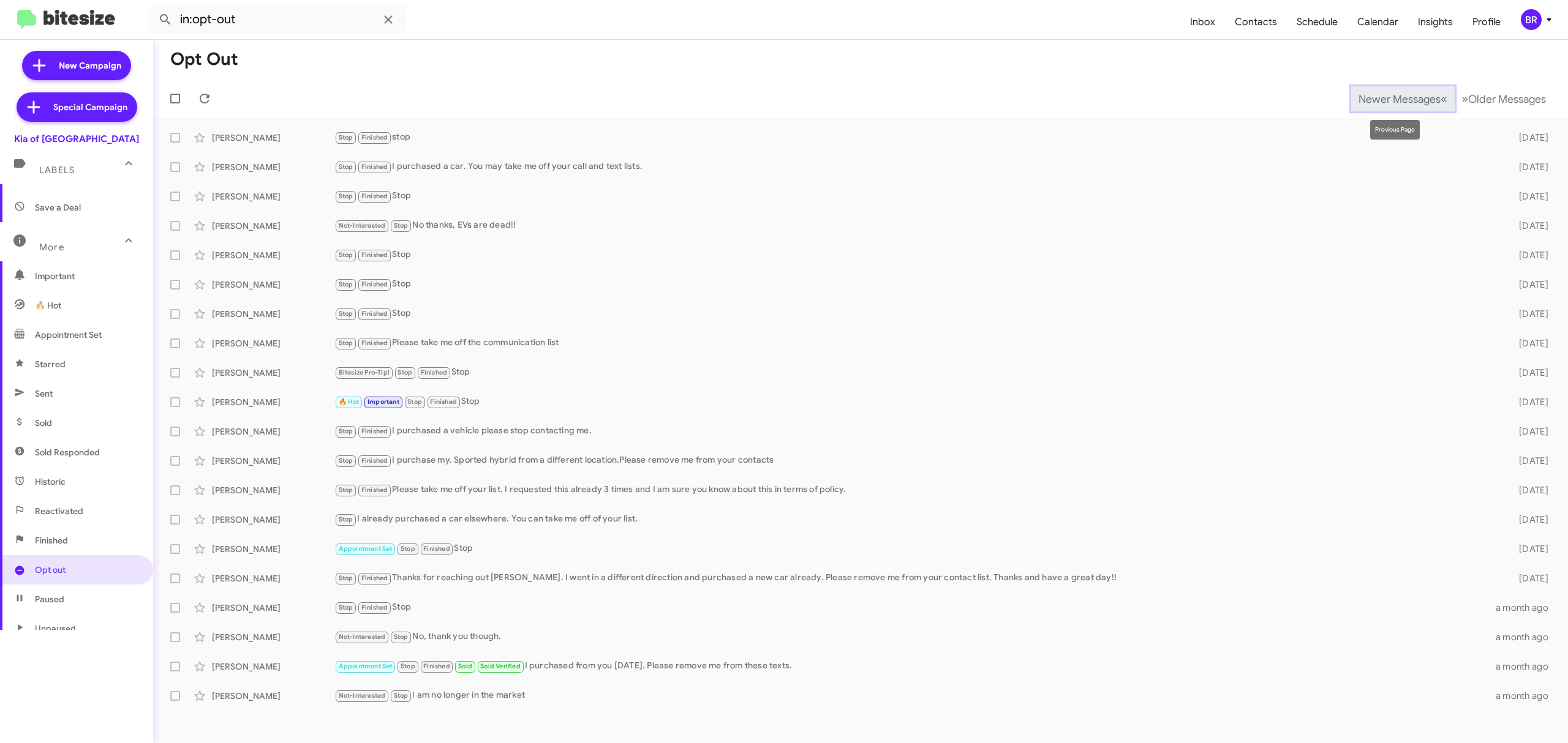
click at [1390, 98] on span "Newer Messages" at bounding box center [1399, 99] width 82 height 13
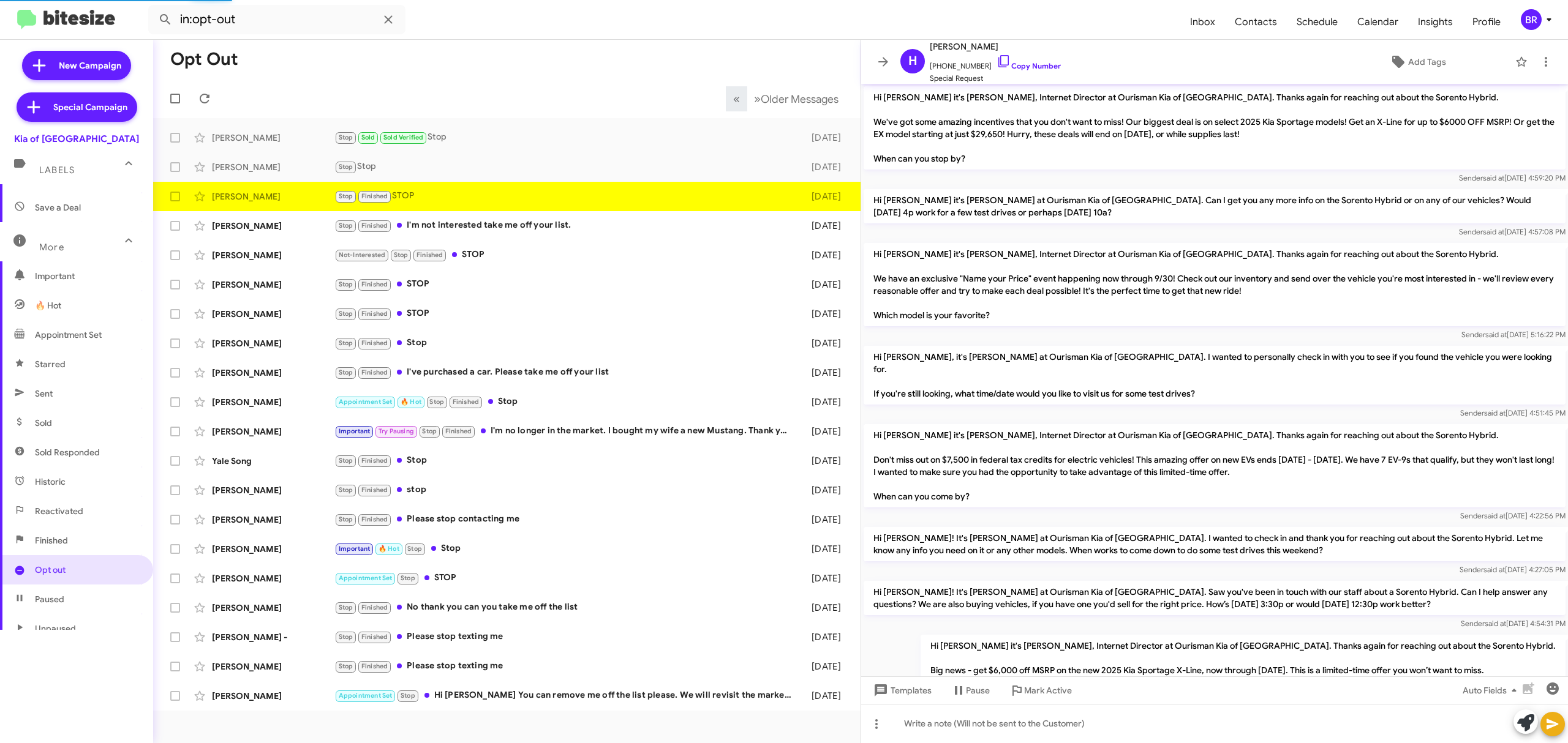
scroll to position [129, 0]
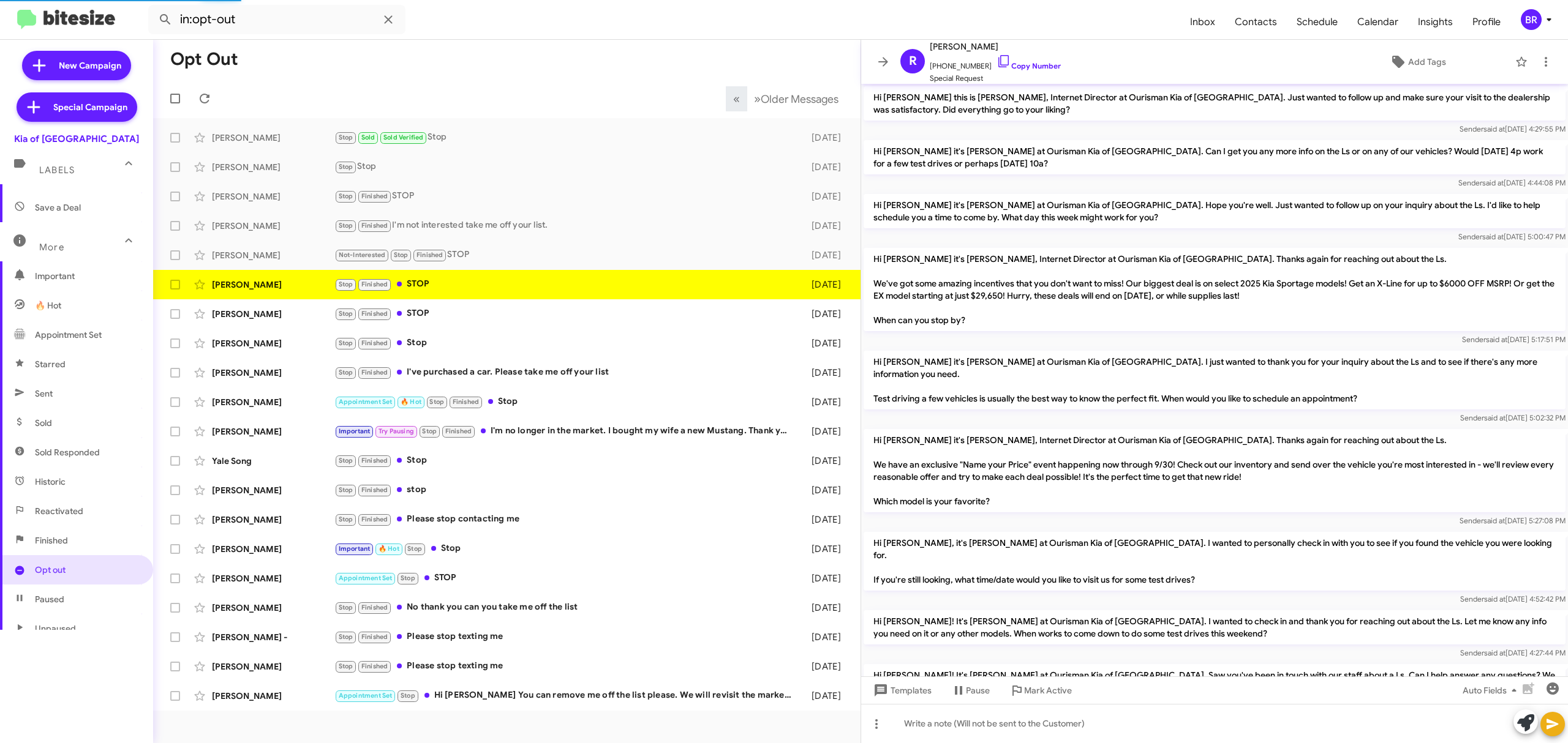
scroll to position [284, 0]
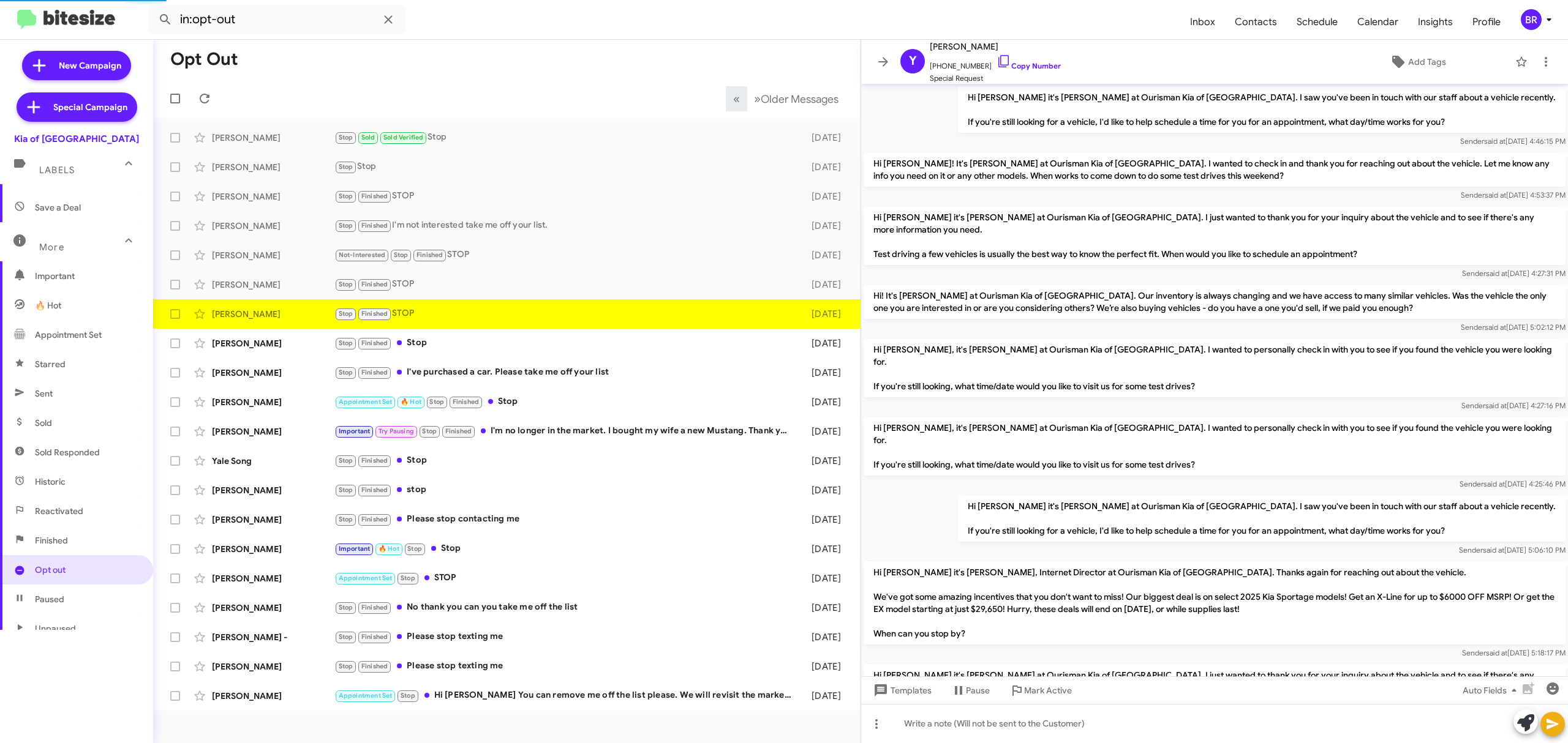
scroll to position [703, 0]
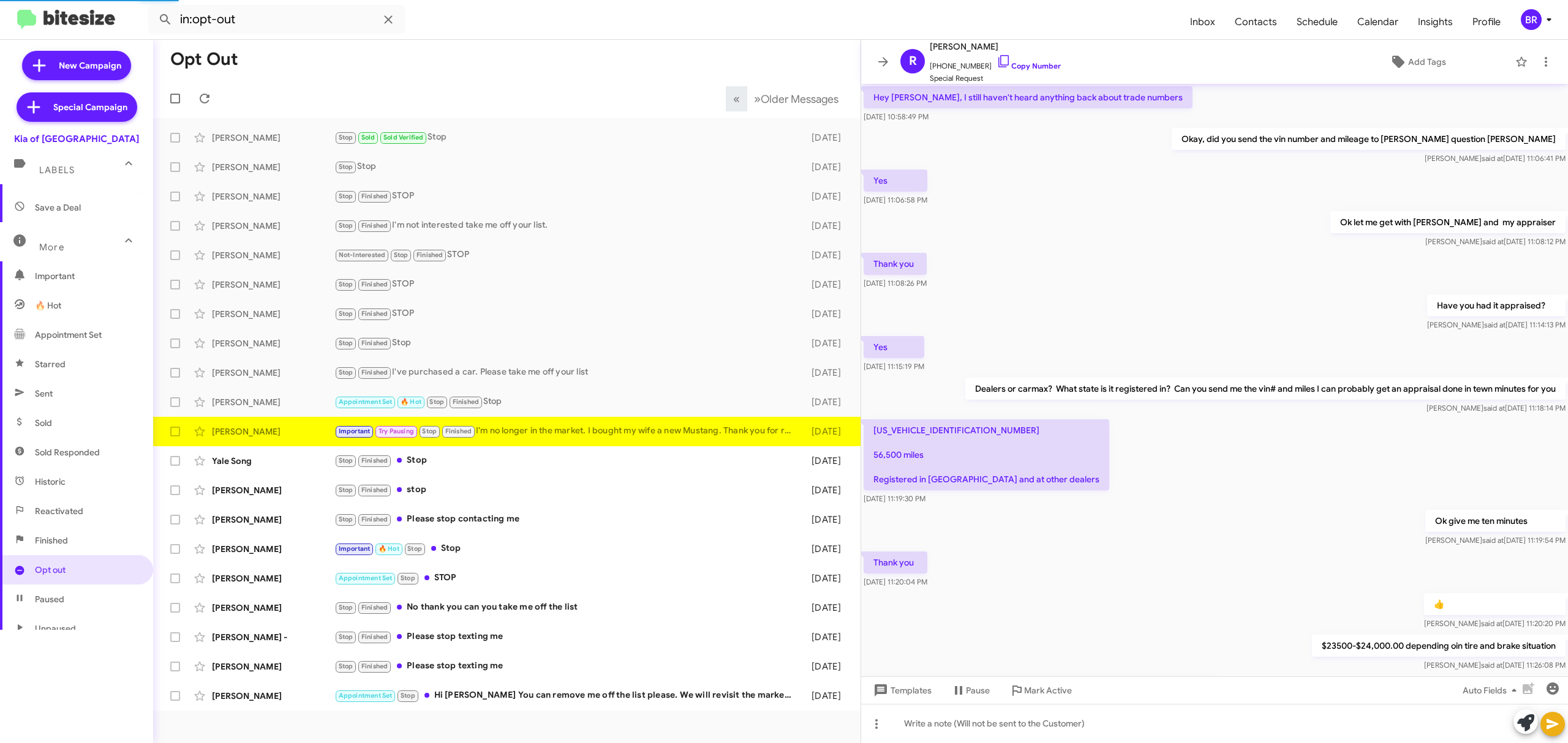
scroll to position [343, 0]
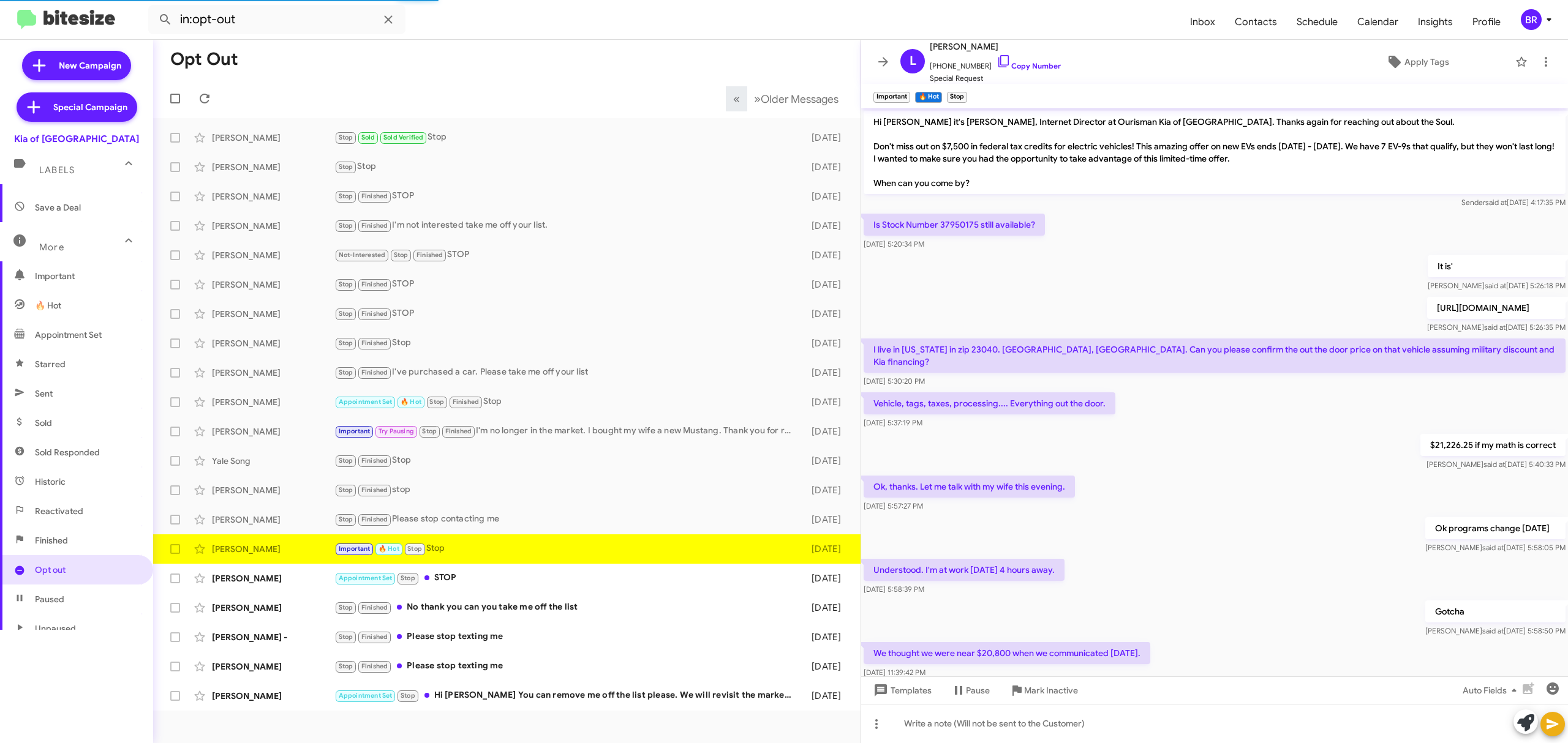
scroll to position [241, 0]
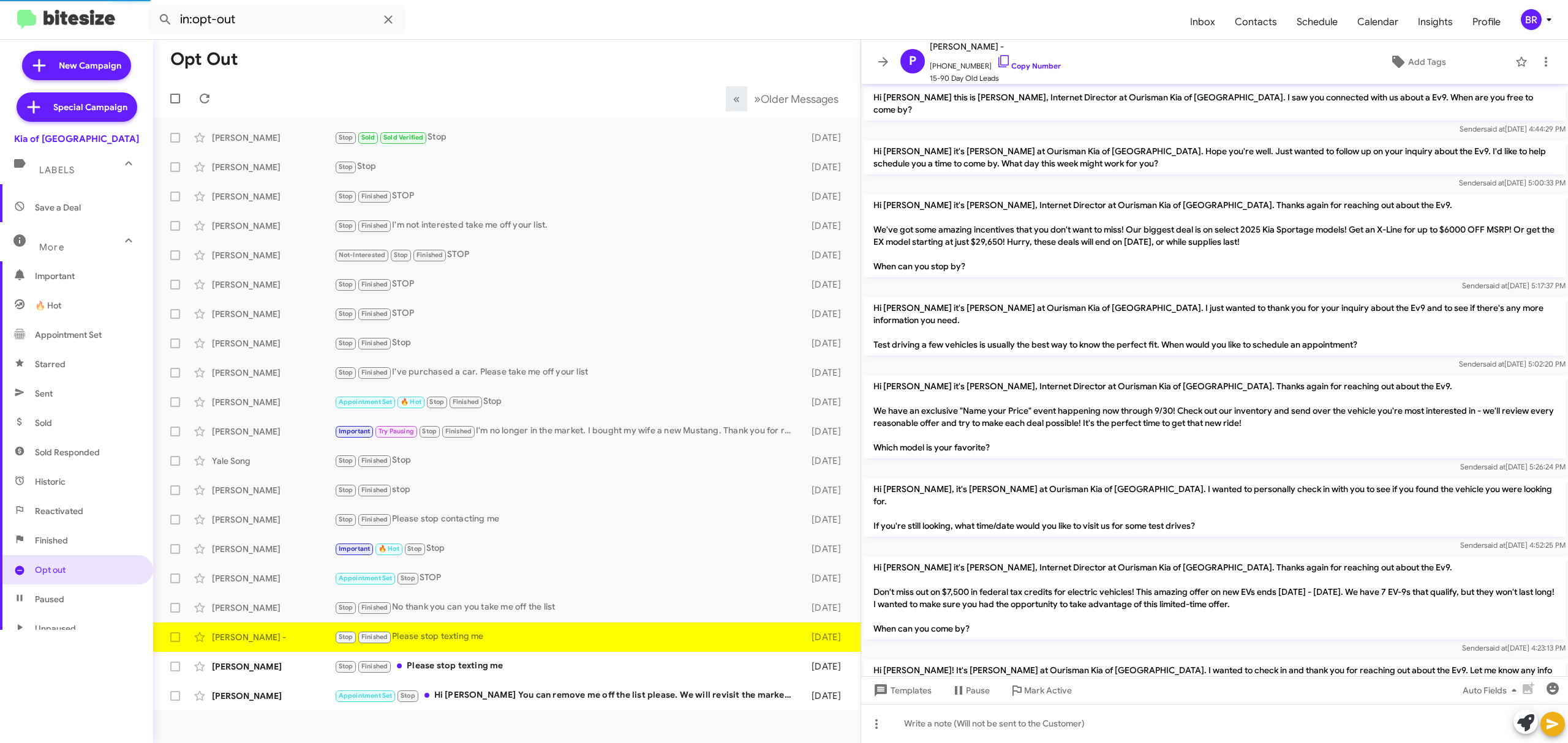
scroll to position [170, 0]
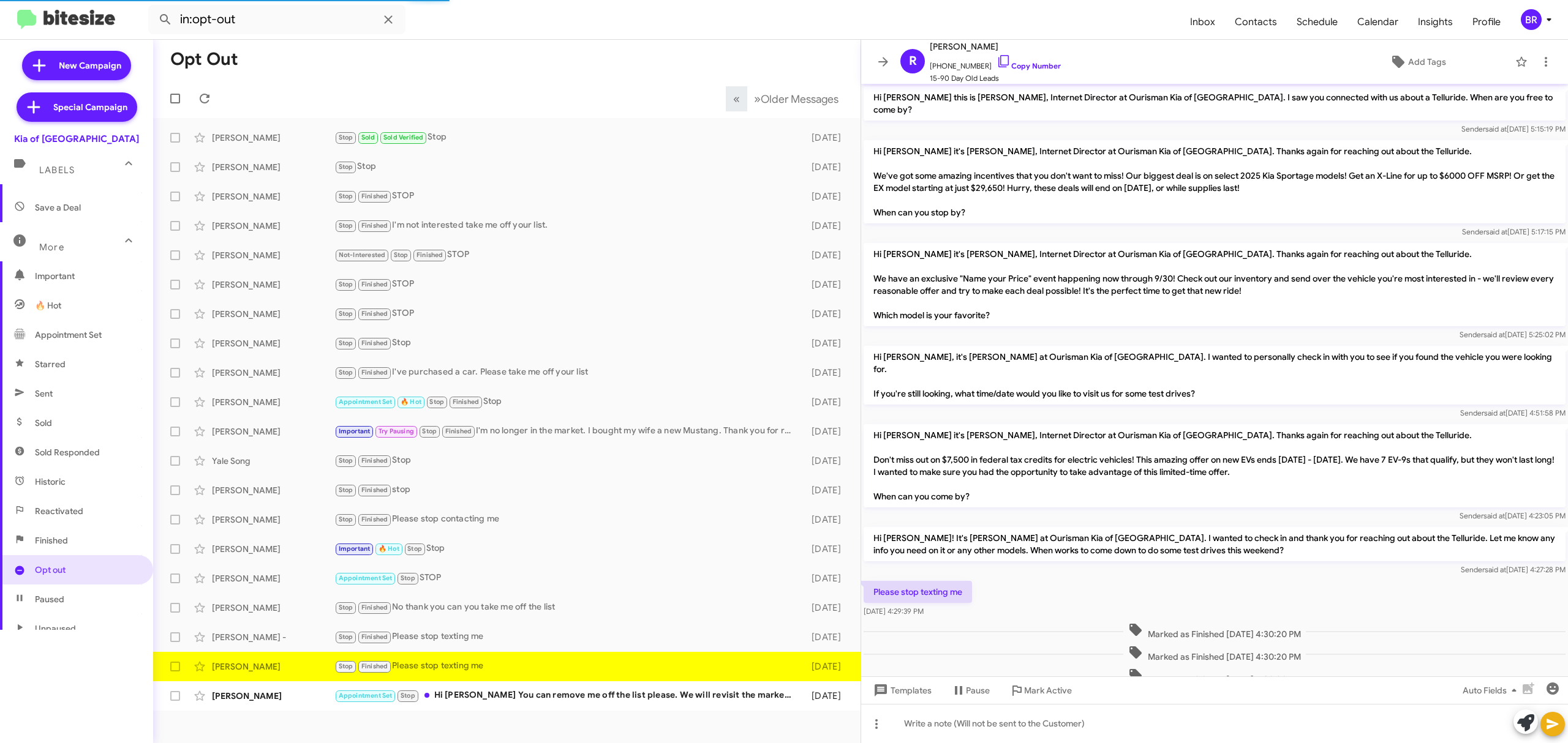
scroll to position [44, 0]
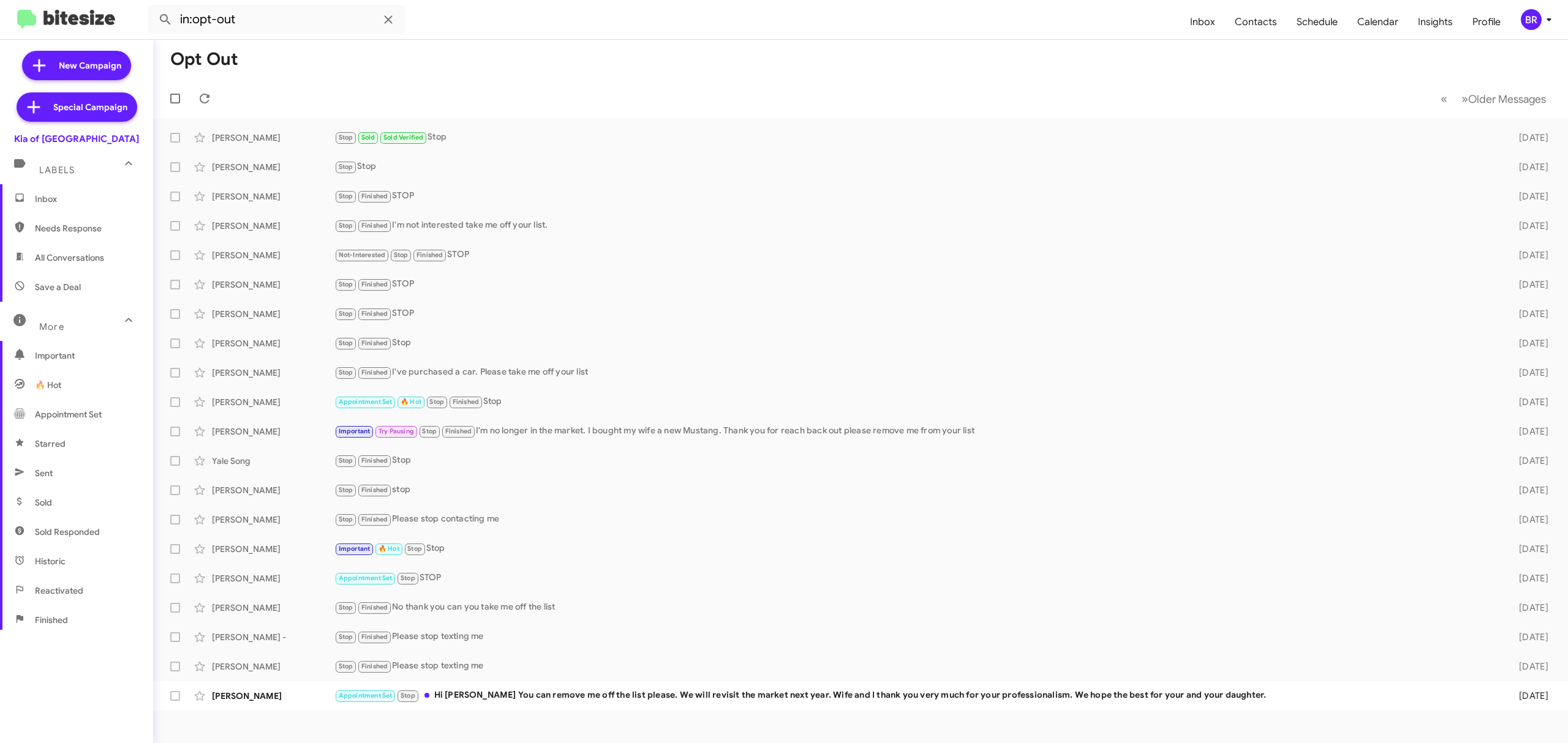
scroll to position [79, 0]
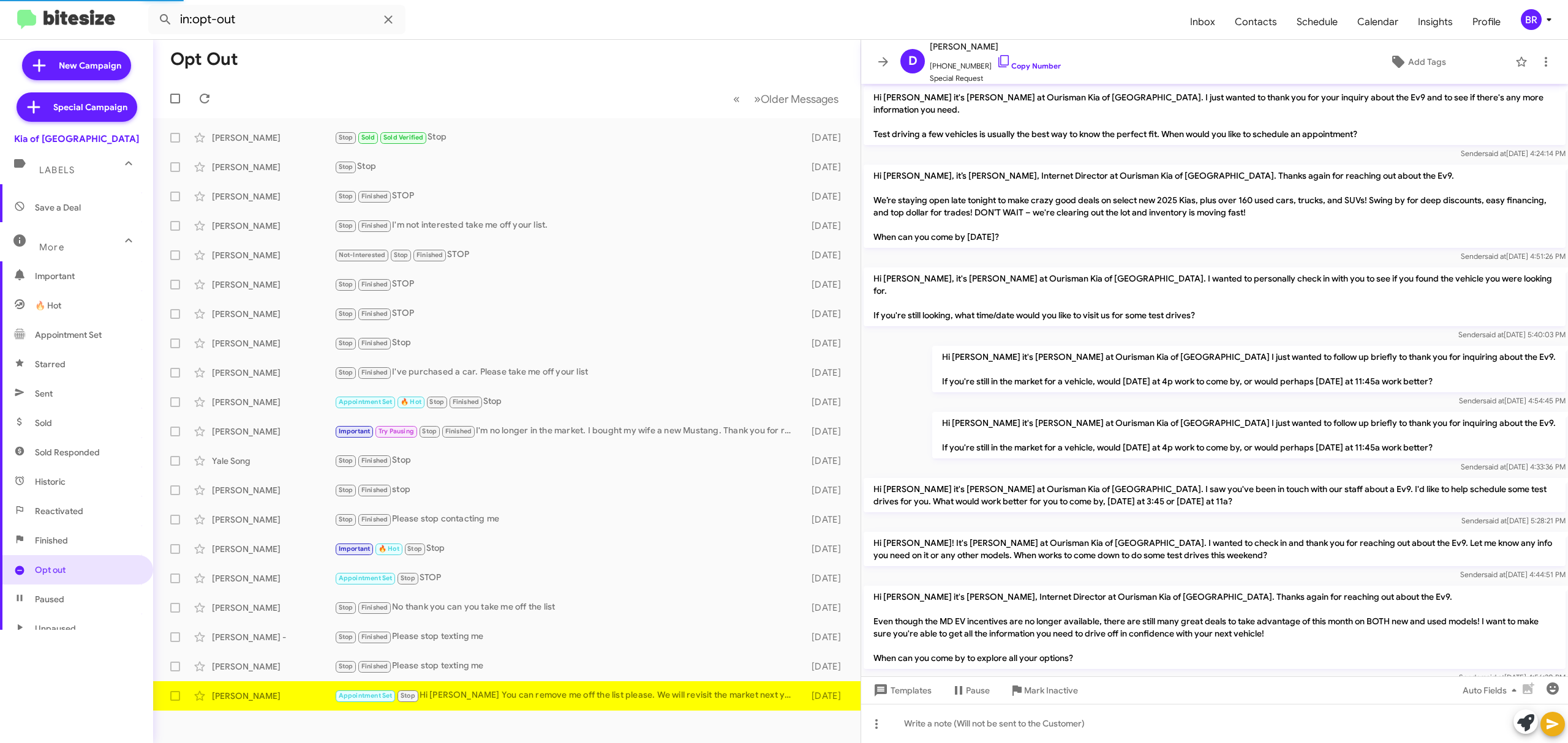
scroll to position [926, 0]
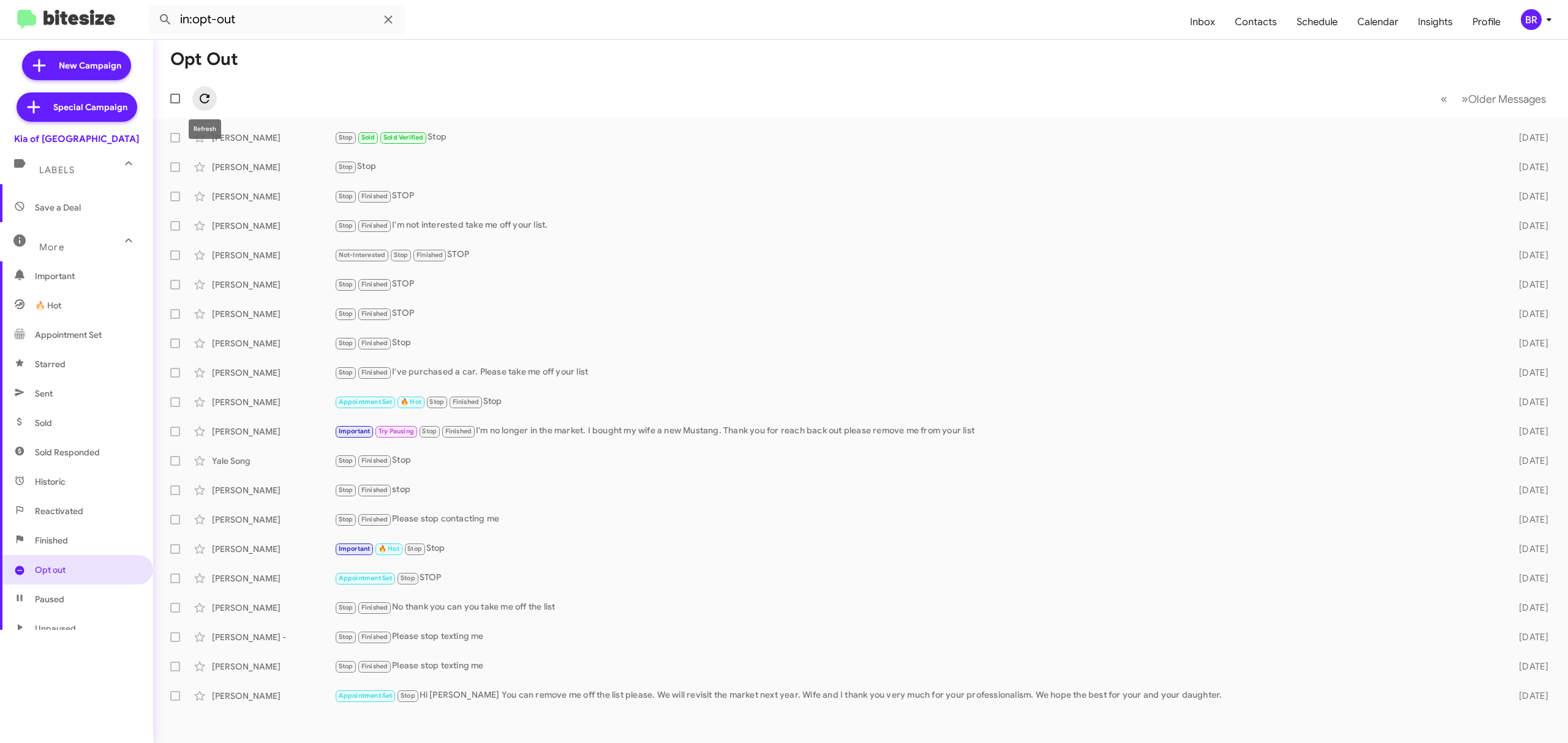
click at [212, 106] on button at bounding box center [204, 98] width 25 height 25
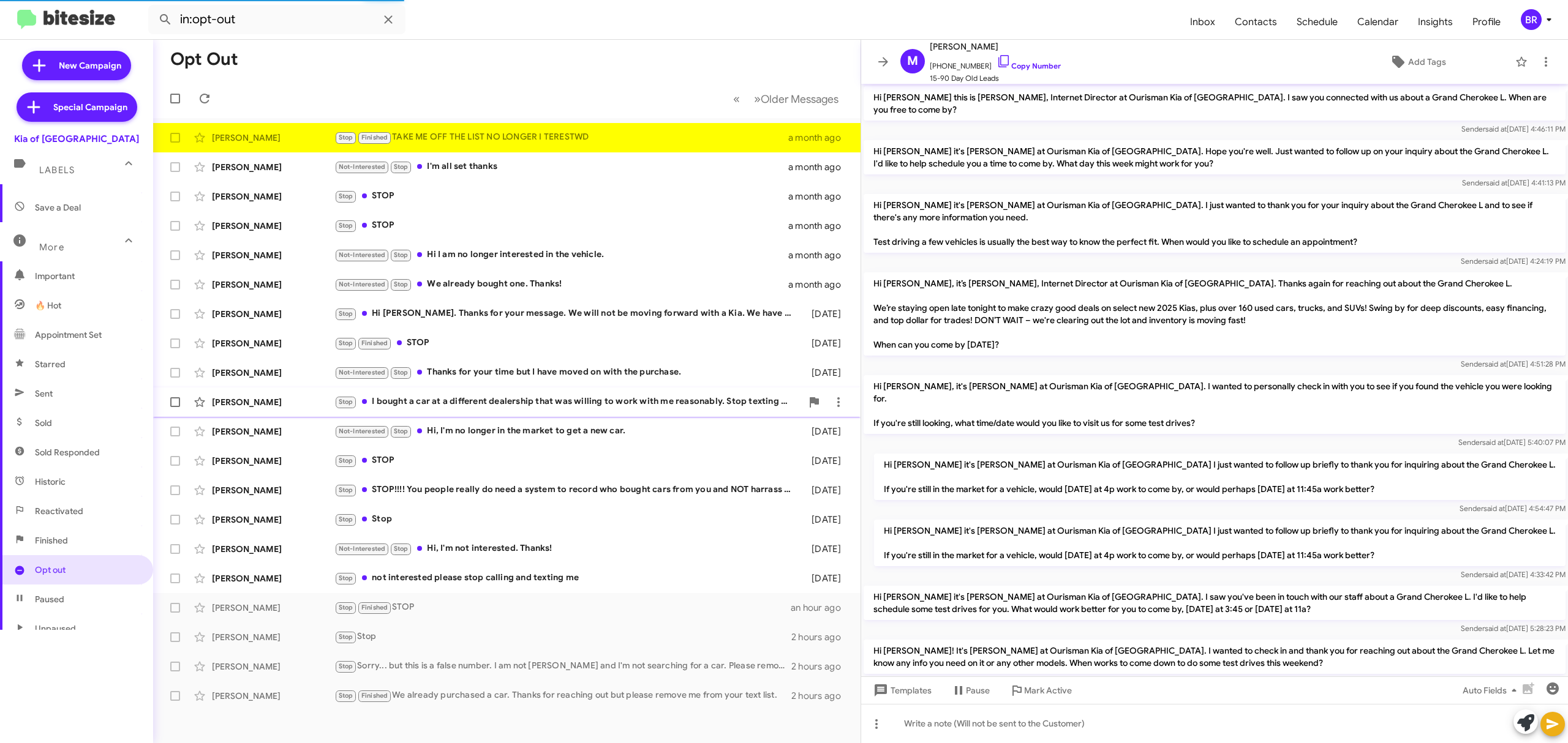
scroll to position [402, 0]
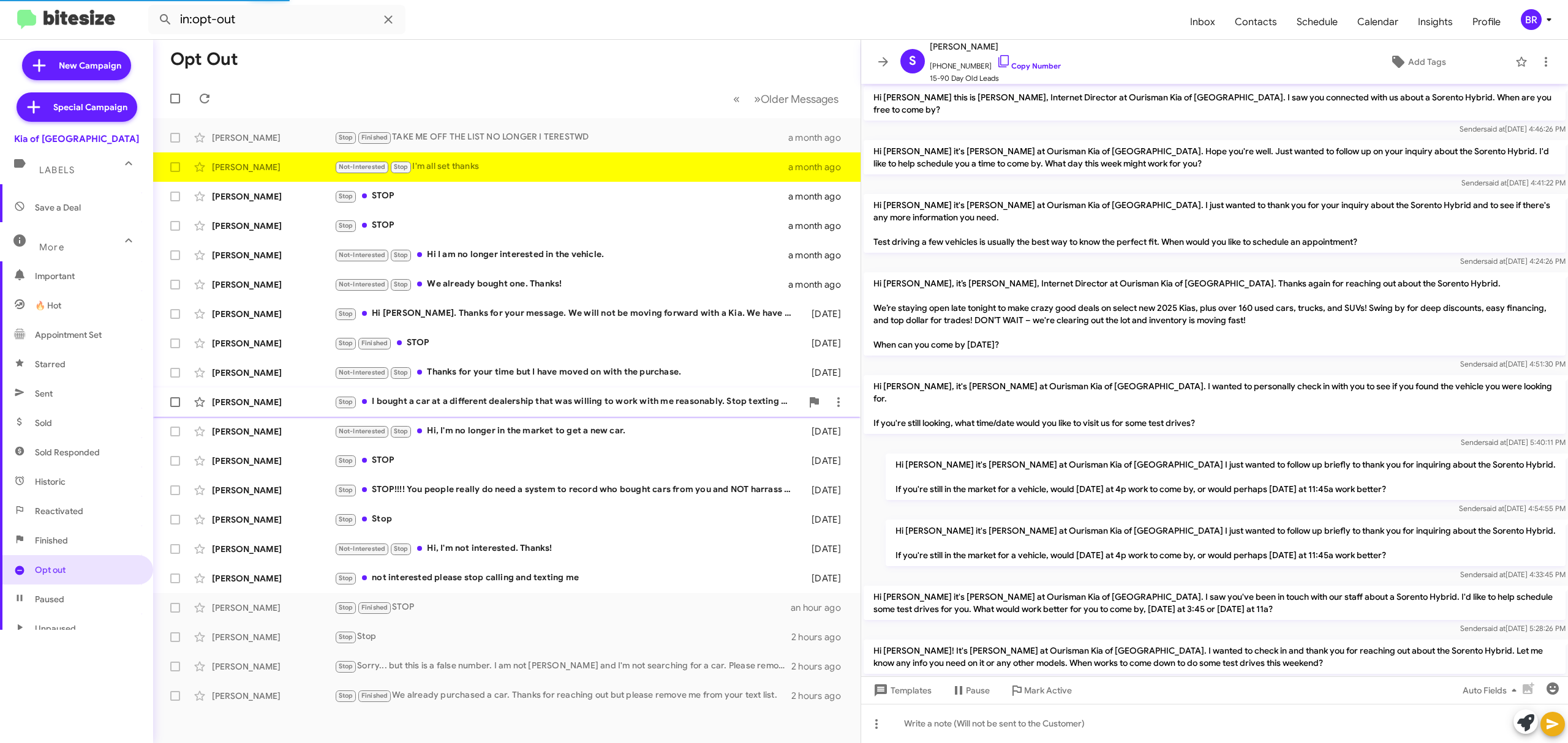
scroll to position [454, 0]
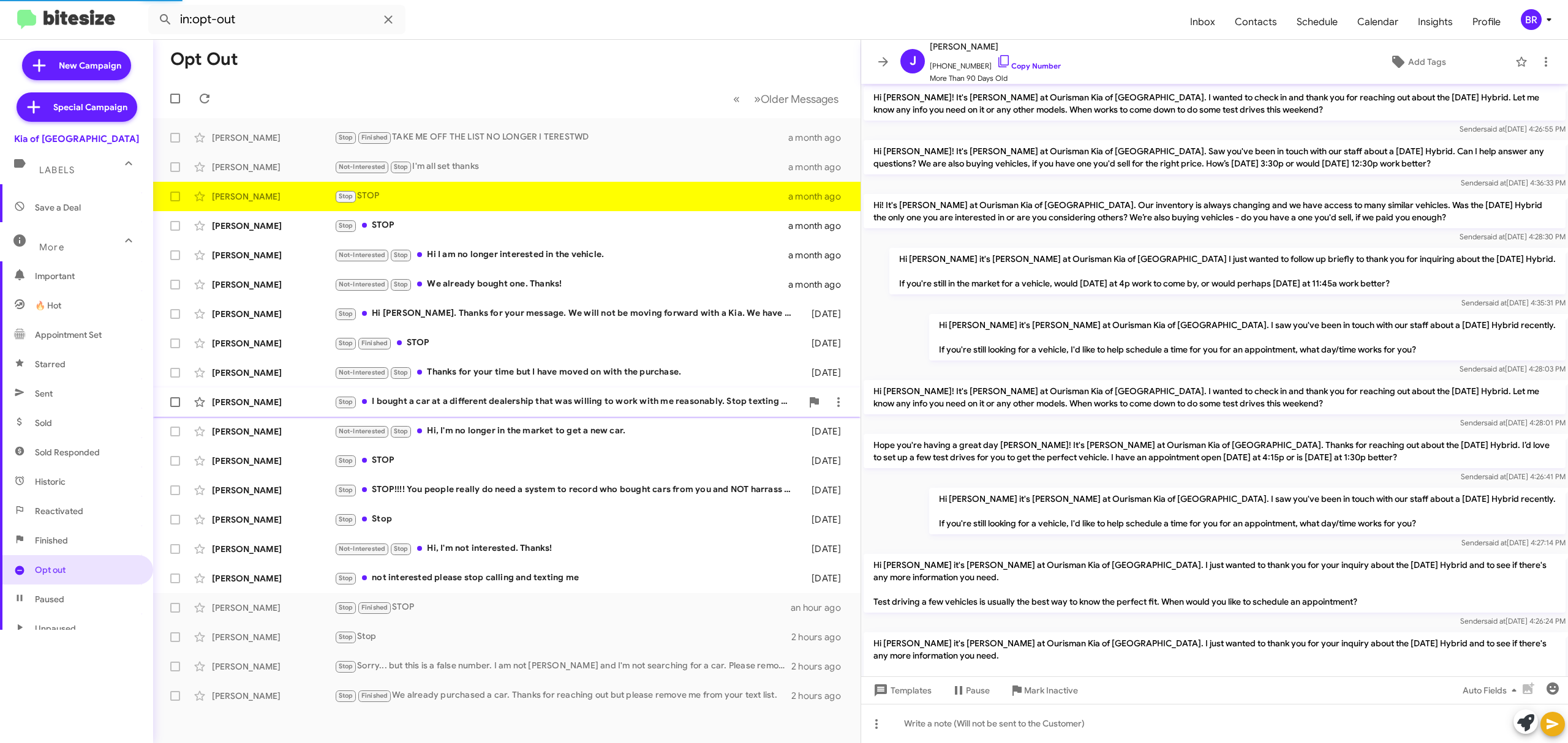
scroll to position [657, 0]
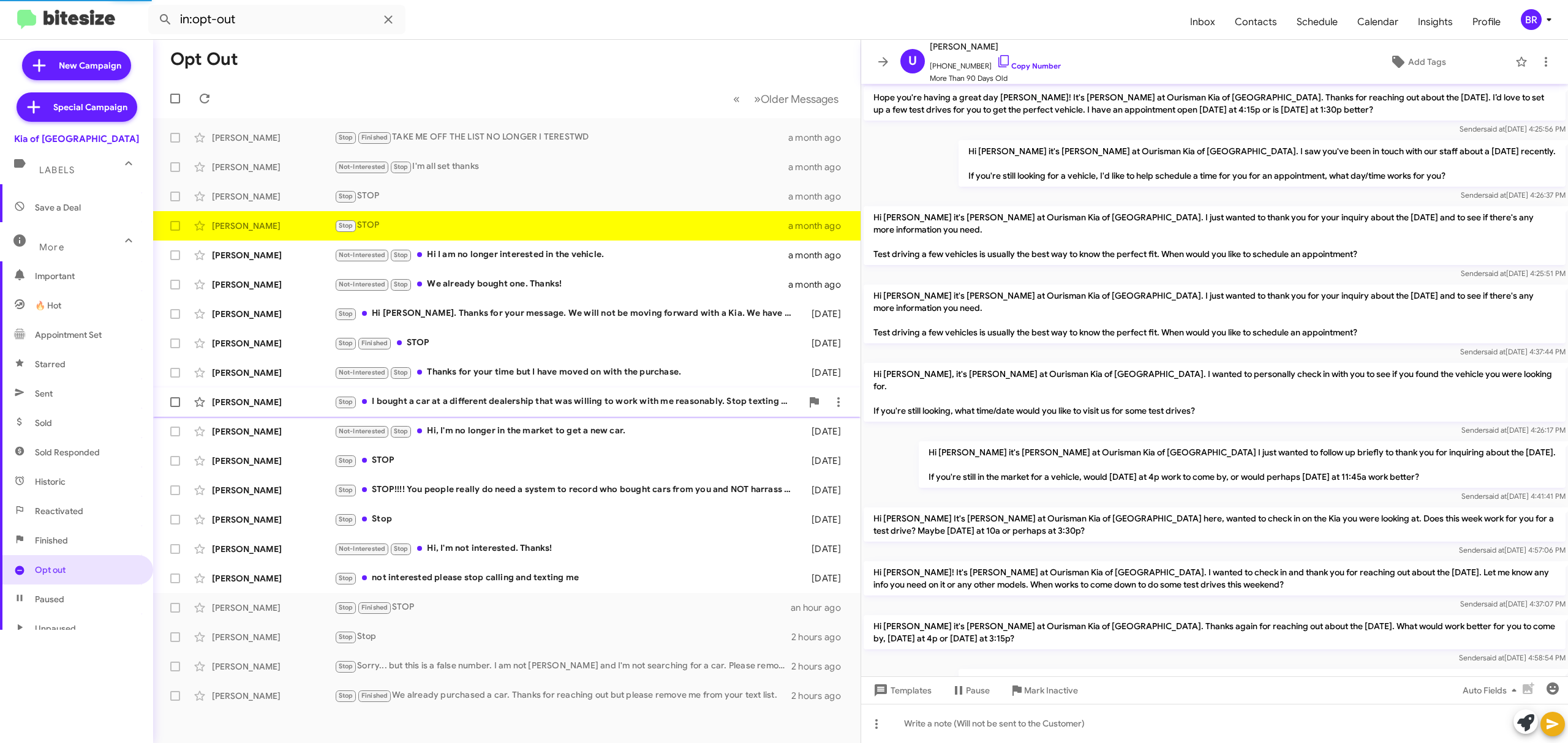
scroll to position [669, 0]
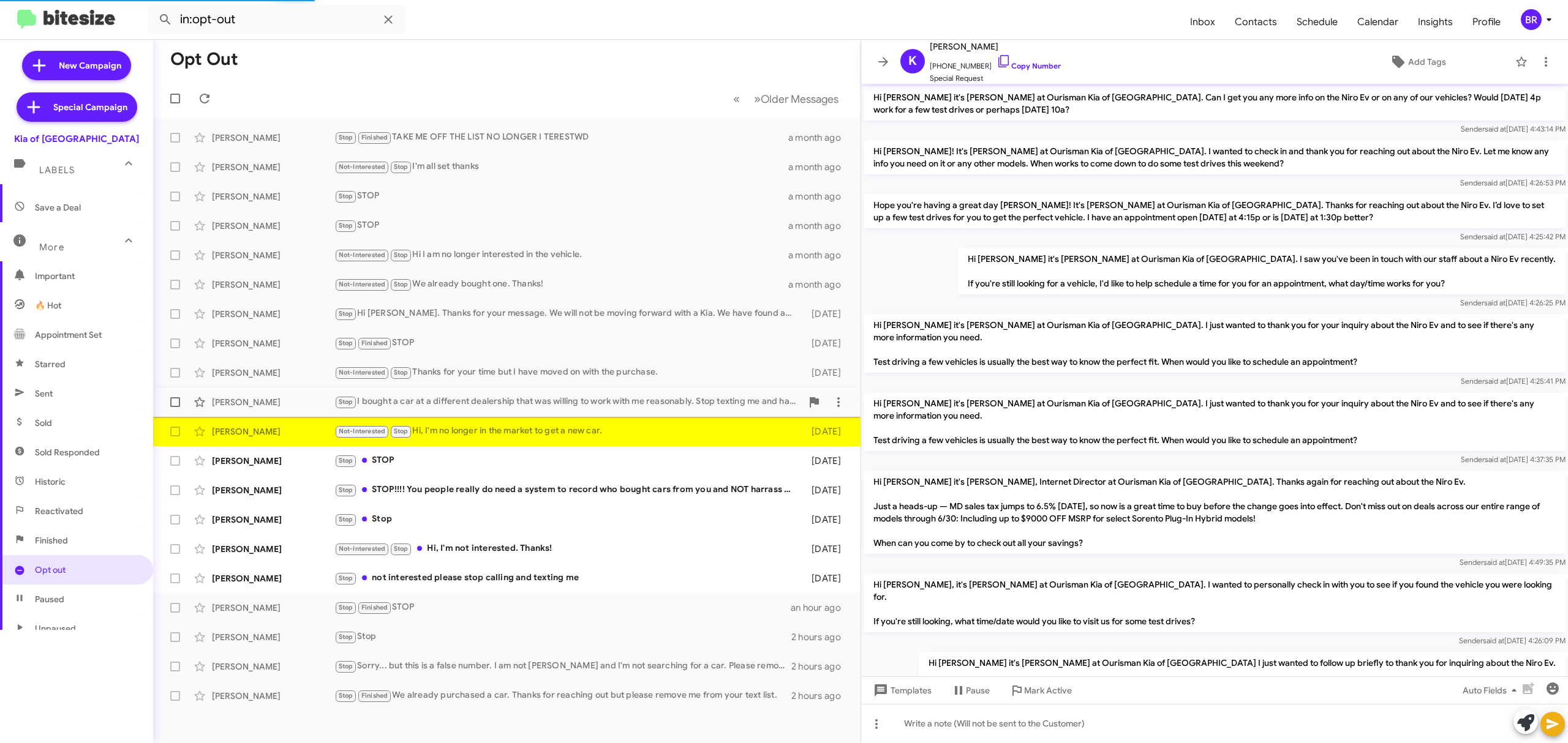
scroll to position [674, 0]
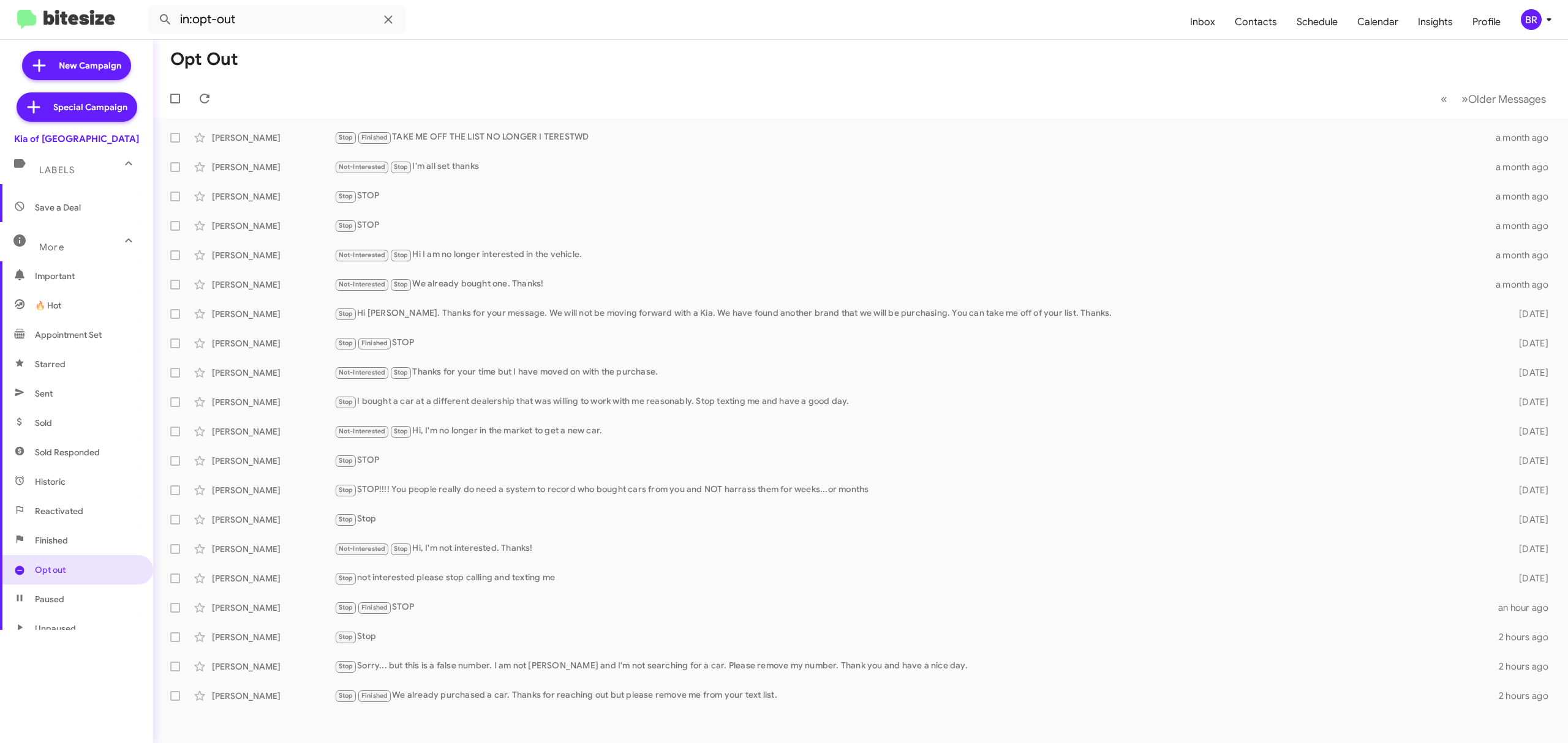
click at [1531, 8] on mat-toolbar "in:opt-out Inbox Contacts Schedule Calendar Insights Profile BR" at bounding box center [784, 19] width 1568 height 39
click at [1530, 21] on div "BR" at bounding box center [1530, 19] width 21 height 21
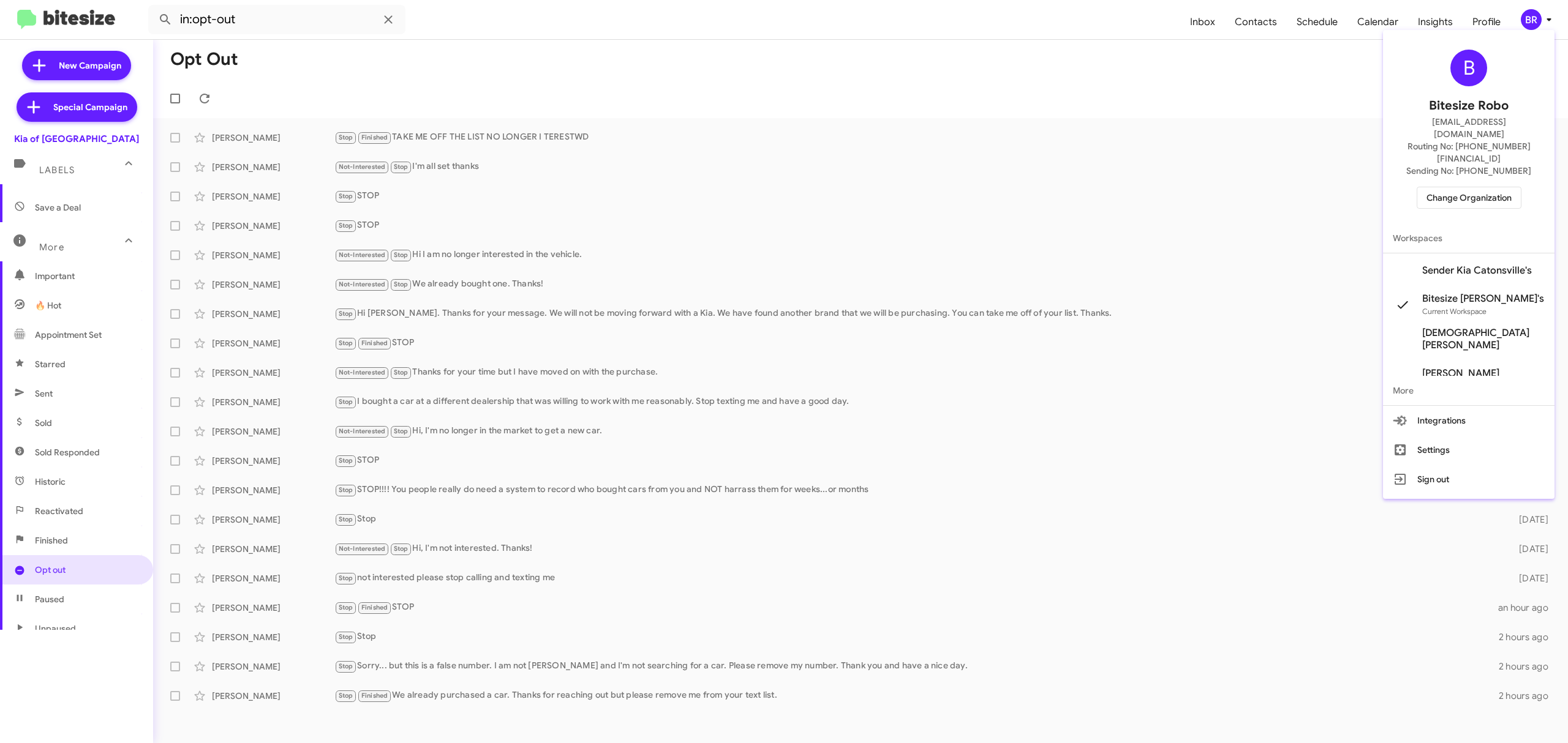
click at [1430, 188] on span "Change Organization" at bounding box center [1469, 198] width 85 height 21
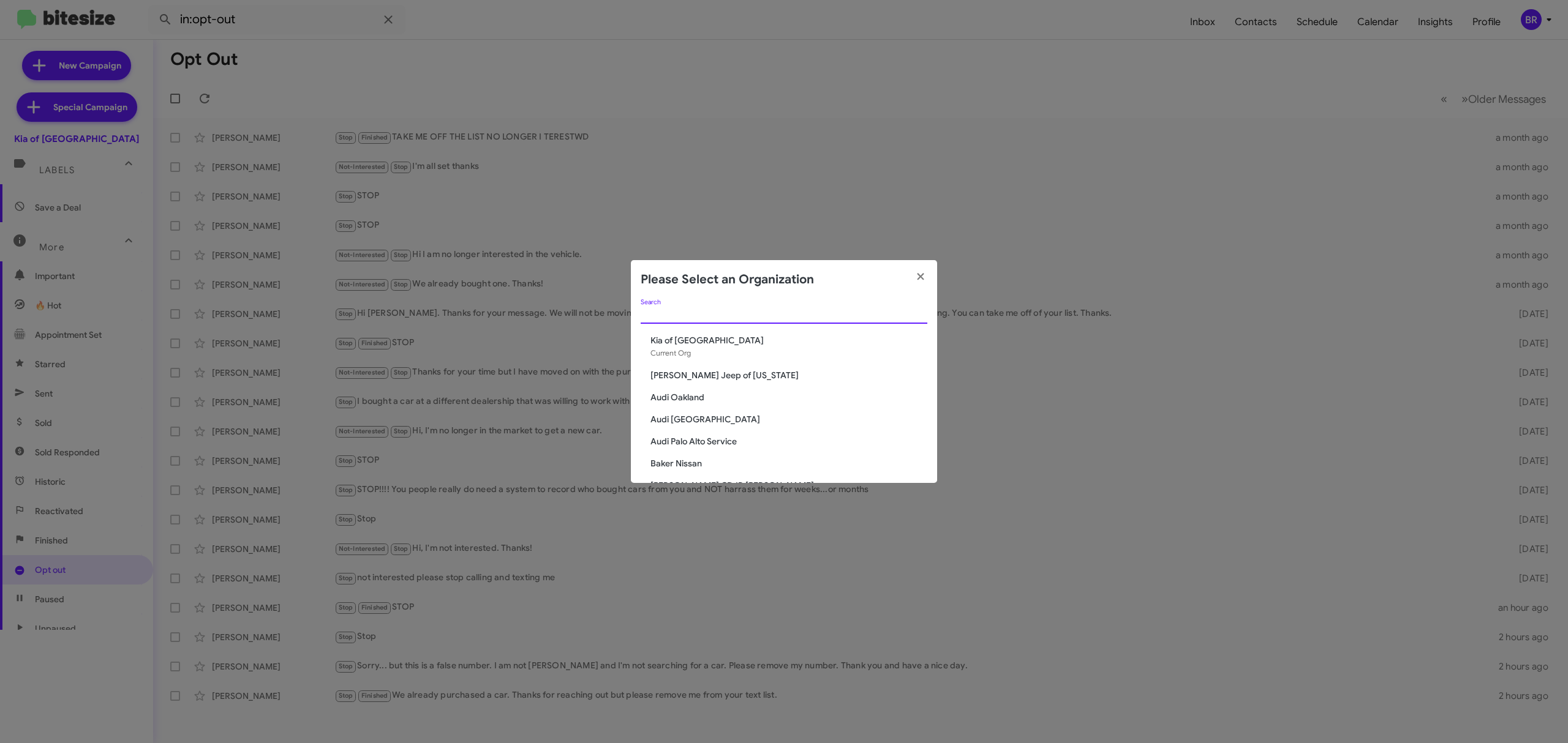
click at [779, 314] on input "Search" at bounding box center [784, 314] width 287 height 10
paste input "Parks of Gainesville"
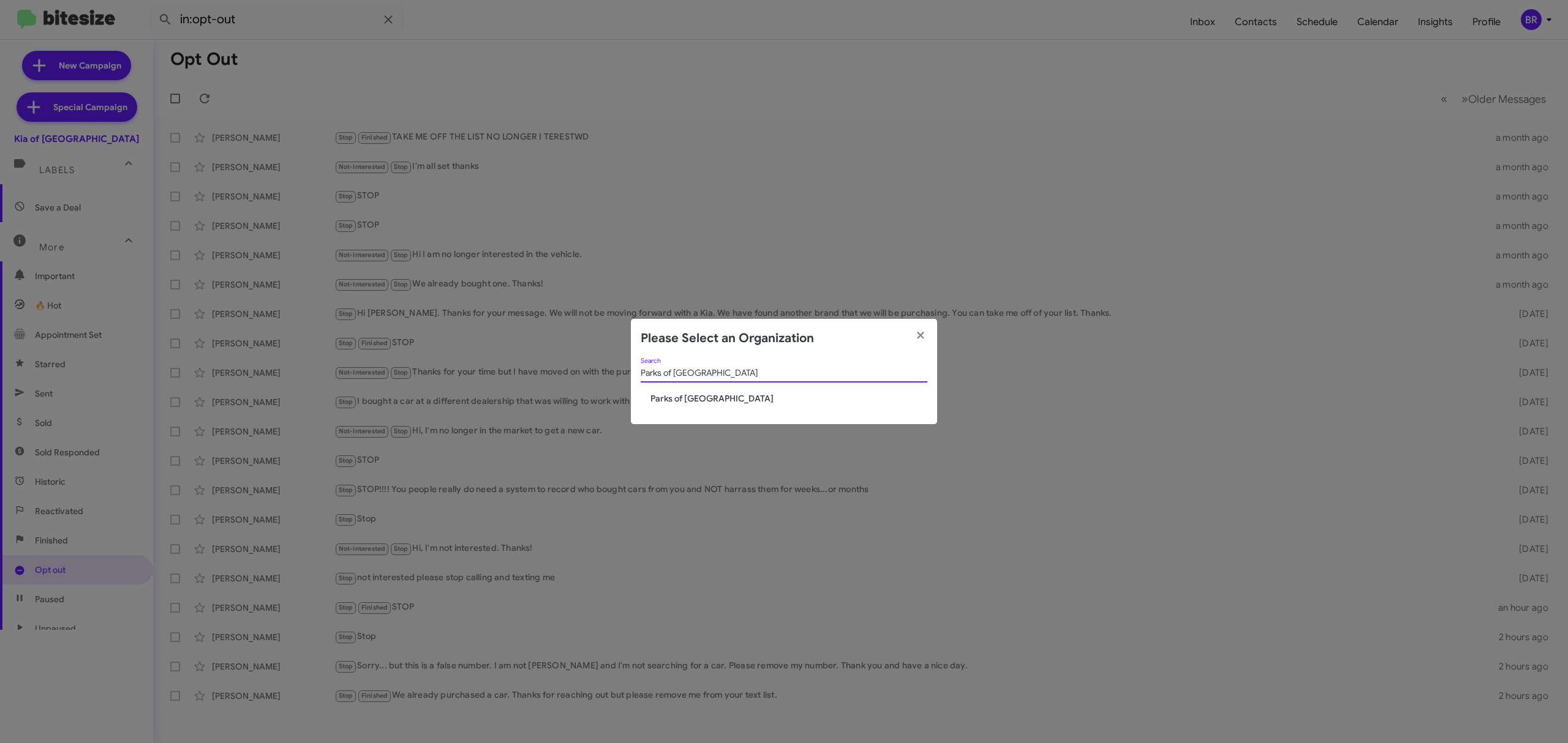
type input "Parks of Gainesville"
click at [701, 405] on div "Parks of Gainesville Search Parks of Gainesville" at bounding box center [784, 392] width 306 height 67
click at [706, 404] on span "Parks of Gainesville" at bounding box center [789, 398] width 277 height 12
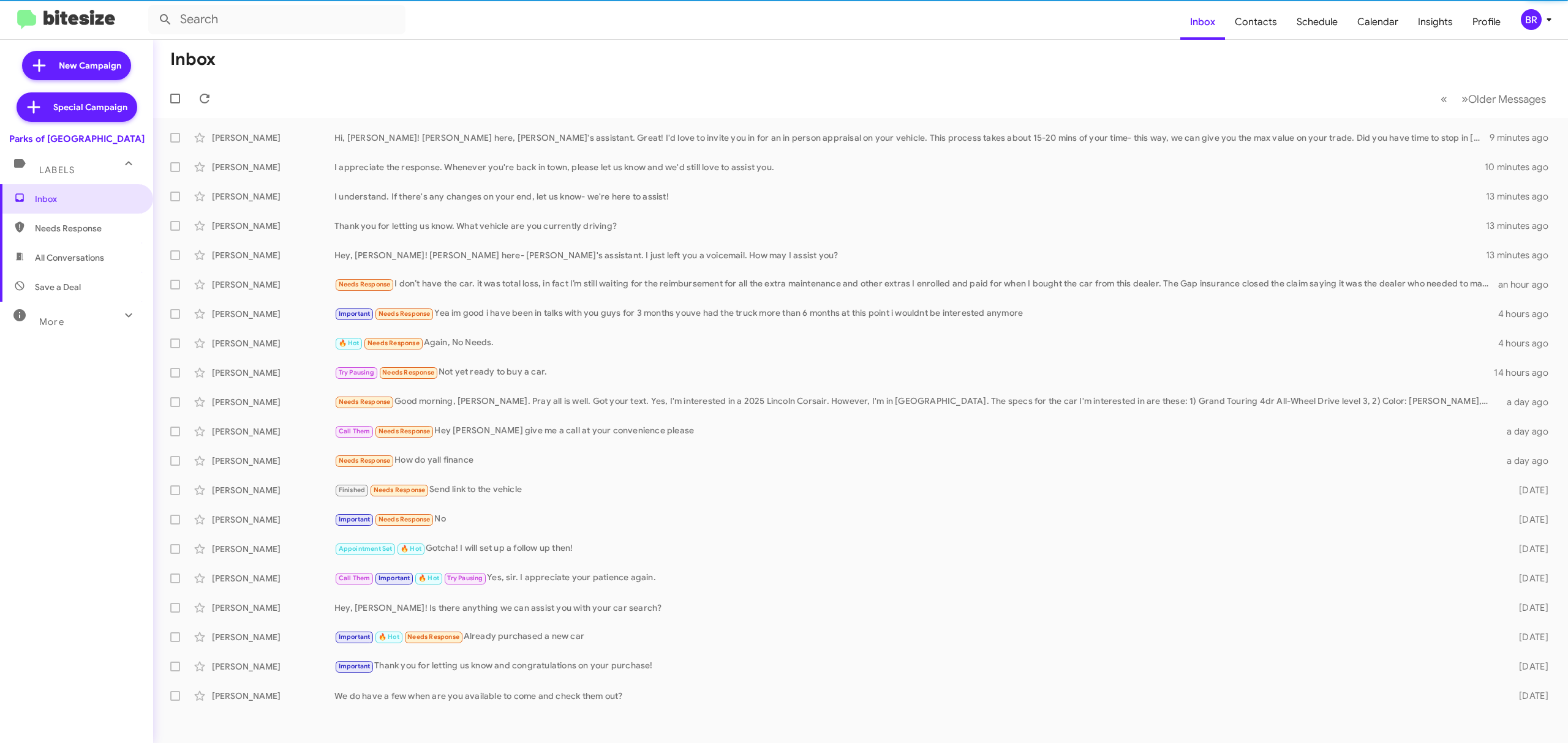
click at [89, 319] on div "More" at bounding box center [64, 317] width 109 height 23
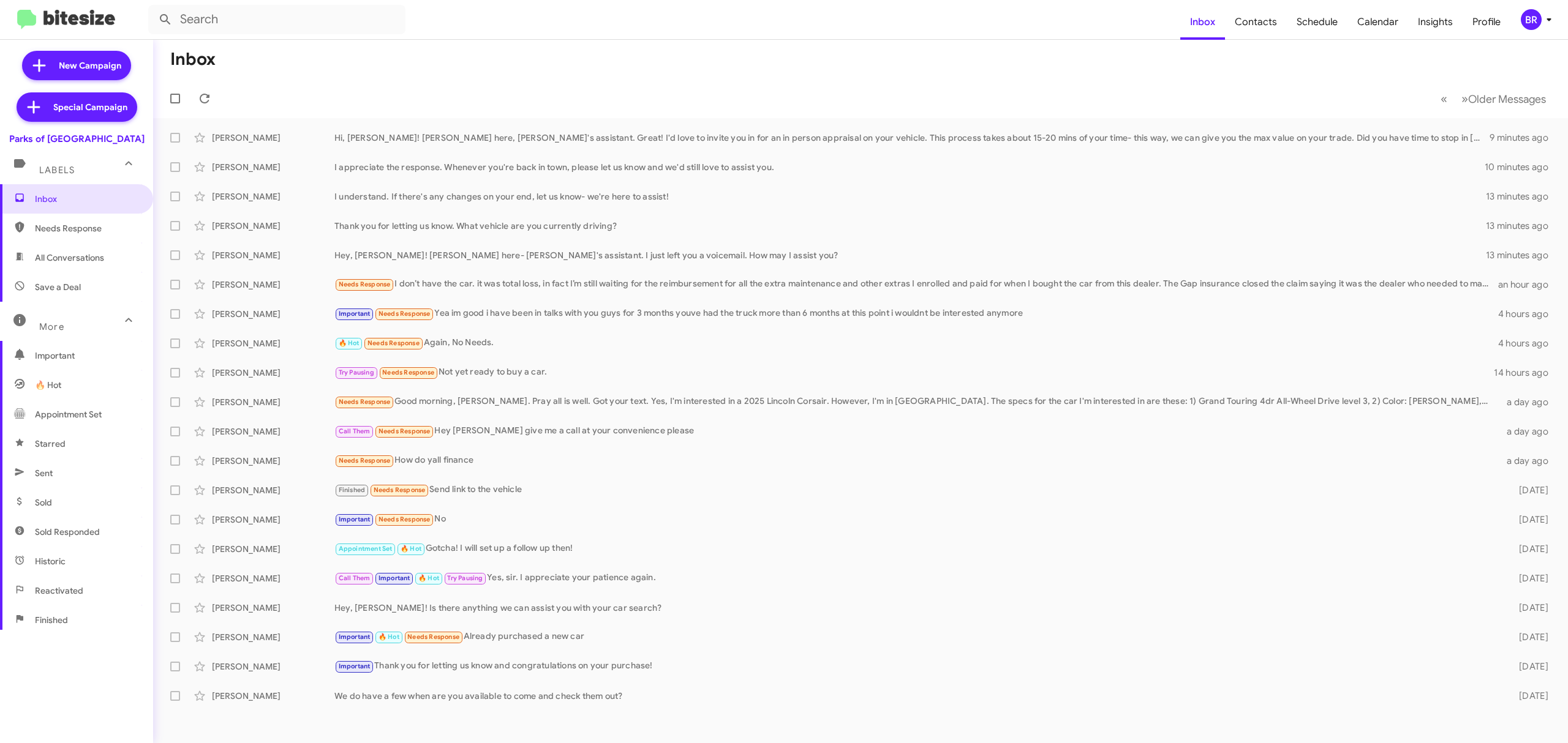
scroll to position [131, 0]
click at [55, 513] on span "Opt out" at bounding box center [50, 518] width 30 height 12
type input "in:opt-out"
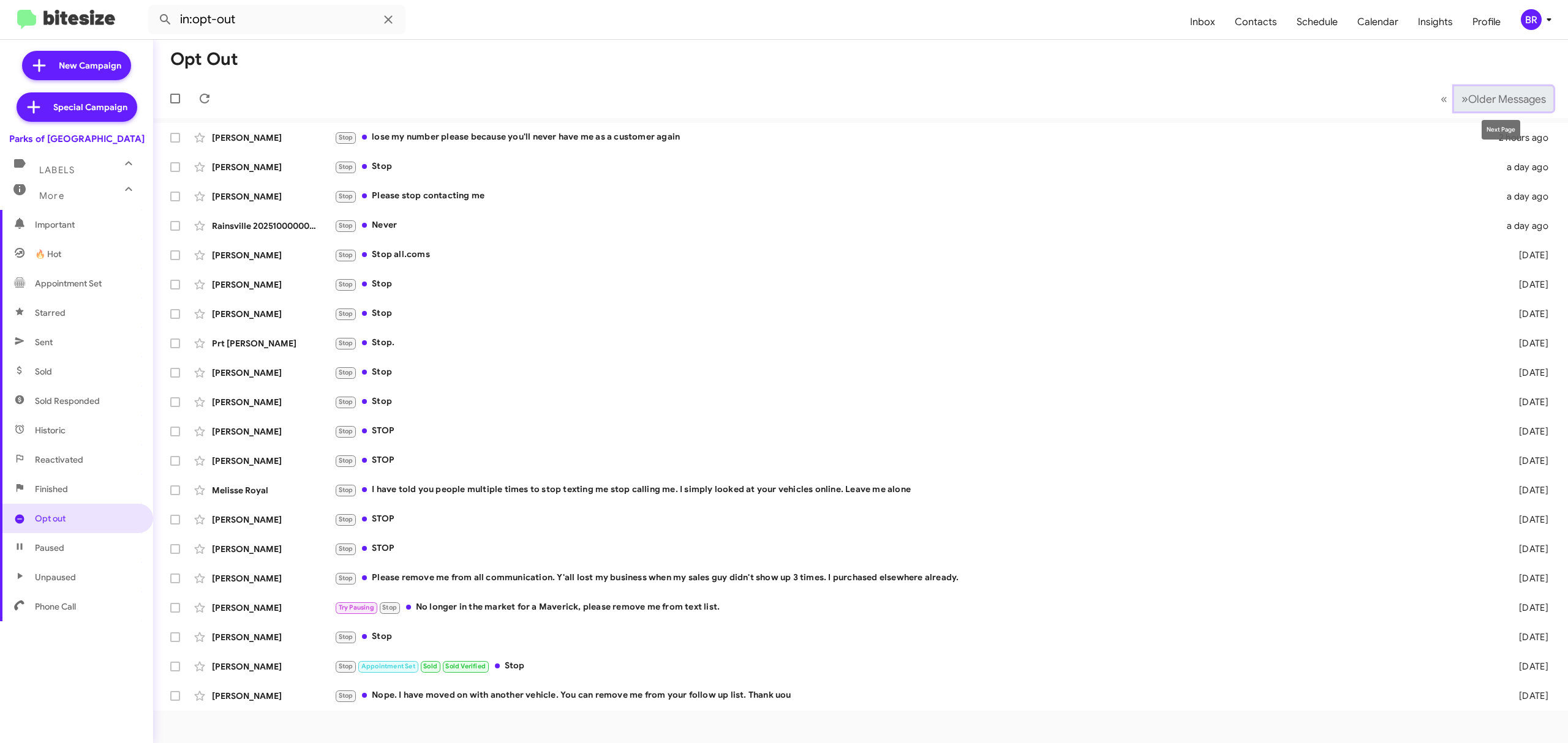
click at [1503, 94] on span "Older Messages" at bounding box center [1507, 99] width 78 height 13
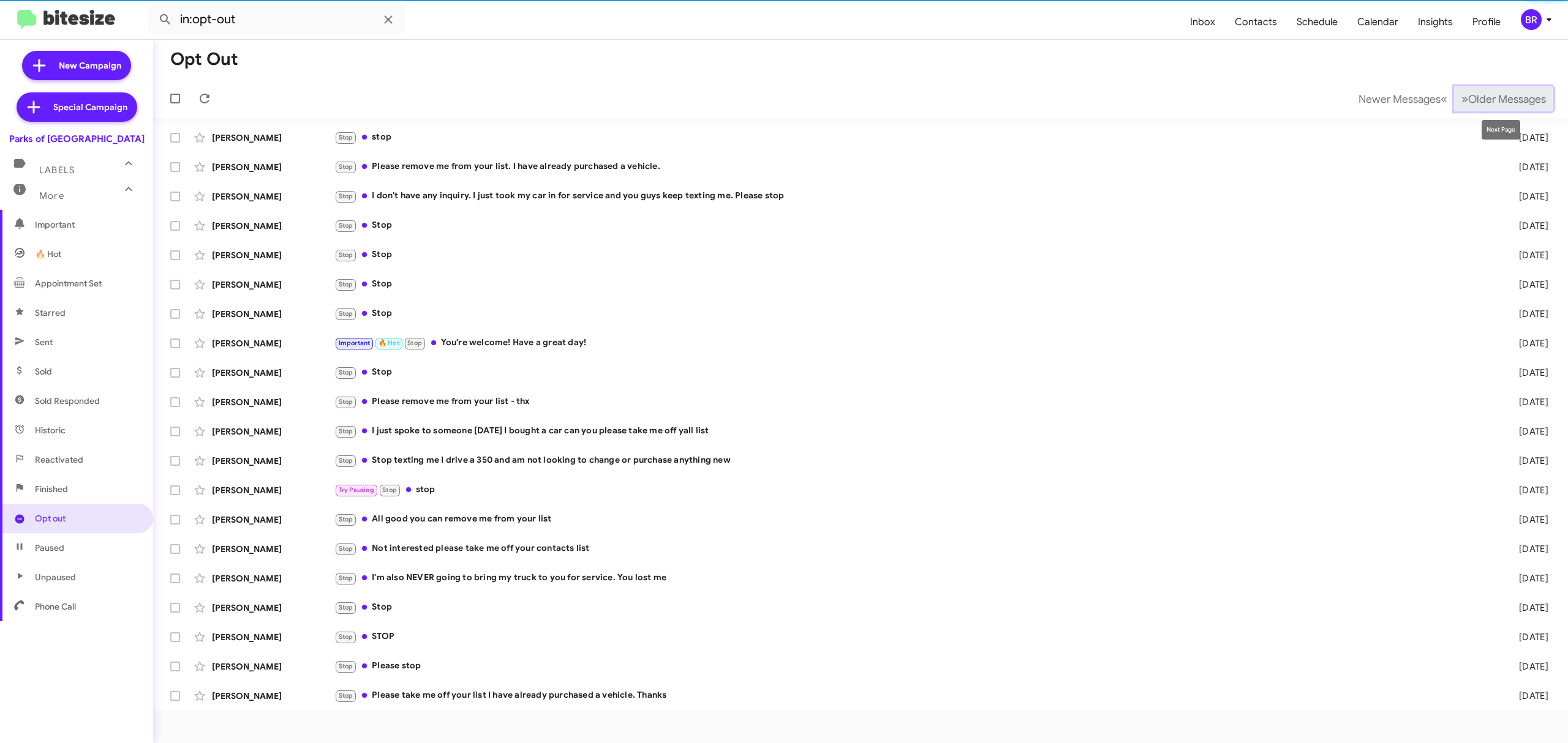
click at [1503, 94] on span "Older Messages" at bounding box center [1507, 99] width 78 height 13
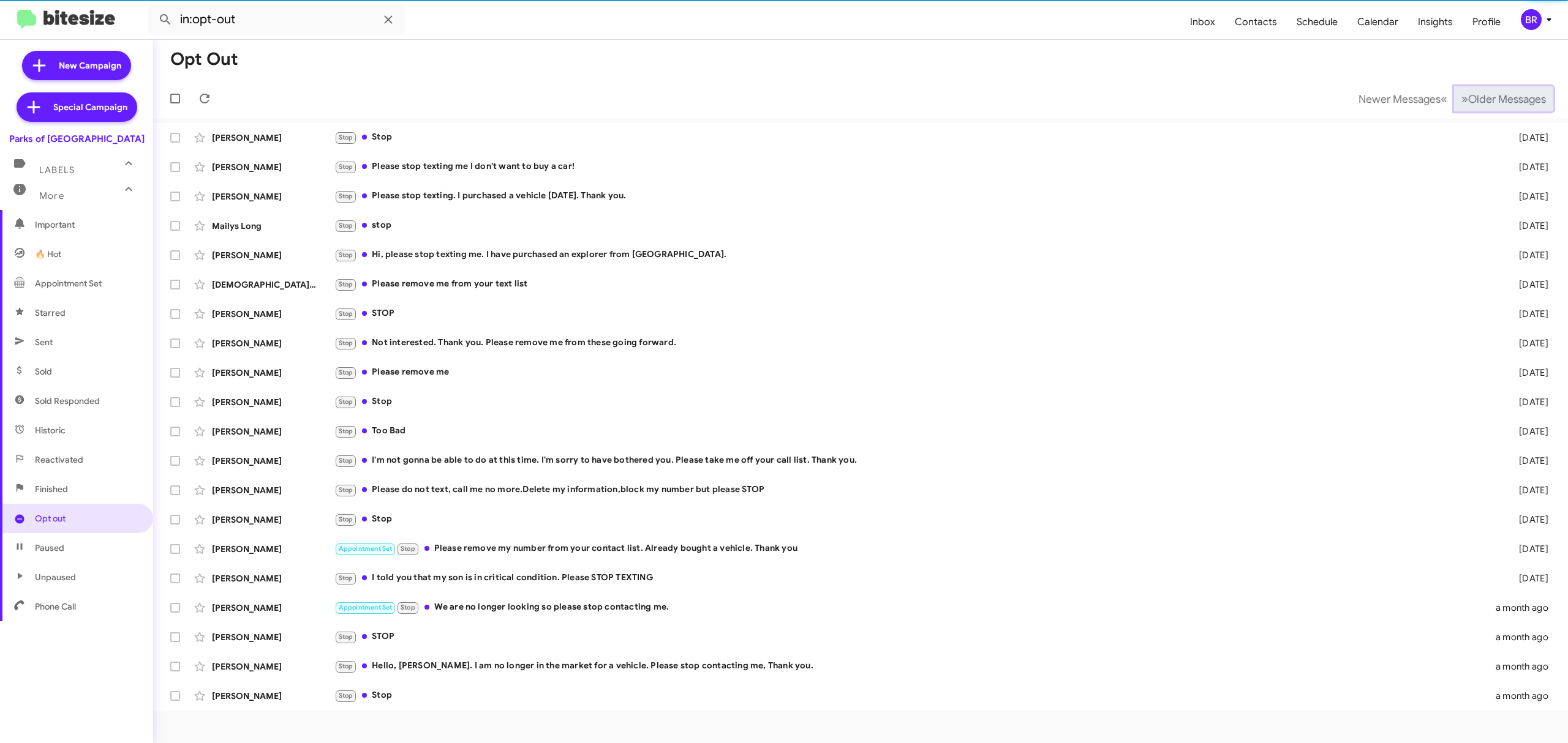
click at [1503, 94] on span "Older Messages" at bounding box center [1507, 99] width 78 height 13
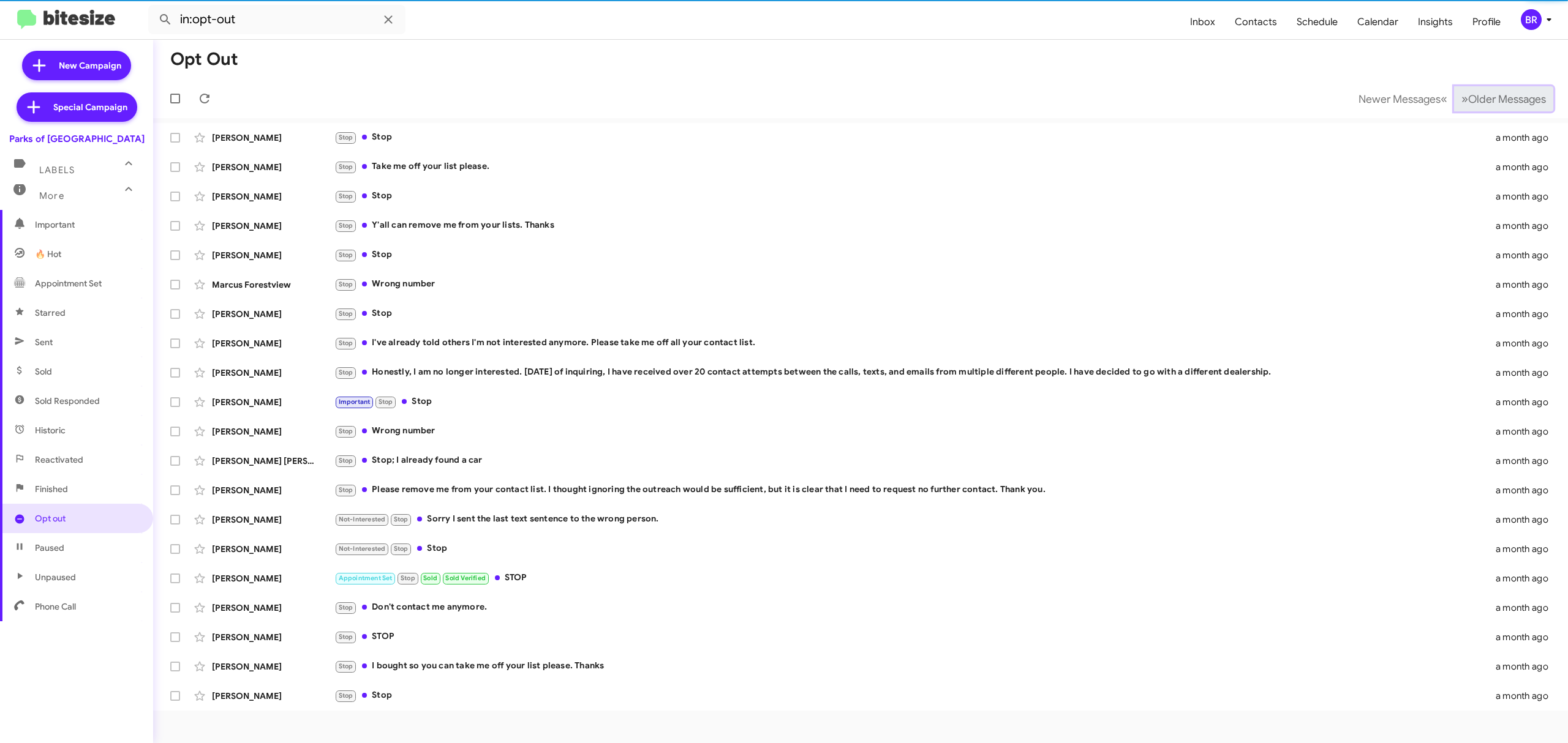
click at [1503, 94] on span "Older Messages" at bounding box center [1507, 99] width 78 height 13
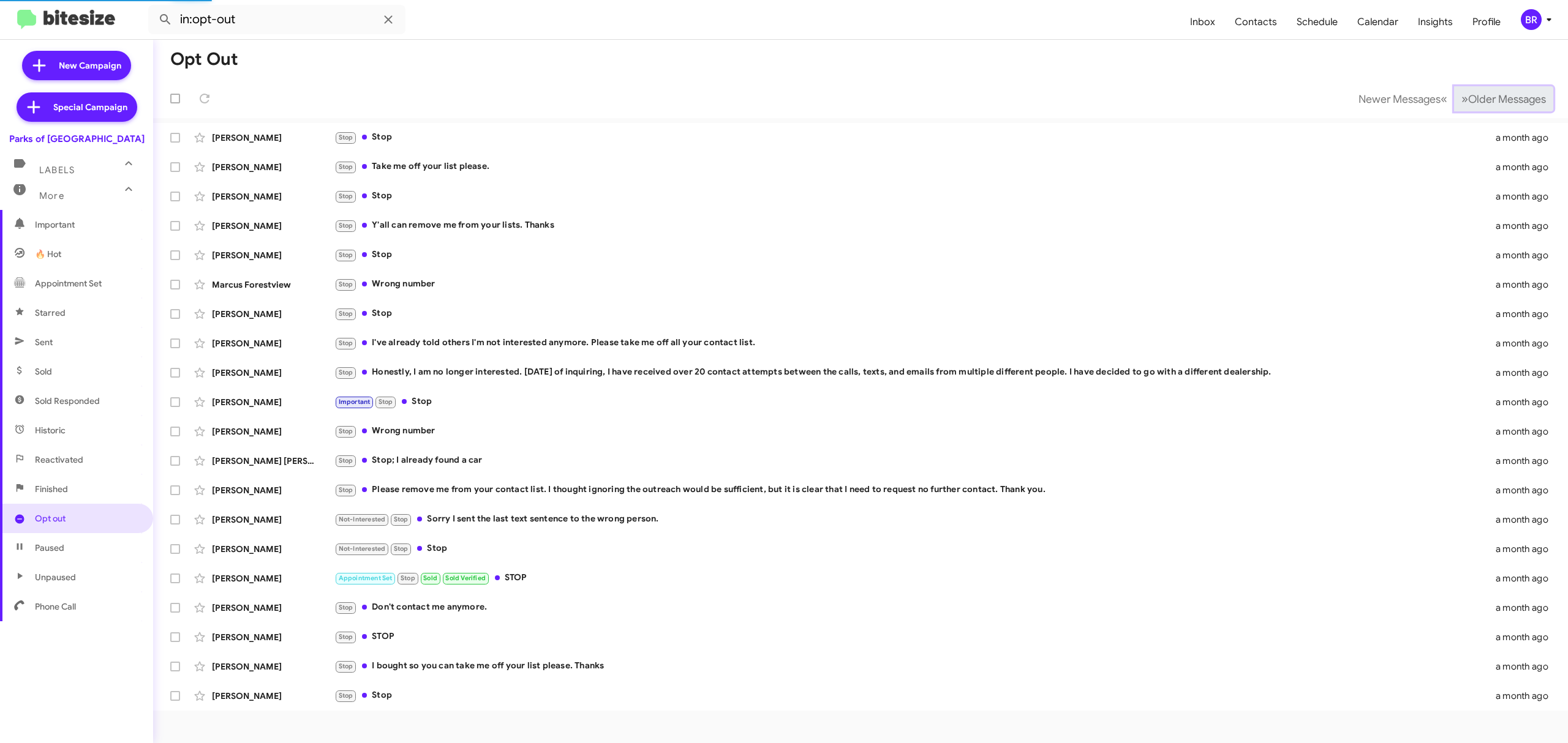
click at [1503, 94] on span "Older Messages" at bounding box center [1507, 99] width 78 height 13
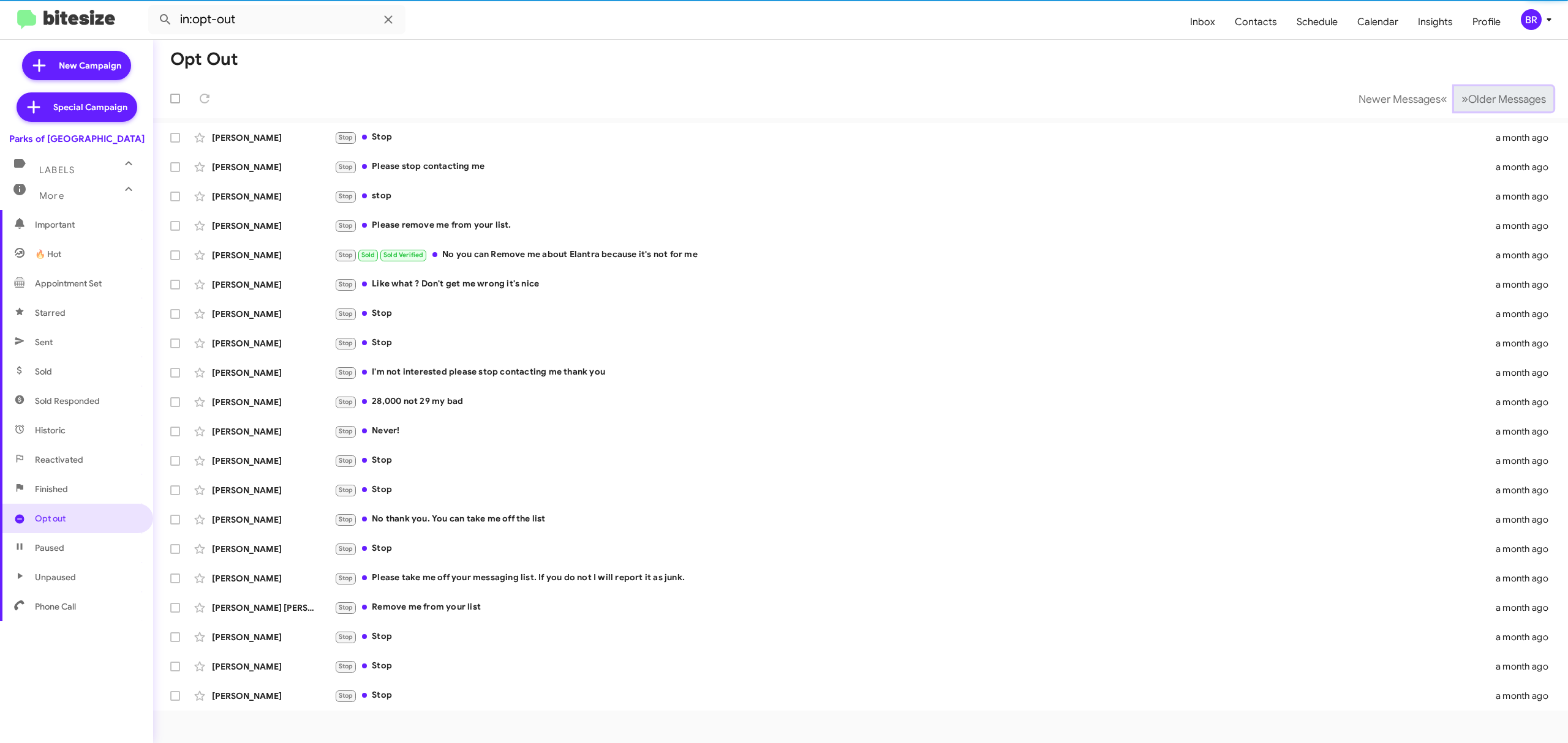
click at [1503, 94] on span "Older Messages" at bounding box center [1507, 99] width 78 height 13
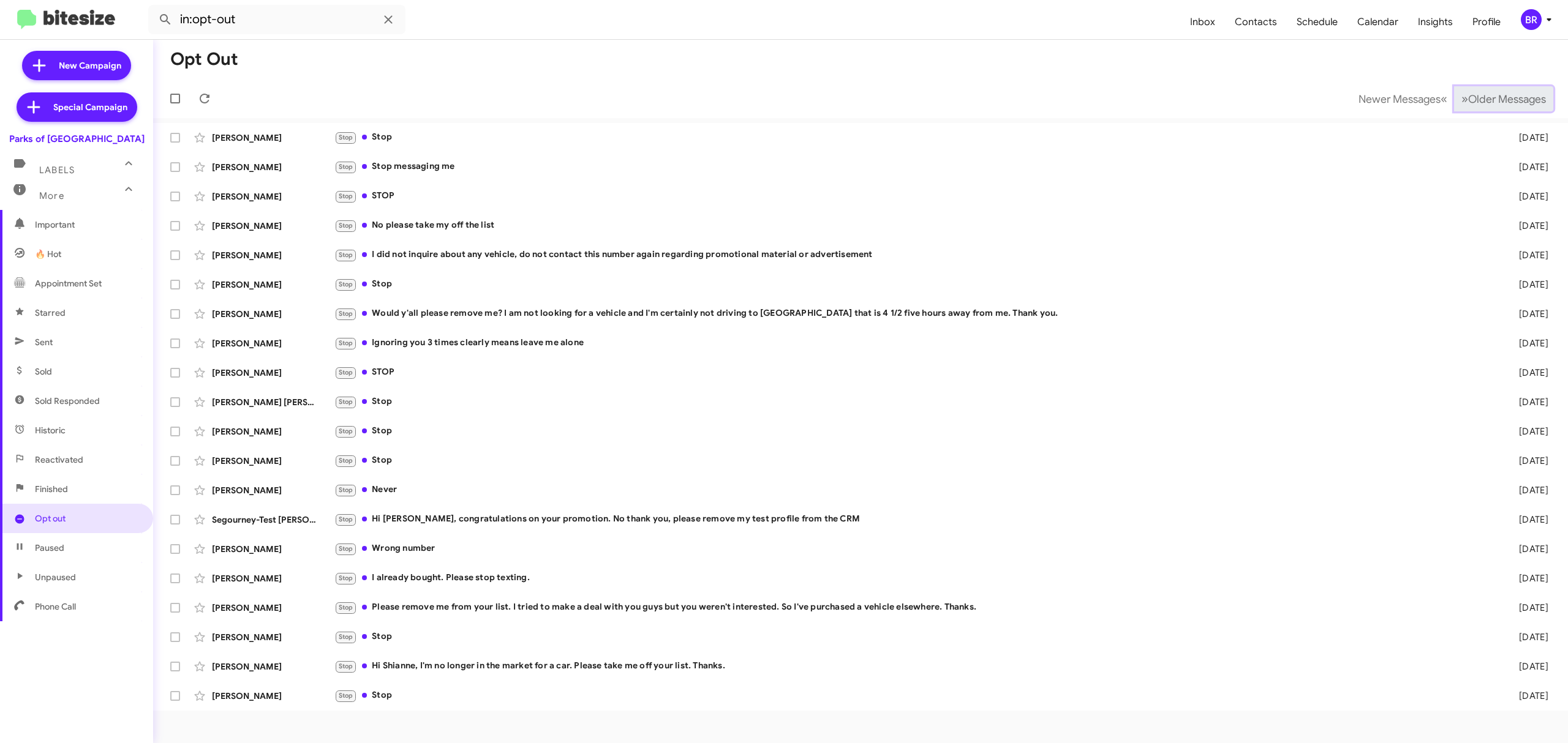
click at [1503, 94] on span "Older Messages" at bounding box center [1507, 99] width 78 height 13
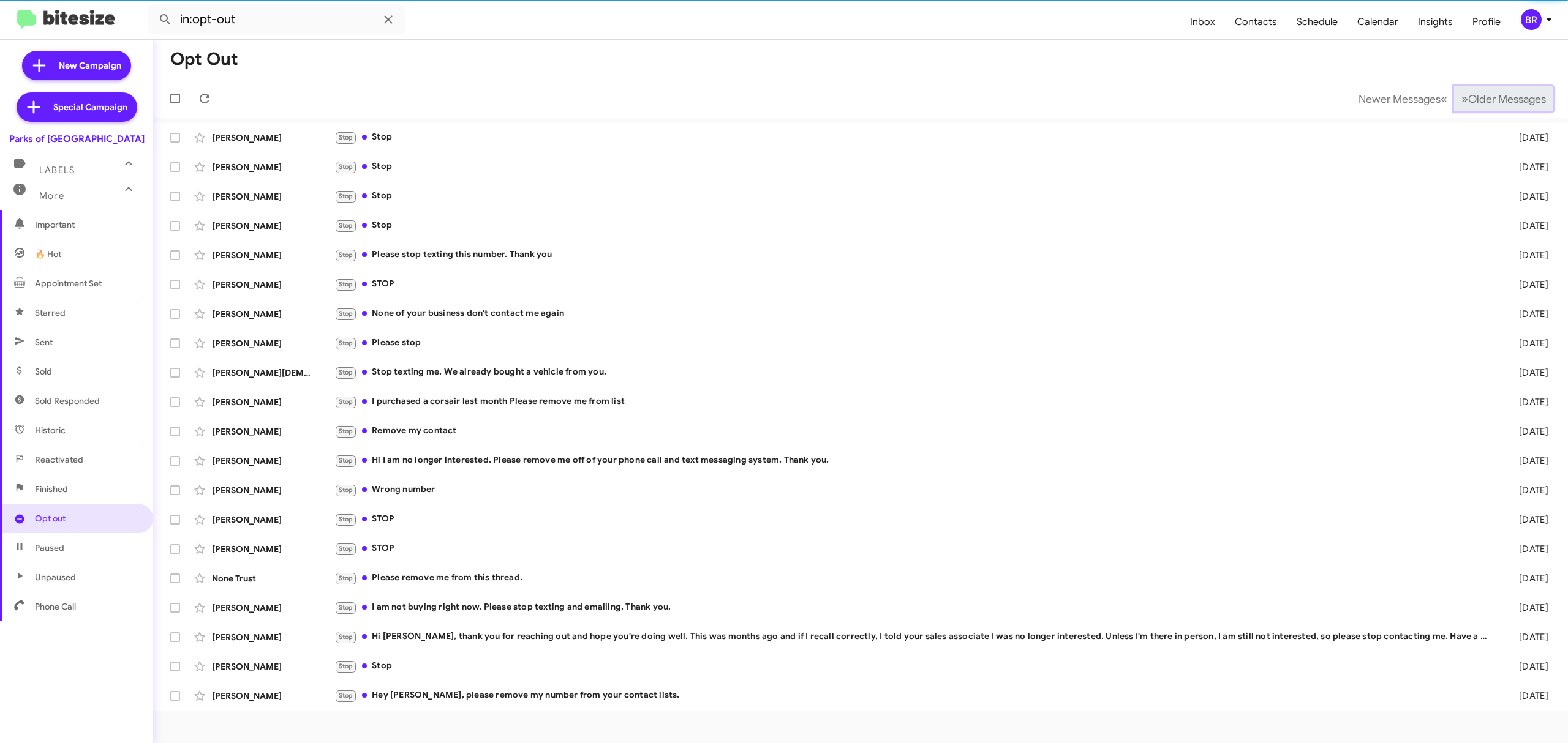
click at [1503, 94] on span "Older Messages" at bounding box center [1507, 99] width 78 height 13
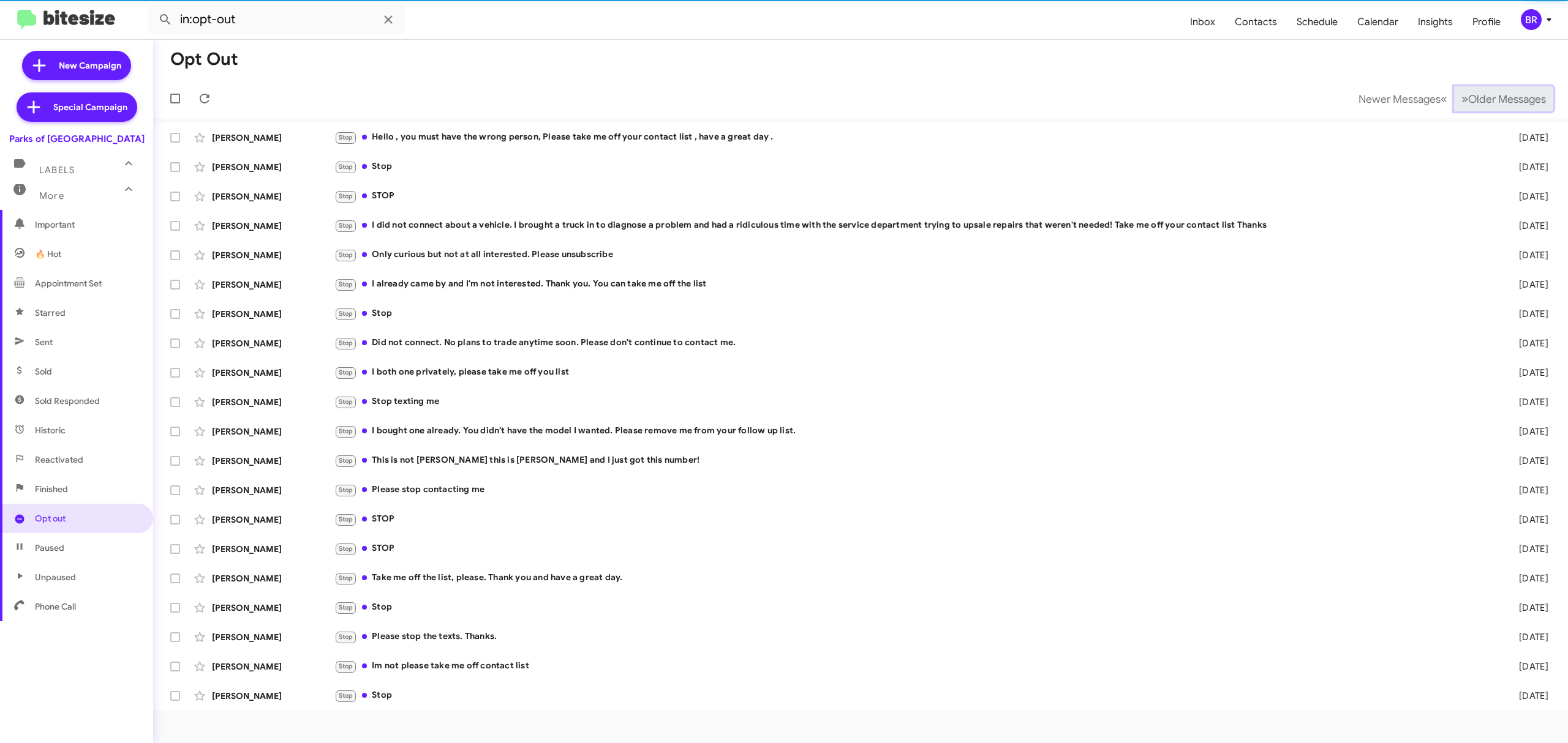
click at [1503, 94] on span "Older Messages" at bounding box center [1507, 99] width 78 height 13
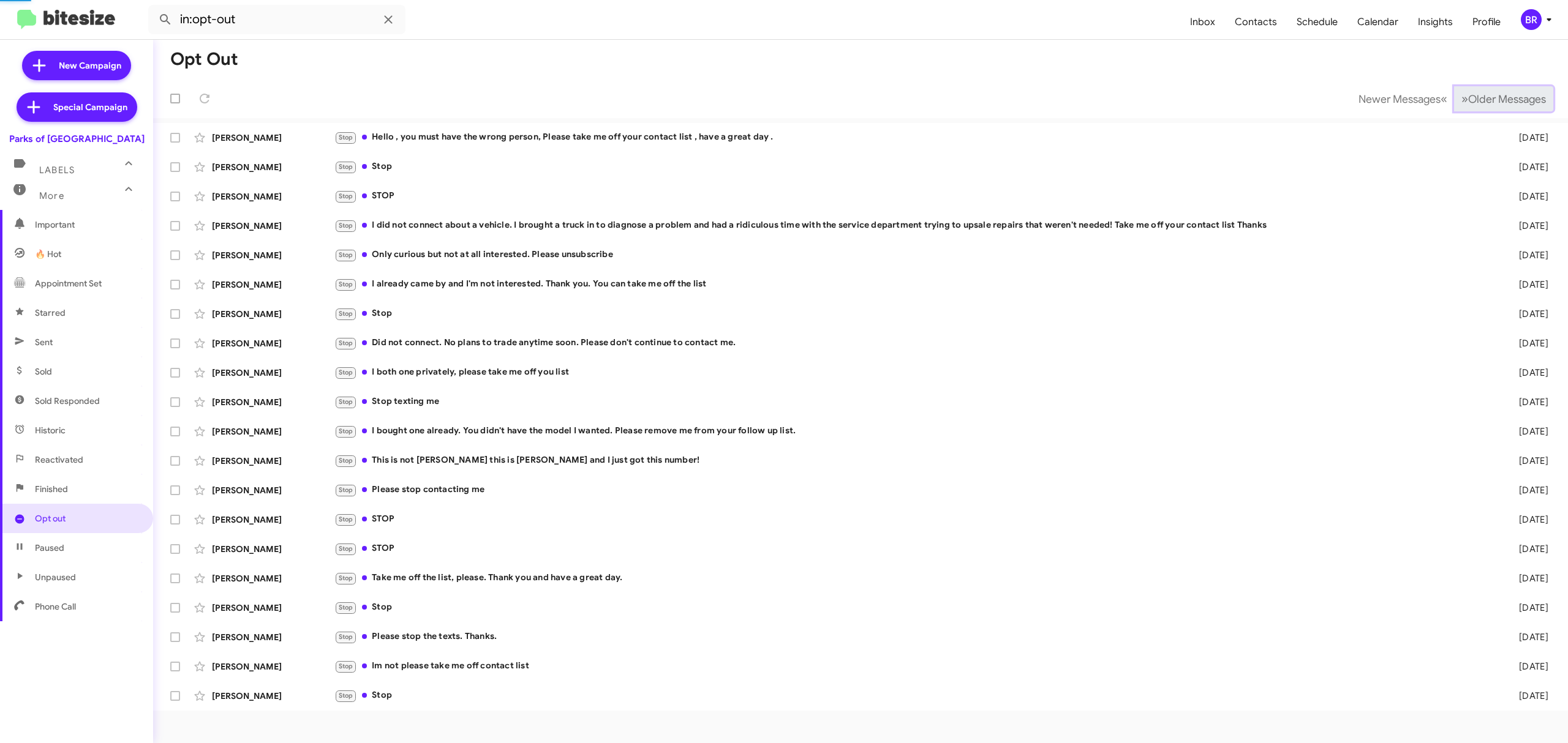
click at [1503, 94] on span "Older Messages" at bounding box center [1507, 99] width 78 height 13
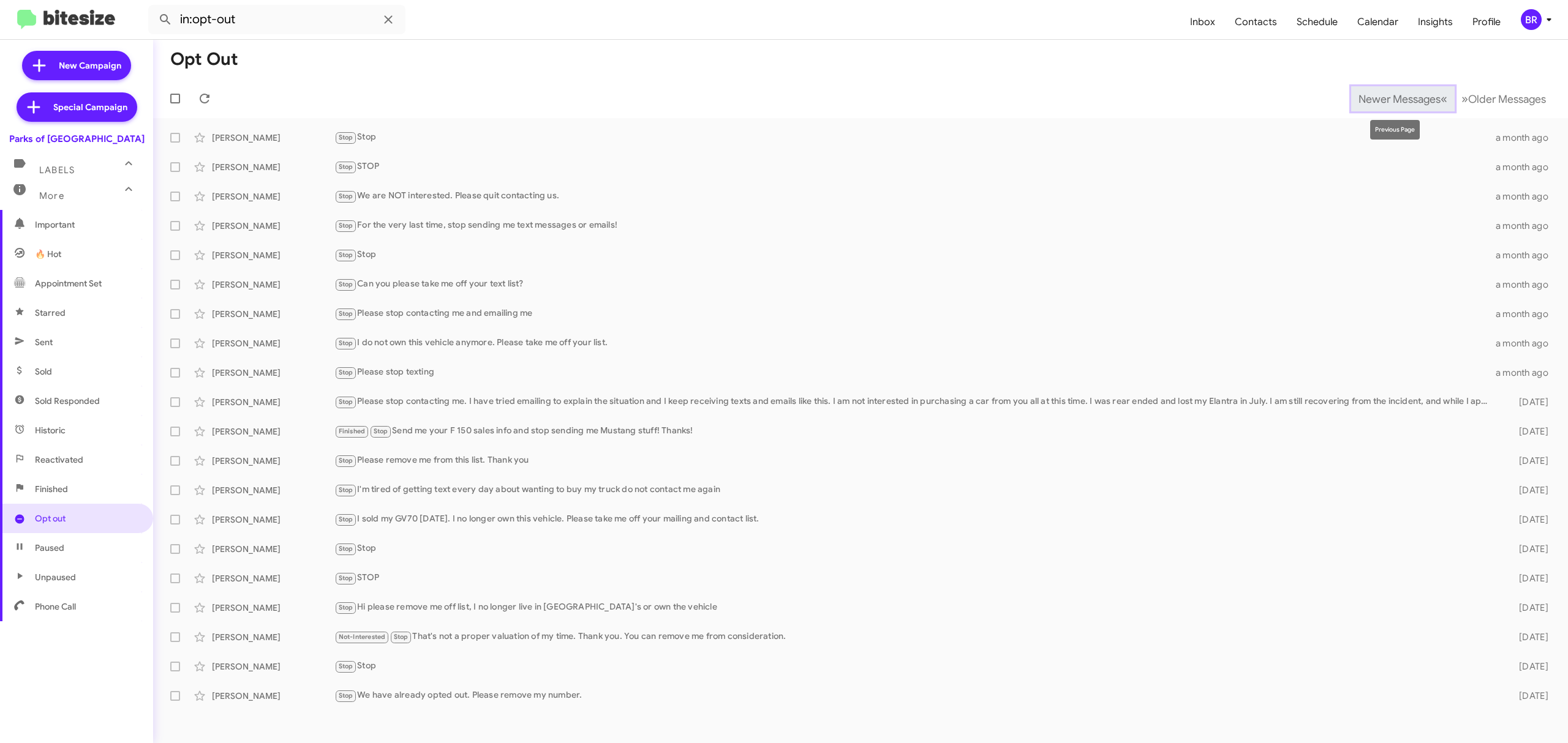
click at [1407, 98] on span "Newer Messages" at bounding box center [1399, 99] width 82 height 13
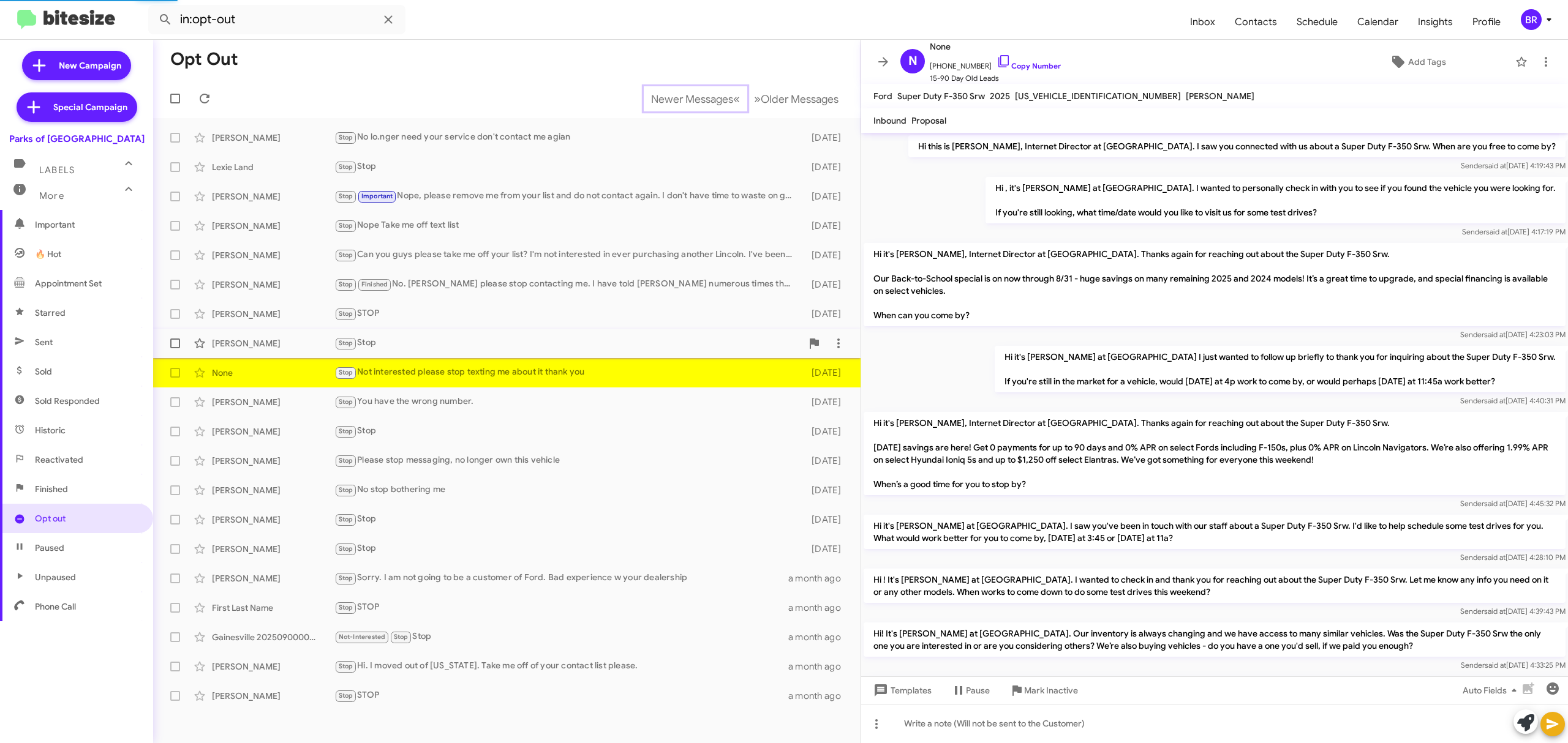
scroll to position [299, 0]
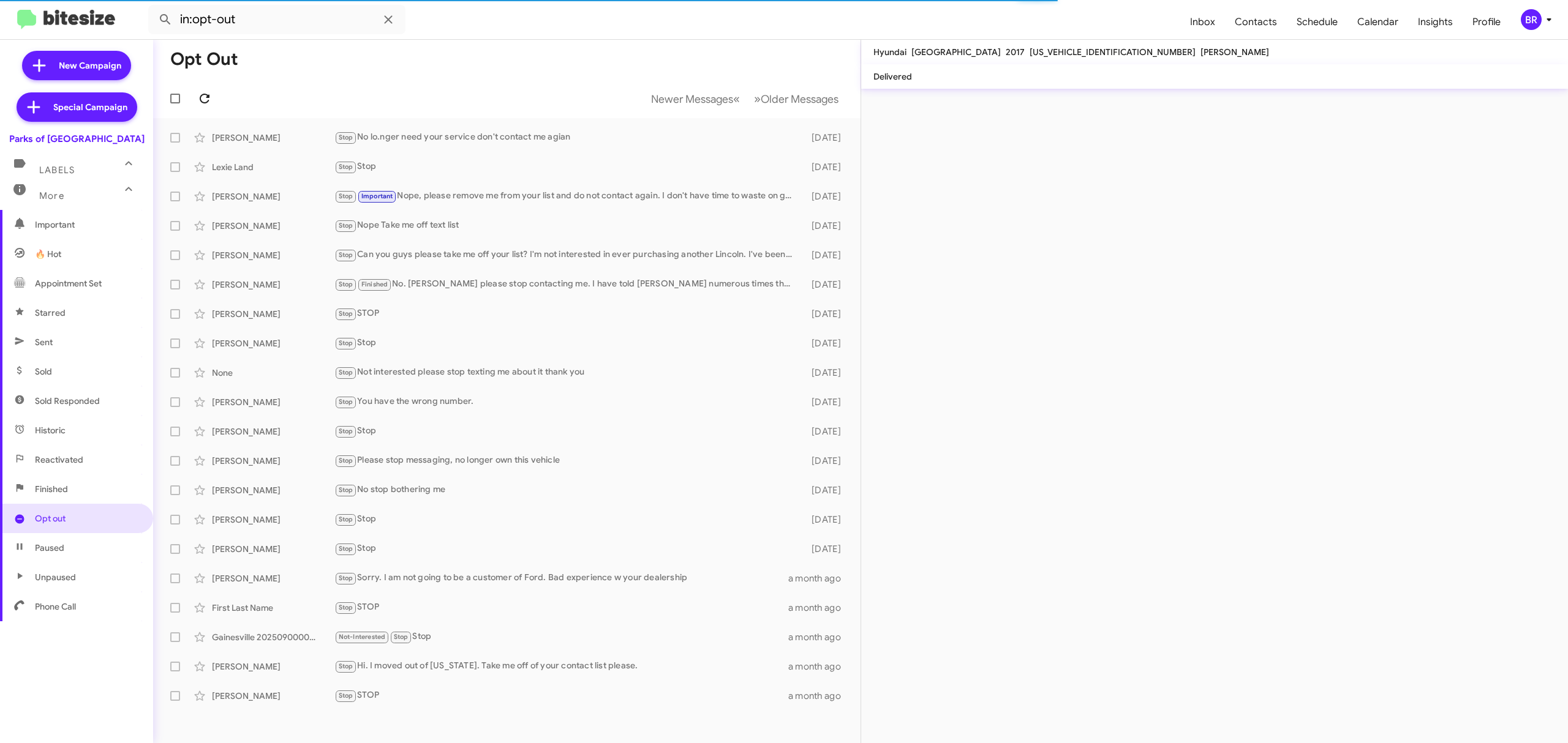
click at [204, 98] on icon at bounding box center [204, 98] width 15 height 15
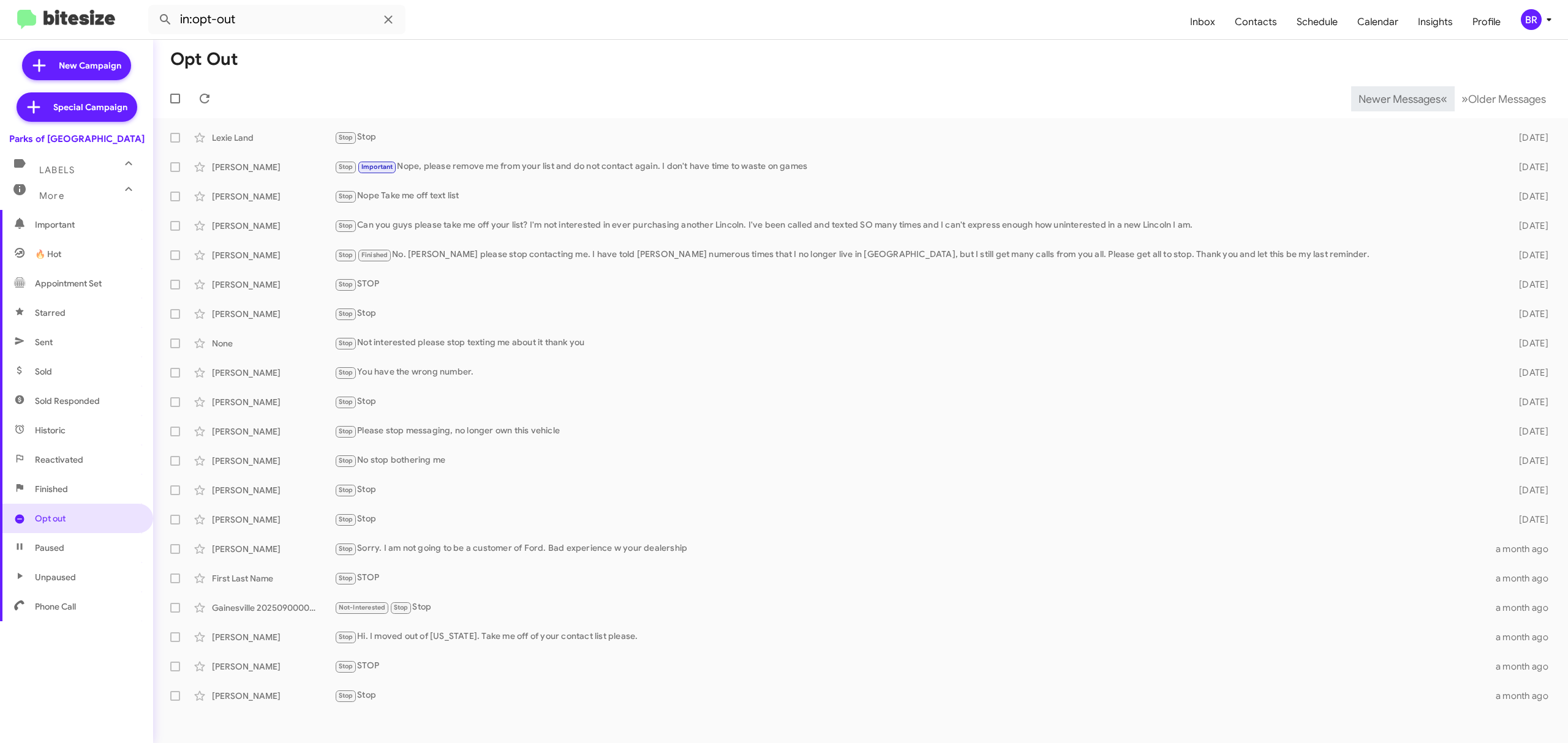
click at [1390, 98] on span "Newer Messages" at bounding box center [1399, 99] width 82 height 13
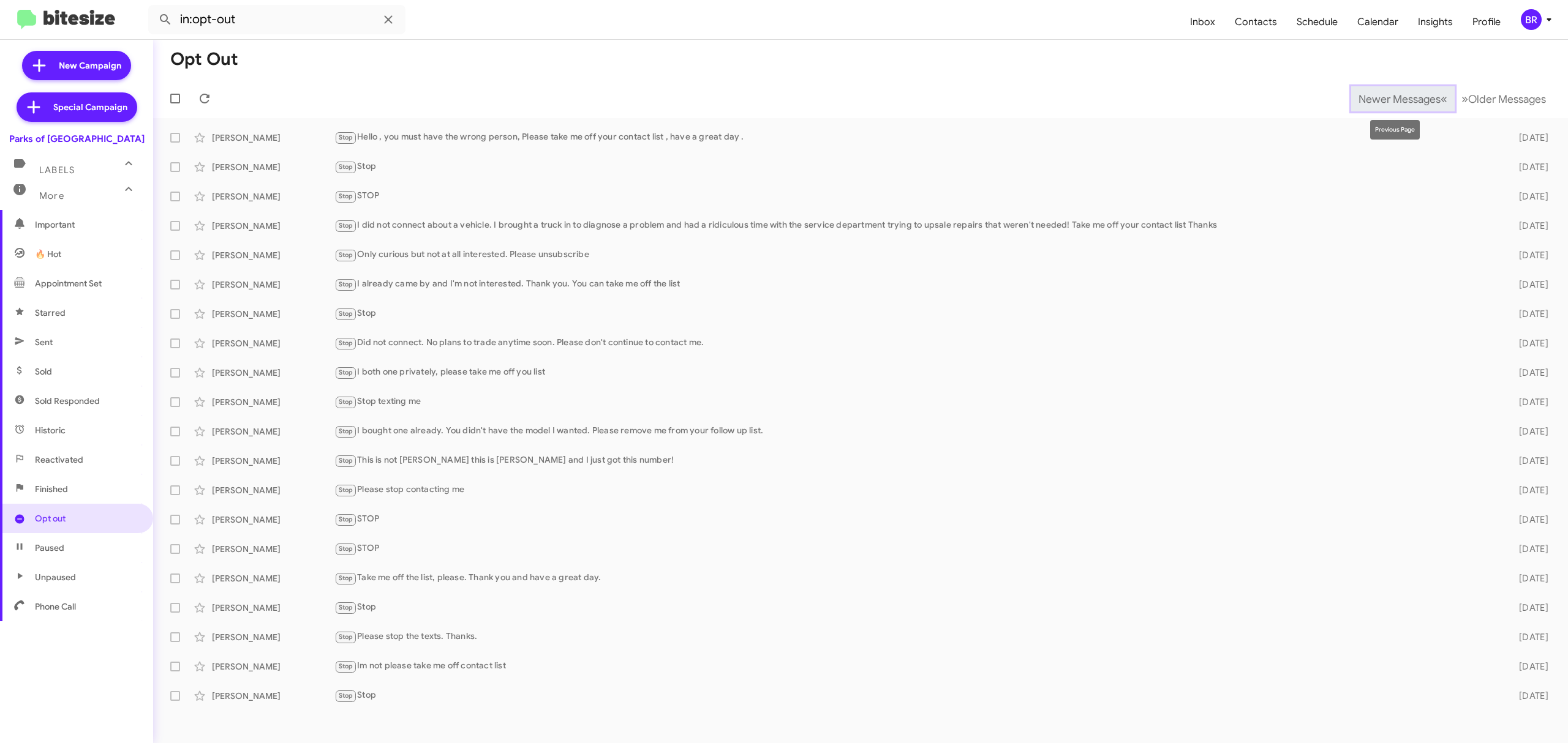
click at [1390, 98] on span "Newer Messages" at bounding box center [1399, 99] width 82 height 13
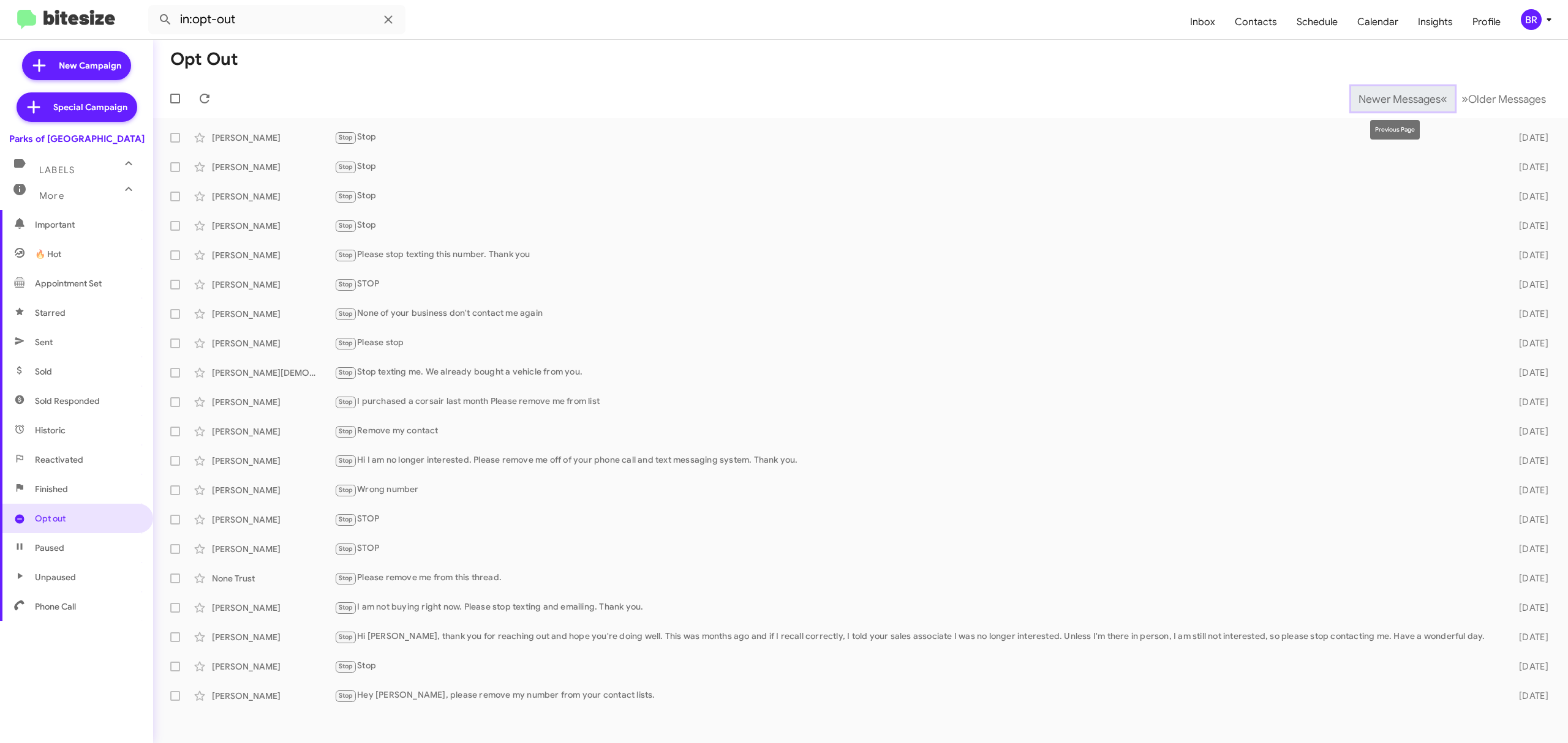
click at [1390, 98] on span "Newer Messages" at bounding box center [1399, 99] width 82 height 13
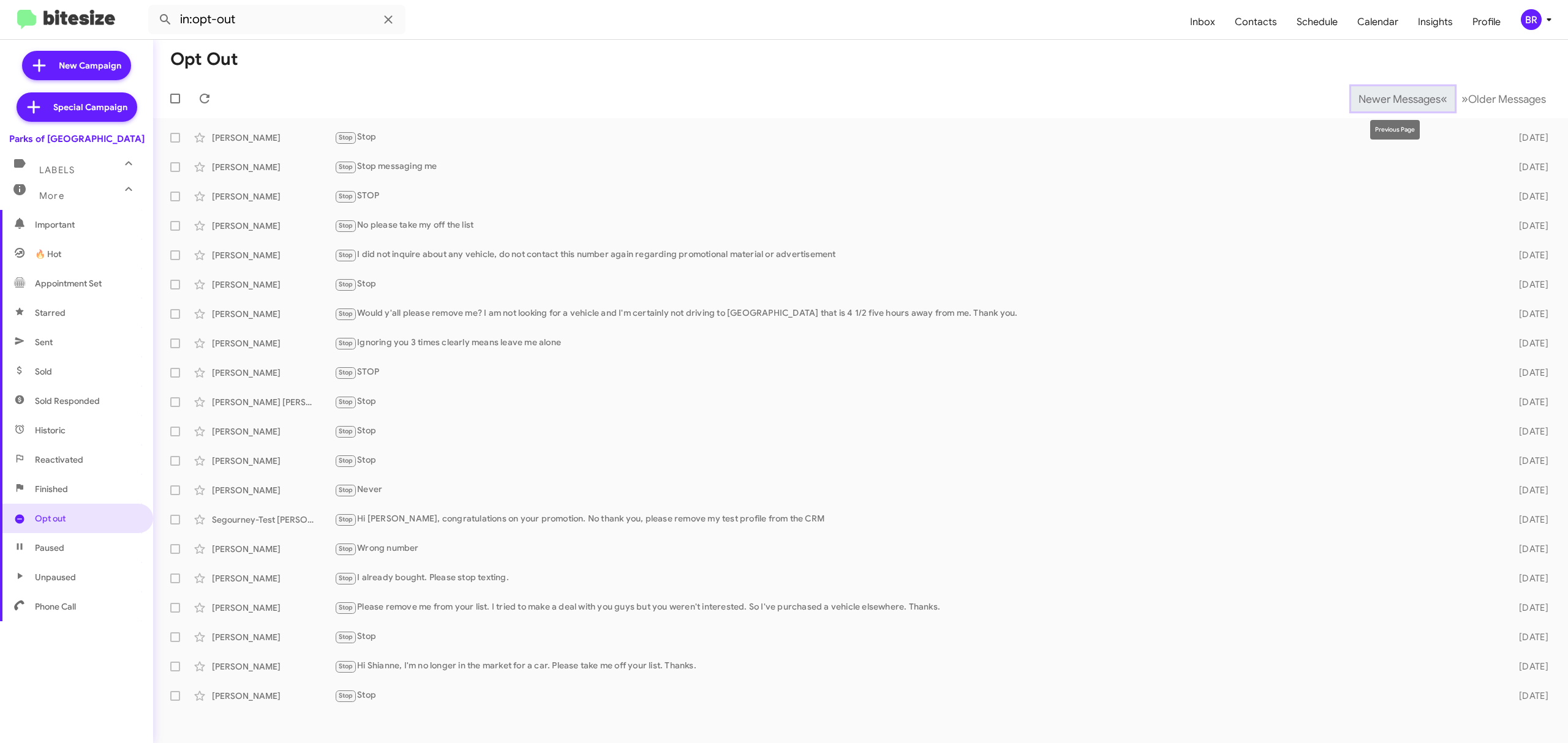
click at [1390, 98] on span "Newer Messages" at bounding box center [1399, 99] width 82 height 13
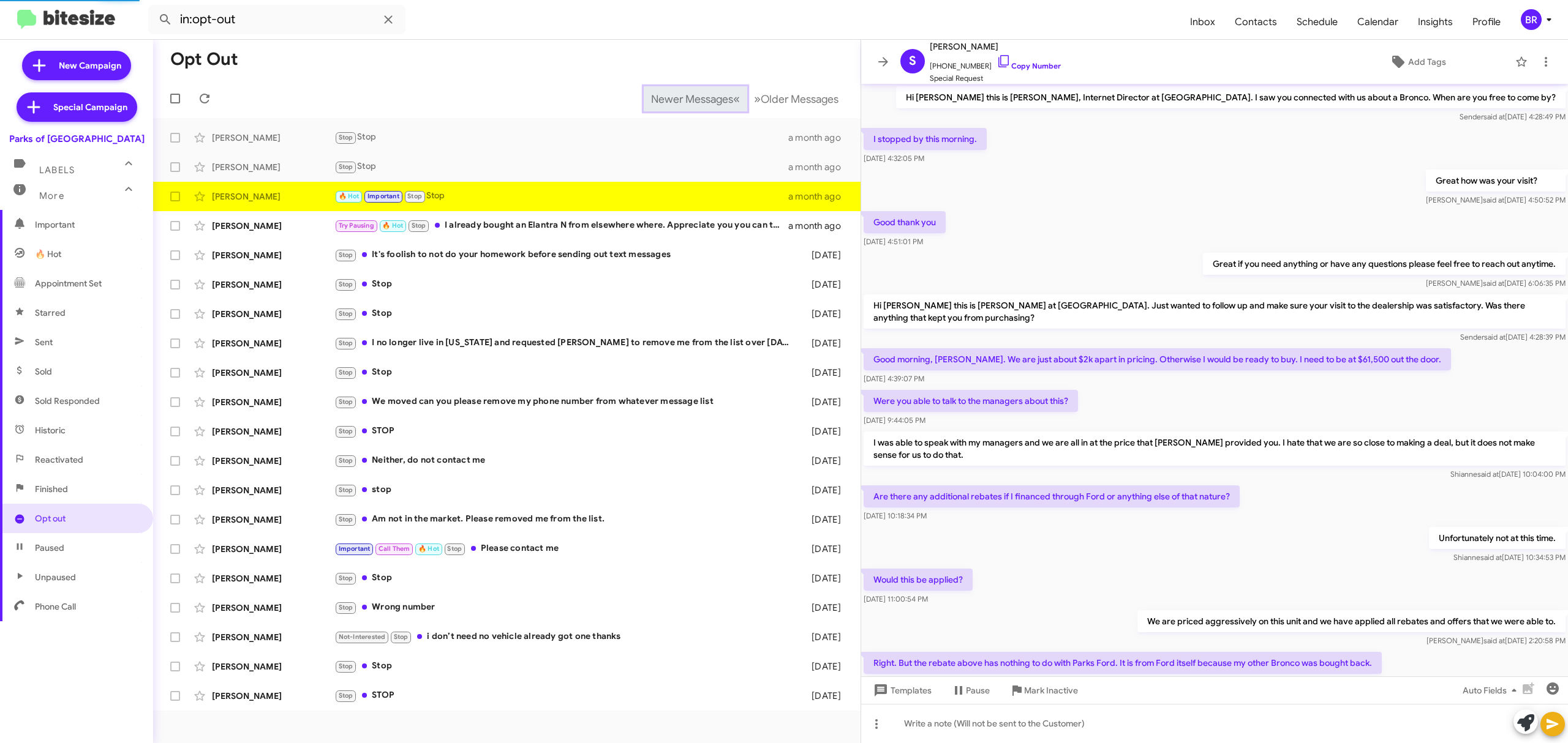
scroll to position [341, 0]
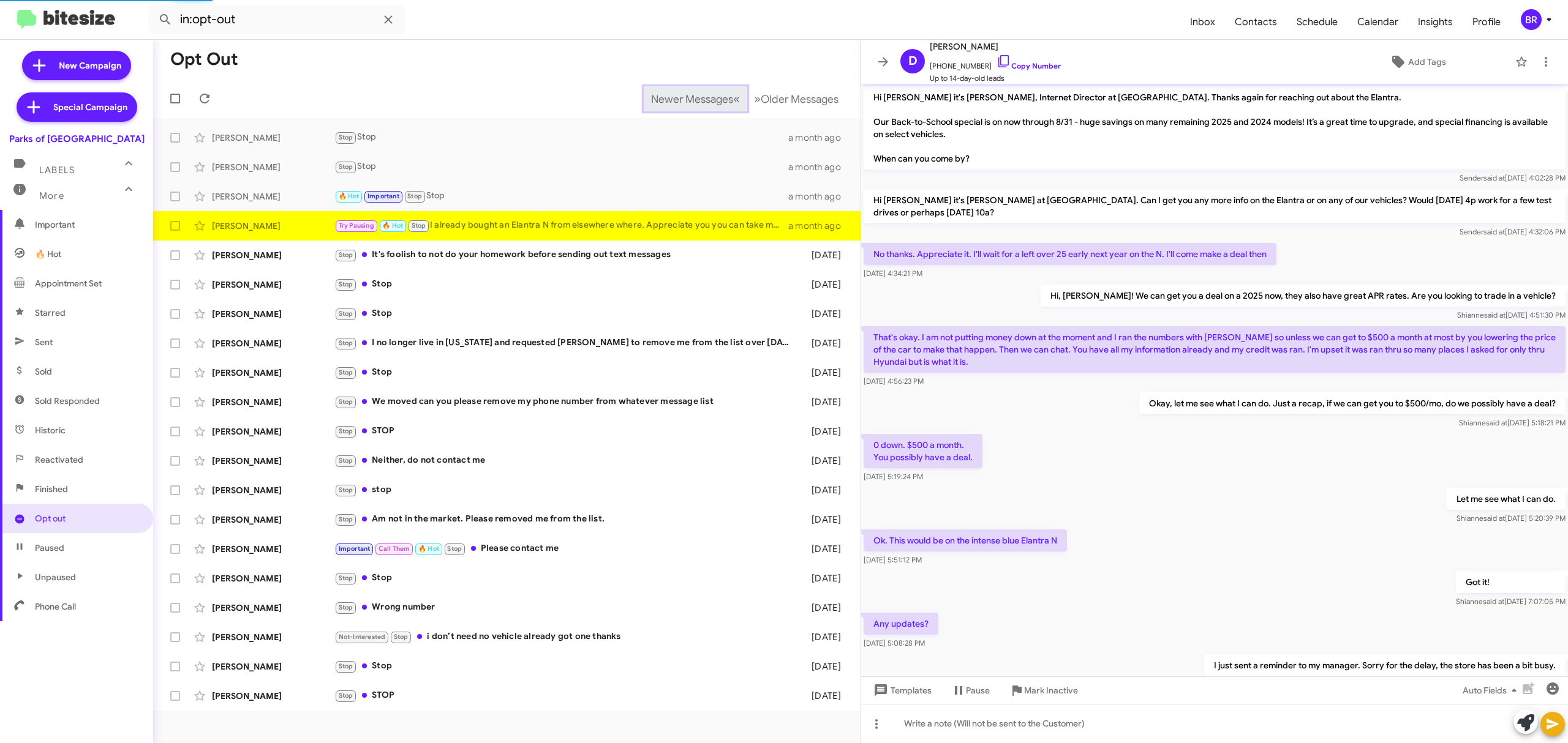
scroll to position [339, 0]
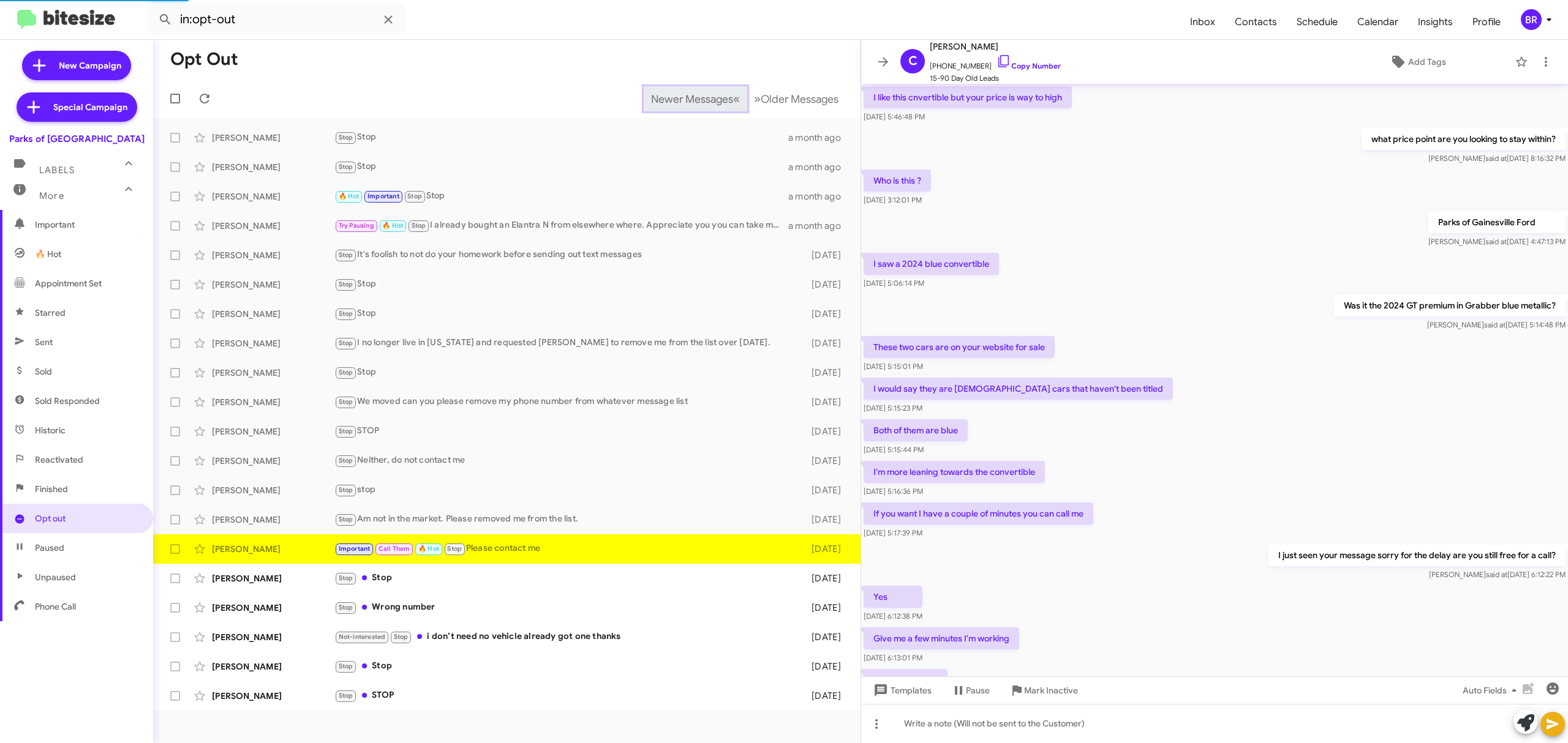
scroll to position [301, 0]
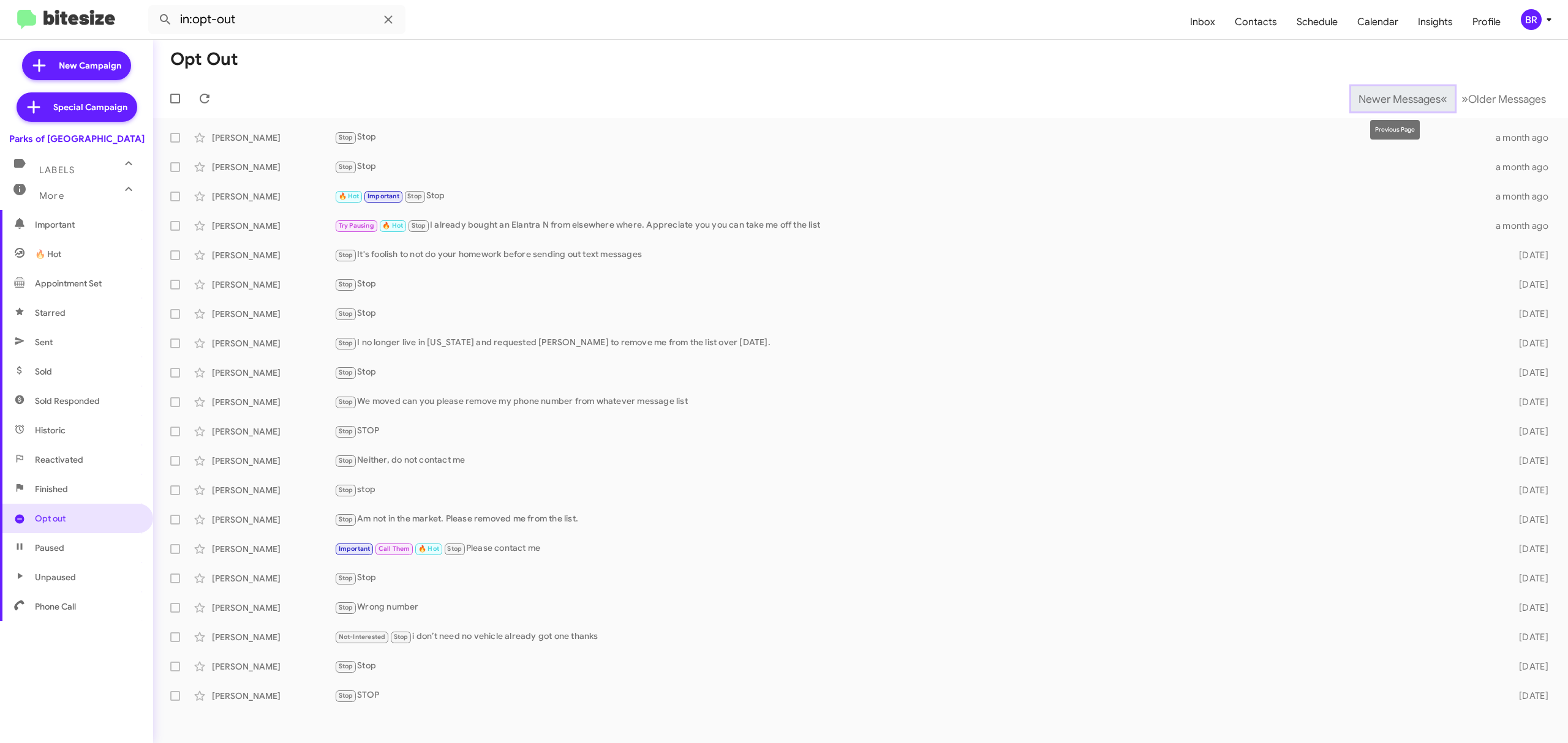
click at [1390, 98] on span "Newer Messages" at bounding box center [1399, 99] width 82 height 13
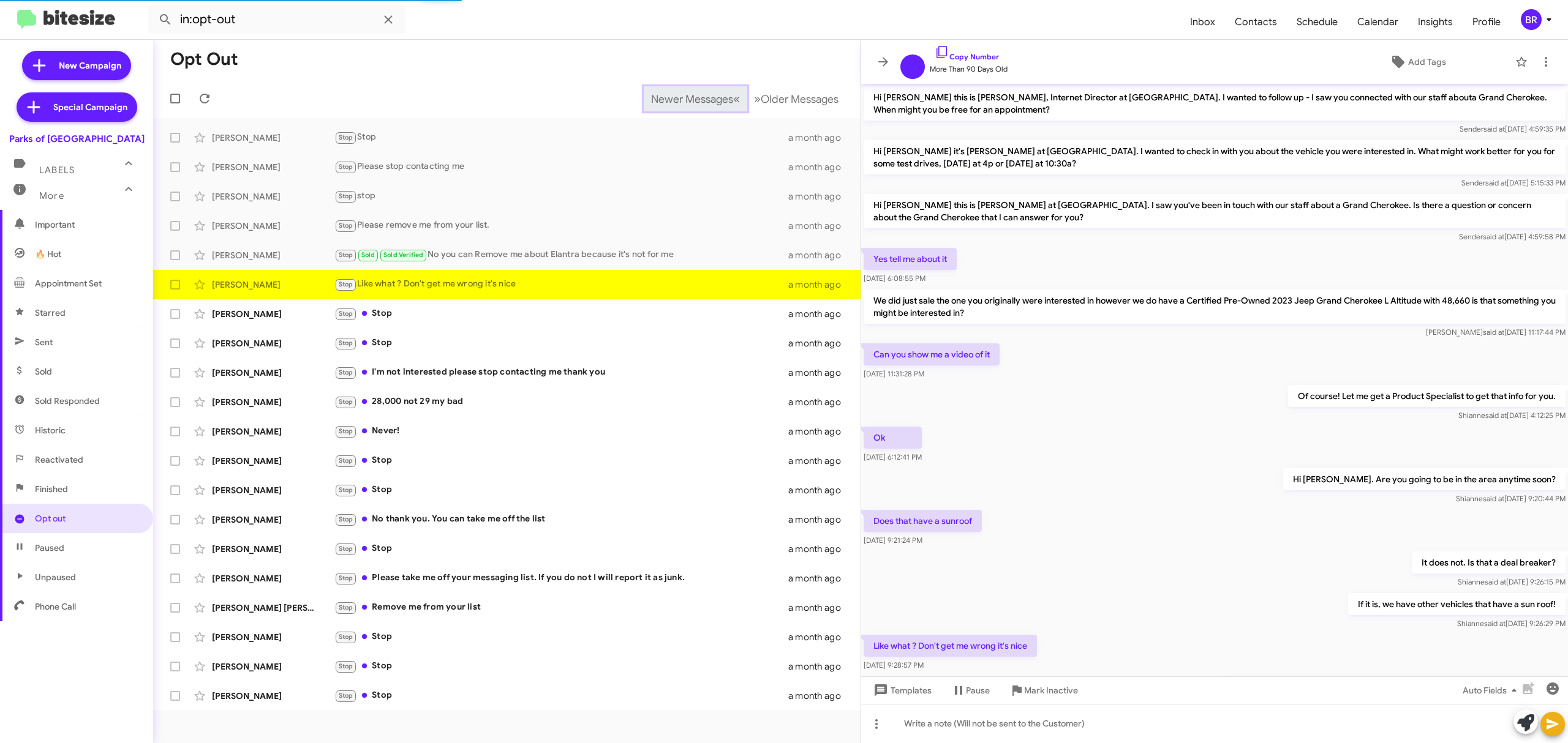
scroll to position [146, 0]
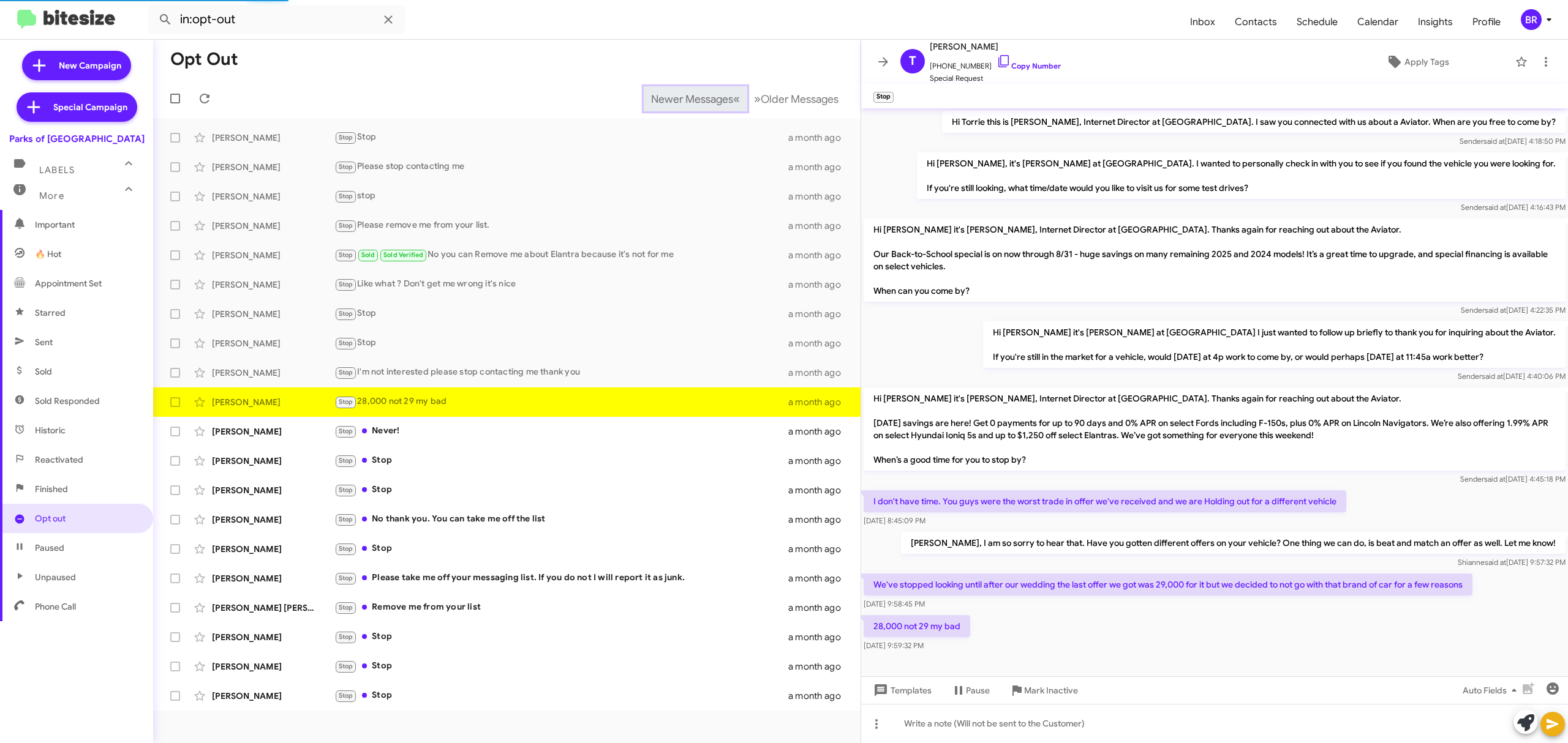
scroll to position [6, 0]
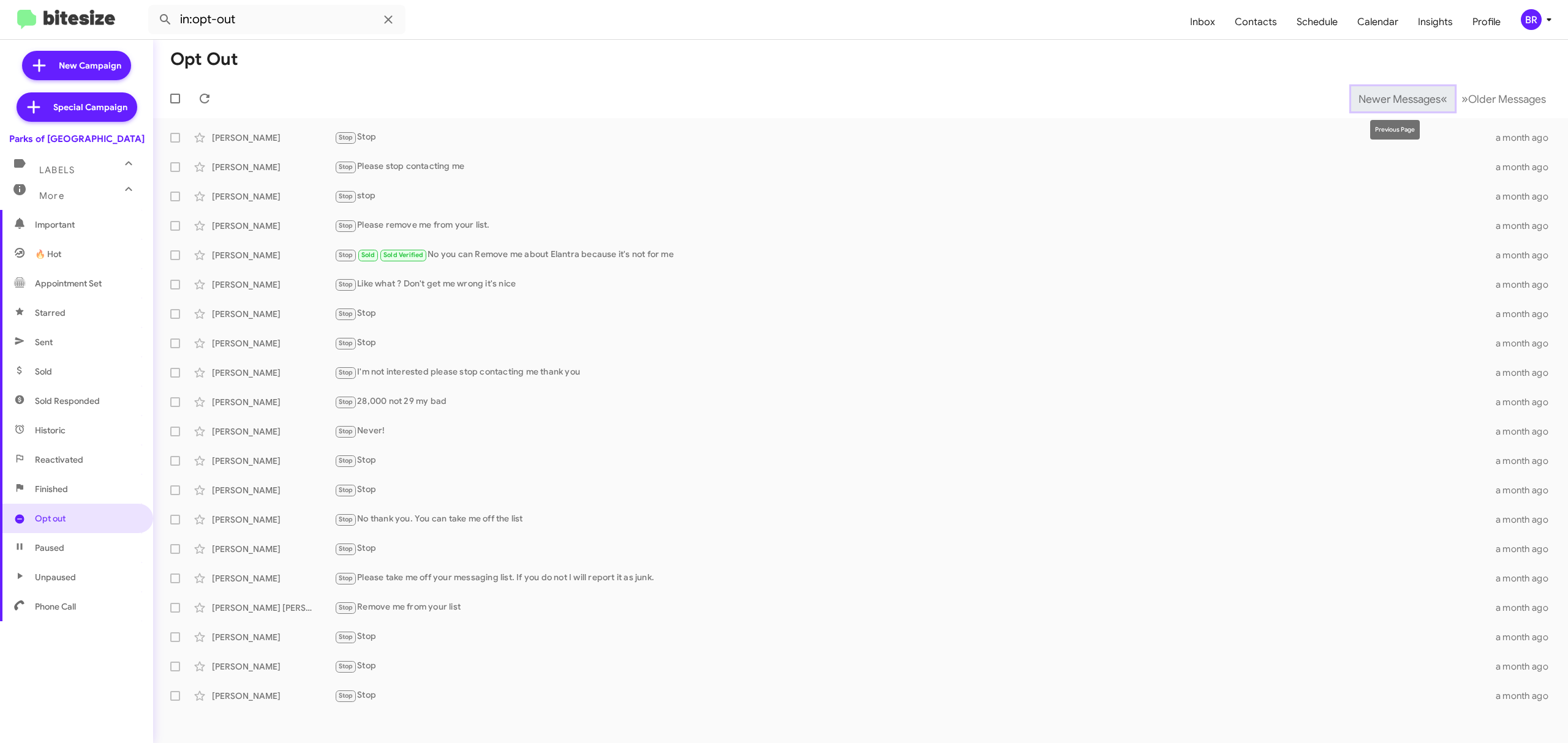
click at [1390, 98] on span "Newer Messages" at bounding box center [1399, 99] width 82 height 13
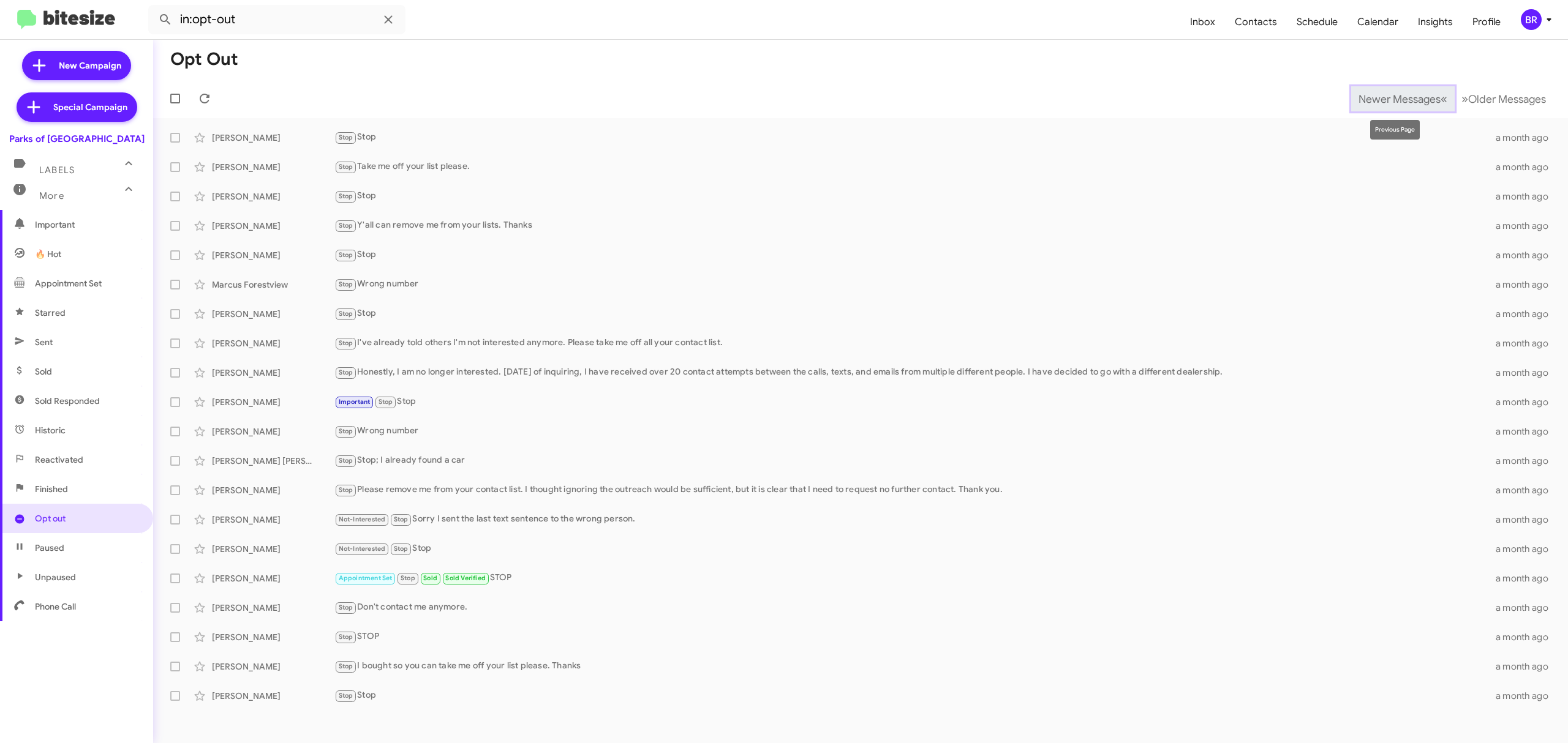
click at [1390, 98] on span "Newer Messages" at bounding box center [1399, 99] width 82 height 13
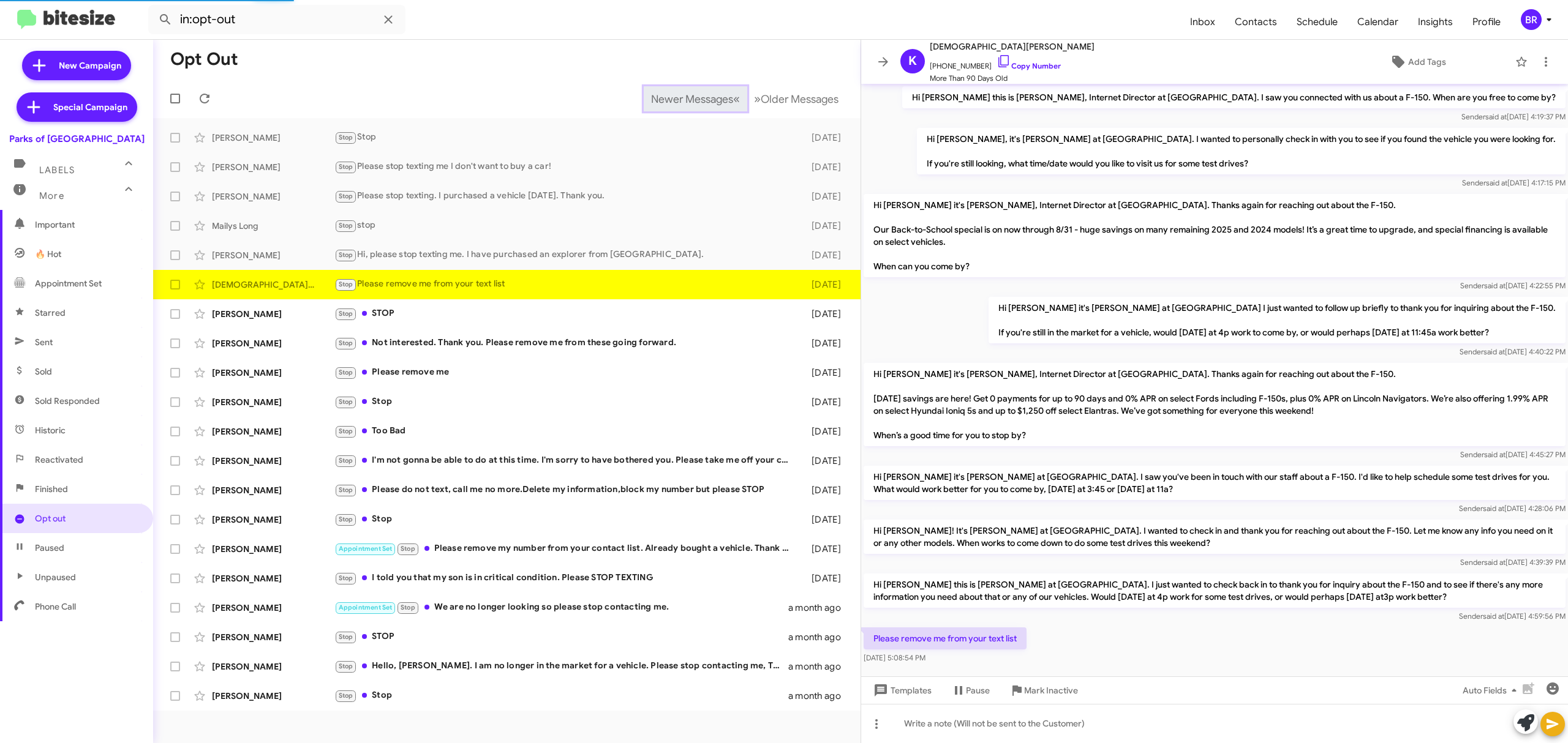
scroll to position [18, 0]
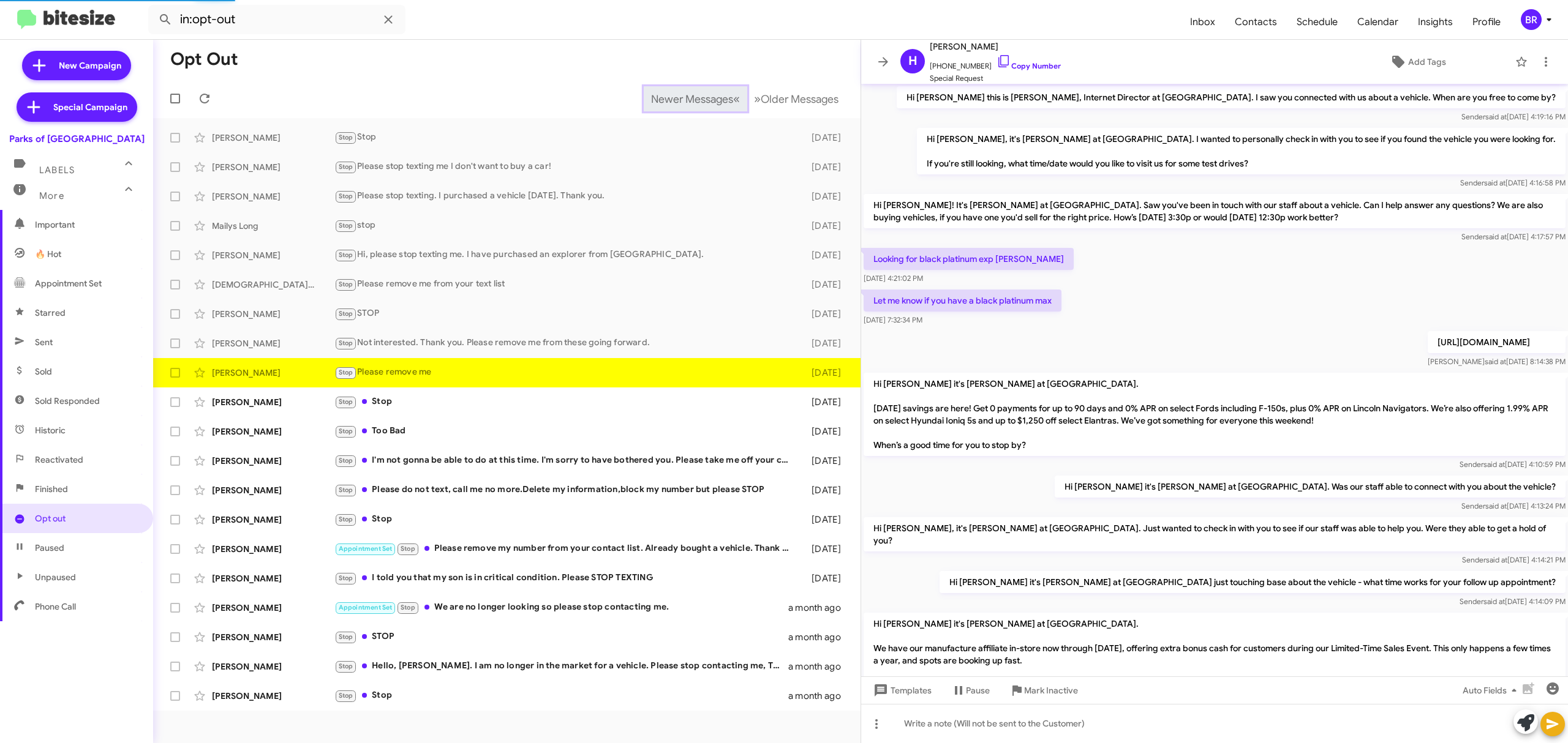
scroll to position [103, 0]
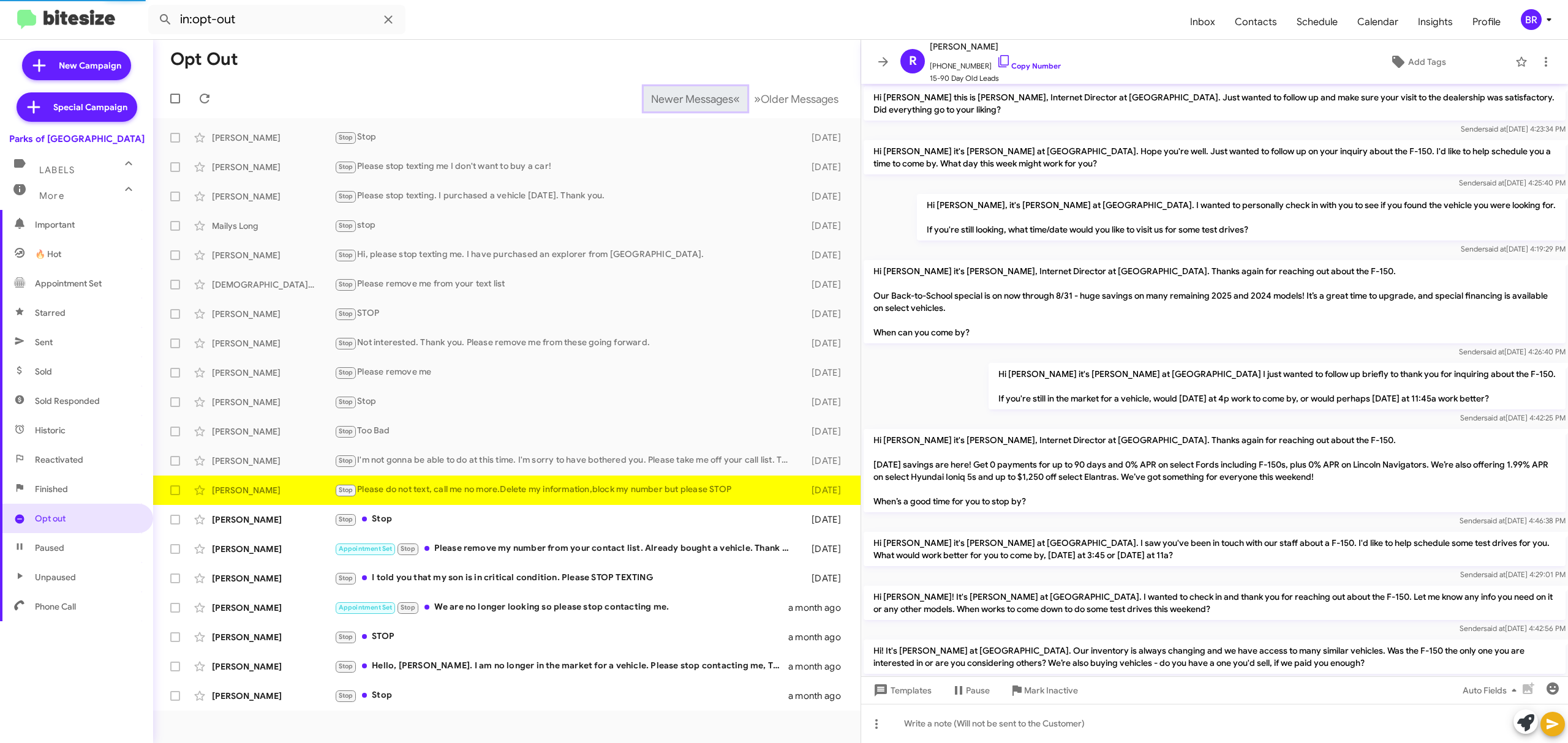
scroll to position [87, 0]
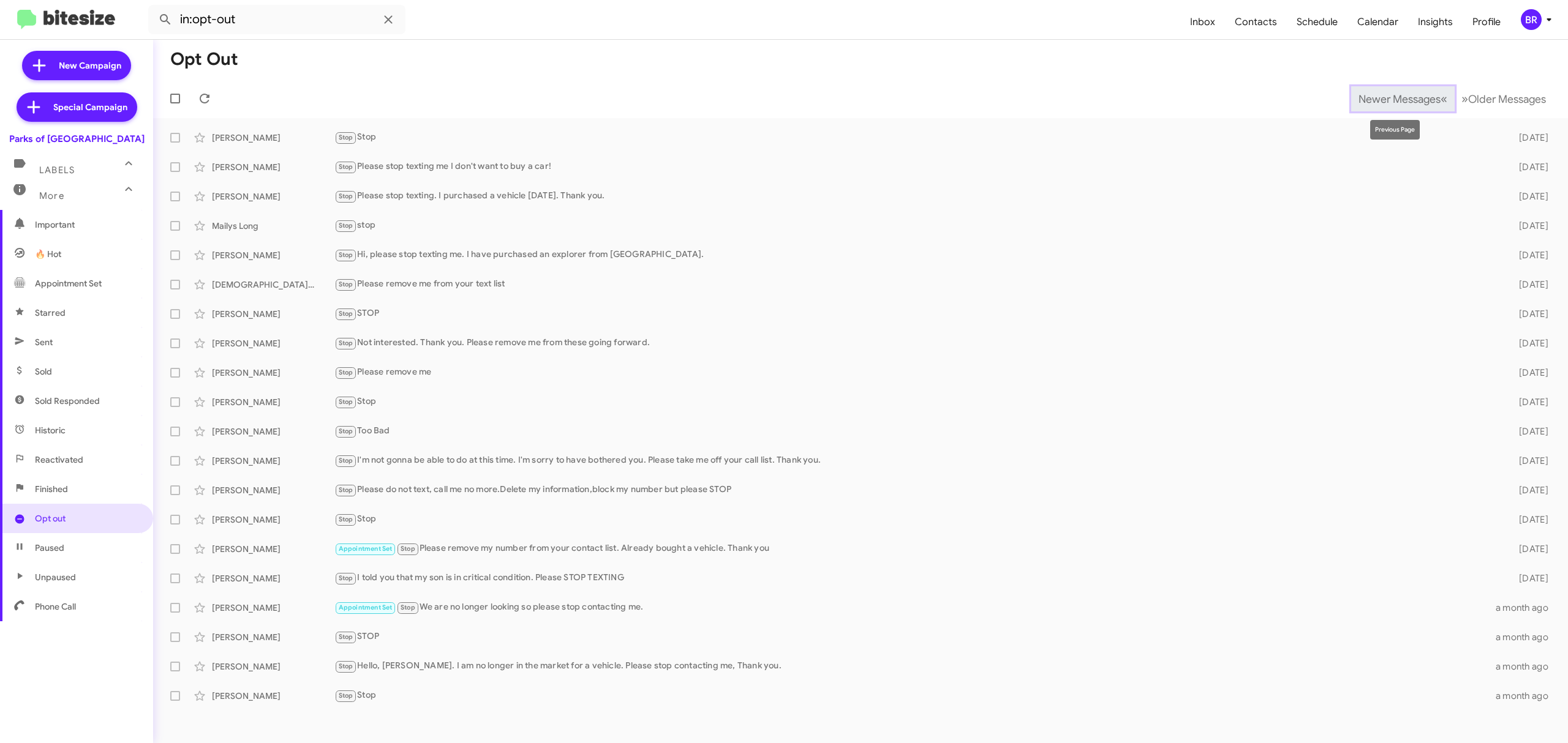
click at [1390, 98] on span "Newer Messages" at bounding box center [1399, 99] width 82 height 13
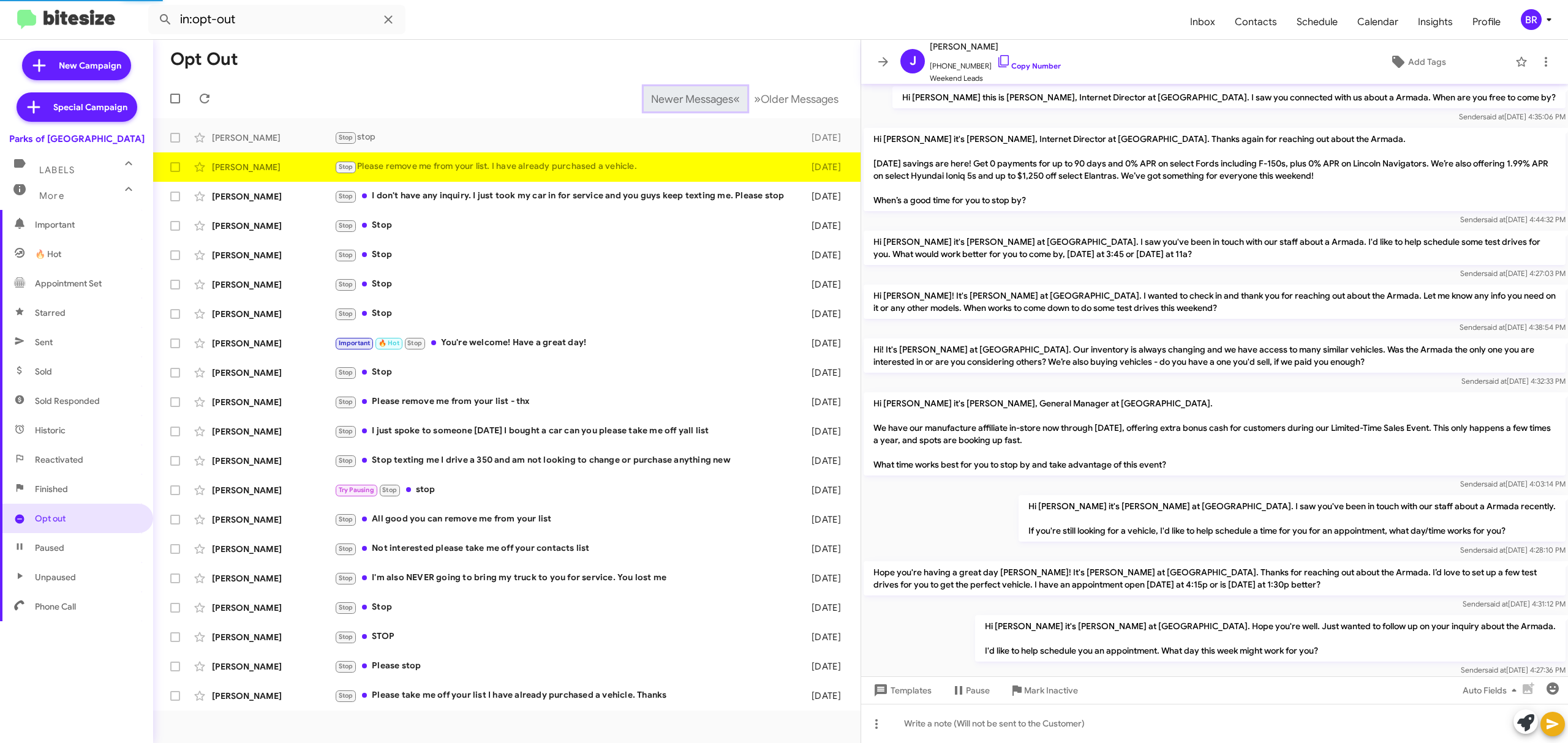
scroll to position [74, 0]
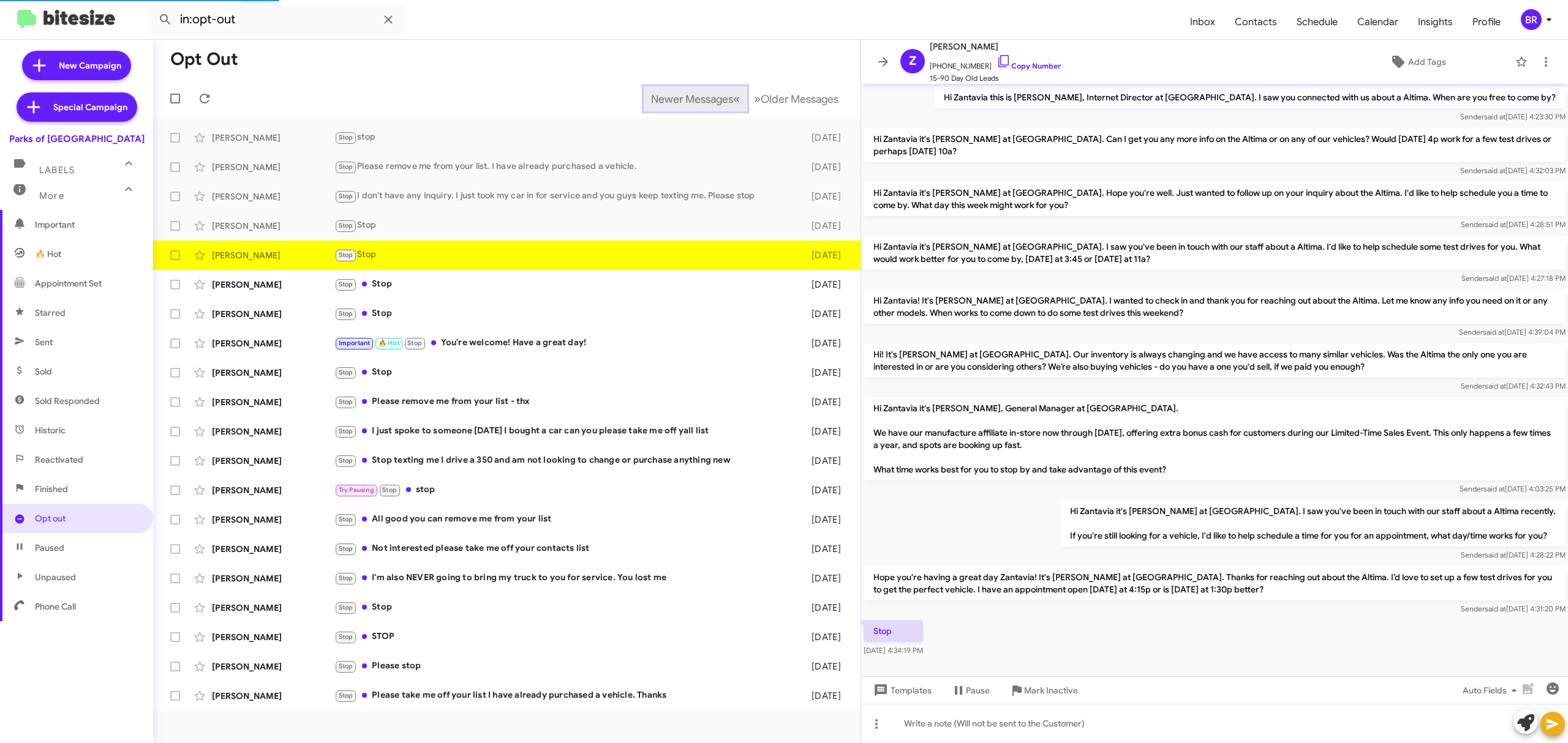
scroll to position [13, 0]
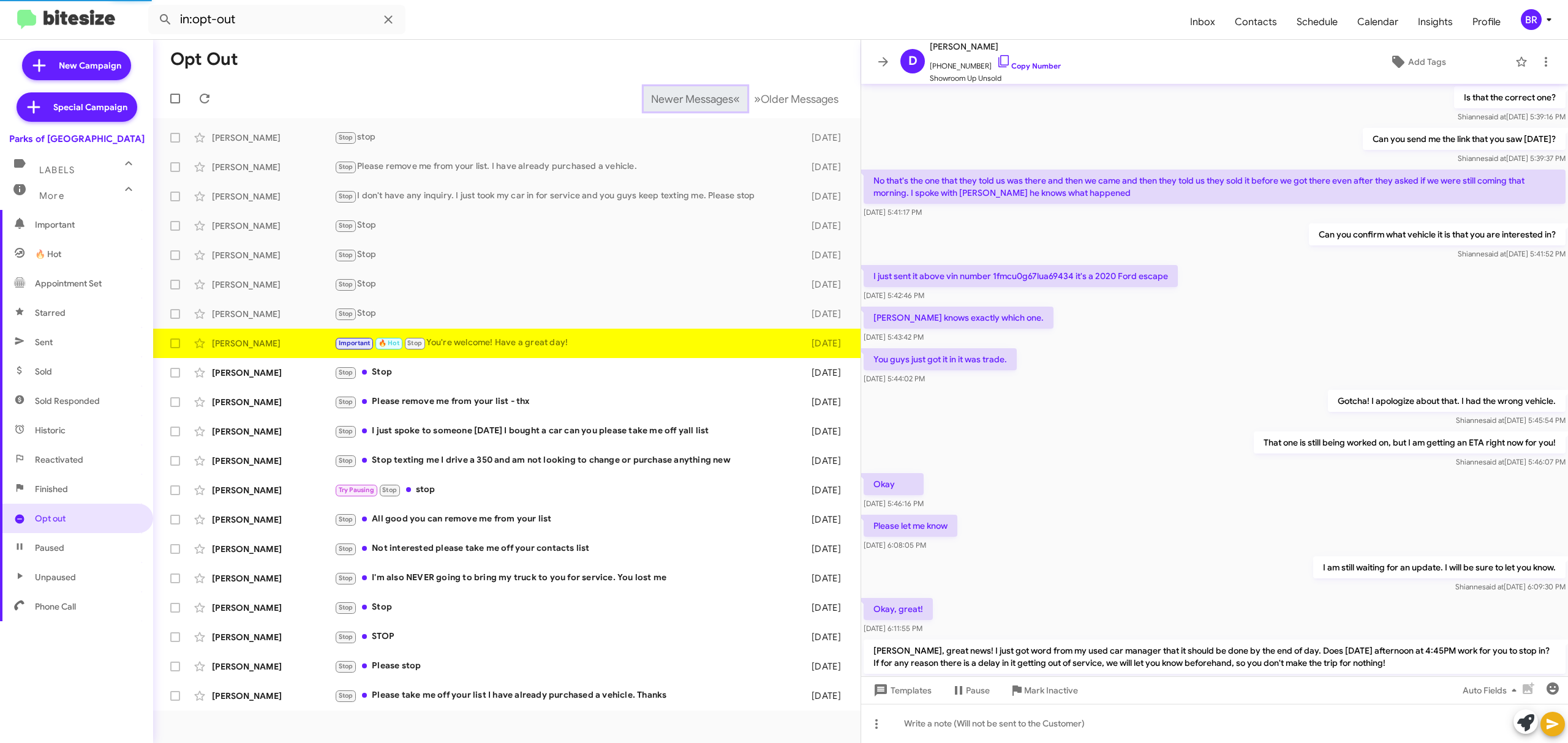
scroll to position [307, 0]
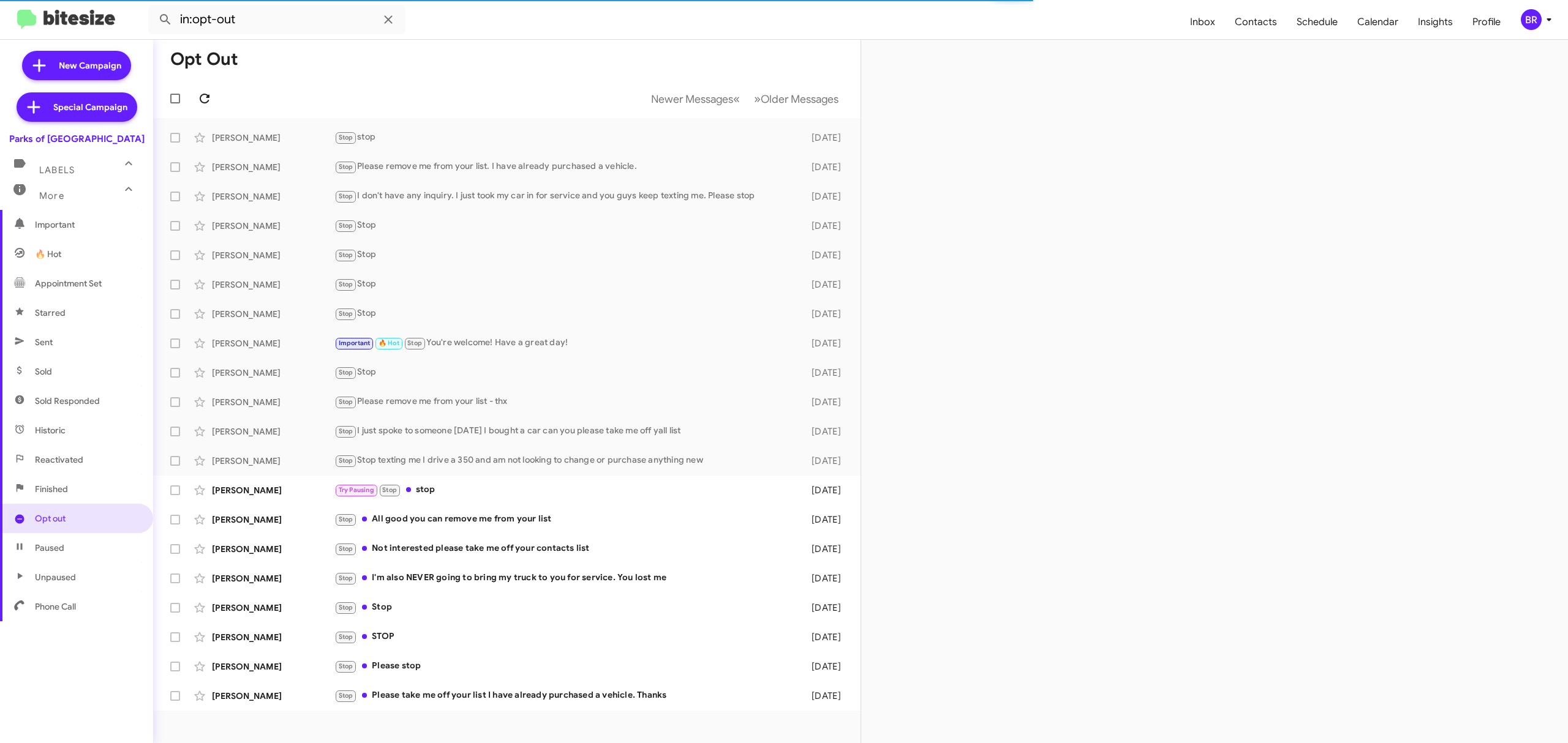
click at [204, 98] on icon at bounding box center [204, 98] width 15 height 15
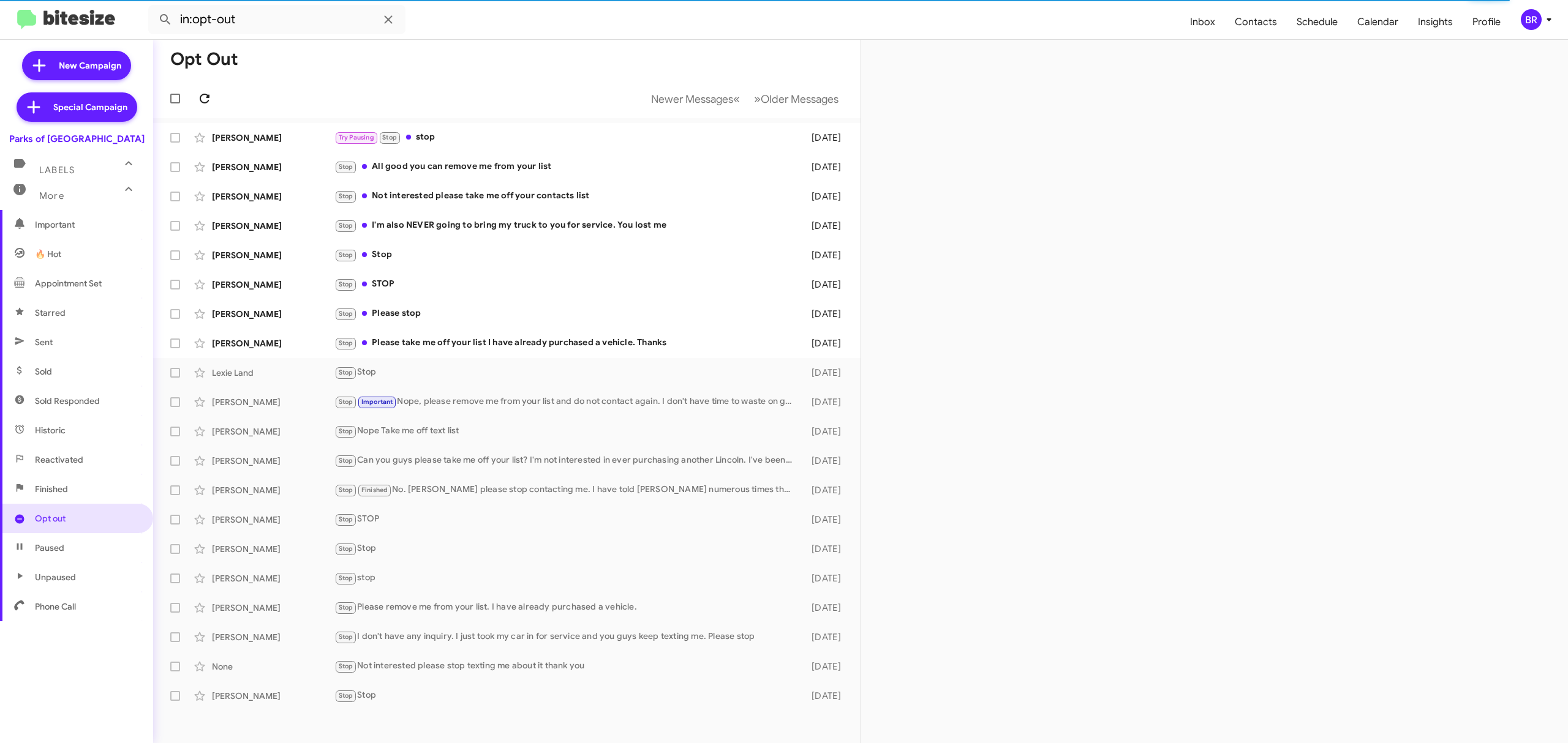
click at [204, 98] on icon at bounding box center [204, 98] width 15 height 15
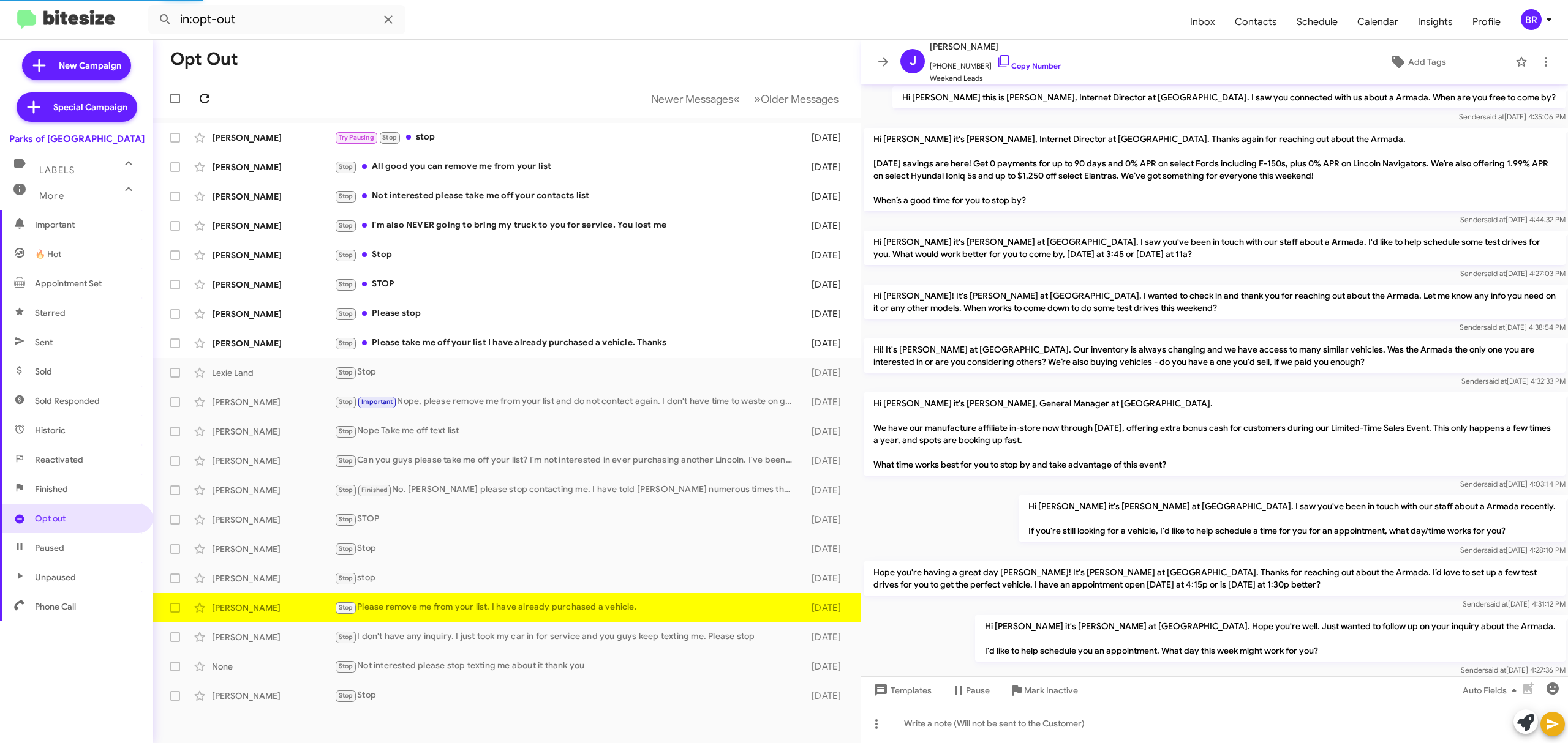
scroll to position [74, 0]
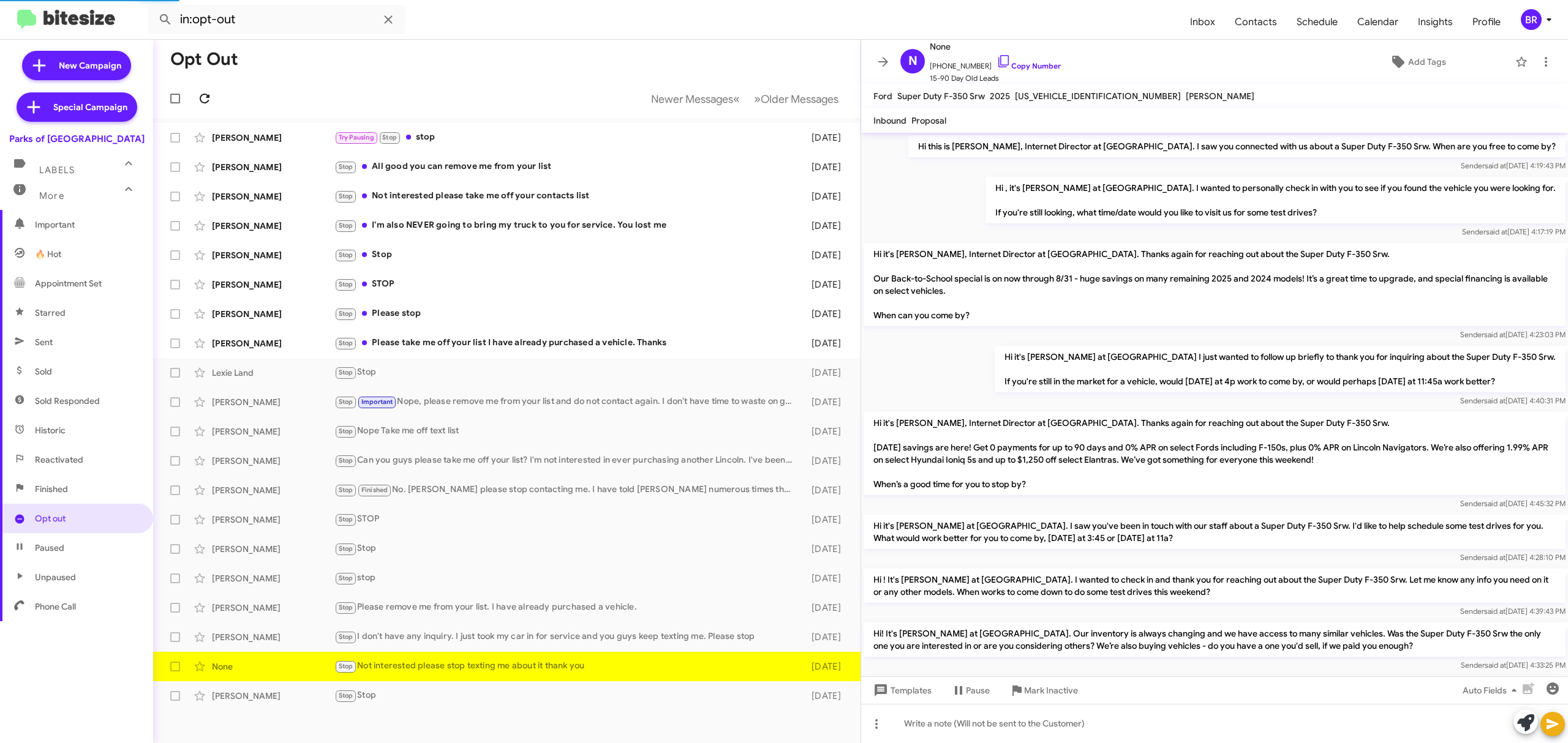
scroll to position [299, 0]
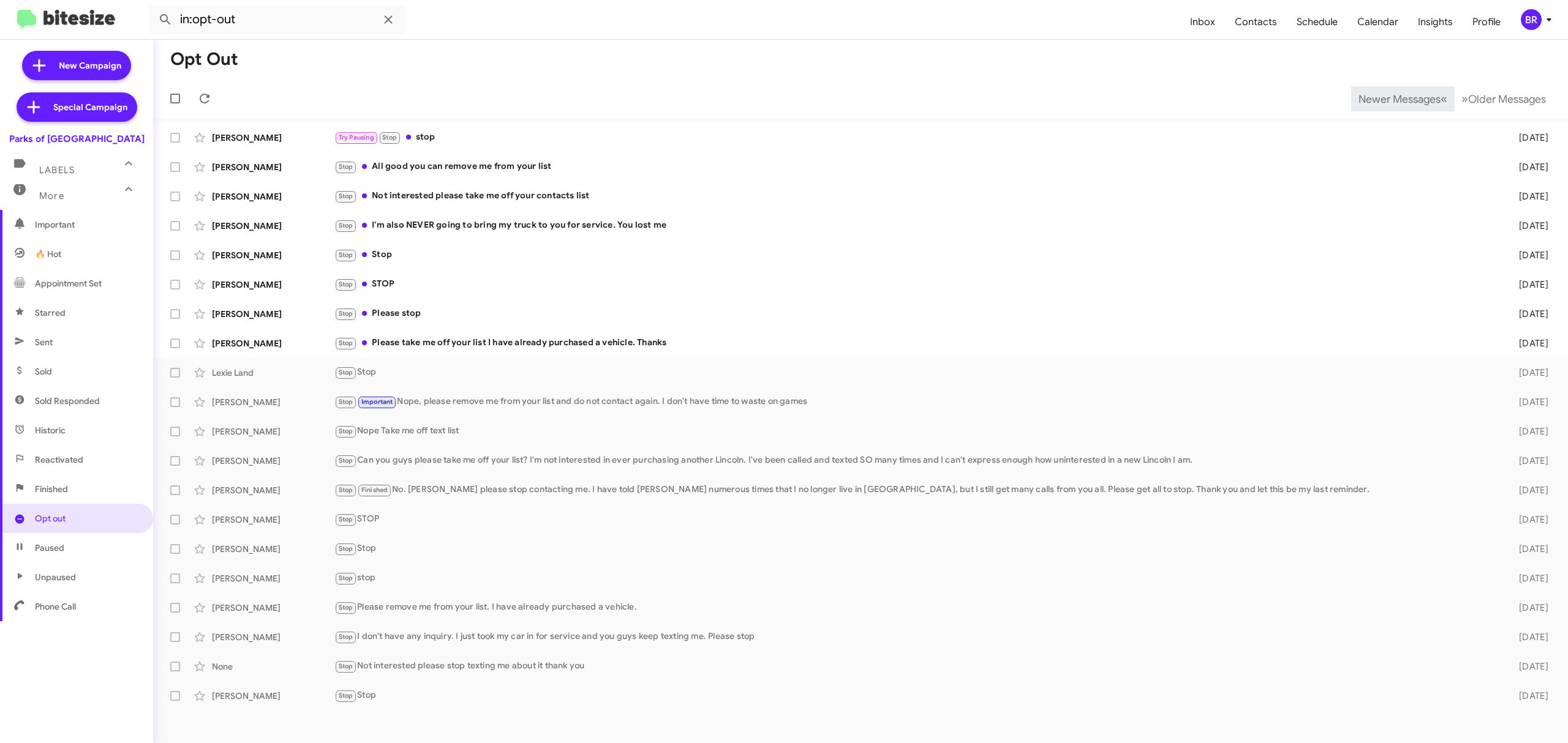
click at [1390, 98] on span "Newer Messages" at bounding box center [1399, 99] width 82 height 13
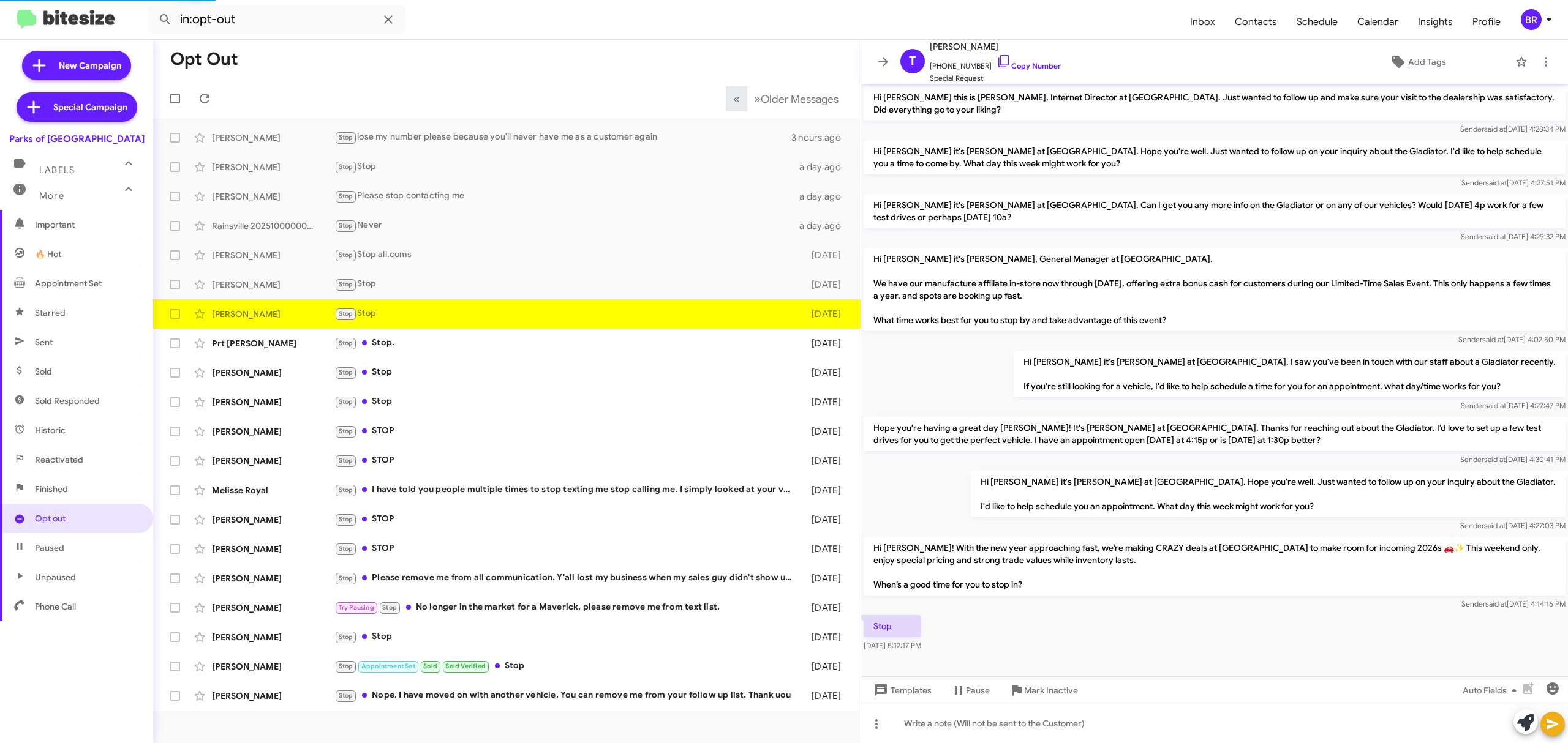
scroll to position [6, 0]
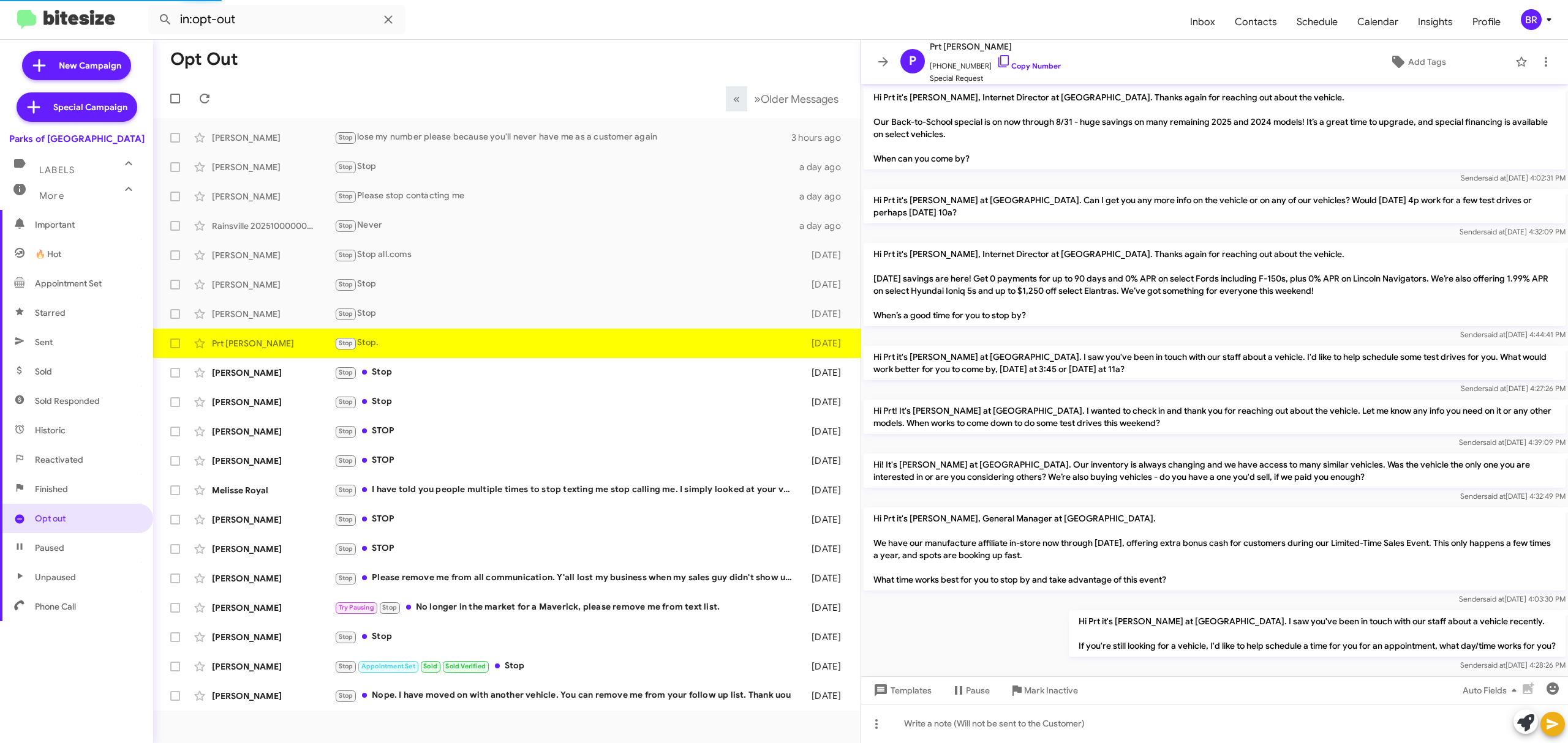
scroll to position [274, 0]
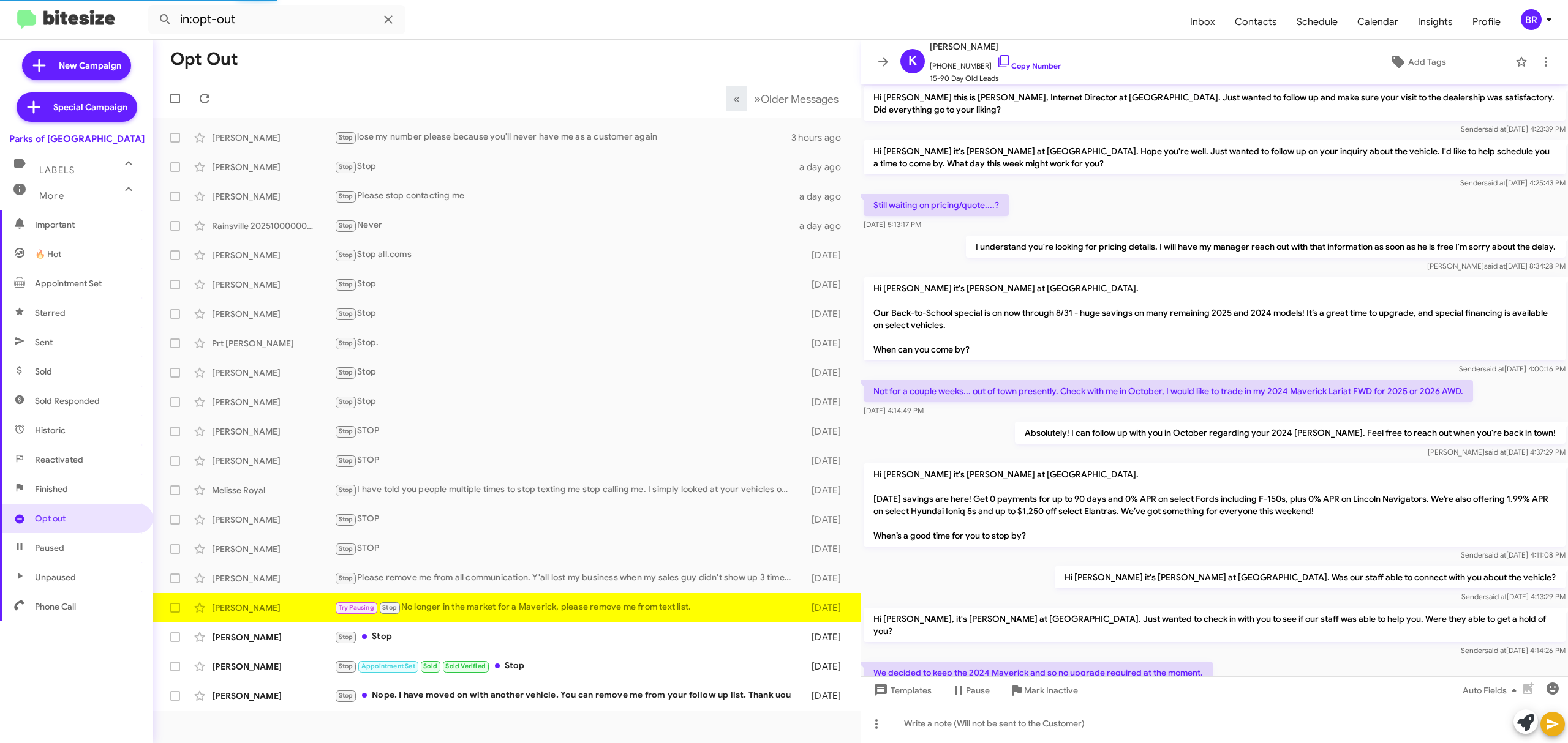
scroll to position [387, 0]
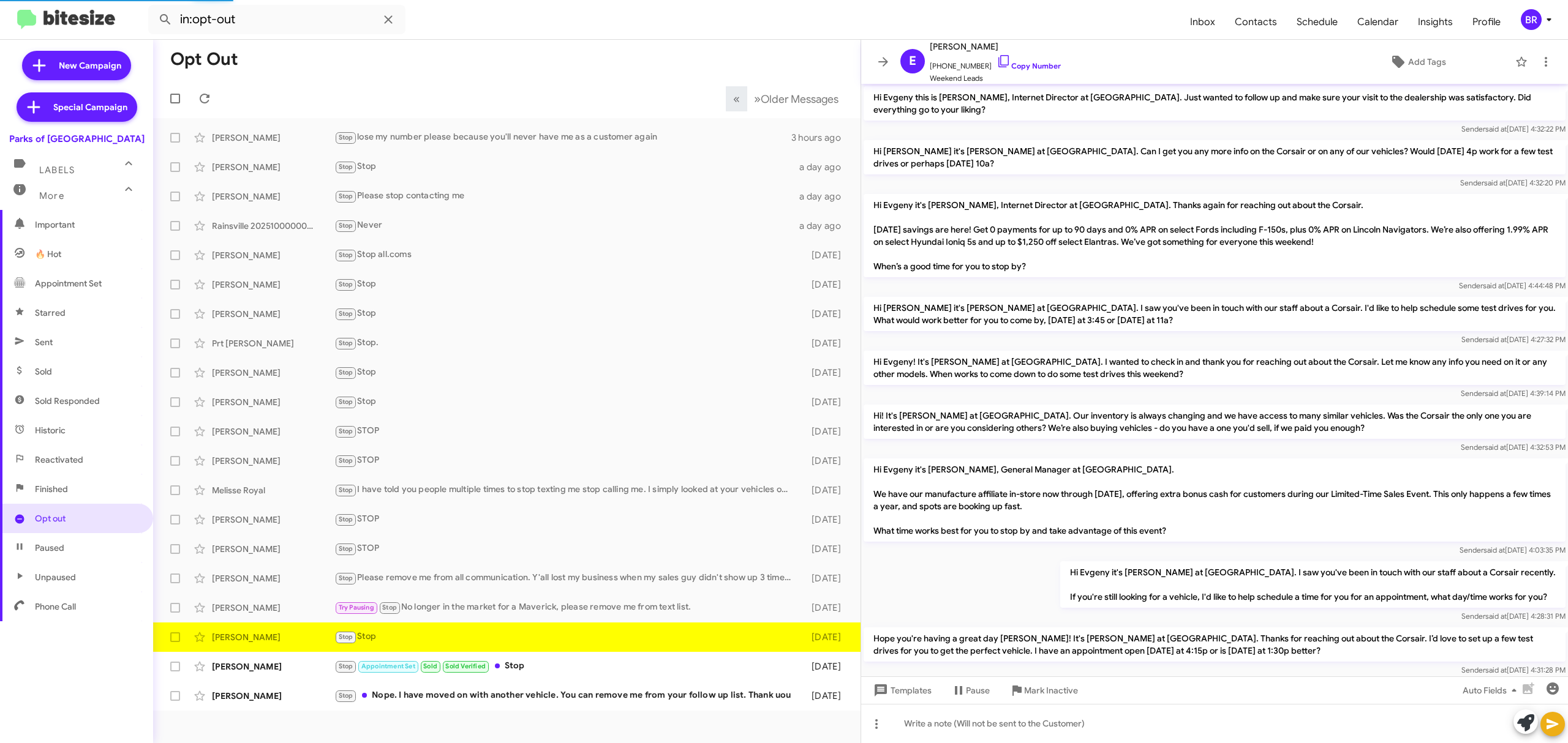
scroll to position [143, 0]
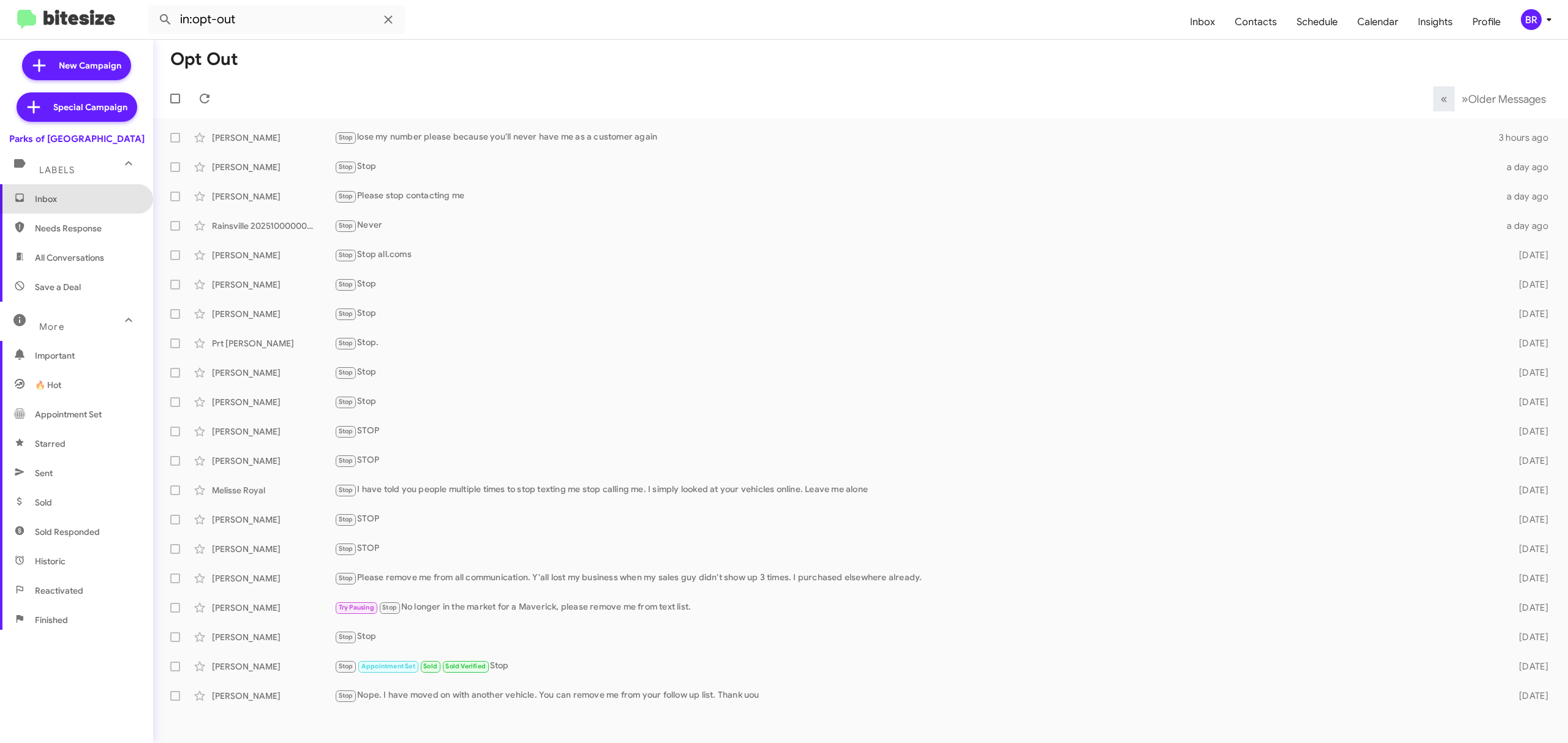
click at [84, 192] on span "Inbox" at bounding box center [77, 198] width 153 height 29
